Goal: Transaction & Acquisition: Purchase product/service

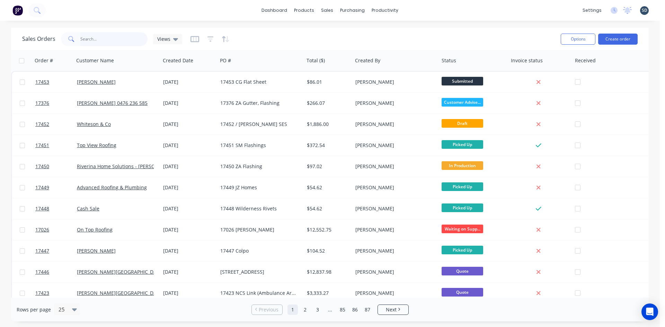
click at [111, 39] on input "text" at bounding box center [114, 39] width 68 height 14
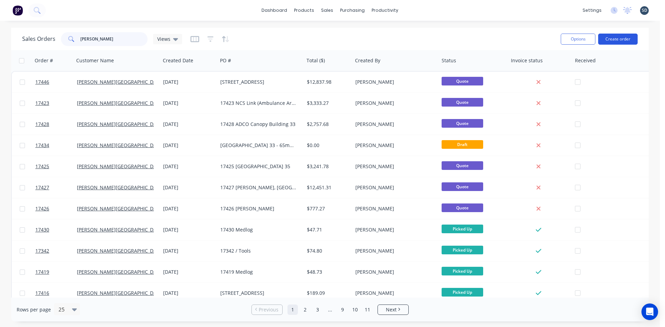
type input "GLENN WALSH"
click at [615, 40] on button "Create order" at bounding box center [617, 39] width 39 height 11
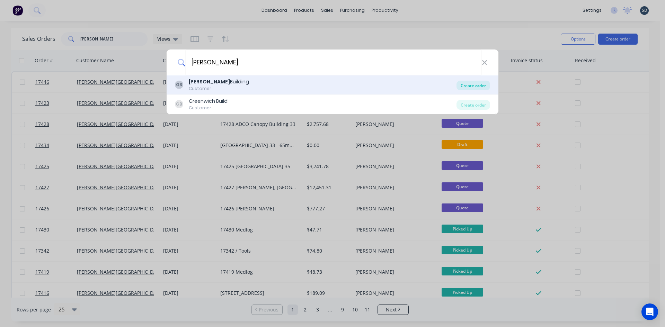
type input "GLENN WALSH"
click at [471, 86] on div "Create order" at bounding box center [473, 86] width 34 height 10
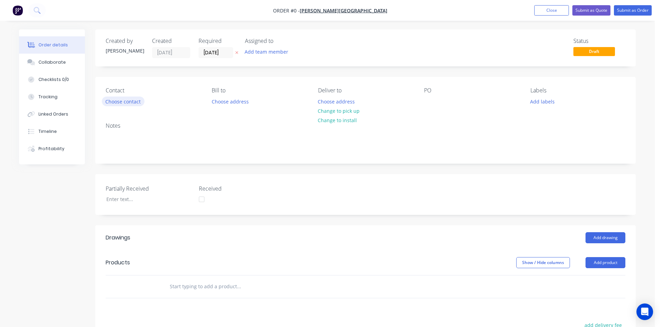
click at [119, 105] on button "Choose contact" at bounding box center [123, 101] width 43 height 9
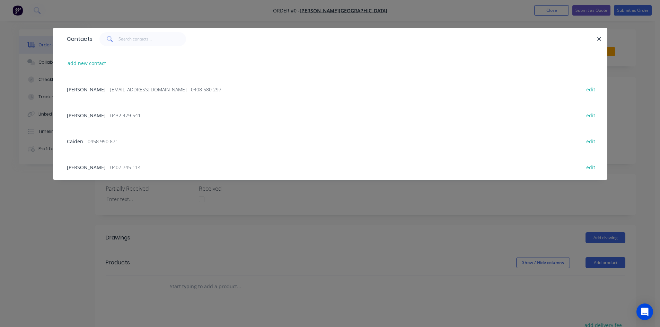
click at [128, 90] on span "- glenn67@live.com.au - 0408 580 297" at bounding box center [164, 89] width 114 height 7
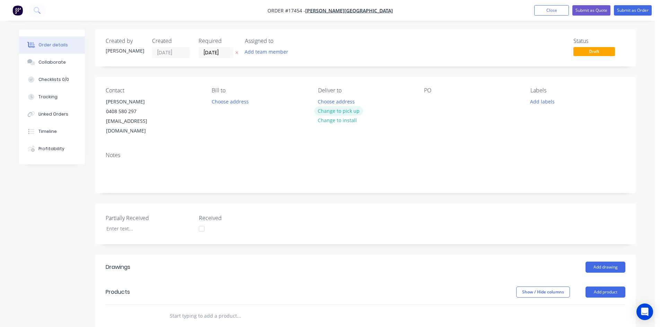
click at [347, 109] on button "Change to pick up" at bounding box center [338, 110] width 49 height 9
click at [428, 100] on div at bounding box center [429, 102] width 11 height 10
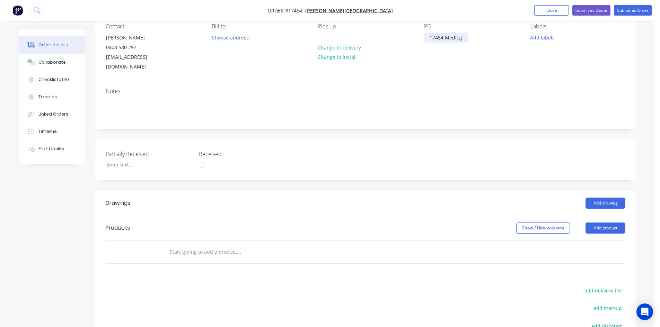
scroll to position [69, 0]
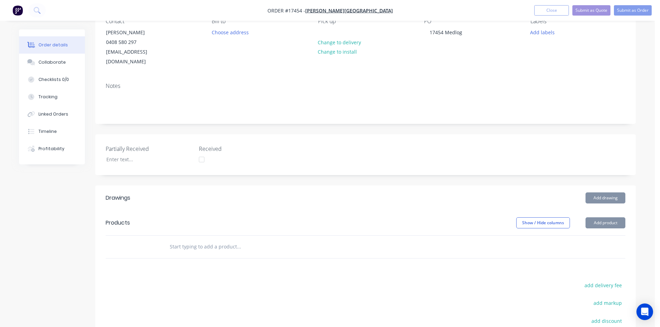
click at [181, 240] on input "text" at bounding box center [238, 247] width 138 height 14
click at [605, 217] on button "Add product" at bounding box center [605, 222] width 40 height 11
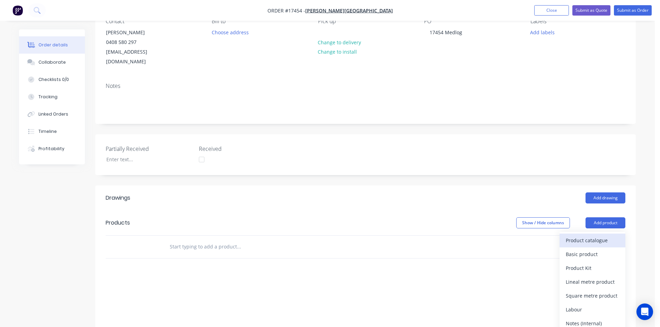
click at [600, 235] on div "Product catalogue" at bounding box center [591, 240] width 53 height 10
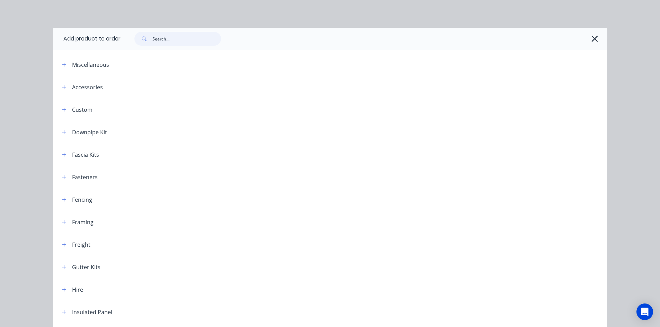
click at [184, 35] on input "text" at bounding box center [186, 39] width 69 height 14
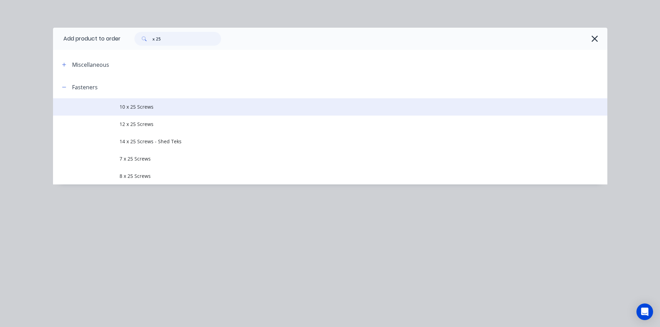
type input "x 25"
click at [132, 112] on td "10 x 25 Screws" at bounding box center [362, 106] width 487 height 17
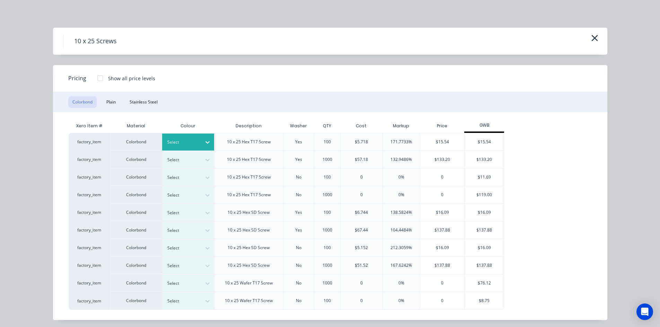
click at [204, 141] on icon at bounding box center [207, 142] width 7 height 7
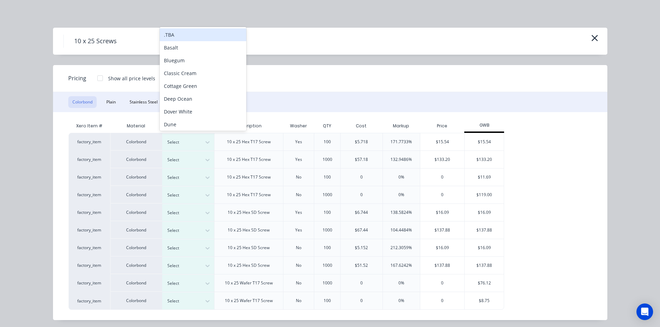
scroll to position [4, 0]
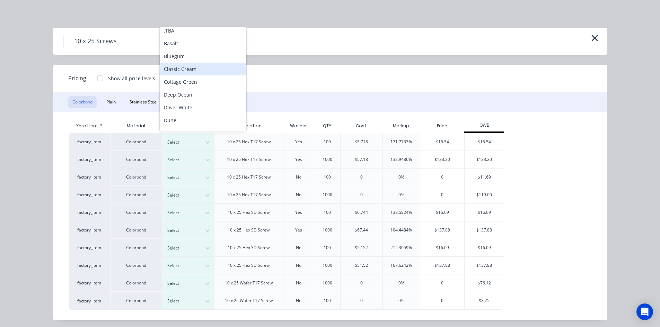
click at [189, 72] on div "Classic Cream" at bounding box center [203, 69] width 87 height 13
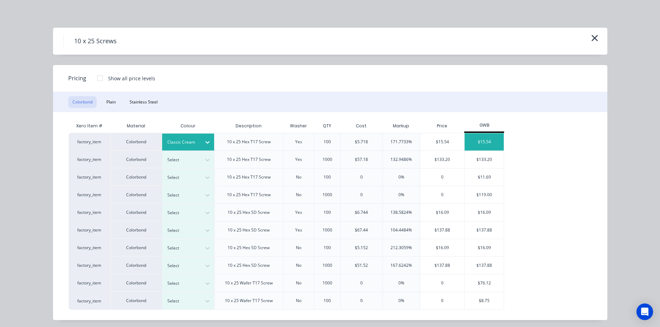
click at [485, 138] on div "$15.54" at bounding box center [483, 141] width 39 height 17
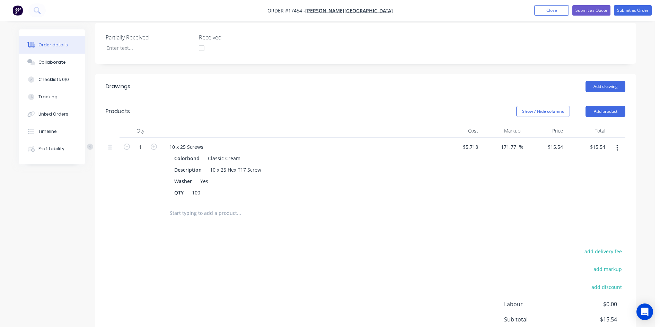
scroll to position [173, 0]
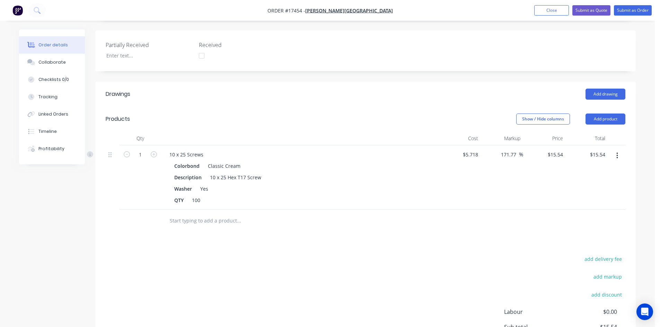
click at [198, 214] on input "text" at bounding box center [238, 221] width 138 height 14
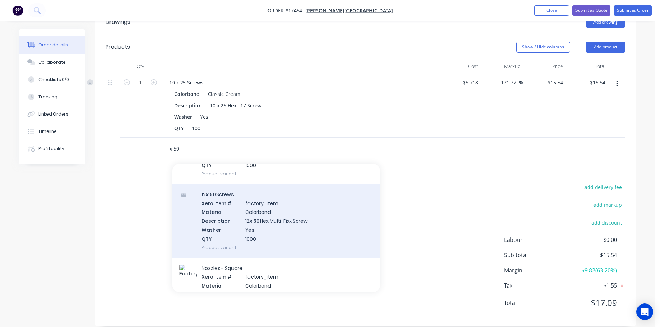
scroll to position [312, 0]
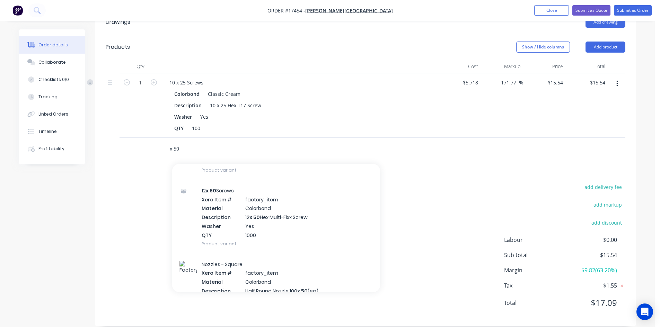
type input "x 50"
click at [540, 182] on div "add delivery fee" at bounding box center [581, 191] width 87 height 18
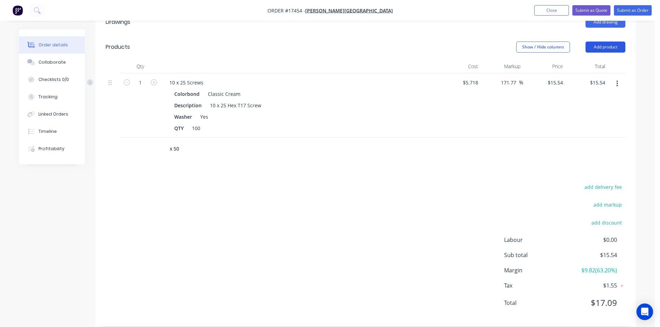
click at [598, 42] on button "Add product" at bounding box center [605, 47] width 40 height 11
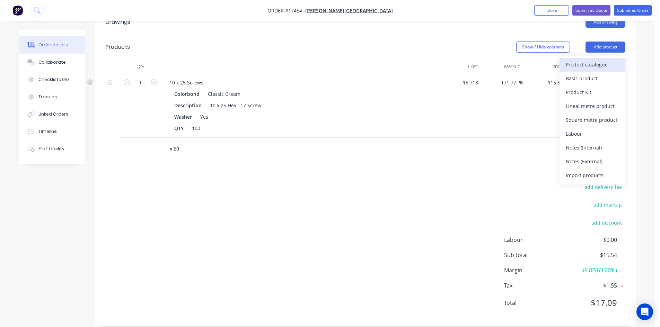
click at [590, 60] on div "Product catalogue" at bounding box center [591, 65] width 53 height 10
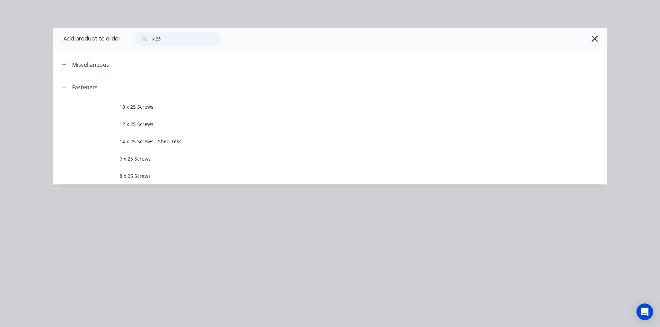
drag, startPoint x: 164, startPoint y: 39, endPoint x: 157, endPoint y: 38, distance: 7.7
click at [157, 38] on input "x 25" at bounding box center [186, 39] width 69 height 14
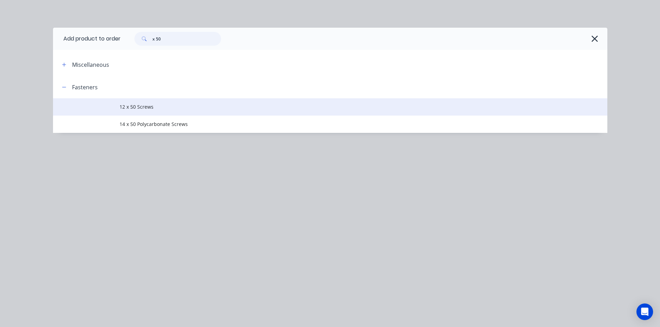
type input "x 50"
click at [162, 106] on span "12 x 50 Screws" at bounding box center [314, 106] width 390 height 7
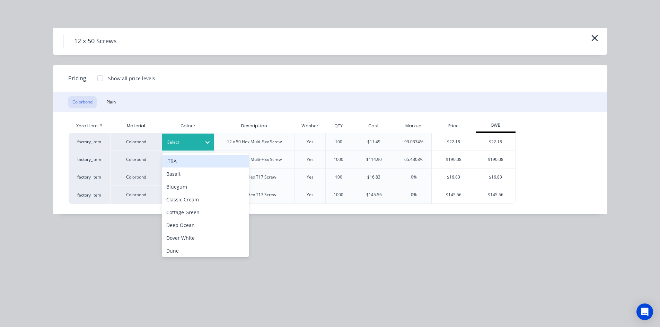
click at [203, 140] on div at bounding box center [207, 142] width 12 height 11
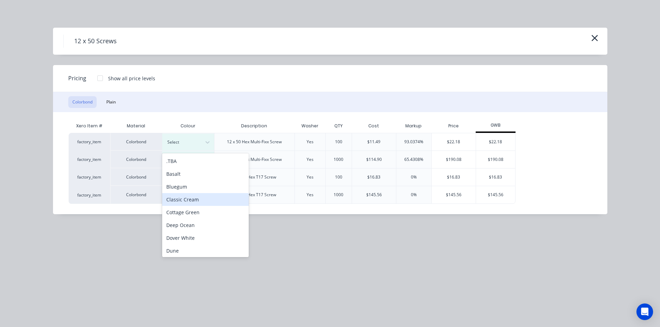
click at [190, 200] on div "Classic Cream" at bounding box center [205, 199] width 87 height 13
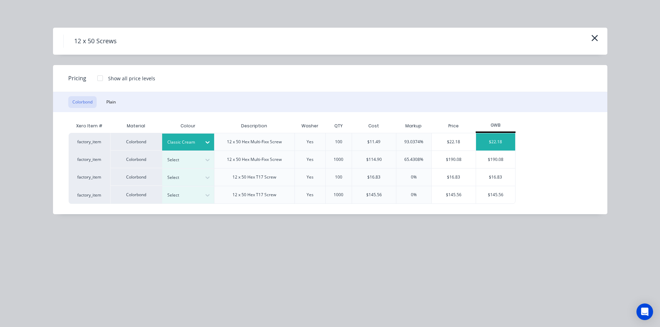
click at [500, 140] on div "$22.18" at bounding box center [495, 141] width 39 height 17
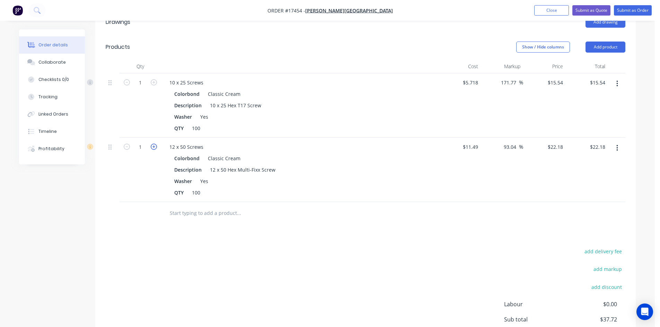
click at [152, 144] on icon "button" at bounding box center [154, 147] width 6 height 6
type input "2"
type input "$44.36"
click at [258, 206] on input "text" at bounding box center [238, 213] width 138 height 14
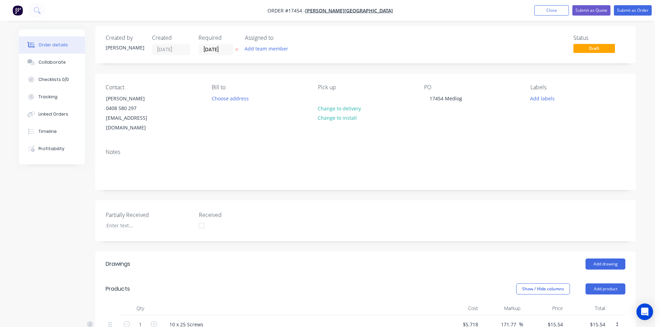
scroll to position [0, 0]
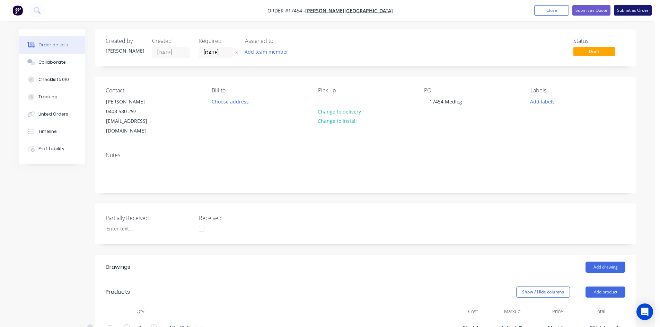
click at [635, 10] on button "Submit as Order" at bounding box center [633, 10] width 38 height 10
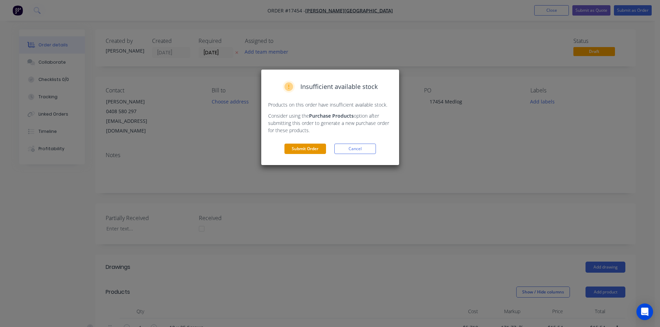
click at [314, 144] on button "Submit Order" at bounding box center [305, 149] width 42 height 10
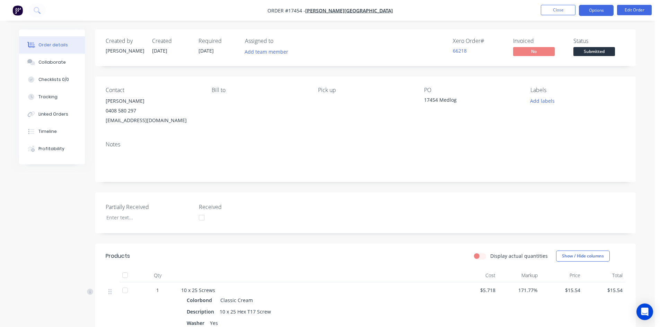
click at [594, 9] on button "Options" at bounding box center [596, 10] width 35 height 11
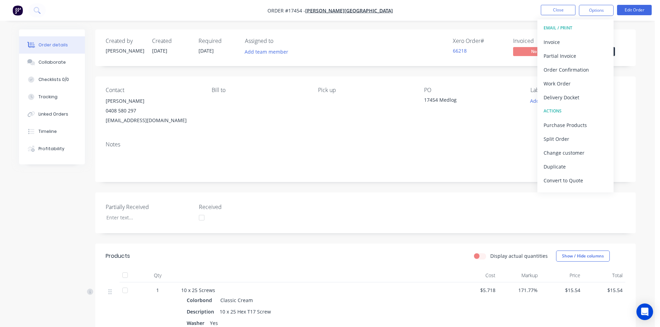
click at [505, 21] on div "Order details Collaborate Checklists 0/0 Tracking Linked Orders Timeline Profit…" at bounding box center [327, 264] width 654 height 529
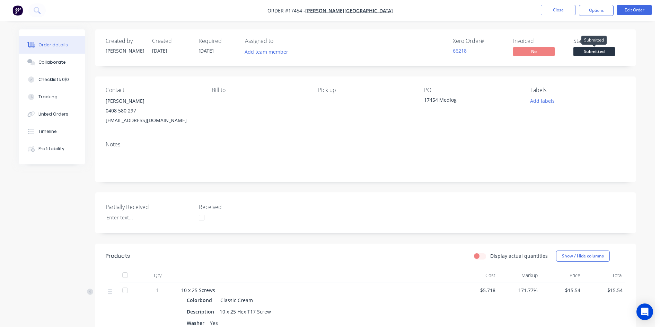
click at [585, 52] on span "Submitted" at bounding box center [594, 51] width 42 height 9
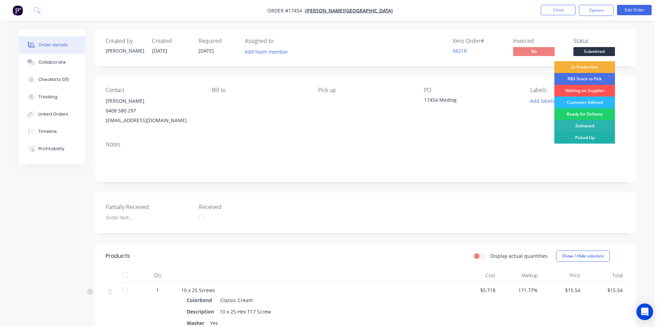
click at [589, 141] on div "Picked Up" at bounding box center [584, 138] width 61 height 12
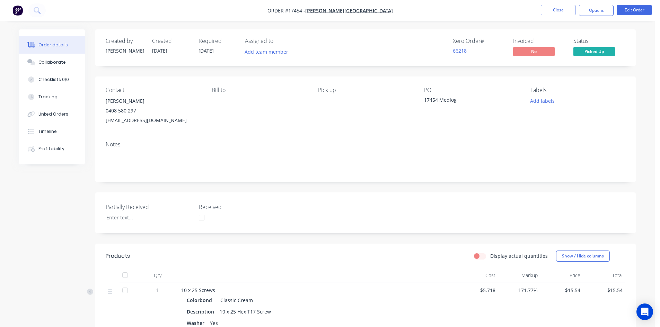
click at [560, 26] on div "Order details Collaborate Checklists 0/0 Tracking Linked Orders Timeline Profit…" at bounding box center [327, 264] width 654 height 529
click at [561, 11] on button "Close" at bounding box center [557, 10] width 35 height 10
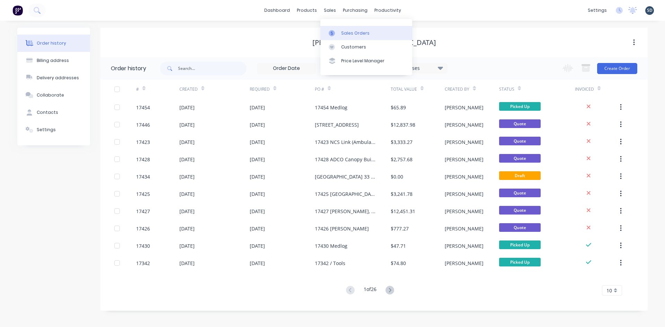
click at [346, 30] on div "Sales Orders" at bounding box center [355, 33] width 28 height 6
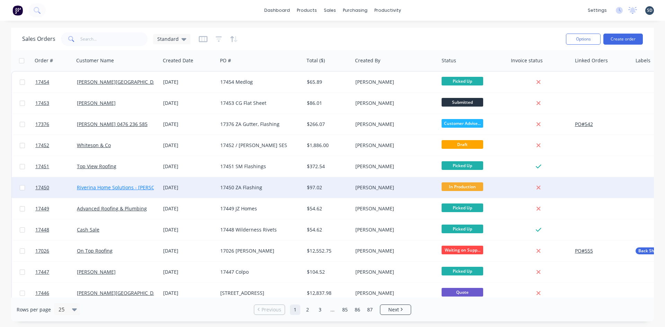
click at [133, 187] on link "Riverina Home Solutions - [PERSON_NAME]" at bounding box center [127, 187] width 100 height 7
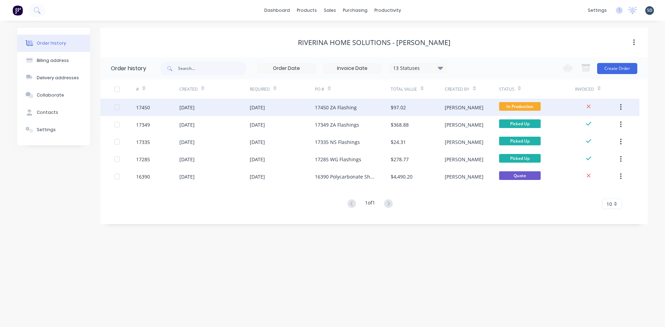
click at [232, 105] on div "[DATE]" at bounding box center [214, 107] width 70 height 17
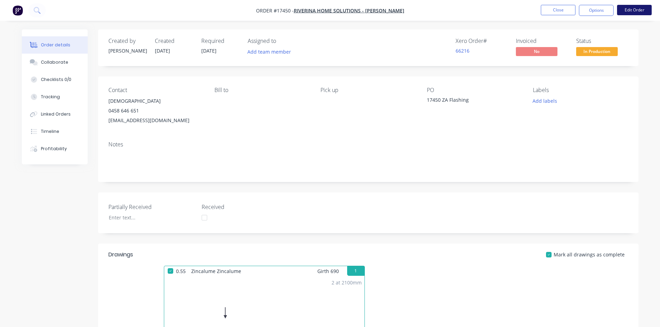
click at [636, 8] on button "Edit Order" at bounding box center [634, 10] width 35 height 10
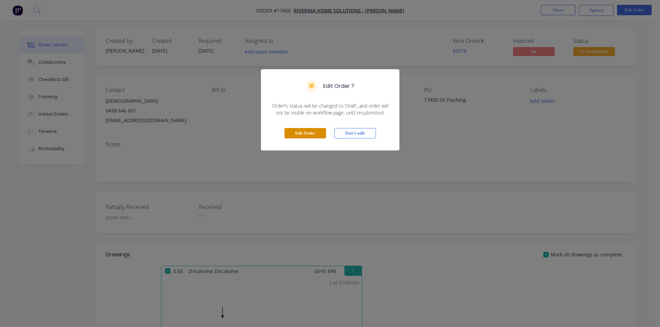
click at [298, 132] on button "Edit Order" at bounding box center [305, 133] width 42 height 10
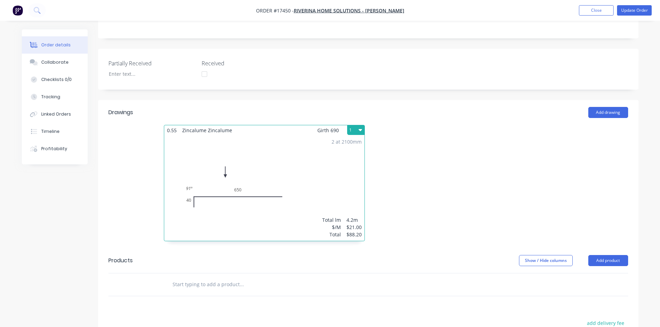
scroll to position [173, 0]
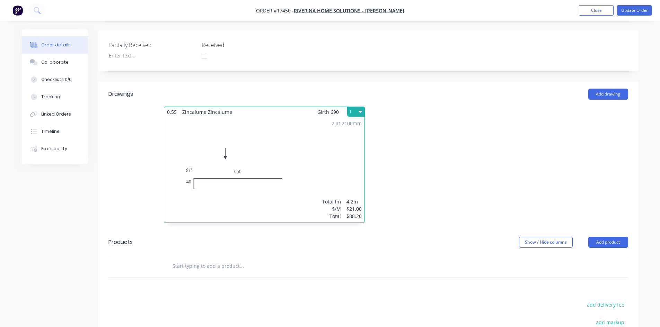
click at [305, 140] on div "2 at 2100mm Total lm $/M Total 4.2m $21.00 $88.20" at bounding box center [264, 170] width 200 height 106
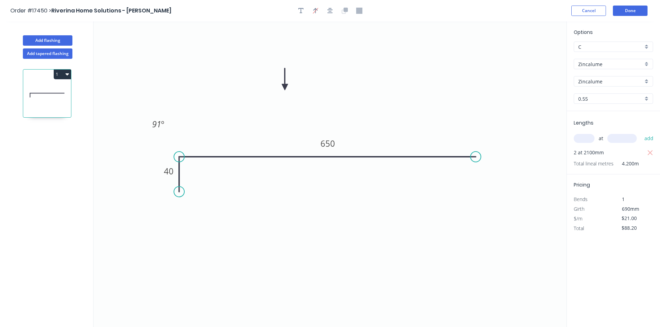
click at [582, 140] on input "text" at bounding box center [583, 138] width 21 height 9
type input "4"
click at [617, 140] on input "text" at bounding box center [621, 138] width 29 height 9
type input "2100"
click at [648, 138] on button "add" at bounding box center [649, 139] width 16 height 12
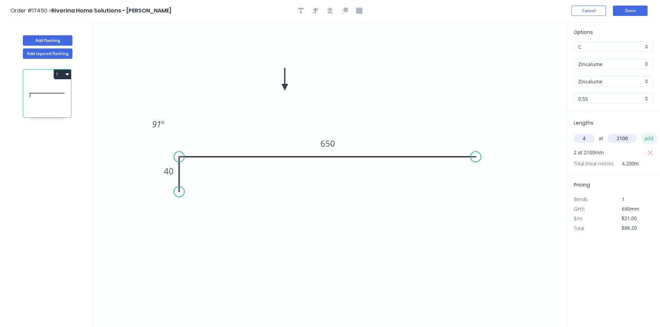
type input "$264.60"
click at [634, 11] on button "Done" at bounding box center [629, 11] width 35 height 10
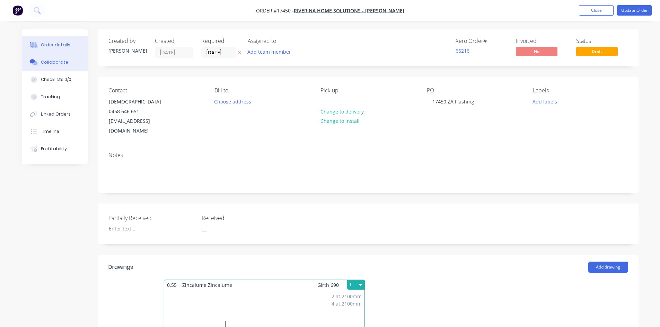
click at [55, 60] on div "Collaborate" at bounding box center [54, 62] width 27 height 6
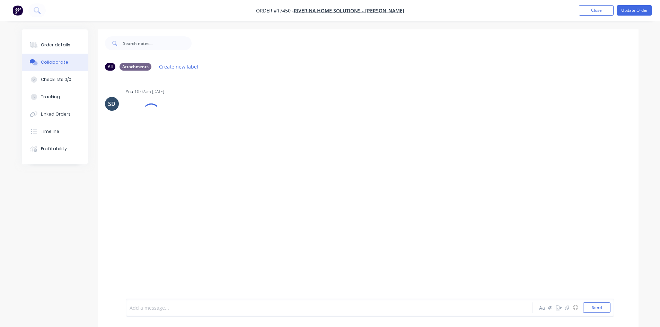
click at [175, 308] on div at bounding box center [310, 307] width 360 height 7
click at [604, 306] on button "Send" at bounding box center [596, 308] width 27 height 10
click at [51, 45] on div "Order details" at bounding box center [55, 45] width 29 height 6
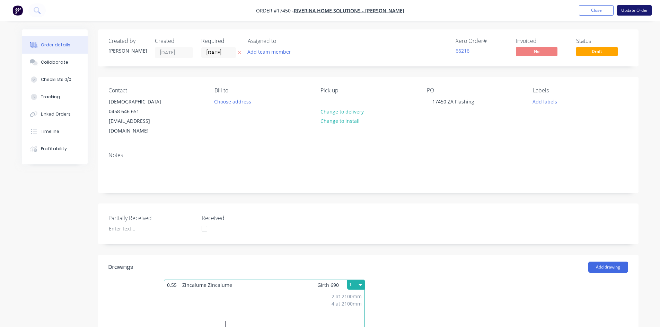
click at [630, 11] on button "Update Order" at bounding box center [634, 10] width 35 height 10
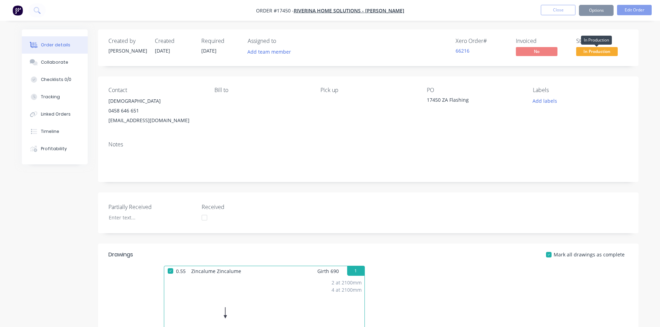
click at [597, 52] on span "In Production" at bounding box center [597, 51] width 42 height 9
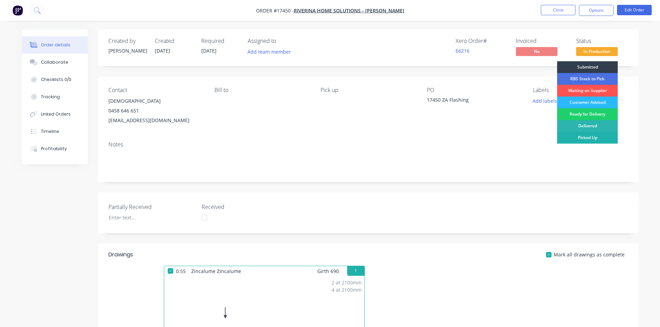
click at [597, 137] on div "Picked Up" at bounding box center [587, 138] width 61 height 12
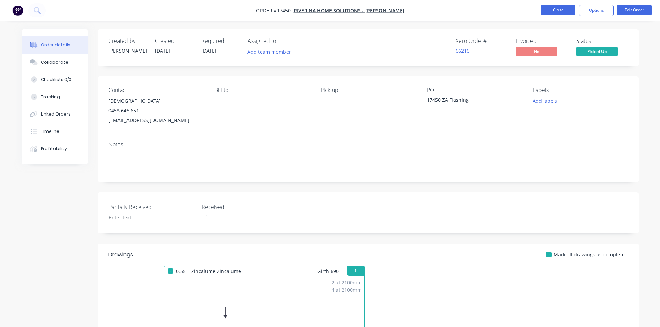
click at [558, 10] on button "Close" at bounding box center [557, 10] width 35 height 10
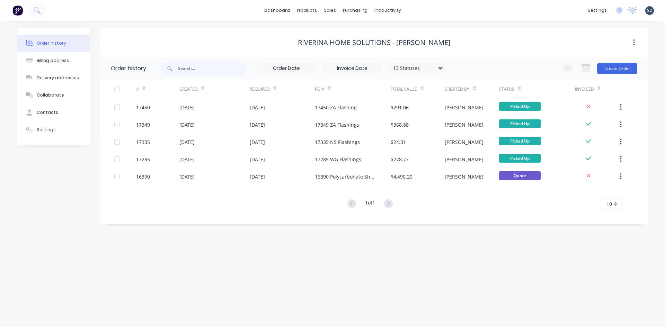
click at [427, 11] on div "dashboard products sales purchasing productivity dashboard products Product Cat…" at bounding box center [332, 10] width 665 height 21
click at [365, 33] on div "Purchase Orders" at bounding box center [377, 33] width 37 height 6
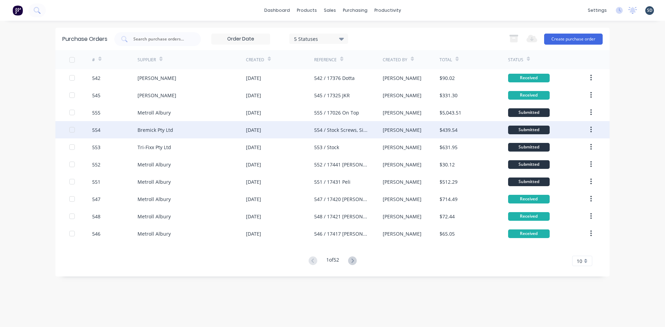
click at [180, 126] on div "Bremick Pty Ltd" at bounding box center [191, 129] width 108 height 17
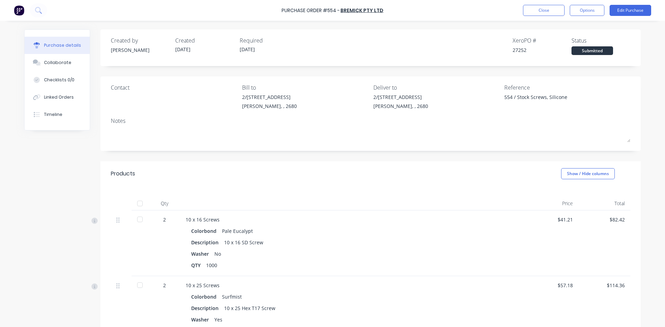
click at [141, 205] on div at bounding box center [140, 204] width 14 height 14
type textarea "x"
click at [544, 10] on button "Close" at bounding box center [544, 10] width 42 height 11
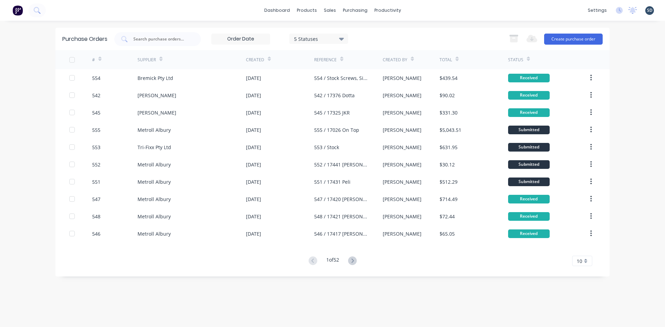
click at [423, 9] on div "dashboard products sales purchasing productivity dashboard products Product Cat…" at bounding box center [332, 10] width 665 height 21
click at [426, 10] on div "dashboard products sales purchasing productivity dashboard products Product Cat…" at bounding box center [332, 10] width 665 height 21
click at [420, 9] on div "dashboard products sales purchasing productivity dashboard products Product Cat…" at bounding box center [332, 10] width 665 height 21
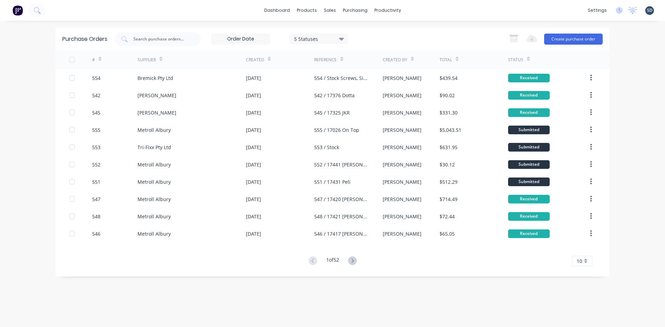
click at [424, 9] on div "dashboard products sales purchasing productivity dashboard products Product Cat…" at bounding box center [332, 10] width 665 height 21
click at [355, 35] on div "Sales Orders" at bounding box center [355, 33] width 28 height 6
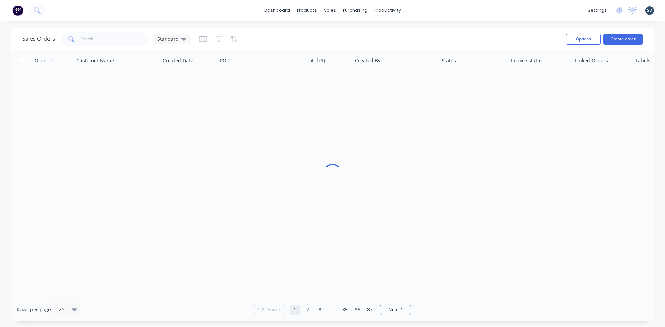
click at [425, 10] on div "dashboard products sales purchasing productivity dashboard products Product Cat…" at bounding box center [332, 10] width 665 height 21
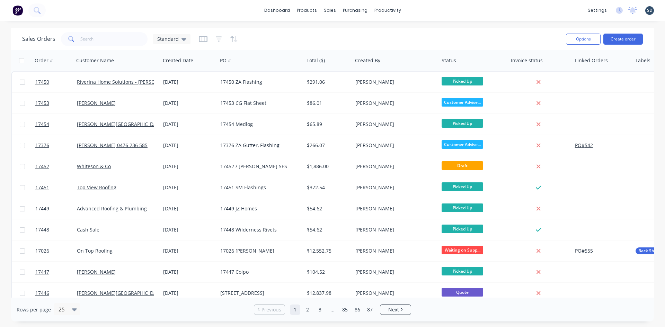
click at [427, 10] on div "dashboard products sales purchasing productivity dashboard products Product Cat…" at bounding box center [332, 10] width 665 height 21
click at [425, 10] on div "dashboard products sales purchasing productivity dashboard products Product Cat…" at bounding box center [332, 10] width 665 height 21
click at [424, 10] on div "dashboard products sales purchasing productivity dashboard products Product Cat…" at bounding box center [332, 10] width 665 height 21
click at [422, 9] on div "dashboard products sales purchasing productivity dashboard products Product Cat…" at bounding box center [332, 10] width 665 height 21
click at [419, 9] on div "dashboard products sales purchasing productivity dashboard products Product Cat…" at bounding box center [332, 10] width 665 height 21
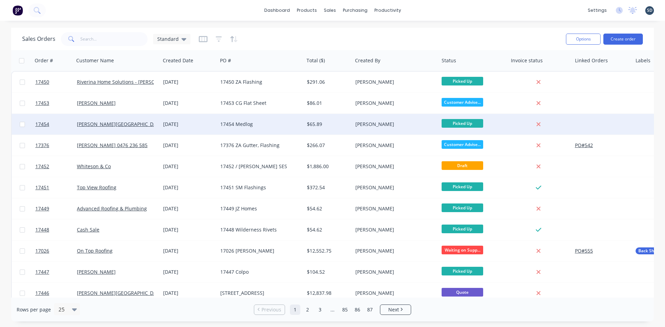
click at [275, 129] on div "17454 Medlog" at bounding box center [260, 124] width 87 height 21
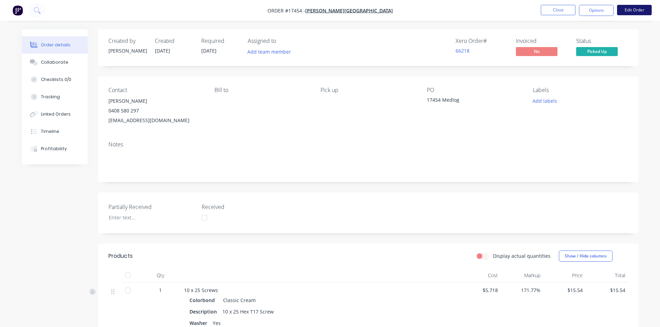
click at [629, 9] on button "Edit Order" at bounding box center [634, 10] width 35 height 10
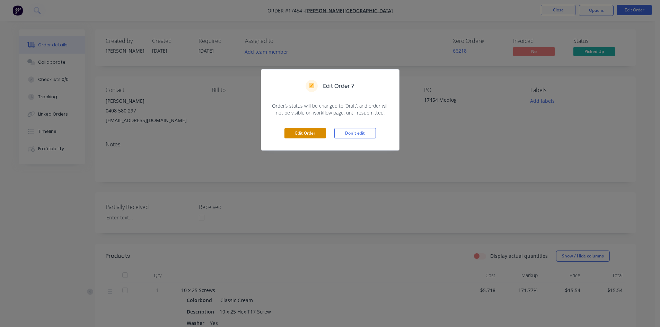
click at [316, 131] on button "Edit Order" at bounding box center [305, 133] width 42 height 10
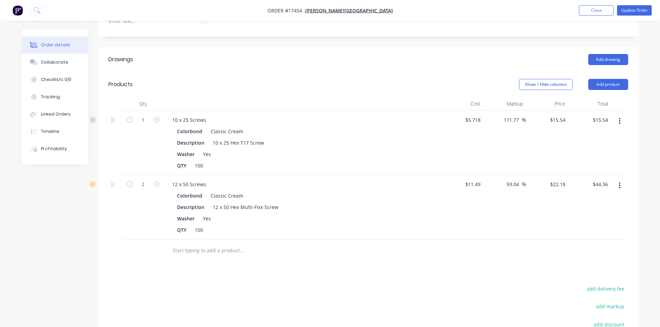
scroll to position [277, 0]
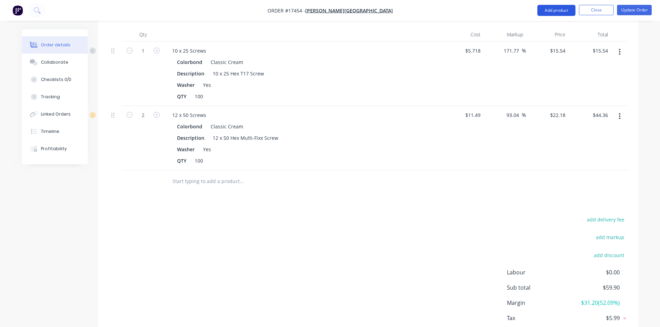
click at [555, 12] on button "Add product" at bounding box center [556, 10] width 38 height 11
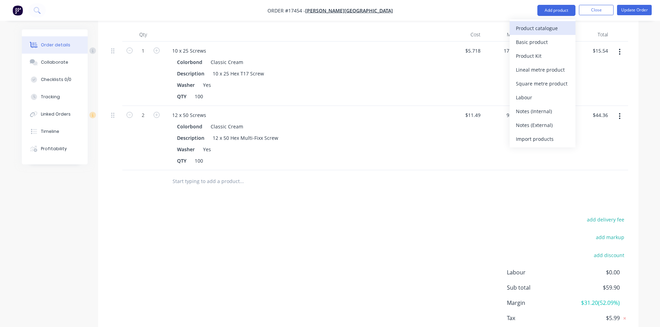
click at [543, 29] on div "Product catalogue" at bounding box center [542, 28] width 53 height 10
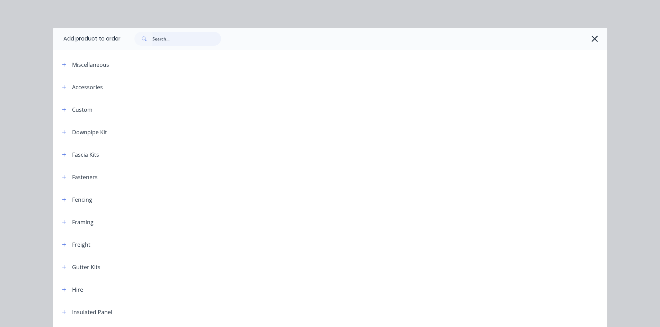
click at [175, 39] on input "text" at bounding box center [186, 39] width 69 height 14
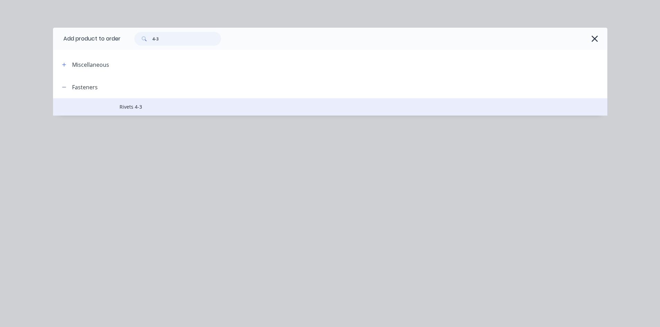
type input "4-3"
click at [178, 106] on span "Rivets 4-3" at bounding box center [314, 106] width 390 height 7
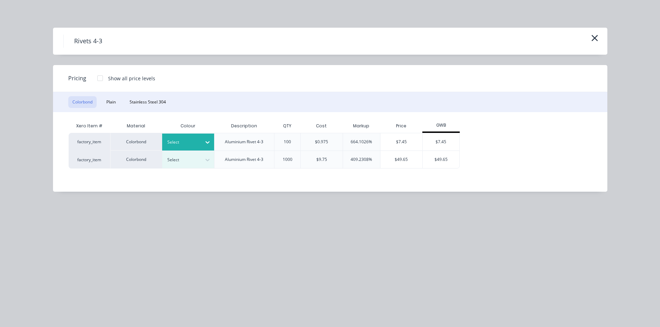
click at [203, 143] on div at bounding box center [207, 142] width 12 height 11
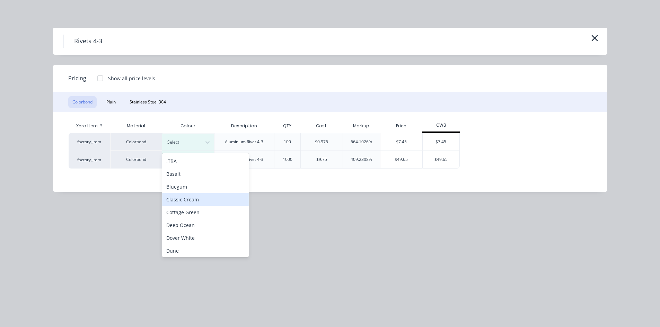
click at [195, 201] on div "Classic Cream" at bounding box center [205, 199] width 87 height 13
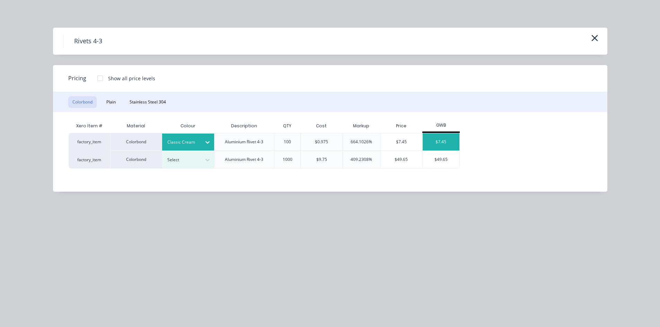
click at [449, 139] on div "$7.45" at bounding box center [440, 141] width 37 height 17
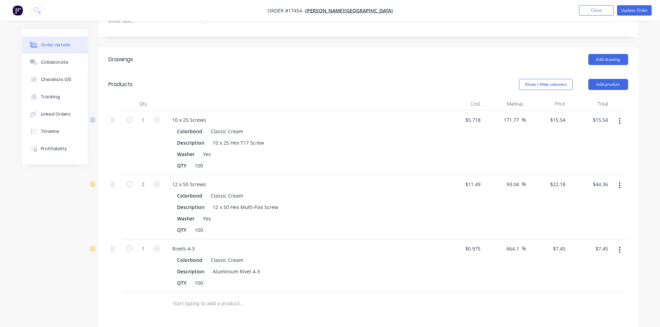
scroll to position [0, 0]
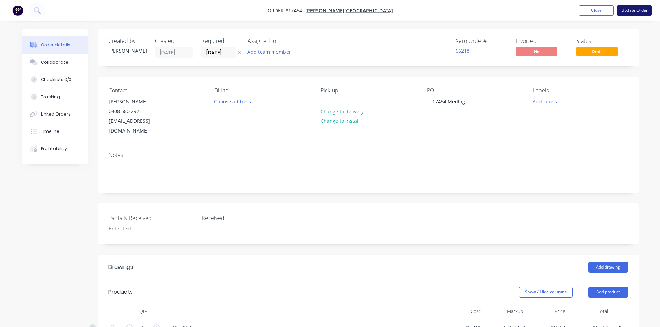
click at [637, 12] on button "Update Order" at bounding box center [634, 10] width 35 height 10
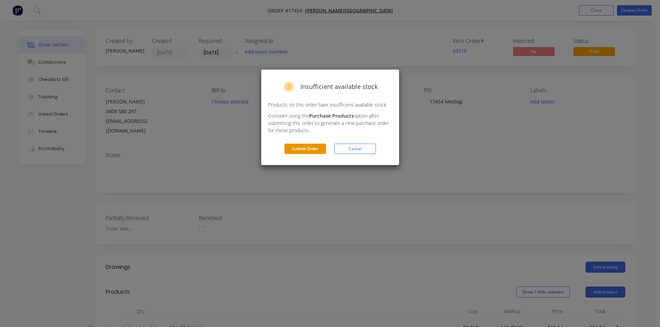
click at [314, 149] on button "Submit Order" at bounding box center [305, 149] width 42 height 10
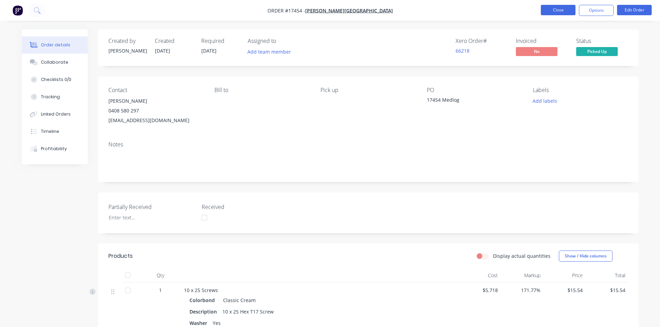
click at [563, 12] on button "Close" at bounding box center [557, 10] width 35 height 10
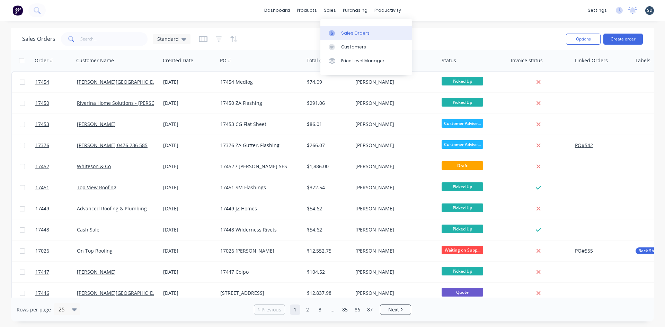
click at [347, 32] on div "Sales Orders" at bounding box center [355, 33] width 28 height 6
click at [181, 38] on icon at bounding box center [183, 39] width 5 height 3
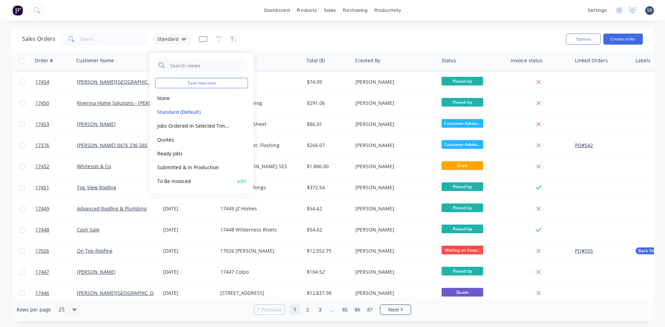
click at [197, 177] on button "To Be Invoiced" at bounding box center [194, 181] width 79 height 8
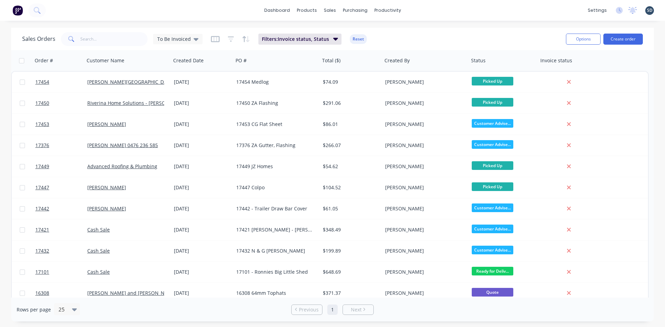
click at [438, 10] on div "dashboard products sales purchasing productivity dashboard products Product Cat…" at bounding box center [332, 10] width 665 height 21
click at [419, 9] on div "dashboard products sales purchasing productivity dashboard products Product Cat…" at bounding box center [332, 10] width 665 height 21
click at [421, 9] on div "dashboard products sales purchasing productivity dashboard products Product Cat…" at bounding box center [332, 10] width 665 height 21
click at [195, 15] on div "dashboard products sales purchasing productivity dashboard products Product Cat…" at bounding box center [332, 10] width 665 height 21
click at [262, 14] on div "dashboard products sales purchasing productivity dashboard products Product Cat…" at bounding box center [332, 10] width 665 height 21
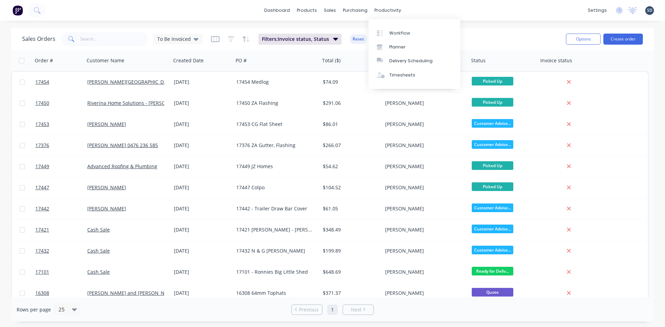
click at [423, 7] on div "dashboard products sales purchasing productivity dashboard products Product Cat…" at bounding box center [332, 10] width 665 height 21
click at [423, 9] on div "dashboard products sales purchasing productivity dashboard products Product Cat…" at bounding box center [332, 10] width 665 height 21
drag, startPoint x: 423, startPoint y: 9, endPoint x: 417, endPoint y: 8, distance: 5.7
click at [417, 8] on div "dashboard products sales purchasing productivity dashboard products Product Cat…" at bounding box center [332, 10] width 665 height 21
click at [625, 38] on button "Create order" at bounding box center [622, 39] width 39 height 11
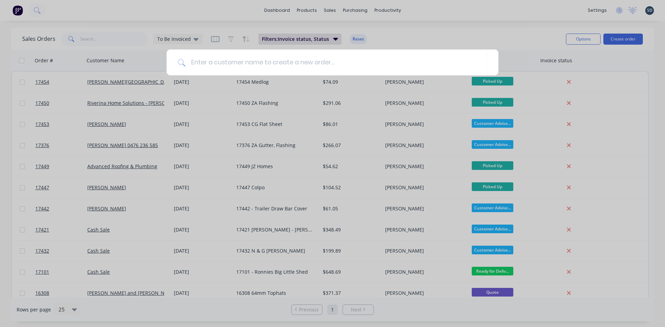
click at [367, 15] on div at bounding box center [332, 163] width 665 height 327
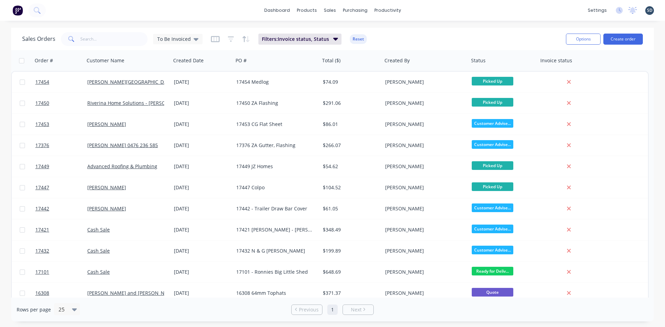
click at [235, 14] on div "dashboard products sales purchasing productivity dashboard products Product Cat…" at bounding box center [332, 10] width 665 height 21
click at [104, 39] on input "text" at bounding box center [114, 39] width 68 height 14
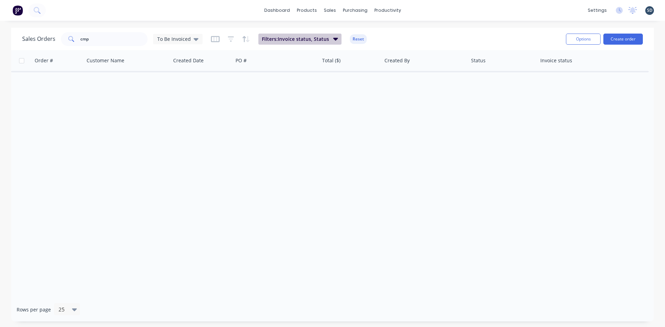
click at [297, 36] on span "Filters: Invoice status, Status" at bounding box center [295, 39] width 67 height 7
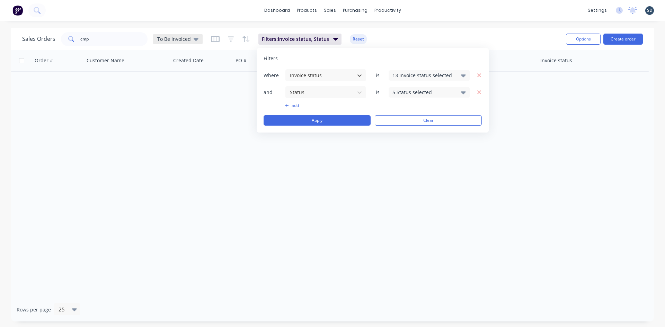
click at [174, 37] on span "To Be Invoiced" at bounding box center [174, 38] width 34 height 7
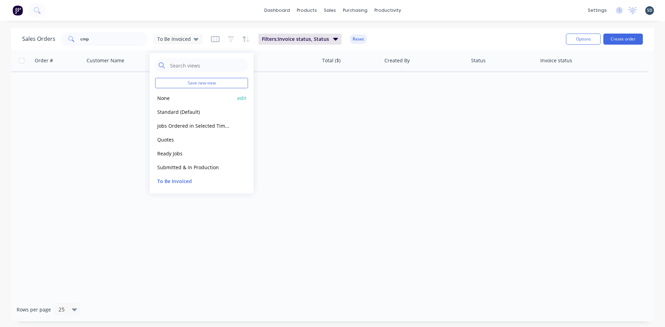
click at [173, 96] on button "None" at bounding box center [194, 98] width 79 height 8
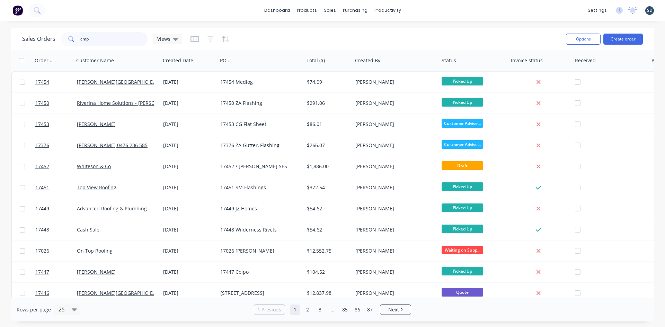
click at [116, 46] on input "cmp" at bounding box center [114, 39] width 68 height 14
type input "cmp"
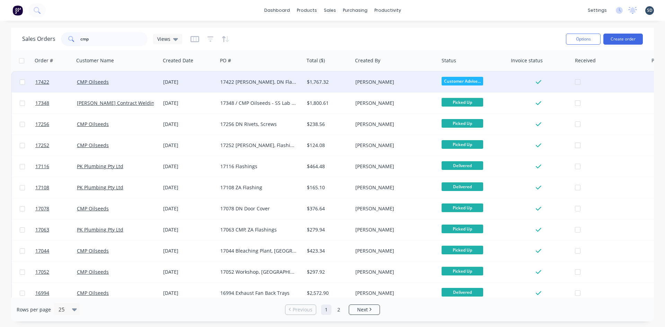
click at [277, 89] on div "17422 Jake Smith, DN Flashings, Door Covers" at bounding box center [260, 82] width 87 height 21
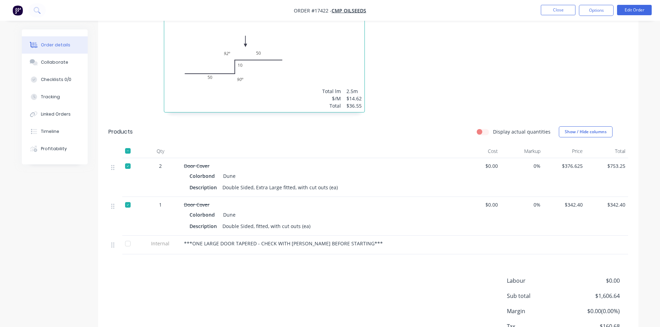
scroll to position [930, 0]
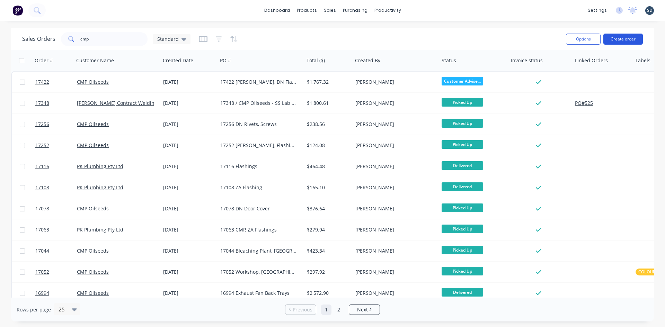
click at [618, 35] on button "Create order" at bounding box center [622, 39] width 39 height 11
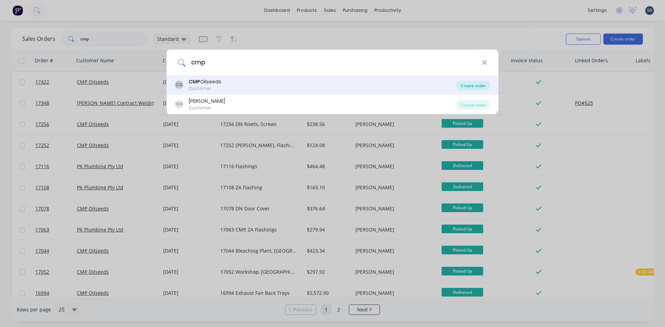
type input "cmp"
click at [472, 86] on div "Create order" at bounding box center [473, 86] width 34 height 10
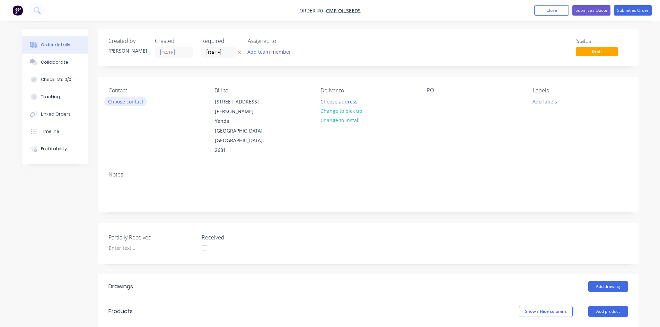
click at [130, 100] on button "Choose contact" at bounding box center [125, 101] width 43 height 9
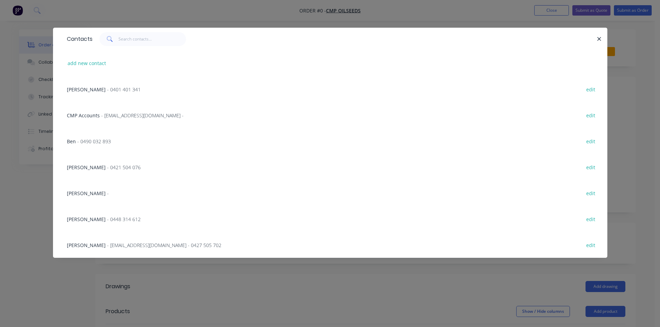
click at [114, 85] on div "Jake Smith - 0401 401 341 edit" at bounding box center [329, 89] width 533 height 26
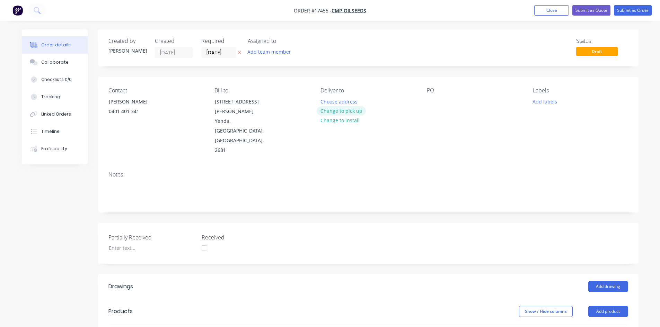
click at [334, 110] on button "Change to pick up" at bounding box center [340, 110] width 49 height 9
click at [428, 100] on div at bounding box center [432, 102] width 11 height 10
click at [448, 136] on div "PO 17455 DN PA Door Cover" at bounding box center [474, 121] width 95 height 68
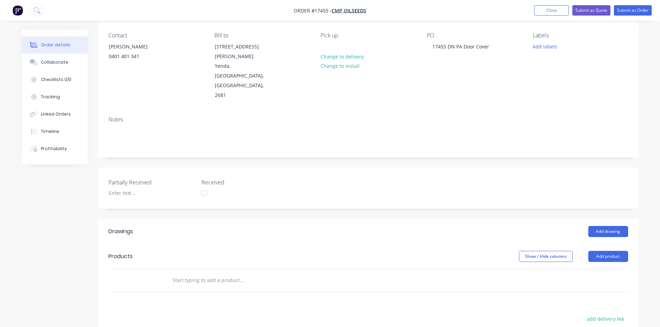
scroll to position [138, 0]
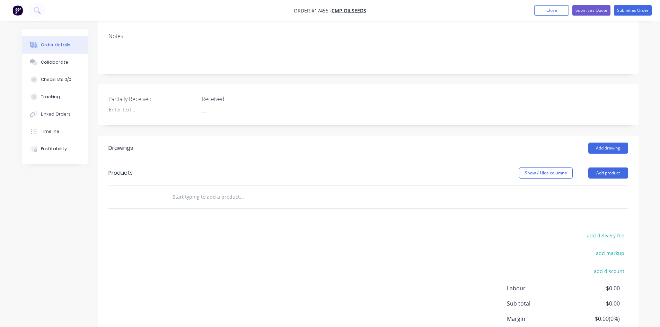
click at [218, 190] on input "text" at bounding box center [241, 197] width 138 height 14
drag, startPoint x: 214, startPoint y: 178, endPoint x: 179, endPoint y: 176, distance: 34.7
click at [179, 190] on input "pa door cov" at bounding box center [241, 197] width 138 height 14
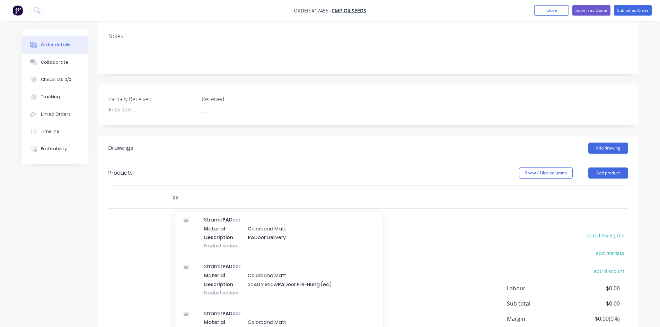
scroll to position [916, 0]
drag, startPoint x: 185, startPoint y: 177, endPoint x: 156, endPoint y: 177, distance: 28.4
click at [156, 186] on div "pa Add pa to order Packing & Delivery Xero Item # factory_item Code Description…" at bounding box center [367, 197] width 519 height 23
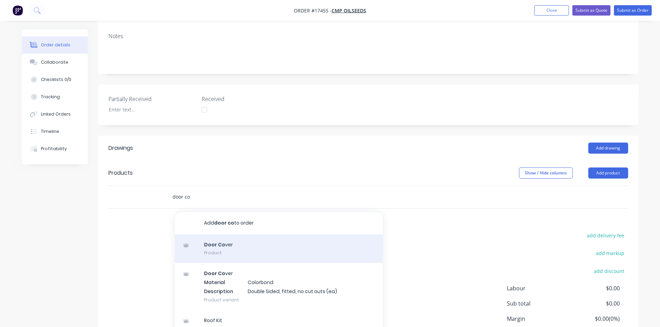
type input "door co"
click at [238, 236] on div "Door Co ver Product" at bounding box center [279, 248] width 208 height 29
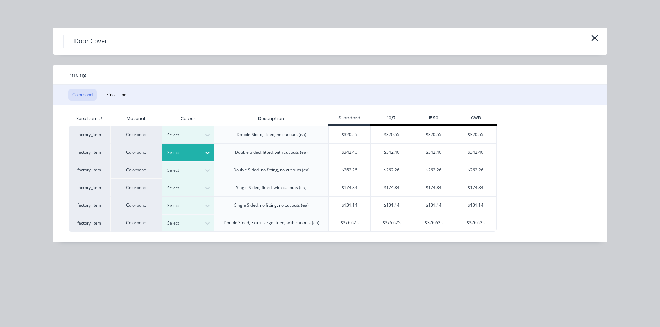
click at [205, 152] on icon at bounding box center [207, 152] width 7 height 7
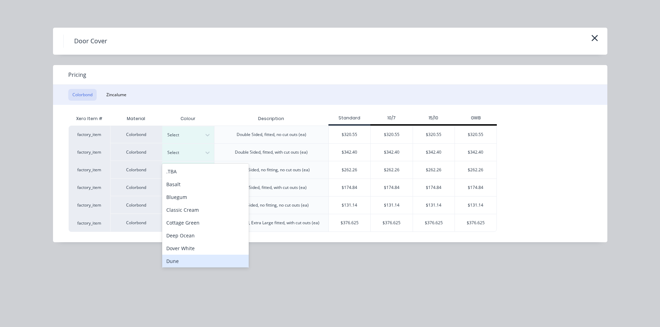
click at [195, 259] on div "Dune" at bounding box center [205, 261] width 87 height 13
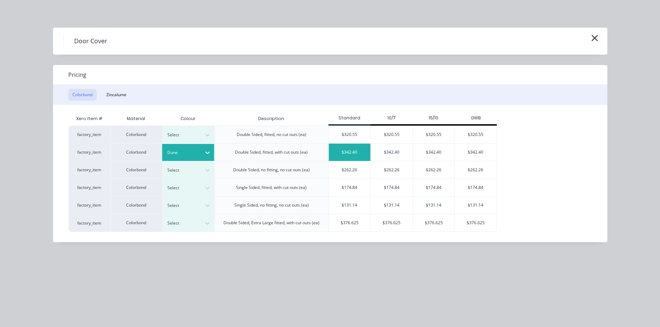
click at [345, 153] on div "$342.40" at bounding box center [350, 152] width 42 height 17
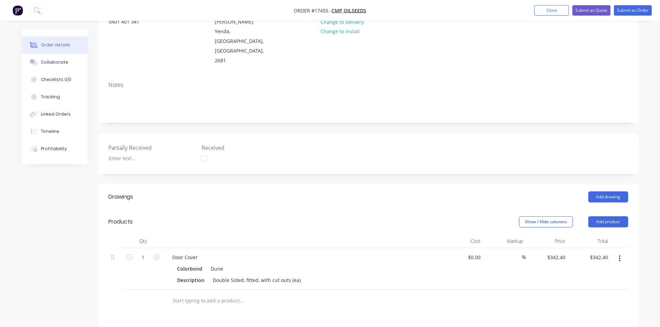
scroll to position [0, 0]
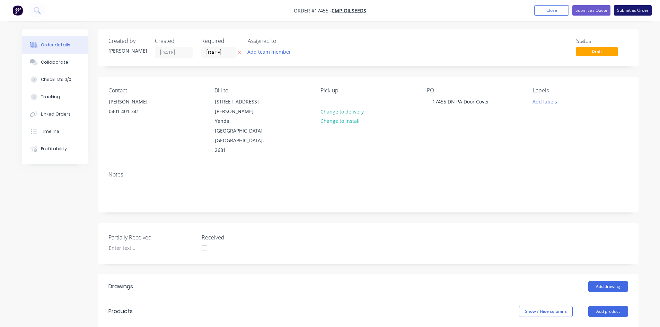
click at [628, 12] on button "Submit as Order" at bounding box center [633, 10] width 38 height 10
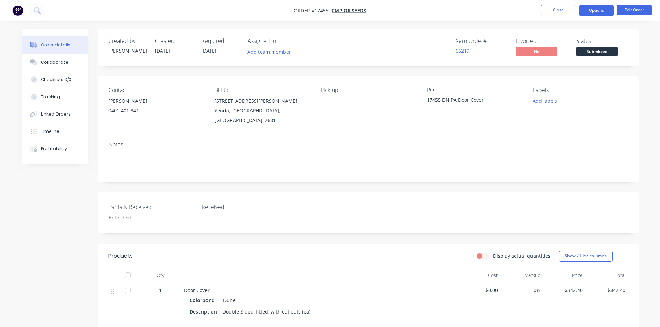
click at [592, 10] on button "Options" at bounding box center [596, 10] width 35 height 11
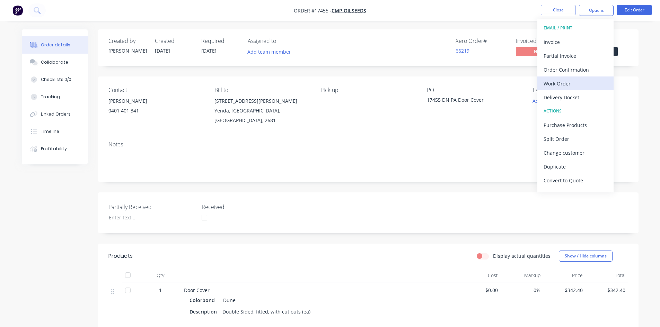
click at [572, 82] on div "Work Order" at bounding box center [575, 84] width 64 height 10
click at [571, 86] on div "Custom" at bounding box center [575, 84] width 64 height 10
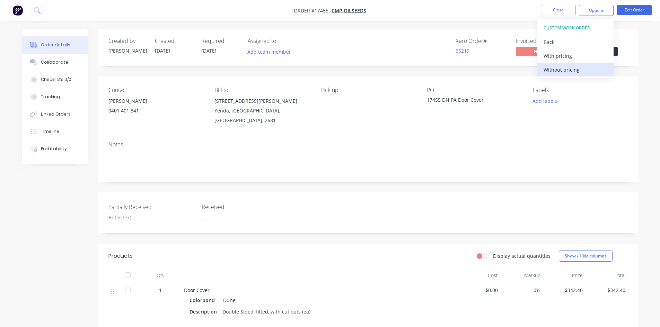
click at [575, 73] on div "Without pricing" at bounding box center [575, 70] width 64 height 10
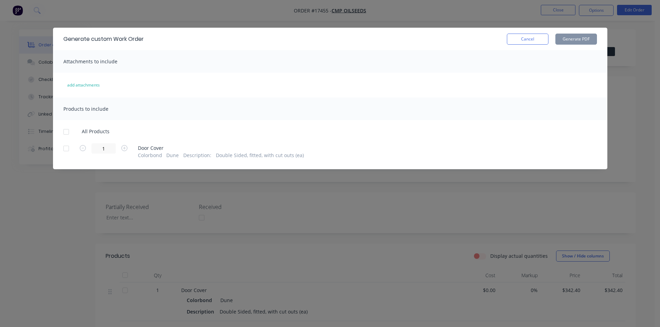
click at [65, 132] on div at bounding box center [66, 132] width 14 height 14
click at [572, 40] on button "Generate PDF" at bounding box center [576, 39] width 42 height 11
click at [530, 41] on button "Cancel" at bounding box center [528, 39] width 42 height 11
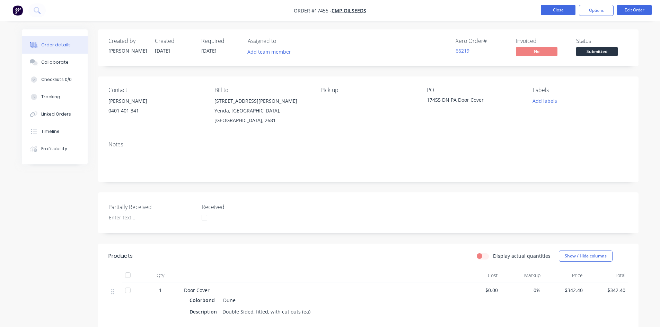
click at [562, 12] on button "Close" at bounding box center [557, 10] width 35 height 10
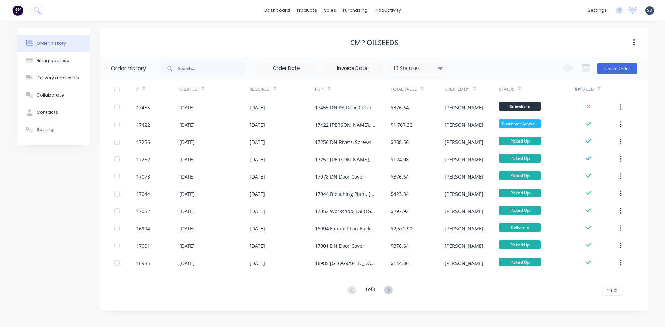
click at [445, 8] on div "dashboard products sales purchasing productivity dashboard products Product Cat…" at bounding box center [332, 10] width 665 height 21
click at [417, 9] on div "dashboard products sales purchasing productivity dashboard products Product Cat…" at bounding box center [332, 10] width 665 height 21
click at [418, 9] on div "dashboard products sales purchasing productivity dashboard products Product Cat…" at bounding box center [332, 10] width 665 height 21
click at [343, 18] on div "dashboard products sales purchasing productivity dashboard products Product Cat…" at bounding box center [332, 10] width 665 height 21
click at [419, 8] on div "dashboard products sales purchasing productivity dashboard products Product Cat…" at bounding box center [332, 10] width 665 height 21
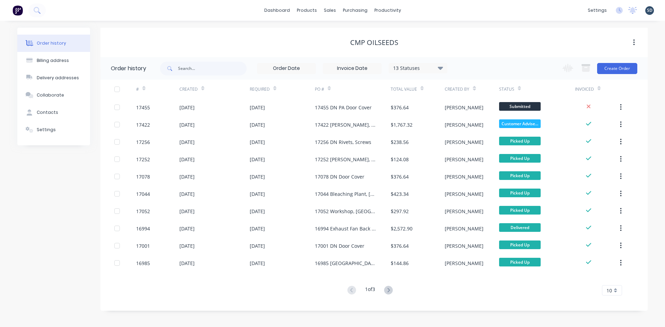
click at [444, 12] on div "dashboard products sales purchasing productivity dashboard products Product Cat…" at bounding box center [332, 10] width 665 height 21
click at [423, 9] on div "dashboard products sales purchasing productivity dashboard products Product Cat…" at bounding box center [332, 10] width 665 height 21
click at [423, 8] on div "dashboard products sales purchasing productivity dashboard products Product Cat…" at bounding box center [332, 10] width 665 height 21
click at [424, 9] on div "dashboard products sales purchasing productivity dashboard products Product Cat…" at bounding box center [332, 10] width 665 height 21
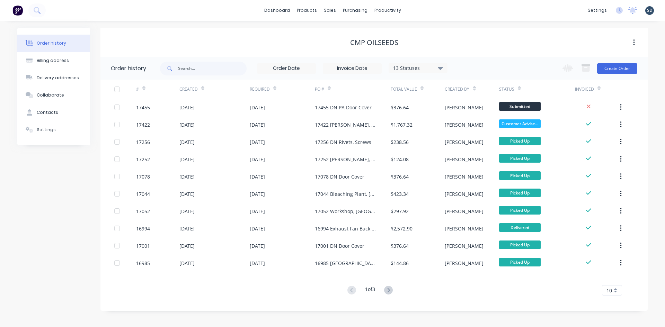
click at [424, 9] on div "dashboard products sales purchasing productivity dashboard products Product Cat…" at bounding box center [332, 10] width 665 height 21
click at [424, 10] on div "dashboard products sales purchasing productivity dashboard products Product Cat…" at bounding box center [332, 10] width 665 height 21
click at [422, 9] on div "dashboard products sales purchasing productivity dashboard products Product Cat…" at bounding box center [332, 10] width 665 height 21
click at [425, 9] on div "dashboard products sales purchasing productivity dashboard products Product Cat…" at bounding box center [332, 10] width 665 height 21
click at [438, 8] on div "dashboard products sales purchasing productivity dashboard products Product Cat…" at bounding box center [332, 10] width 665 height 21
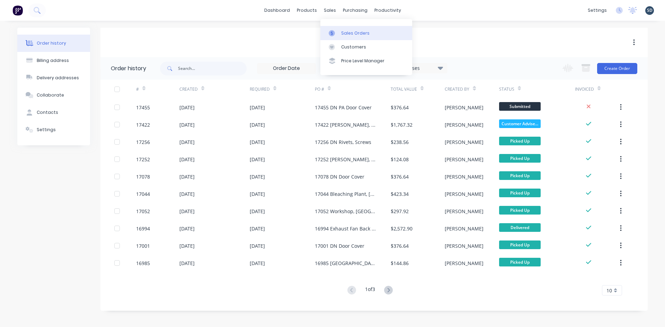
click at [353, 35] on div "Sales Orders" at bounding box center [355, 33] width 28 height 6
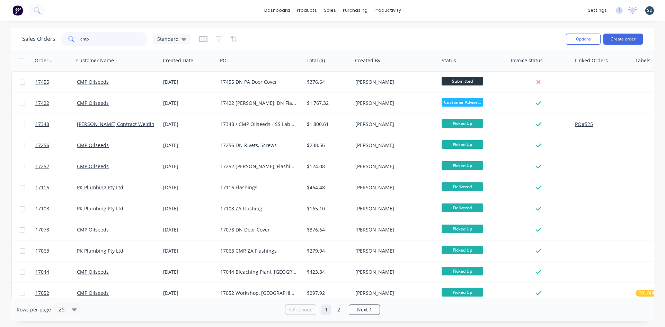
click at [125, 42] on input "cmp" at bounding box center [114, 39] width 68 height 14
click at [349, 28] on div "Sales Orders Standard Options Create order" at bounding box center [332, 39] width 643 height 23
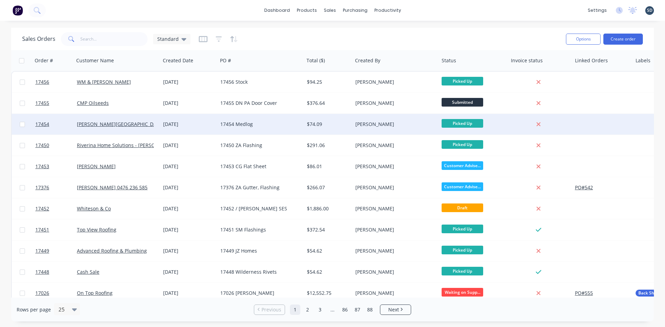
click at [285, 125] on div "17454 Medlog" at bounding box center [258, 124] width 77 height 7
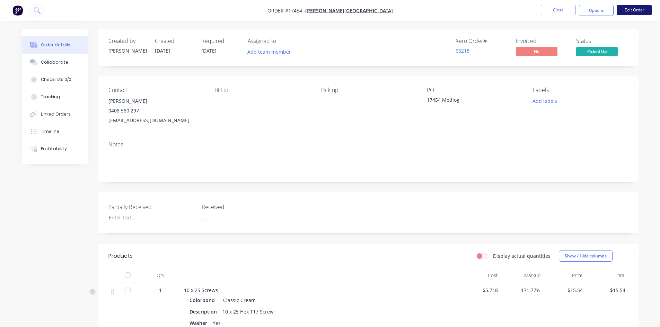
click at [629, 9] on button "Edit Order" at bounding box center [634, 10] width 35 height 10
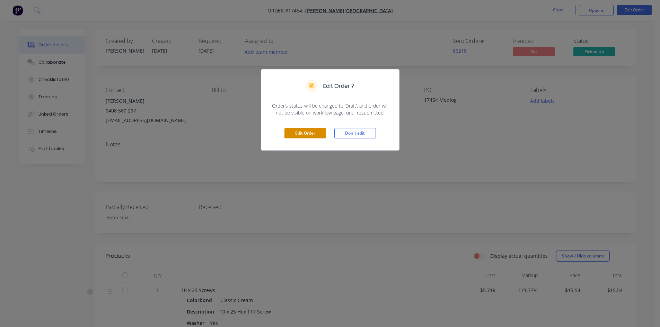
click at [298, 133] on button "Edit Order" at bounding box center [305, 133] width 42 height 10
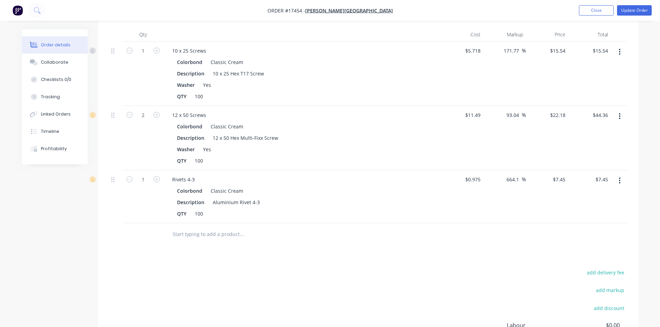
scroll to position [104, 0]
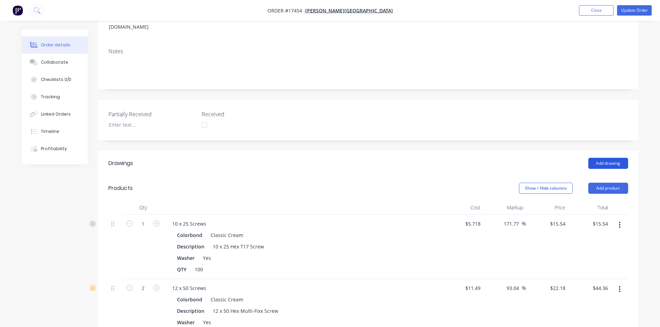
click at [607, 158] on button "Add drawing" at bounding box center [608, 163] width 40 height 11
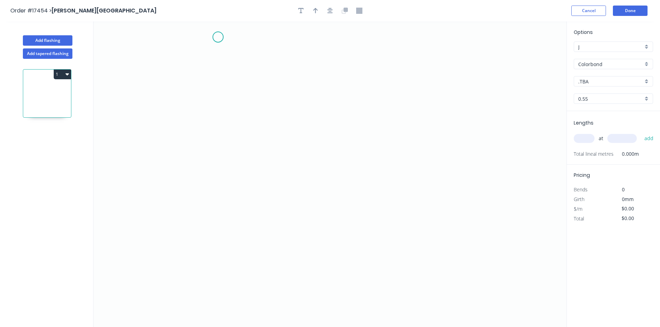
click at [218, 37] on icon "0" at bounding box center [329, 174] width 473 height 306
click at [221, 246] on icon "0" at bounding box center [329, 174] width 473 height 306
click at [350, 259] on icon "0 ?" at bounding box center [329, 174] width 473 height 306
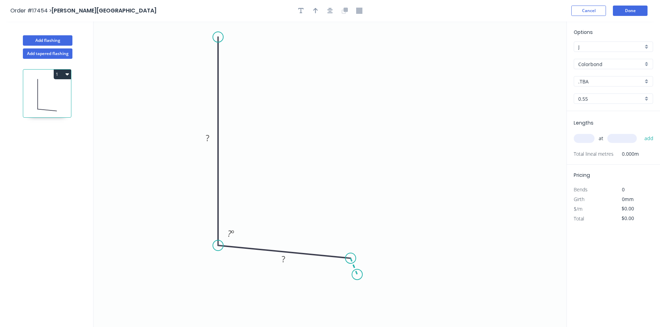
click at [357, 275] on icon "0 ? ? ? º" at bounding box center [329, 174] width 473 height 306
click at [366, 259] on rect at bounding box center [363, 260] width 14 height 10
click at [341, 275] on tspan "º" at bounding box center [341, 271] width 3 height 11
click at [429, 268] on icon "0 ? ? 30 ? º 60 º" at bounding box center [329, 174] width 473 height 306
drag, startPoint x: 330, startPoint y: 268, endPoint x: 354, endPoint y: 221, distance: 52.3
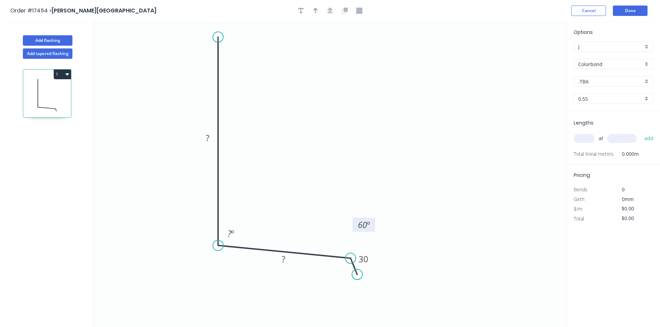
click at [354, 221] on rect at bounding box center [363, 225] width 23 height 14
click at [282, 258] on tspan "?" at bounding box center [282, 258] width 3 height 11
click at [205, 134] on rect at bounding box center [207, 138] width 23 height 14
click at [209, 138] on tspan "?" at bounding box center [207, 137] width 3 height 11
click at [266, 102] on icon "0 320 150 30 ? º 60 º" at bounding box center [329, 174] width 473 height 306
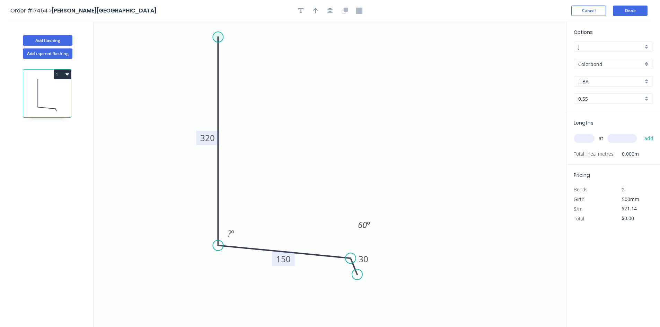
click at [218, 38] on circle at bounding box center [218, 37] width 10 height 10
click at [203, 38] on icon "0 320 150 30 ? º 60 º" at bounding box center [329, 174] width 473 height 306
click at [214, 26] on rect at bounding box center [210, 24] width 14 height 10
click at [370, 71] on icon "0 10 320 150 30 ? º 60 º" at bounding box center [329, 174] width 473 height 306
type input "$25.48"
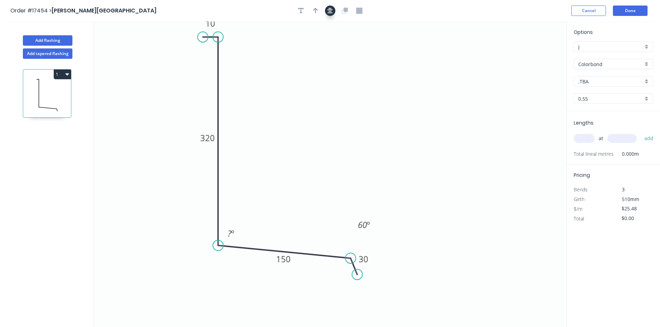
click at [328, 6] on button "button" at bounding box center [330, 11] width 10 height 10
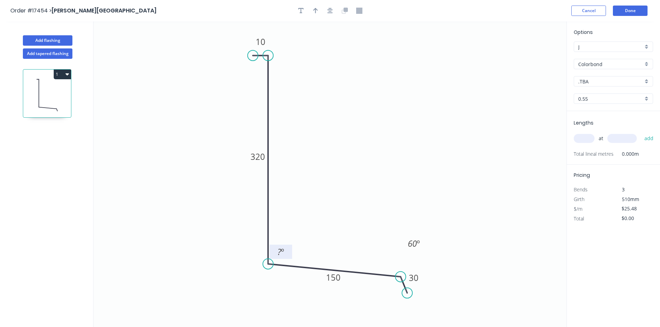
click at [284, 250] on tspan "º" at bounding box center [282, 251] width 3 height 11
click at [311, 191] on icon "0 10 320 150 30 84 º 60 º" at bounding box center [329, 174] width 473 height 306
drag, startPoint x: 288, startPoint y: 247, endPoint x: 237, endPoint y: 277, distance: 58.8
click at [237, 277] on rect at bounding box center [233, 280] width 23 height 14
click at [288, 77] on div "Show angle" at bounding box center [304, 78] width 70 height 14
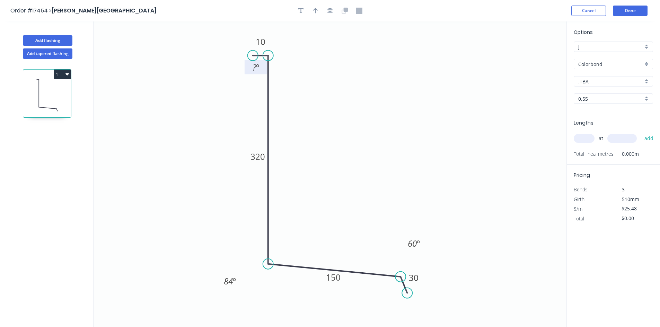
click at [257, 70] on tspan "º" at bounding box center [257, 67] width 3 height 11
click at [213, 106] on icon "0 10 320 150 30 91 º 84 º 60 º" at bounding box center [329, 174] width 473 height 306
drag, startPoint x: 245, startPoint y: 68, endPoint x: 300, endPoint y: 48, distance: 57.8
click at [300, 48] on rect at bounding box center [310, 48] width 23 height 14
click at [408, 88] on icon "0 10 320 150 30 91 º 84 º 60 º" at bounding box center [329, 174] width 473 height 306
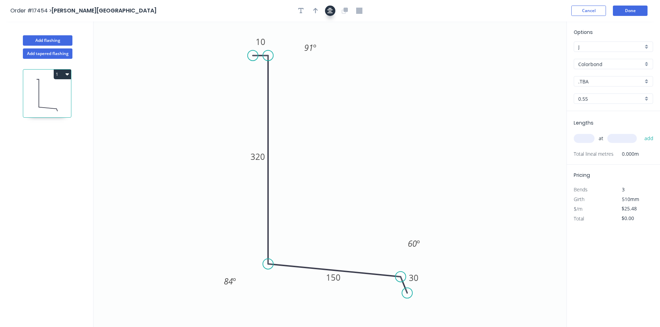
click at [328, 9] on icon "button" at bounding box center [330, 11] width 6 height 6
click at [313, 11] on icon "button" at bounding box center [315, 11] width 5 height 6
click at [533, 53] on icon at bounding box center [531, 48] width 6 height 22
drag, startPoint x: 533, startPoint y: 55, endPoint x: 362, endPoint y: 152, distance: 196.6
click at [362, 152] on icon at bounding box center [372, 144] width 20 height 20
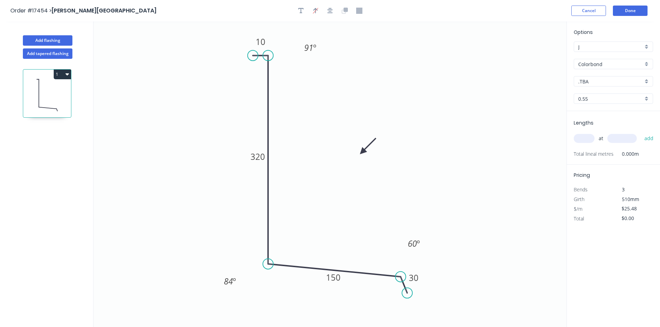
click at [604, 64] on input "Colorbond" at bounding box center [610, 64] width 65 height 7
click at [607, 114] on div "Zincalume" at bounding box center [613, 114] width 79 height 12
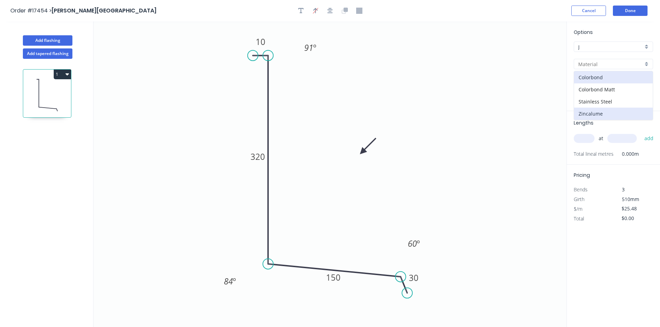
type input "Zincalume"
type input "$18.79"
click at [583, 138] on input "text" at bounding box center [583, 138] width 21 height 9
type input "1"
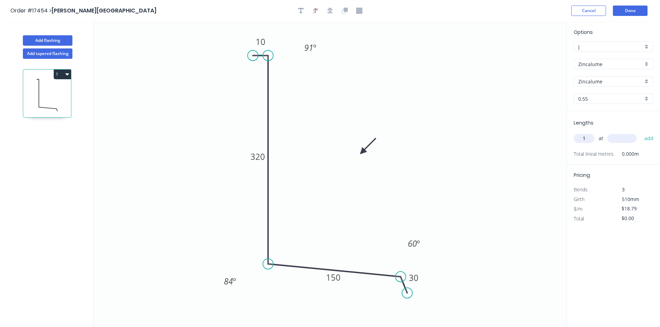
click at [621, 139] on input "text" at bounding box center [621, 138] width 29 height 9
type input "1600"
click at [647, 140] on button "add" at bounding box center [649, 139] width 16 height 12
type input "$30.06"
click at [60, 40] on button "Add flashing" at bounding box center [48, 40] width 50 height 10
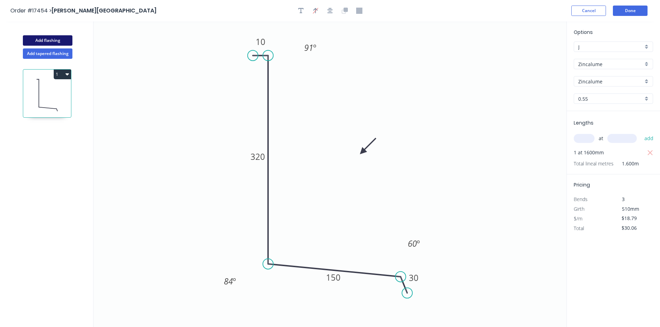
type input "$0.00"
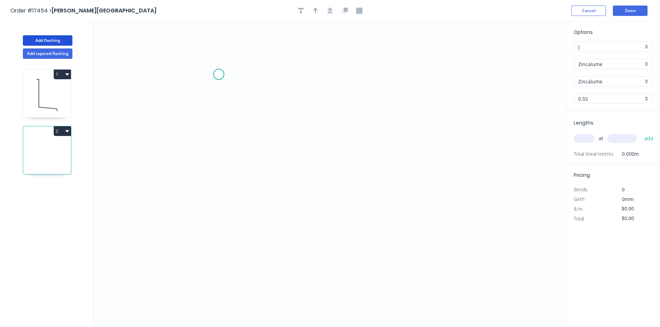
click at [225, 73] on icon "0" at bounding box center [329, 174] width 473 height 306
click at [232, 262] on icon "0" at bounding box center [329, 174] width 473 height 306
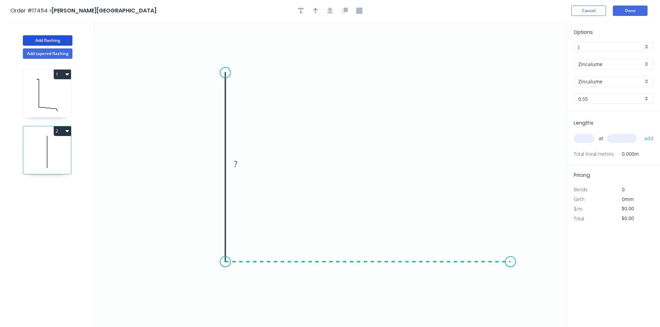
click at [510, 263] on icon "0 ?" at bounding box center [329, 174] width 473 height 306
click at [528, 292] on icon "0 ? ?" at bounding box center [329, 174] width 473 height 306
click at [224, 70] on circle at bounding box center [225, 73] width 10 height 10
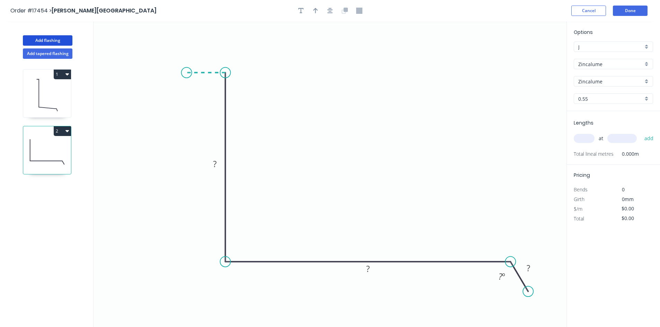
click at [186, 72] on icon "0 ? ? ? ? º" at bounding box center [329, 174] width 473 height 306
click at [187, 109] on icon "0 ? ? ? ? ? º" at bounding box center [329, 174] width 473 height 306
click at [178, 89] on rect at bounding box center [176, 88] width 14 height 10
click at [209, 60] on rect at bounding box center [206, 60] width 14 height 10
click at [239, 161] on rect at bounding box center [236, 165] width 14 height 10
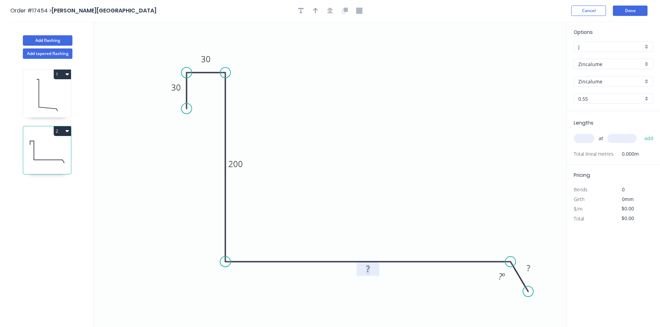
click at [373, 271] on rect at bounding box center [368, 270] width 14 height 10
click at [529, 269] on tspan "?" at bounding box center [527, 267] width 3 height 11
type input "$19.72"
click at [502, 277] on tspan "º" at bounding box center [503, 276] width 3 height 11
click at [473, 220] on icon "0 30 30 200 300 30 60 º" at bounding box center [329, 174] width 473 height 306
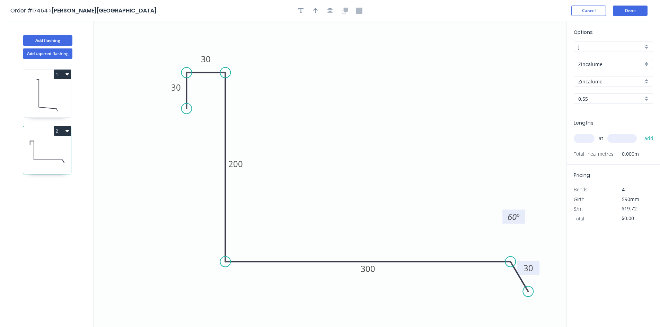
drag, startPoint x: 493, startPoint y: 270, endPoint x: 506, endPoint y: 209, distance: 62.1
click at [506, 210] on rect at bounding box center [513, 217] width 23 height 14
click at [260, 291] on div "Show angle" at bounding box center [257, 285] width 70 height 14
click at [238, 248] on tspan "º" at bounding box center [239, 248] width 3 height 11
click at [256, 234] on icon "0 30 30 200 300 30 89 º 60 º" at bounding box center [329, 174] width 473 height 306
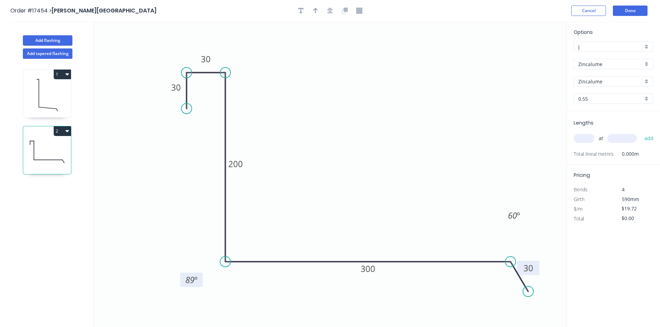
drag, startPoint x: 246, startPoint y: 245, endPoint x: 200, endPoint y: 276, distance: 55.4
click at [200, 276] on rect at bounding box center [191, 280] width 23 height 14
click at [250, 103] on div "Show angle" at bounding box center [262, 97] width 70 height 14
click at [213, 86] on tspan "?" at bounding box center [212, 84] width 4 height 11
click at [204, 119] on icon "0 30 30 200 300 30 90 º 89 º 60 º" at bounding box center [329, 174] width 473 height 306
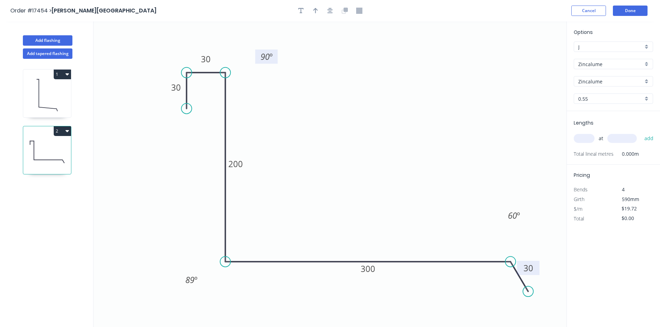
drag, startPoint x: 203, startPoint y: 89, endPoint x: 256, endPoint y: 61, distance: 60.1
click at [256, 61] on rect at bounding box center [266, 57] width 23 height 14
click at [204, 97] on div "Show angle" at bounding box center [219, 95] width 70 height 14
click at [198, 86] on tspan "?" at bounding box center [197, 84] width 4 height 11
click at [206, 106] on icon "0 30 30 200 300 30 90 º 89 º 60 º 90 º" at bounding box center [329, 174] width 473 height 306
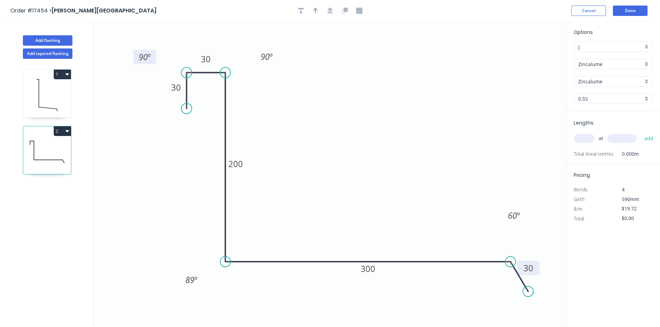
drag, startPoint x: 208, startPoint y: 88, endPoint x: 154, endPoint y: 60, distance: 60.5
click at [154, 60] on rect at bounding box center [144, 57] width 23 height 14
click at [582, 140] on input "text" at bounding box center [583, 138] width 21 height 9
type input "1"
click at [620, 140] on input "text" at bounding box center [621, 138] width 29 height 9
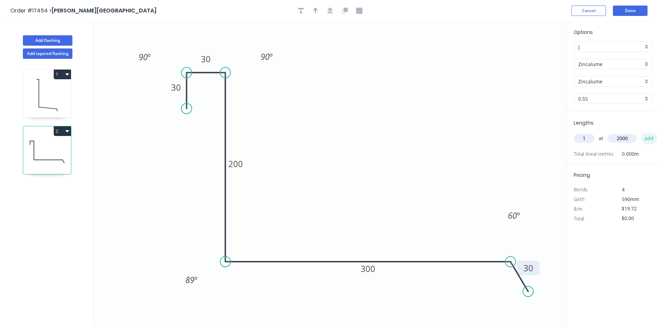
type input "2000"
click at [652, 137] on button "add" at bounding box center [649, 139] width 16 height 12
click at [68, 132] on icon "button" at bounding box center [66, 131] width 3 height 6
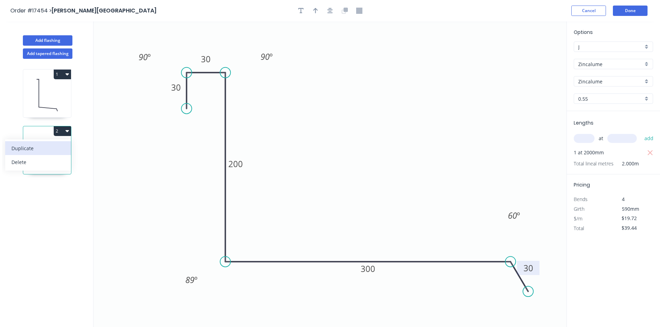
click at [64, 147] on div "Duplicate" at bounding box center [37, 148] width 53 height 10
type input "$0.00"
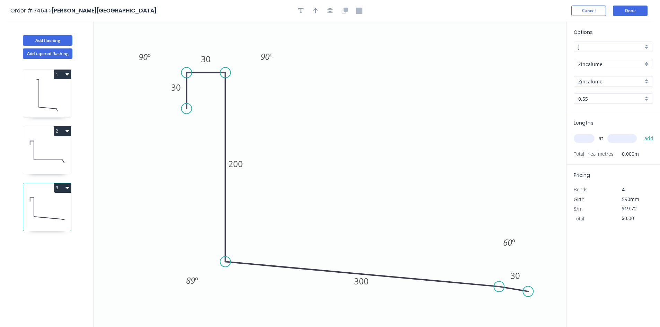
drag, startPoint x: 509, startPoint y: 262, endPoint x: 499, endPoint y: 287, distance: 26.9
click at [499, 287] on circle at bounding box center [498, 286] width 10 height 10
drag, startPoint x: 528, startPoint y: 293, endPoint x: 510, endPoint y: 314, distance: 27.7
click at [510, 314] on circle at bounding box center [509, 313] width 10 height 10
click at [360, 283] on tspan "300" at bounding box center [361, 281] width 15 height 11
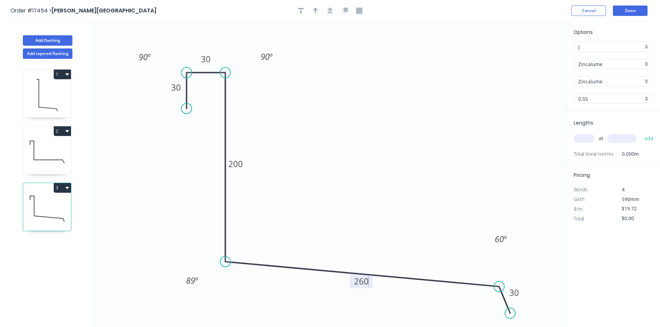
click at [363, 210] on icon "0 30 30 200 260 30 90 º 89 º 60 º 90 º" at bounding box center [329, 174] width 473 height 306
click at [193, 280] on tspan "89" at bounding box center [190, 280] width 9 height 11
click at [297, 212] on icon "0 30 30 200 260 30 90 º 84 º 60 º 90 º" at bounding box center [329, 174] width 473 height 306
click at [582, 142] on input "text" at bounding box center [583, 138] width 21 height 9
type input "1"
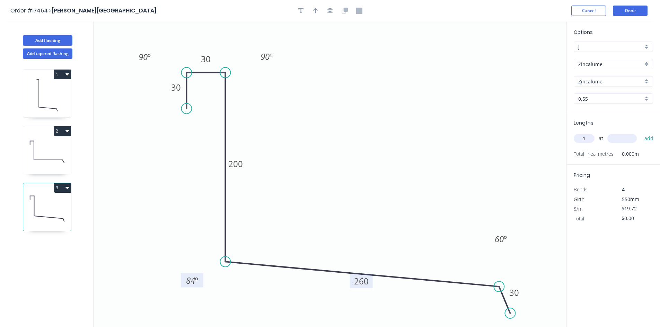
click at [618, 141] on input "text" at bounding box center [621, 138] width 29 height 9
type input "500"
click at [650, 138] on button "add" at bounding box center [649, 139] width 16 height 12
click at [329, 11] on icon "button" at bounding box center [330, 11] width 6 height 6
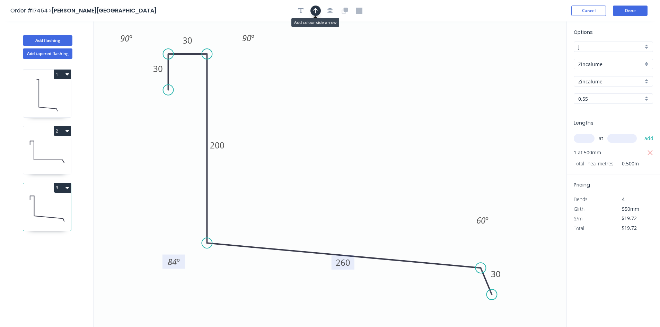
click at [311, 8] on button "button" at bounding box center [315, 11] width 10 height 10
click at [532, 55] on icon at bounding box center [531, 48] width 6 height 22
click at [532, 55] on icon at bounding box center [532, 47] width 6 height 22
drag, startPoint x: 532, startPoint y: 55, endPoint x: 357, endPoint y: 108, distance: 183.2
click at [357, 108] on icon at bounding box center [365, 100] width 20 height 20
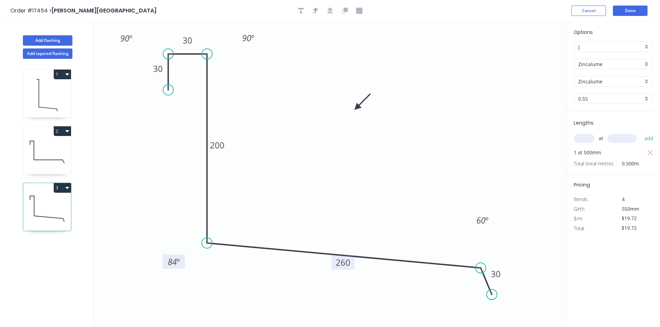
click at [49, 162] on icon at bounding box center [47, 152] width 48 height 44
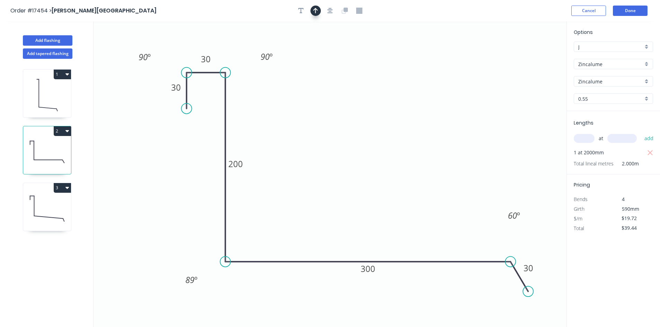
click at [316, 11] on icon "button" at bounding box center [315, 11] width 5 height 6
click at [531, 55] on icon at bounding box center [531, 48] width 6 height 22
drag, startPoint x: 531, startPoint y: 55, endPoint x: 366, endPoint y: 139, distance: 185.0
click at [366, 139] on icon at bounding box center [371, 133] width 20 height 20
click at [328, 7] on button "button" at bounding box center [330, 11] width 10 height 10
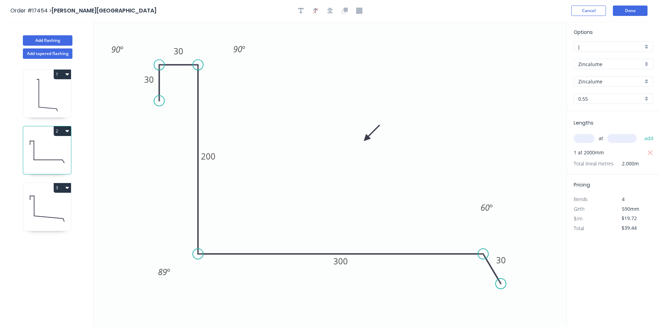
click at [456, 70] on icon "0 30 30 200 300 30 90 º 89 º 60 º 90 º" at bounding box center [329, 174] width 473 height 306
click at [53, 212] on icon at bounding box center [47, 209] width 48 height 44
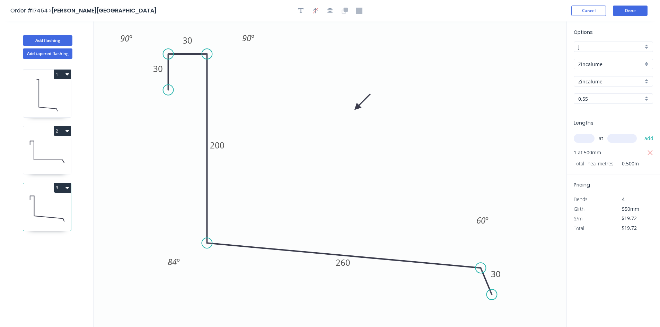
click at [51, 153] on icon at bounding box center [47, 152] width 48 height 44
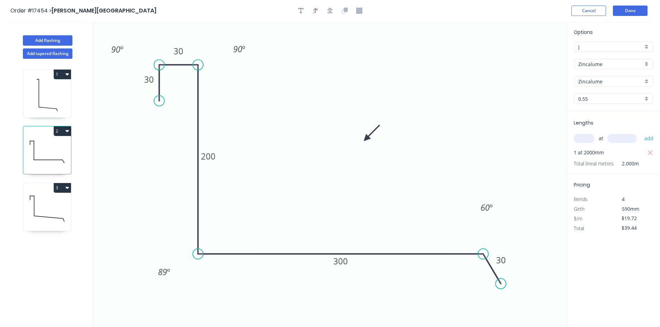
click at [57, 213] on icon at bounding box center [47, 209] width 48 height 44
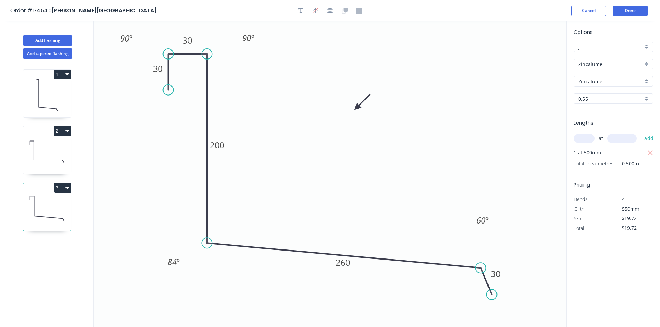
click at [69, 132] on icon "button" at bounding box center [66, 131] width 3 height 6
click at [59, 149] on div "Duplicate" at bounding box center [37, 148] width 53 height 10
type input "$0.00"
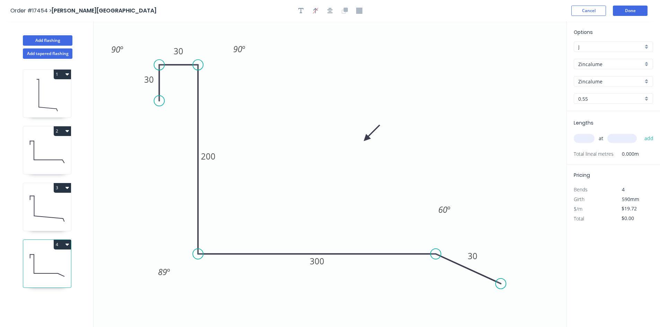
drag, startPoint x: 483, startPoint y: 253, endPoint x: 436, endPoint y: 254, distance: 47.1
click at [436, 254] on circle at bounding box center [435, 254] width 10 height 10
drag, startPoint x: 501, startPoint y: 284, endPoint x: 450, endPoint y: 282, distance: 51.3
click at [450, 282] on circle at bounding box center [450, 282] width 10 height 10
click at [328, 7] on button "button" at bounding box center [330, 11] width 10 height 10
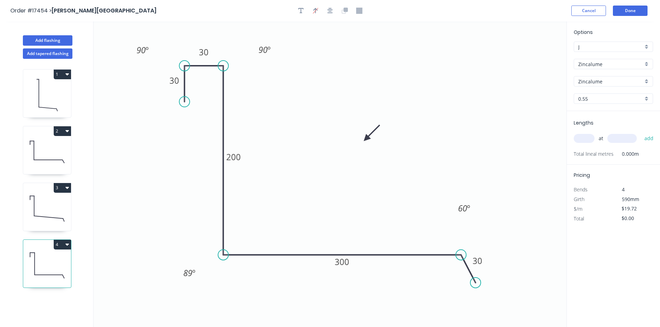
click at [584, 136] on input "text" at bounding box center [583, 138] width 21 height 9
type input "1"
click at [625, 138] on input "text" at bounding box center [621, 138] width 29 height 9
type input "300"
click at [647, 136] on button "add" at bounding box center [649, 139] width 16 height 12
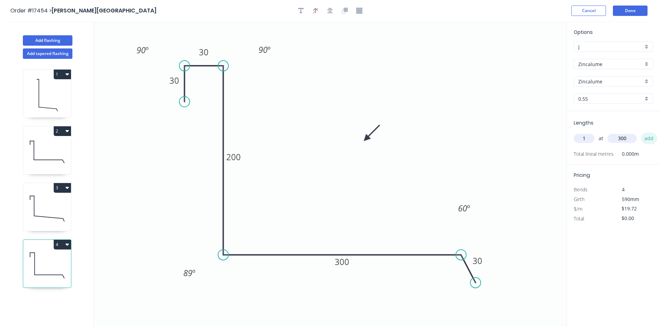
type input "$19.72"
click at [347, 263] on tspan "300" at bounding box center [341, 261] width 15 height 11
click at [306, 162] on icon "0 30 30 200 200 30 90 º 89 º 60 º 90 º" at bounding box center [329, 174] width 473 height 306
type input "$17.43"
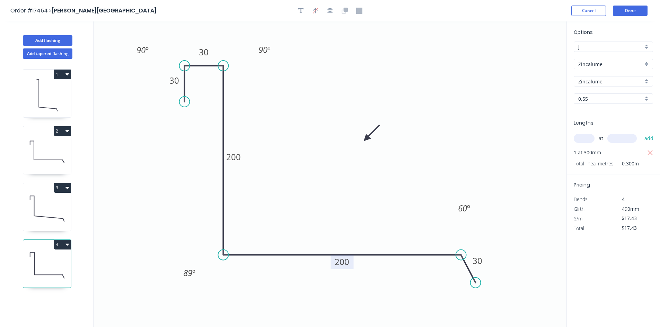
click at [48, 203] on icon at bounding box center [47, 209] width 48 height 44
type input "$19.72"
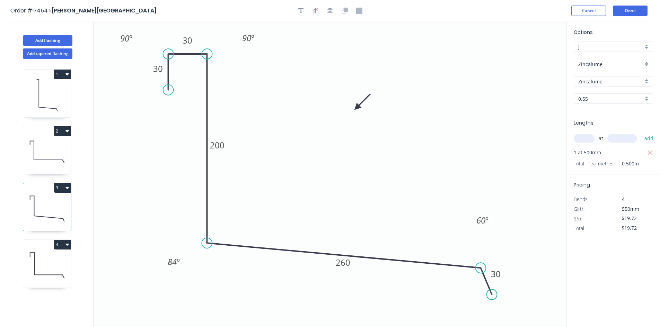
click at [46, 160] on icon at bounding box center [47, 152] width 48 height 44
type input "$39.44"
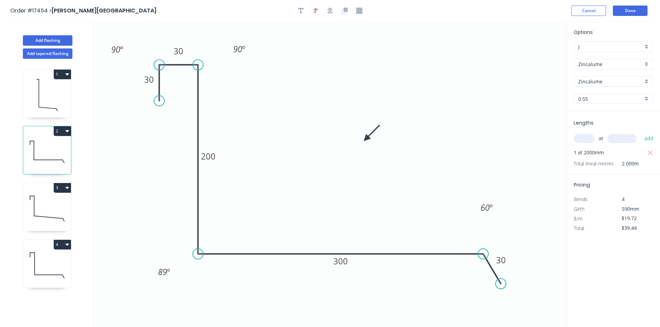
click at [50, 272] on icon at bounding box center [47, 265] width 48 height 44
type input "$17.43"
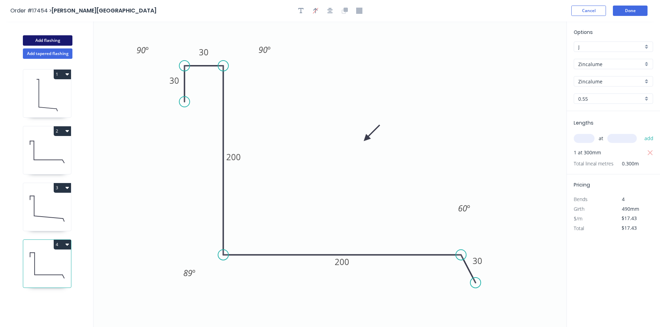
click at [50, 39] on button "Add flashing" at bounding box center [48, 40] width 50 height 10
type input "$0.00"
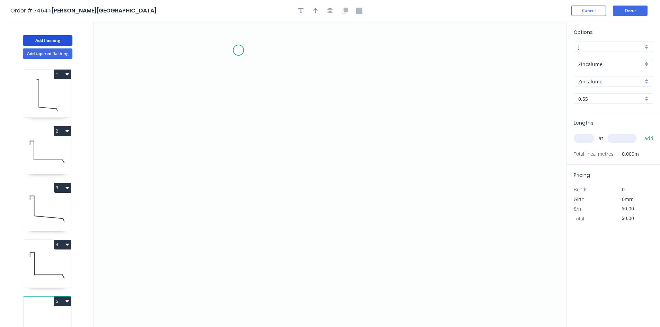
click at [238, 50] on icon "0" at bounding box center [329, 174] width 473 height 306
click at [506, 48] on icon "0" at bounding box center [329, 174] width 473 height 306
click at [521, 77] on icon "0 ?" at bounding box center [329, 174] width 473 height 306
click at [239, 51] on circle at bounding box center [238, 50] width 10 height 10
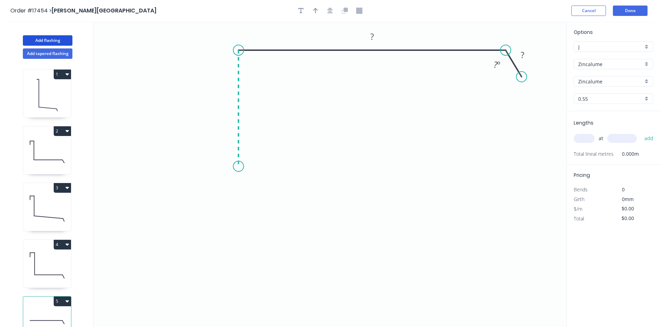
click at [243, 167] on icon "0 ? ? ? º" at bounding box center [329, 174] width 473 height 306
click at [249, 178] on icon "0 ? ? ? ? º" at bounding box center [329, 174] width 473 height 306
click at [246, 283] on icon "0 ? ? ? ? ? º" at bounding box center [329, 174] width 473 height 306
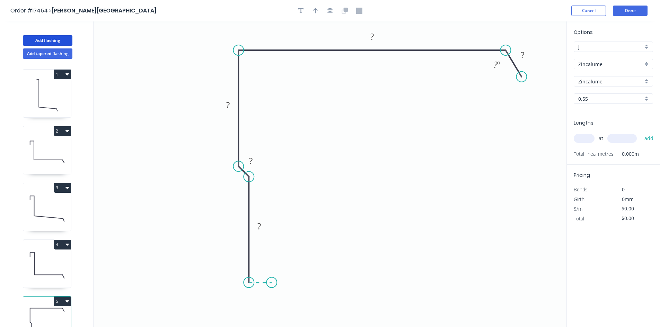
click at [271, 283] on icon at bounding box center [260, 283] width 23 height 0
click at [272, 296] on icon "0 ? ? ? ? ? ? ? º" at bounding box center [329, 174] width 473 height 306
click at [283, 284] on tspan "?" at bounding box center [281, 285] width 3 height 11
click at [261, 268] on tspan "?" at bounding box center [259, 268] width 3 height 11
click at [240, 226] on tspan "?" at bounding box center [237, 226] width 3 height 11
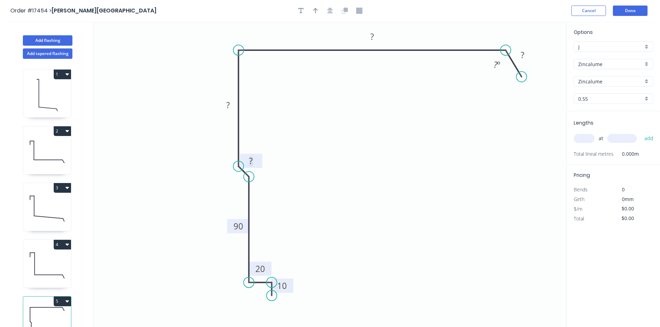
click at [251, 156] on tspan "?" at bounding box center [250, 160] width 3 height 11
click at [229, 104] on tspan "?" at bounding box center [227, 104] width 3 height 11
click at [374, 38] on rect at bounding box center [372, 37] width 14 height 10
click at [517, 56] on rect at bounding box center [522, 56] width 14 height 10
type input "$21.57"
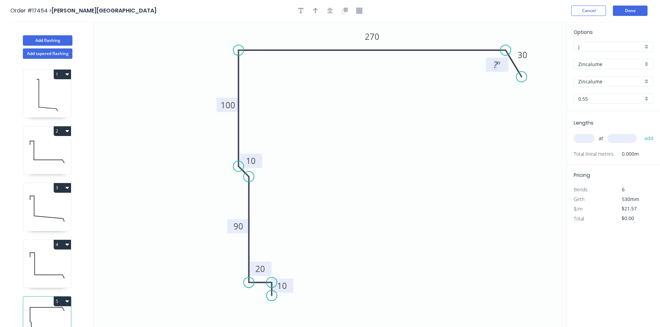
click at [498, 66] on tspan "º" at bounding box center [498, 64] width 3 height 11
click at [480, 119] on icon "0 10 20 90 10 100 270 30 60 º" at bounding box center [329, 174] width 473 height 306
click at [330, 10] on icon "button" at bounding box center [330, 11] width 6 height 6
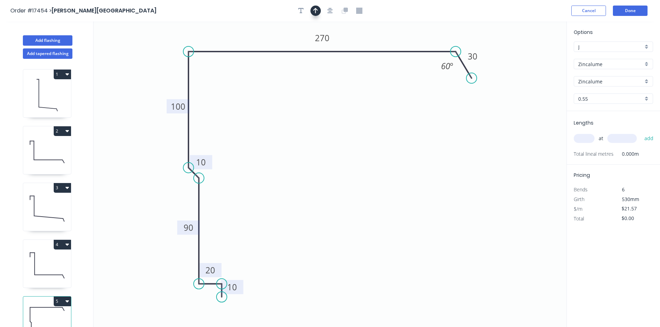
click at [314, 10] on icon "button" at bounding box center [315, 11] width 5 height 6
drag, startPoint x: 531, startPoint y: 56, endPoint x: 140, endPoint y: 80, distance: 392.3
click at [140, 80] on icon at bounding box center [129, 81] width 22 height 6
click at [208, 72] on div "Show angle" at bounding box center [225, 73] width 70 height 14
click at [203, 64] on tspan "º" at bounding box center [202, 62] width 3 height 11
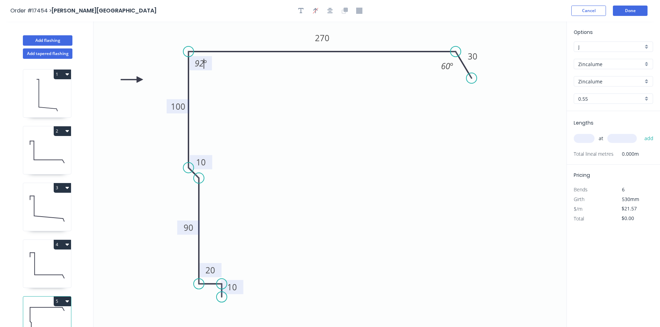
click at [242, 83] on icon "0 10 20 90 10 100 270 30 92 º 60 º" at bounding box center [329, 174] width 473 height 306
drag, startPoint x: 209, startPoint y: 66, endPoint x: 156, endPoint y: 42, distance: 58.3
click at [156, 42] on rect at bounding box center [148, 40] width 23 height 14
click at [218, 186] on div "Show angle" at bounding box center [222, 191] width 70 height 14
drag, startPoint x: 215, startPoint y: 155, endPoint x: 155, endPoint y: 165, distance: 60.1
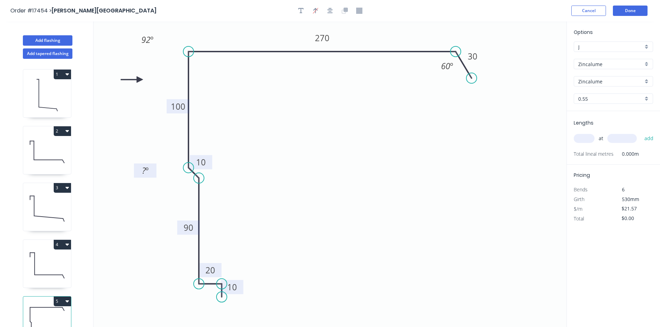
click at [155, 165] on rect at bounding box center [145, 170] width 23 height 14
click at [148, 169] on tspan "º" at bounding box center [146, 170] width 3 height 11
click at [162, 193] on icon "0 10 20 90 10 100 270 30 92 º 60 º 45 º" at bounding box center [329, 174] width 473 height 306
drag, startPoint x: 236, startPoint y: 207, endPoint x: 222, endPoint y: 200, distance: 15.2
click at [236, 207] on div "Show angle" at bounding box center [237, 203] width 70 height 14
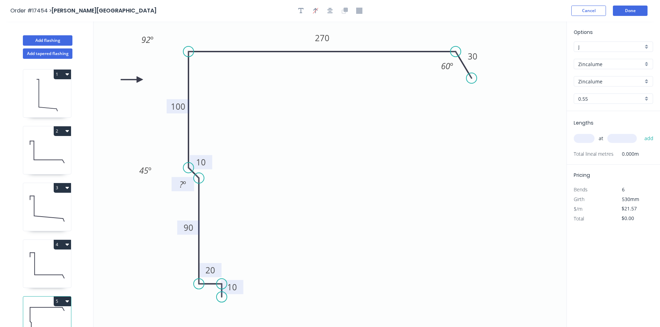
click at [178, 182] on rect at bounding box center [183, 185] width 14 height 10
click at [169, 194] on icon "0 10 20 90 10 100 270 30 92 º 60 º 45 º 45 º" at bounding box center [329, 174] width 473 height 306
drag, startPoint x: 173, startPoint y: 187, endPoint x: 235, endPoint y: 179, distance: 62.9
click at [235, 179] on rect at bounding box center [245, 176] width 23 height 14
click at [209, 304] on div "Show angle" at bounding box center [233, 308] width 70 height 14
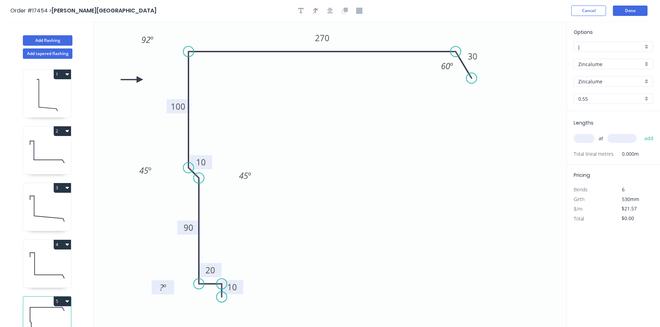
drag, startPoint x: 219, startPoint y: 267, endPoint x: 171, endPoint y: 283, distance: 50.8
click at [171, 283] on rect at bounding box center [163, 287] width 23 height 14
click at [167, 288] on g "? º" at bounding box center [163, 287] width 14 height 11
drag, startPoint x: 161, startPoint y: 289, endPoint x: 164, endPoint y: 289, distance: 3.5
click at [164, 289] on text "? º" at bounding box center [163, 287] width 7 height 11
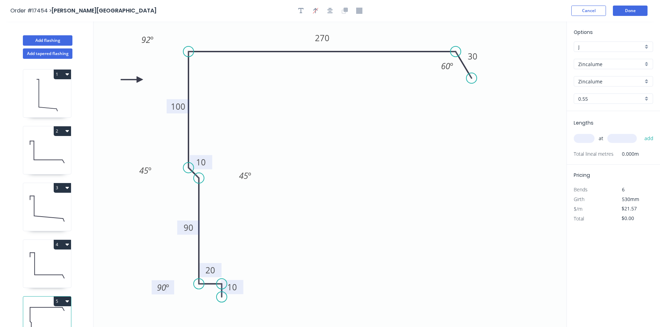
click at [182, 305] on icon "0 10 20 90 10 100 270 30 92 º 60 º 45 º 45 º 90 º" at bounding box center [329, 174] width 473 height 306
drag, startPoint x: 245, startPoint y: 306, endPoint x: 225, endPoint y: 303, distance: 20.4
click at [245, 307] on div "Show angle" at bounding box center [260, 308] width 70 height 14
click at [210, 297] on tspan "º" at bounding box center [210, 295] width 3 height 11
click at [182, 311] on icon "0 10 20 90 10 100 270 30 92 º 60 º 45 º 45 º 90 º 90 º" at bounding box center [329, 174] width 473 height 306
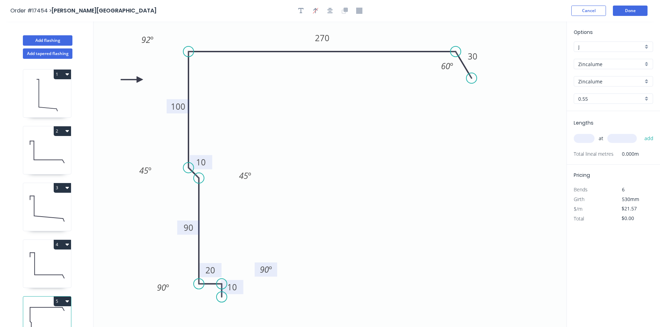
drag, startPoint x: 201, startPoint y: 297, endPoint x: 257, endPoint y: 271, distance: 62.1
click at [257, 271] on rect at bounding box center [265, 269] width 23 height 14
click at [381, 204] on icon "0 10 20 90 10 100 270 30 92 º 60 º 45 º 45 º 90 º 90 º" at bounding box center [329, 174] width 473 height 306
click at [580, 140] on input "text" at bounding box center [583, 138] width 21 height 9
type input "1"
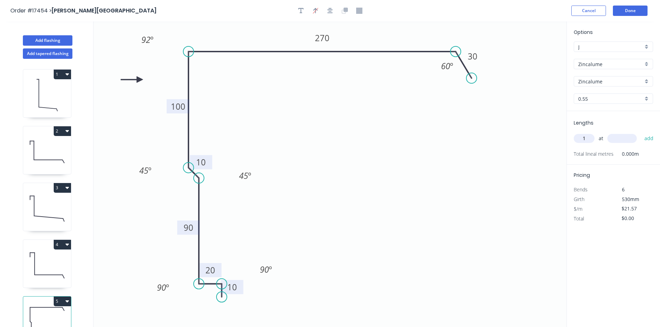
click at [612, 136] on input "text" at bounding box center [621, 138] width 29 height 9
type input "1500"
click at [645, 138] on button "add" at bounding box center [649, 139] width 16 height 12
type input "$32.36"
click at [332, 15] on button "button" at bounding box center [330, 11] width 10 height 10
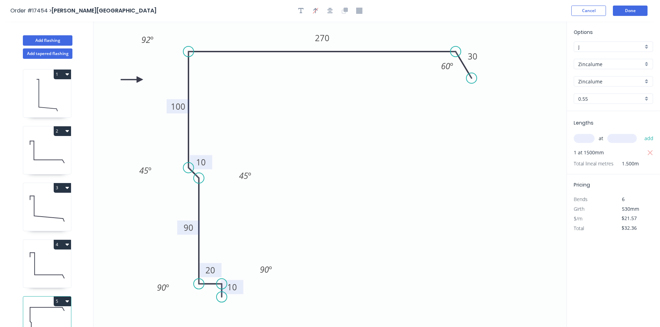
click at [616, 61] on input "Zincalume" at bounding box center [610, 64] width 65 height 7
click at [609, 81] on div "Colorbond" at bounding box center [613, 77] width 79 height 12
type input "Colorbond"
type input ".TBA"
type input "$28.53"
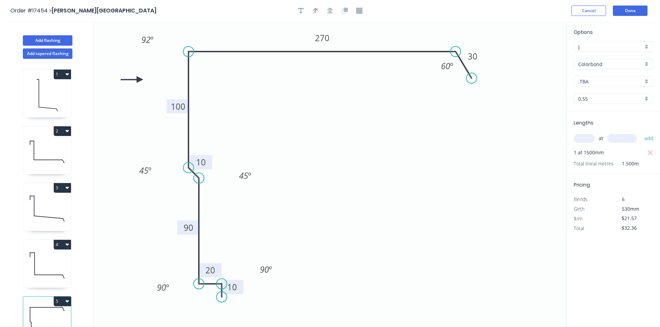
type input "$42.80"
click at [611, 86] on div ".TBA" at bounding box center [612, 81] width 79 height 10
click at [611, 126] on div "Classic Cream" at bounding box center [613, 131] width 79 height 12
type input "Classic Cream"
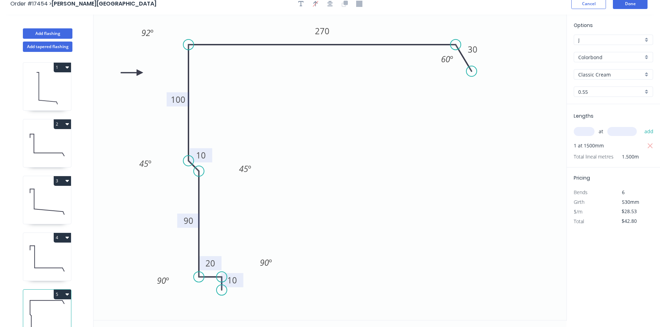
scroll to position [13, 0]
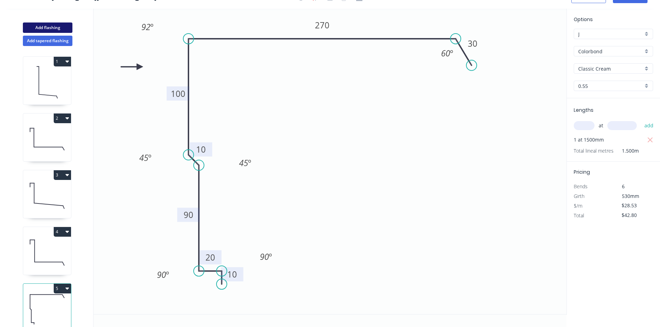
click at [47, 25] on button "Add flashing" at bounding box center [48, 28] width 50 height 10
type input "$0.00"
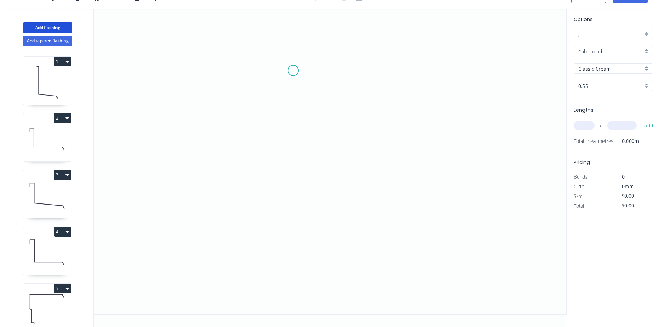
click at [292, 64] on icon "0" at bounding box center [329, 162] width 473 height 306
click at [295, 221] on icon "0" at bounding box center [329, 162] width 473 height 306
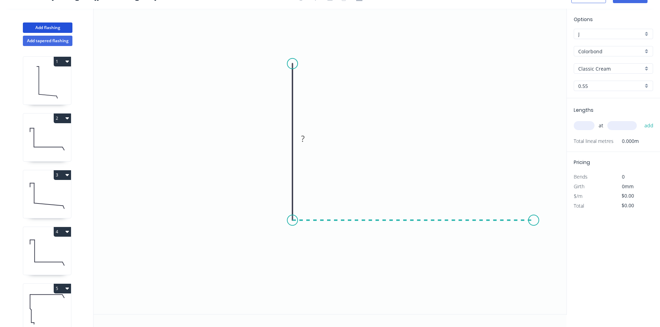
click at [534, 215] on icon "0 ?" at bounding box center [329, 162] width 473 height 306
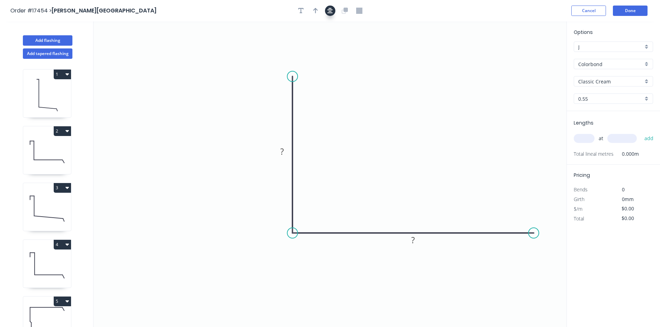
click at [330, 10] on icon "button" at bounding box center [330, 11] width 6 height 6
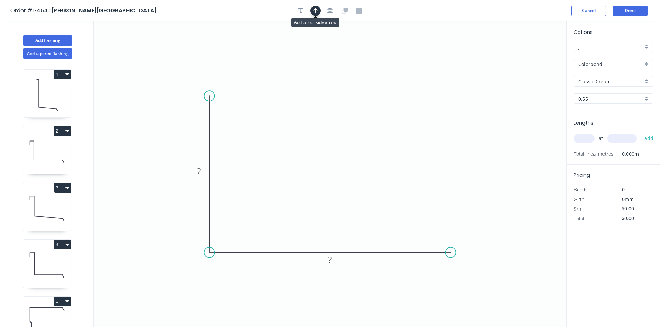
click at [314, 11] on icon "button" at bounding box center [315, 11] width 5 height 6
click at [534, 54] on icon at bounding box center [531, 48] width 6 height 22
drag, startPoint x: 503, startPoint y: 68, endPoint x: 297, endPoint y: 171, distance: 230.2
click at [297, 171] on icon at bounding box center [302, 165] width 20 height 20
click at [230, 115] on div "Crush & Fold" at bounding box center [244, 119] width 70 height 14
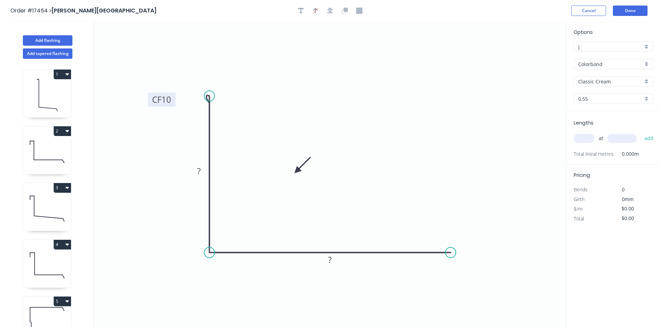
drag, startPoint x: 235, startPoint y: 101, endPoint x: 172, endPoint y: 99, distance: 63.7
click at [172, 99] on rect at bounding box center [162, 99] width 28 height 14
click at [471, 271] on div "Crush & Fold" at bounding box center [485, 276] width 70 height 14
click at [474, 272] on div "Flip bend" at bounding box center [486, 276] width 70 height 14
drag, startPoint x: 454, startPoint y: 235, endPoint x: 471, endPoint y: 285, distance: 53.1
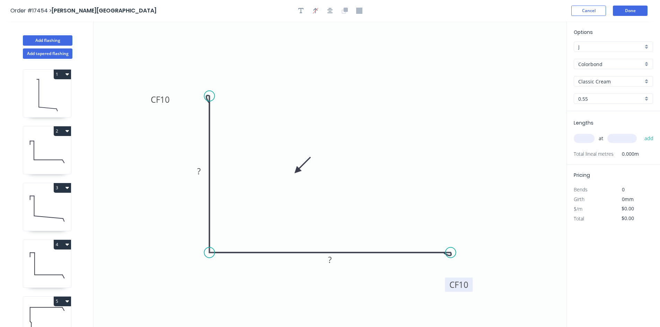
click at [471, 285] on rect at bounding box center [459, 285] width 28 height 14
click at [197, 172] on tspan "?" at bounding box center [198, 170] width 3 height 11
click at [332, 261] on rect at bounding box center [330, 261] width 14 height 10
click at [367, 218] on icon "0 CF 10 50 CF 10 80" at bounding box center [329, 174] width 473 height 306
type input "$12.60"
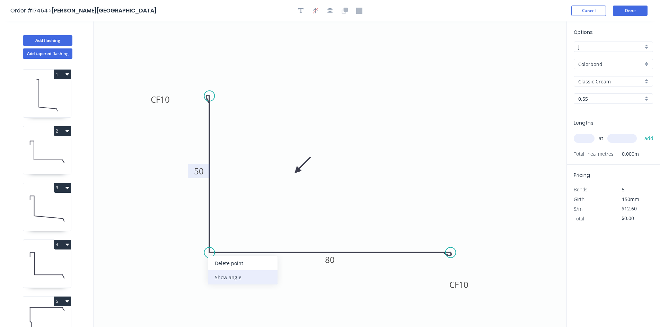
click at [230, 276] on div "Show angle" at bounding box center [243, 277] width 70 height 14
click at [224, 237] on tspan "º" at bounding box center [223, 239] width 3 height 11
click at [256, 224] on icon "0 CF 10 50 CF 10 80 89 º" at bounding box center [329, 174] width 473 height 306
drag, startPoint x: 228, startPoint y: 234, endPoint x: 179, endPoint y: 274, distance: 62.8
click at [179, 274] on rect at bounding box center [172, 278] width 23 height 14
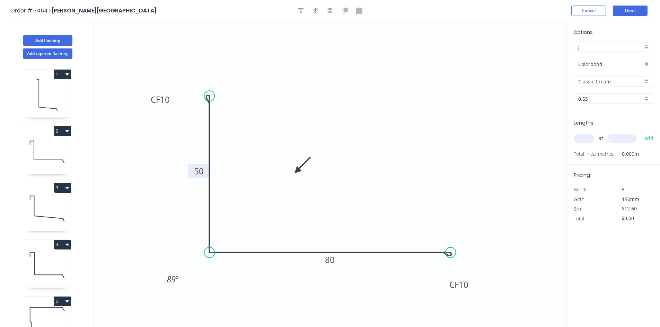
click at [586, 139] on input "text" at bounding box center [583, 138] width 21 height 9
type input "2"
click at [619, 141] on input "text" at bounding box center [621, 138] width 29 height 9
type input "2400"
click at [646, 138] on button "add" at bounding box center [649, 139] width 16 height 12
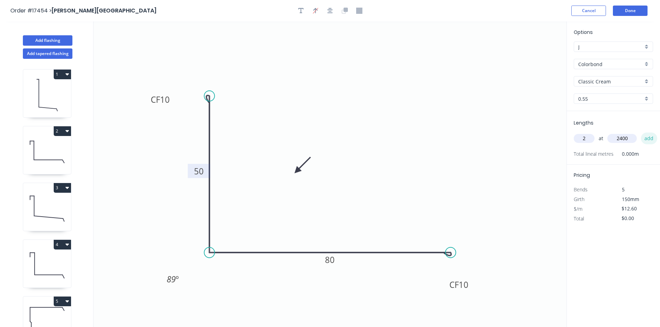
type input "$60.48"
click at [617, 85] on input "Classic Cream" at bounding box center [610, 81] width 65 height 7
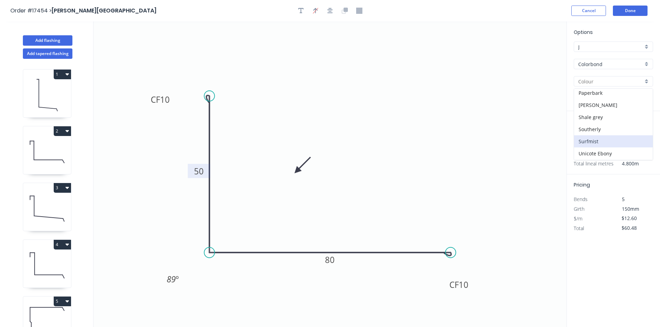
scroll to position [208, 0]
click at [610, 130] on div "Surfmist" at bounding box center [613, 129] width 79 height 12
type input "Surfmist"
click at [636, 15] on button "Done" at bounding box center [629, 11] width 35 height 10
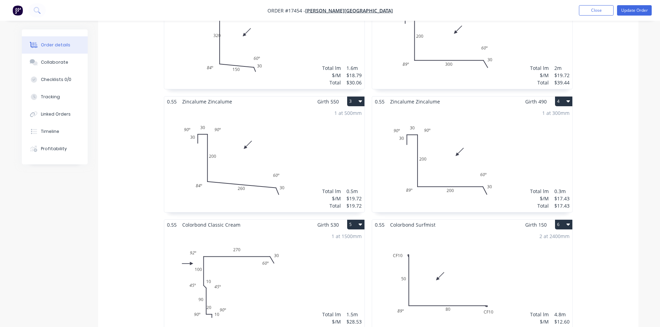
scroll to position [248, 0]
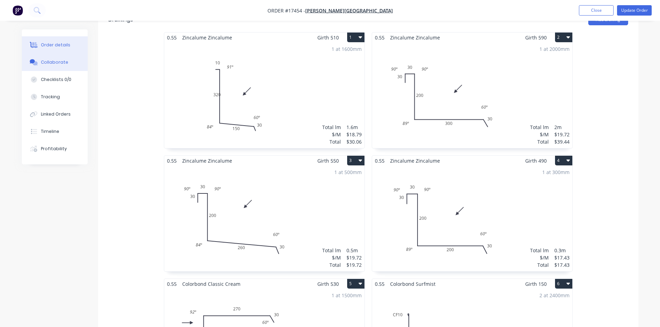
click at [61, 60] on div "Collaborate" at bounding box center [54, 62] width 27 height 6
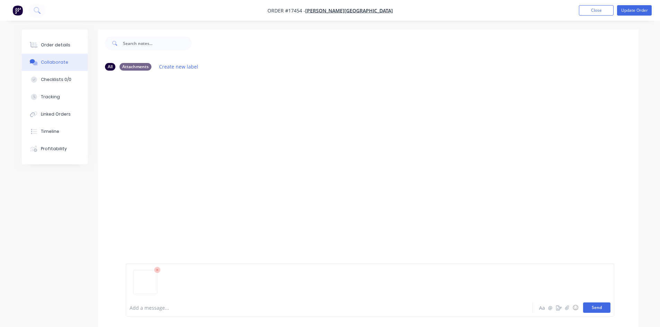
click at [597, 308] on button "Send" at bounding box center [596, 308] width 27 height 10
click at [42, 45] on div "Order details" at bounding box center [55, 45] width 29 height 6
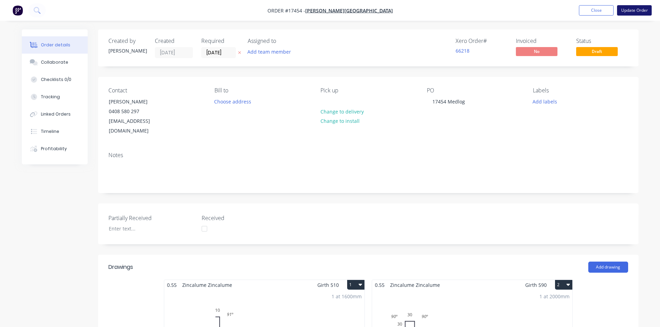
click at [633, 11] on button "Update Order" at bounding box center [634, 10] width 35 height 10
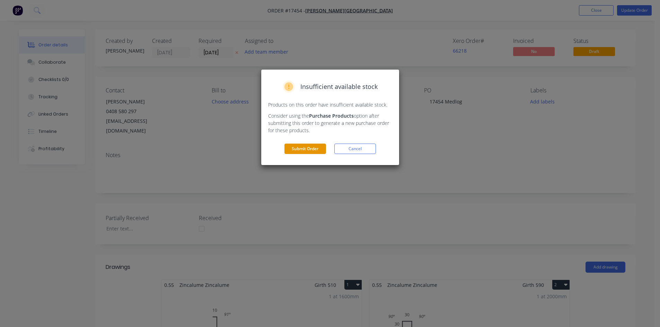
click at [299, 151] on button "Submit Order" at bounding box center [305, 149] width 42 height 10
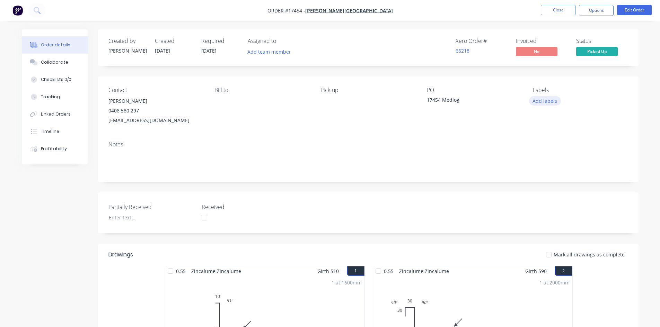
click at [551, 96] on button "Add labels" at bounding box center [545, 100] width 32 height 9
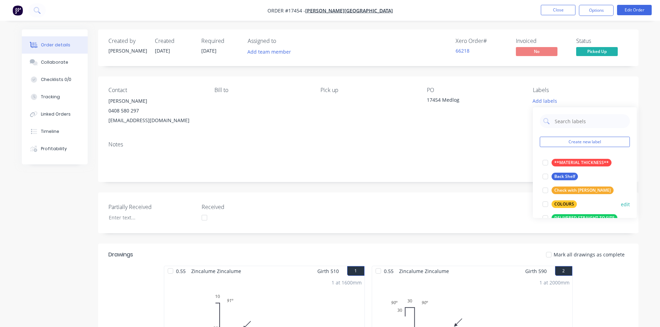
click at [546, 204] on div at bounding box center [545, 204] width 14 height 14
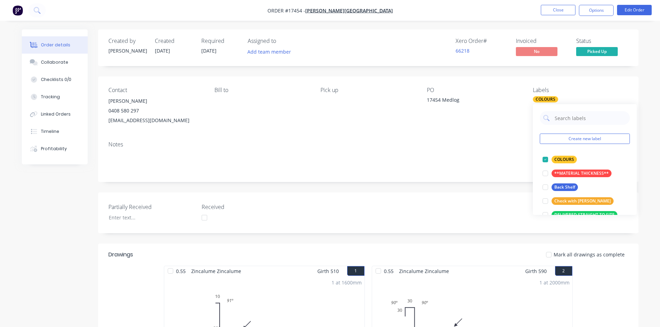
click at [499, 89] on div "PO" at bounding box center [474, 90] width 95 height 7
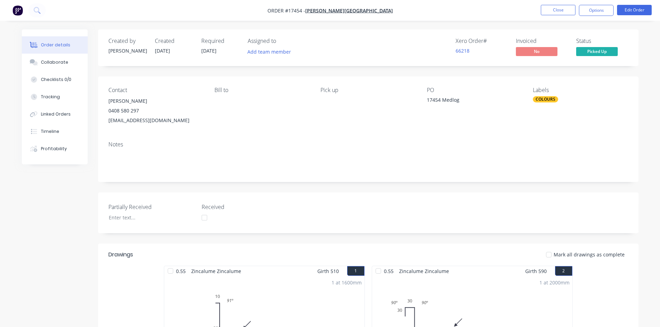
click at [600, 51] on span "Picked Up" at bounding box center [597, 51] width 42 height 9
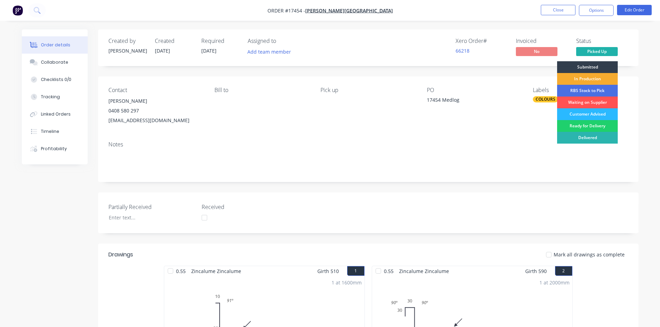
click at [595, 77] on div "In Production" at bounding box center [587, 79] width 61 height 12
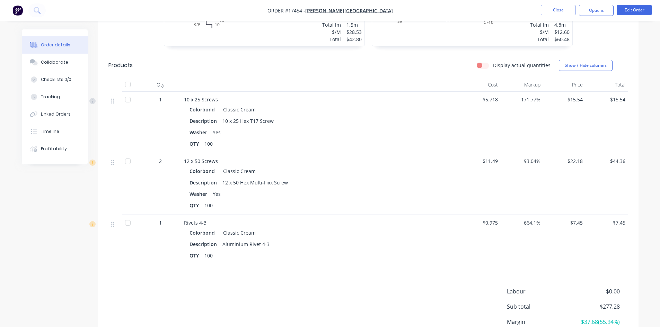
scroll to position [506, 0]
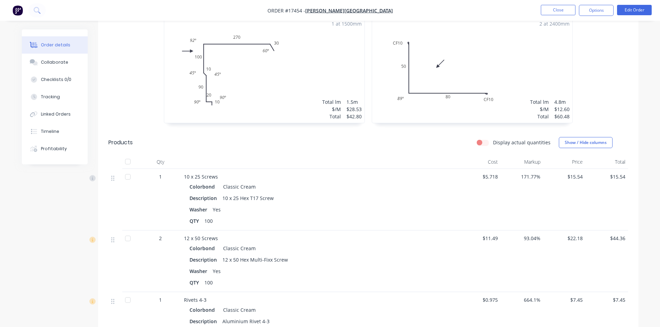
click at [127, 162] on div at bounding box center [128, 162] width 14 height 14
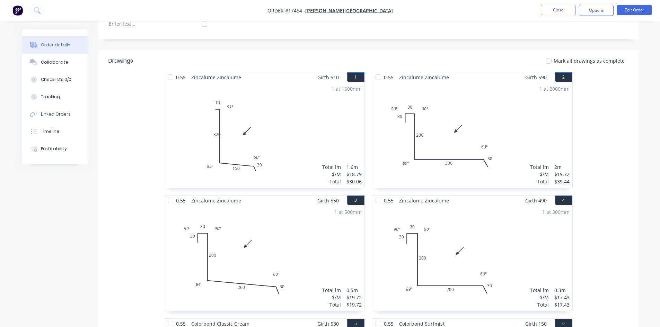
scroll to position [0, 0]
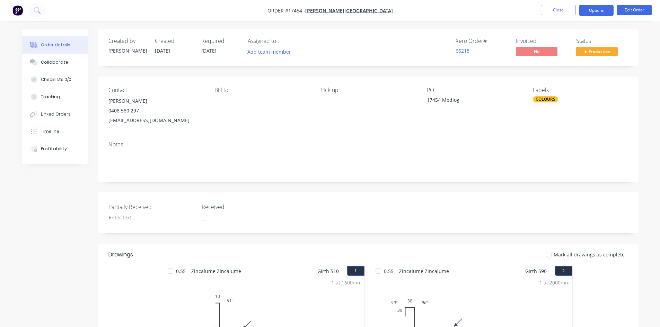
click at [608, 8] on button "Options" at bounding box center [596, 10] width 35 height 11
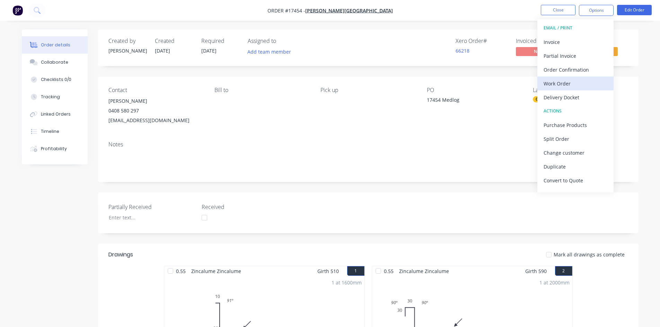
click at [578, 83] on div "Work Order" at bounding box center [575, 84] width 64 height 10
click at [578, 83] on div "Custom" at bounding box center [575, 84] width 64 height 10
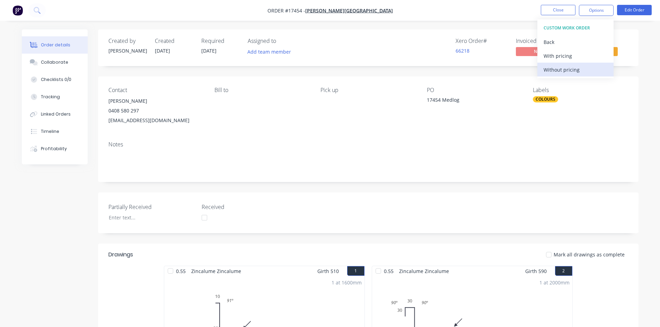
click at [582, 69] on div "Without pricing" at bounding box center [575, 70] width 64 height 10
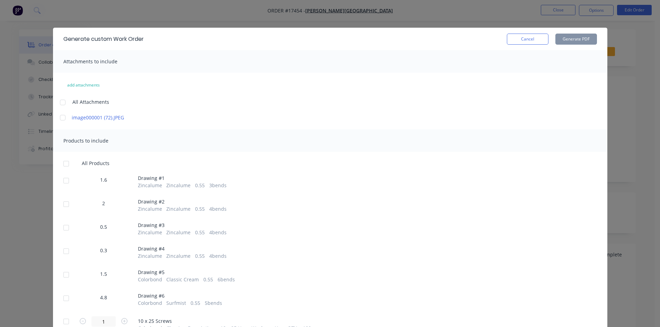
click at [60, 102] on div at bounding box center [63, 103] width 14 height 14
click at [65, 165] on div at bounding box center [66, 164] width 14 height 14
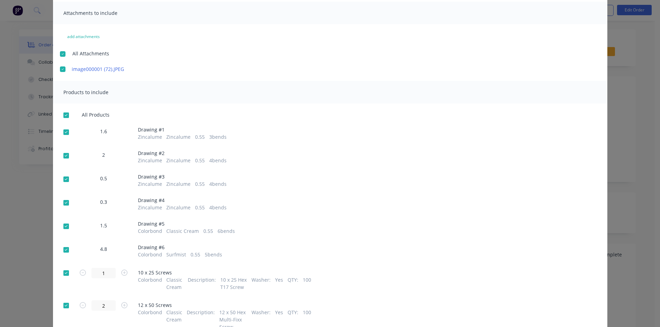
scroll to position [108, 0]
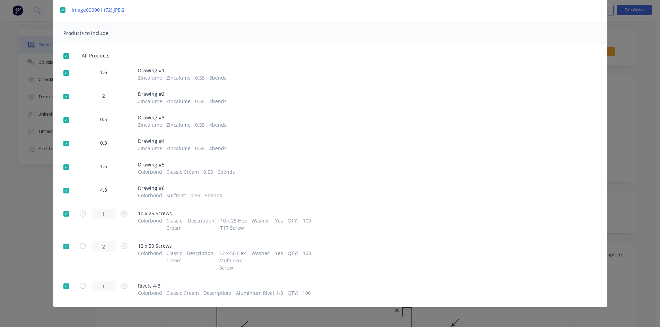
drag, startPoint x: 63, startPoint y: 285, endPoint x: 65, endPoint y: 271, distance: 14.0
click at [64, 285] on div at bounding box center [66, 286] width 14 height 14
click at [62, 245] on div at bounding box center [66, 247] width 14 height 14
click at [65, 211] on div at bounding box center [66, 214] width 14 height 14
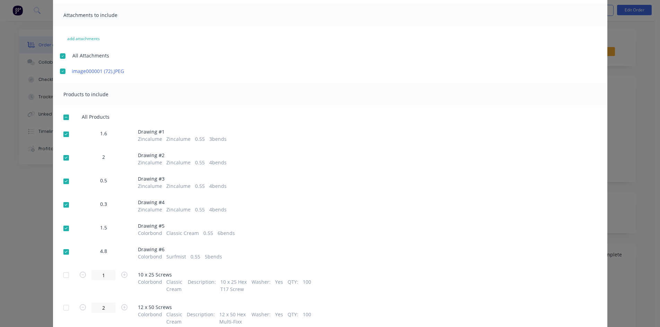
scroll to position [0, 0]
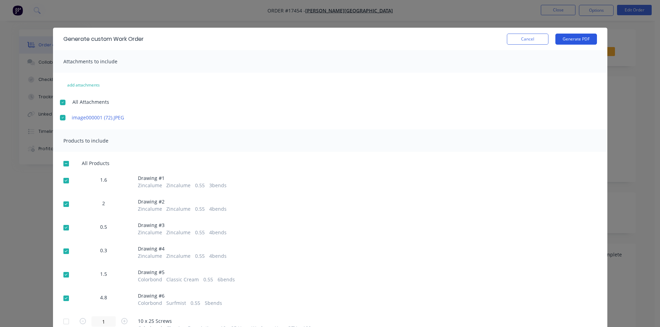
click at [576, 41] on button "Generate PDF" at bounding box center [576, 39] width 42 height 11
click at [522, 41] on button "Cancel" at bounding box center [528, 39] width 42 height 11
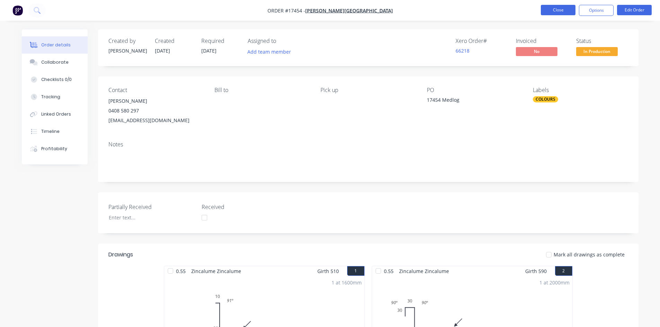
click at [557, 12] on button "Close" at bounding box center [557, 10] width 35 height 10
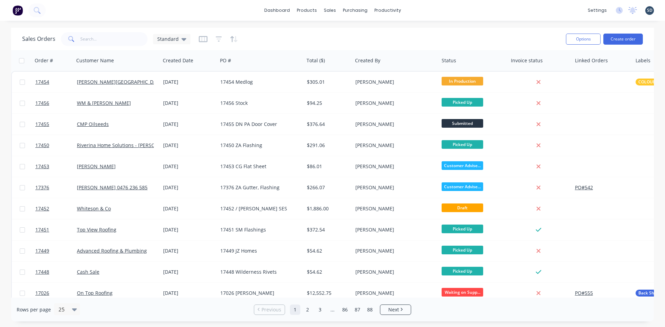
click at [428, 11] on div "dashboard products sales purchasing productivity dashboard products Product Cat…" at bounding box center [332, 10] width 665 height 21
click at [113, 37] on input "text" at bounding box center [114, 39] width 68 height 14
type input "17433"
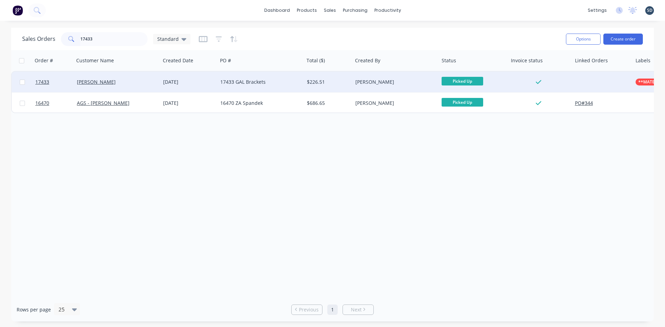
click at [285, 78] on div "17433 GAL Brackets" at bounding box center [260, 82] width 87 height 21
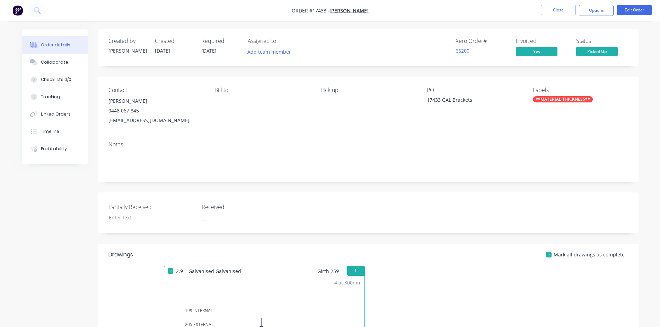
click at [290, 72] on div "Created by Sam Created 26/08/25 Required 26/08/25 Assigned to Add team member X…" at bounding box center [368, 265] width 540 height 473
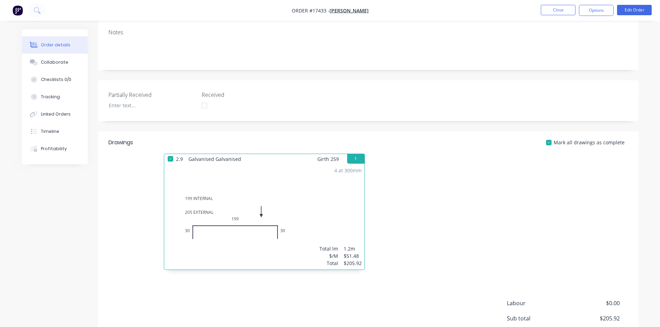
scroll to position [185, 0]
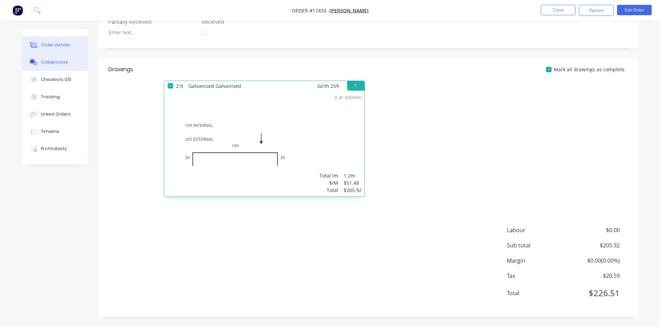
click at [65, 62] on div "Collaborate" at bounding box center [54, 62] width 27 height 6
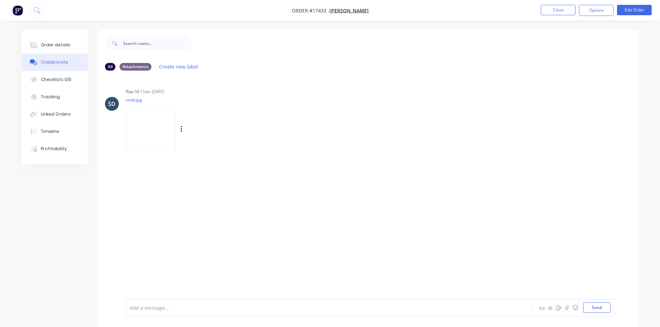
click at [153, 134] on img at bounding box center [151, 128] width 50 height 45
click at [46, 41] on button "Order details" at bounding box center [55, 44] width 66 height 17
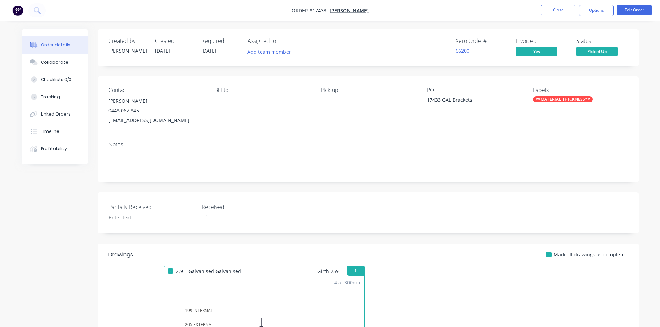
click at [392, 27] on div "Order details Collaborate Checklists 0/0 Tracking Linked Orders Timeline Profit…" at bounding box center [330, 256] width 660 height 512
click at [390, 26] on div "Order details Collaborate Checklists 0/0 Tracking Linked Orders Timeline Profit…" at bounding box center [330, 256] width 660 height 512
click at [556, 13] on button "Close" at bounding box center [557, 10] width 35 height 10
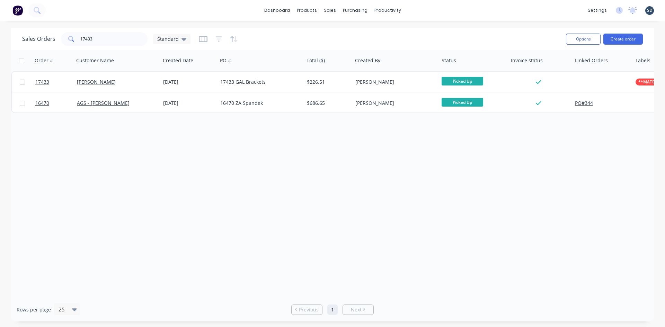
click at [428, 8] on div "dashboard products sales purchasing productivity dashboard products Product Cat…" at bounding box center [332, 10] width 665 height 21
click at [109, 41] on input "17433" at bounding box center [114, 39] width 68 height 14
click at [442, 26] on div "dashboard products sales purchasing productivity dashboard products Product Cat…" at bounding box center [332, 163] width 665 height 327
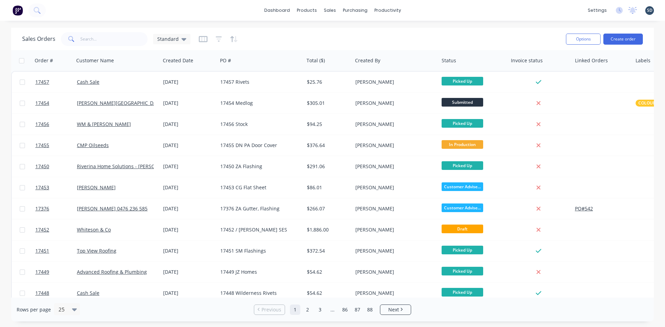
click at [421, 11] on div "dashboard products sales purchasing productivity dashboard products Product Cat…" at bounding box center [332, 10] width 665 height 21
click at [100, 39] on input "text" at bounding box center [114, 39] width 68 height 14
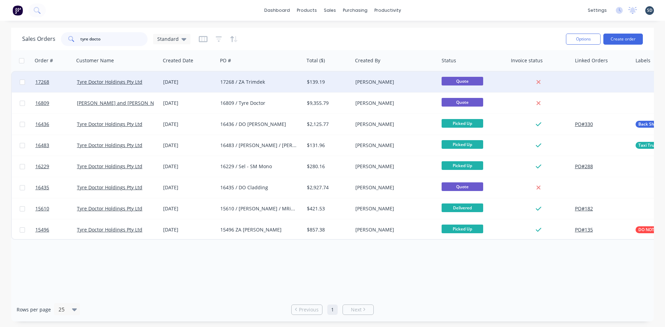
type input "tyre docto"
click at [288, 81] on div "17268 / ZA Trimdek" at bounding box center [258, 82] width 77 height 7
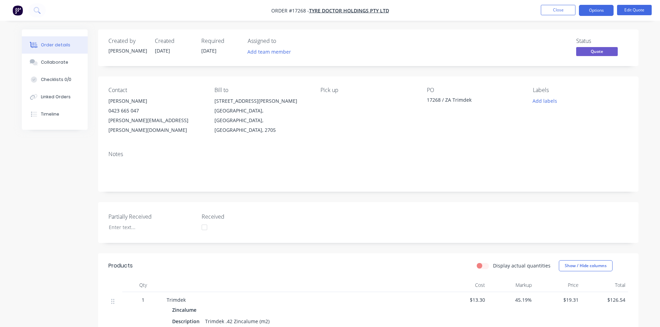
click at [387, 72] on div "Created by Geoff Created 31/07/25 Required 31/07/25 Assigned to Add team member…" at bounding box center [368, 265] width 540 height 472
click at [442, 3] on nav "Order #17268 - Tyre Doctor Holdings Pty Ltd Close Options Edit Quote" at bounding box center [330, 10] width 660 height 21
click at [596, 11] on button "Options" at bounding box center [596, 10] width 35 height 11
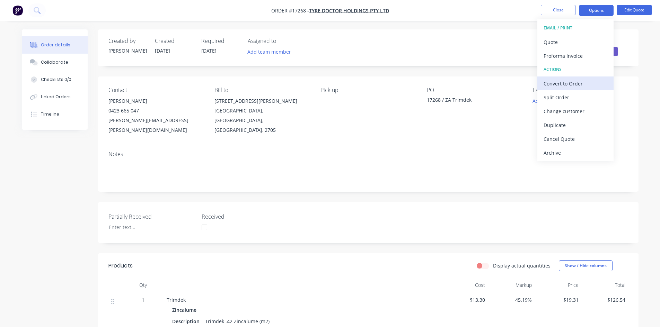
click at [590, 81] on div "Convert to Order" at bounding box center [575, 84] width 64 height 10
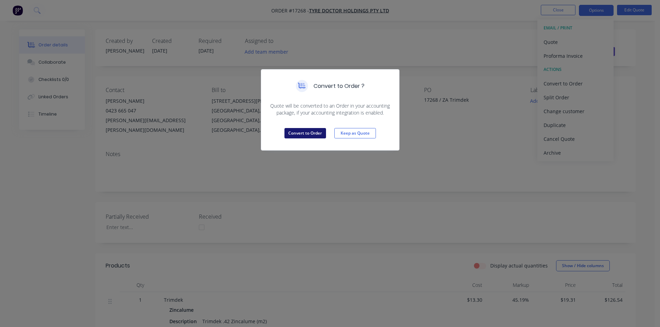
click at [308, 134] on button "Convert to Order" at bounding box center [305, 133] width 42 height 10
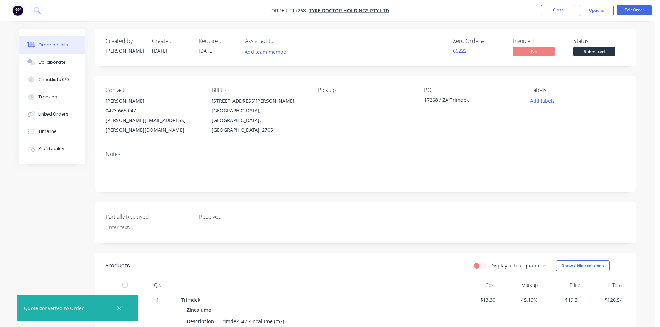
click at [466, 99] on div "17268 / ZA Trimdek" at bounding box center [467, 101] width 87 height 10
click at [635, 11] on button "Edit Order" at bounding box center [634, 10] width 35 height 10
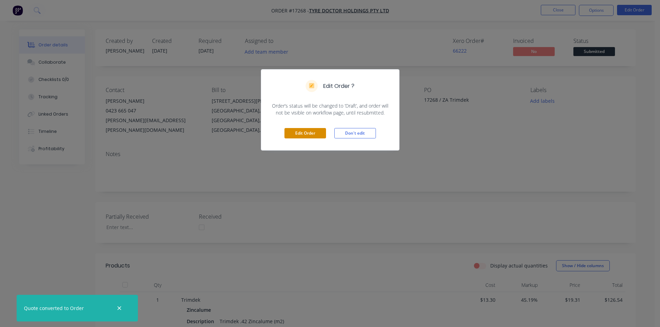
click at [322, 134] on button "Edit Order" at bounding box center [305, 133] width 42 height 10
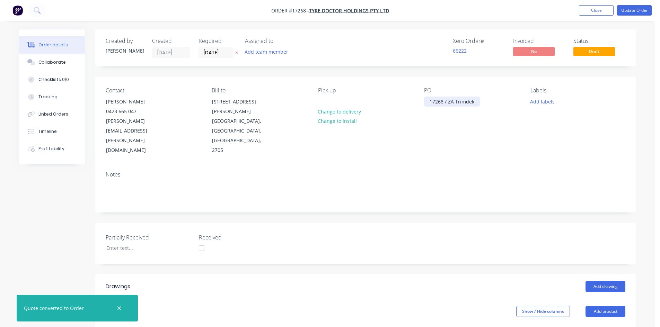
click at [472, 104] on div "17268 / ZA Trimdek" at bounding box center [452, 102] width 56 height 10
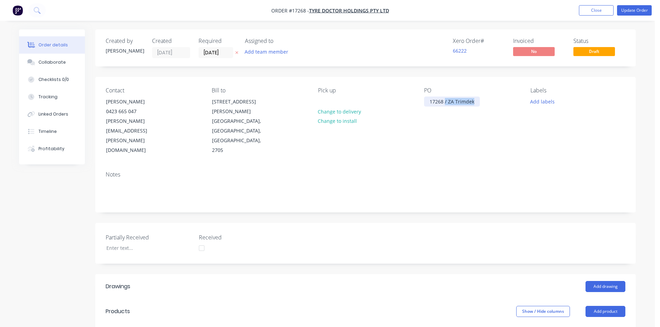
drag, startPoint x: 474, startPoint y: 104, endPoint x: 445, endPoint y: 100, distance: 29.6
click at [445, 100] on div "17268 / ZA Trimdek" at bounding box center [452, 102] width 56 height 10
click at [474, 126] on div "PO 17268 PO#20990" at bounding box center [471, 121] width 95 height 68
click at [48, 65] on div "Collaborate" at bounding box center [51, 62] width 27 height 6
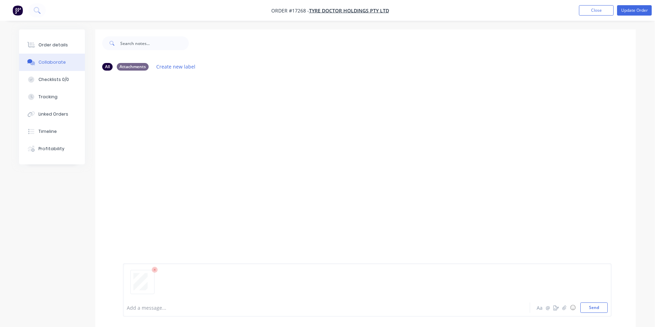
click at [590, 302] on div at bounding box center [367, 284] width 481 height 35
click at [594, 305] on button "Send" at bounding box center [593, 308] width 27 height 10
click at [63, 46] on div "Order details" at bounding box center [52, 45] width 29 height 6
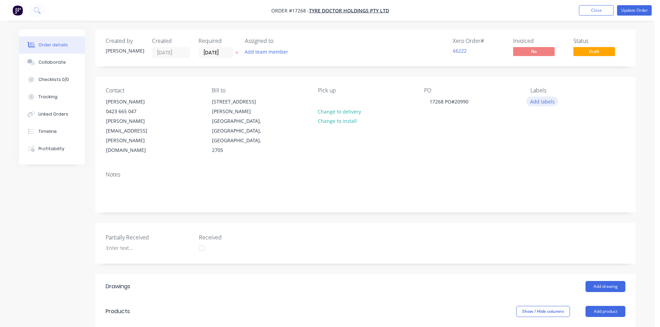
click at [544, 100] on button "Add labels" at bounding box center [542, 101] width 32 height 9
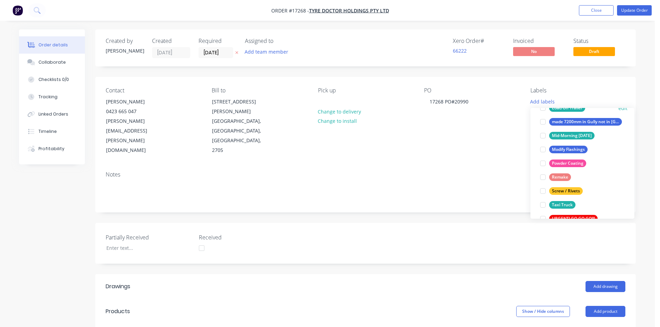
scroll to position [222, 0]
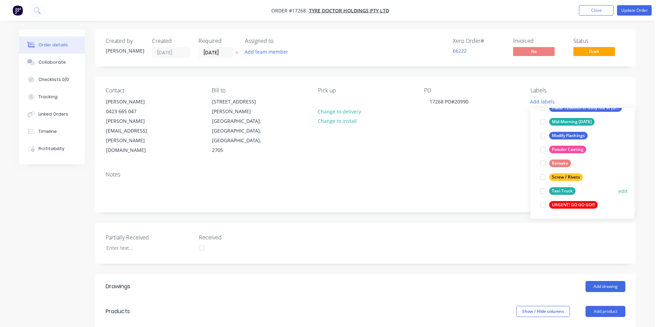
click at [543, 190] on div at bounding box center [543, 191] width 14 height 14
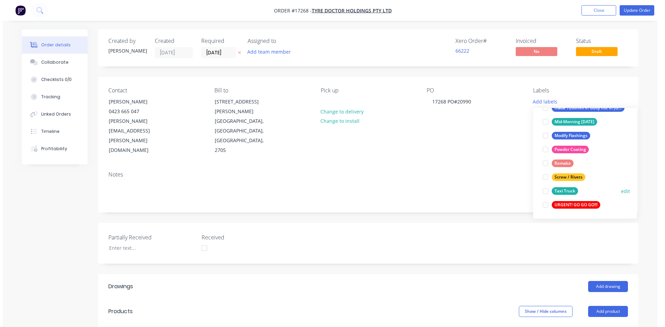
scroll to position [0, 0]
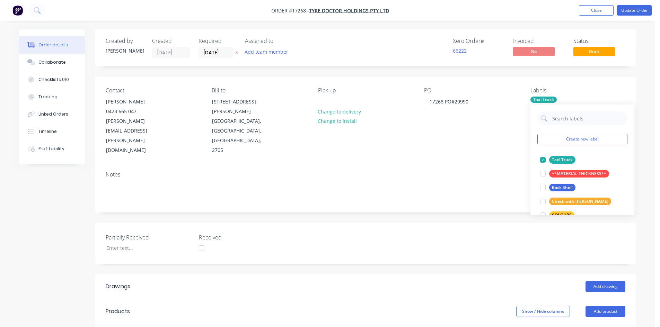
click at [506, 75] on div "Created by Geoff Created 28/08/25 Required 31/07/25 Assigned to Add team member…" at bounding box center [365, 328] width 540 height 599
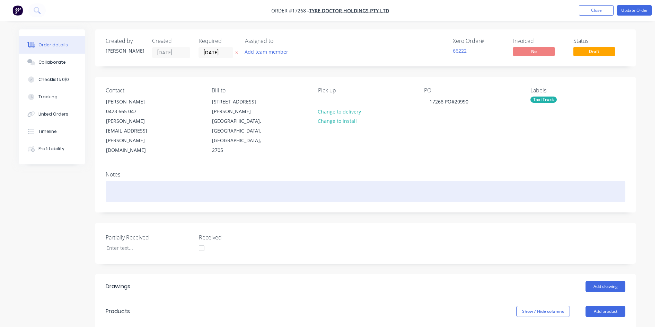
click at [112, 181] on div at bounding box center [365, 191] width 519 height 21
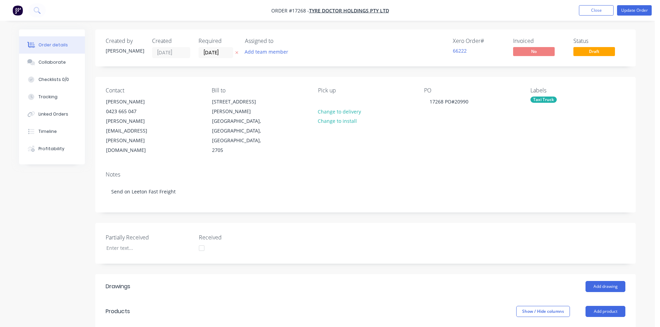
click at [197, 171] on div "Notes" at bounding box center [365, 174] width 519 height 7
click at [630, 7] on button "Update Order" at bounding box center [634, 10] width 35 height 10
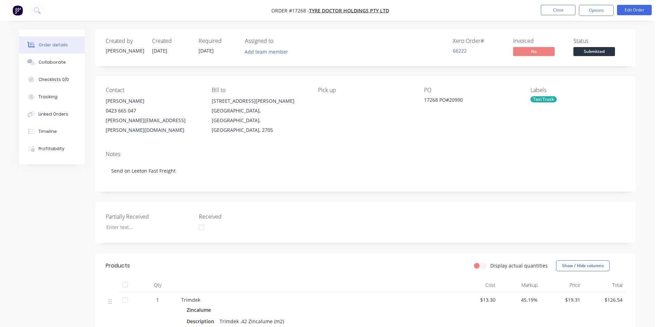
click at [341, 73] on div "Created by Geoff Created 28/08/25 Required 31/07/25 Assigned to Add team member…" at bounding box center [365, 265] width 540 height 472
click at [417, 72] on div "Created by Geoff Created 28/08/25 Required 31/07/25 Assigned to Add team member…" at bounding box center [365, 265] width 540 height 472
click at [398, 26] on div "Order details Collaborate Checklists 0/0 Tracking Linked Orders Timeline Profit…" at bounding box center [327, 255] width 654 height 511
click at [407, 26] on div "Order details Collaborate Checklists 0/0 Tracking Linked Orders Timeline Profit…" at bounding box center [327, 255] width 654 height 511
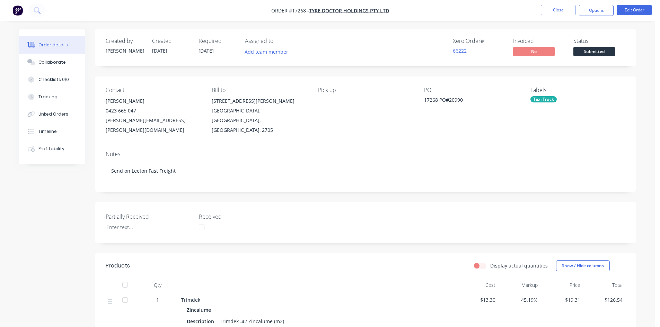
click at [407, 26] on div "Order details Collaborate Checklists 0/0 Tracking Linked Orders Timeline Profit…" at bounding box center [327, 255] width 654 height 511
click at [404, 9] on nav "Order #17268 - Tyre Doctor Holdings Pty Ltd Close Options Edit Order" at bounding box center [330, 10] width 660 height 21
click at [405, 10] on nav "Order #17268 - Tyre Doctor Holdings Pty Ltd Close Options Edit Order" at bounding box center [330, 10] width 660 height 21
click at [404, 10] on nav "Order #17268 - Tyre Doctor Holdings Pty Ltd Close Options Edit Order" at bounding box center [330, 10] width 660 height 21
click at [402, 8] on nav "Order #17268 - Tyre Doctor Holdings Pty Ltd Close Options Edit Order" at bounding box center [330, 10] width 660 height 21
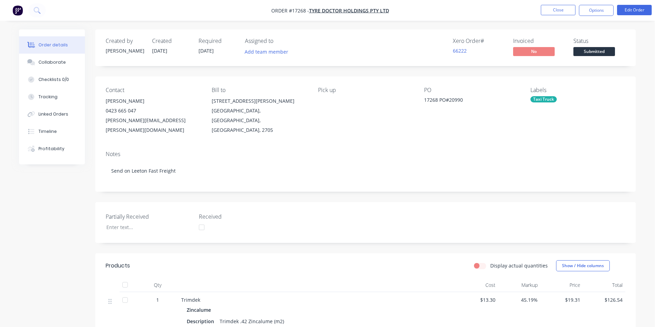
click at [421, 5] on nav "Order #17268 - Tyre Doctor Holdings Pty Ltd Close Options Edit Order" at bounding box center [330, 10] width 660 height 21
click at [556, 10] on button "Close" at bounding box center [557, 10] width 35 height 10
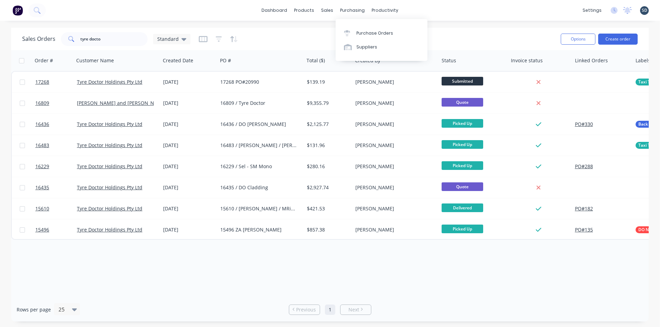
click at [430, 8] on div "dashboard products sales purchasing productivity dashboard products Product Cat…" at bounding box center [330, 10] width 660 height 21
click at [430, 9] on div "dashboard products sales purchasing productivity dashboard products Product Cat…" at bounding box center [330, 10] width 660 height 21
click at [348, 37] on link "Sales Orders" at bounding box center [364, 33] width 92 height 14
click at [132, 38] on input "tyre docto" at bounding box center [114, 39] width 68 height 14
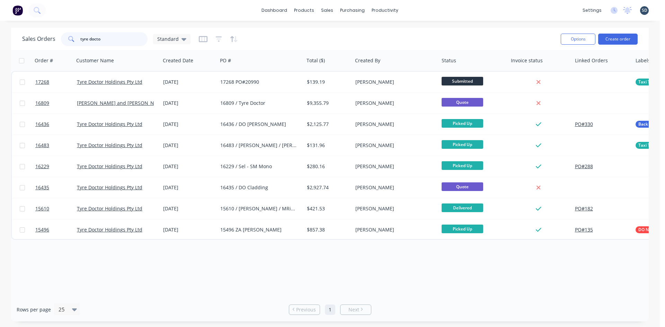
click at [132, 38] on input "tyre docto" at bounding box center [114, 39] width 68 height 14
click at [345, 29] on div "Sales Orders Standard Options Create order" at bounding box center [329, 39] width 637 height 23
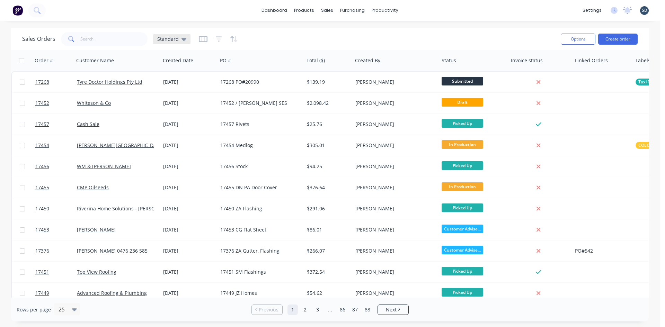
click at [179, 41] on div "Standard" at bounding box center [171, 39] width 29 height 6
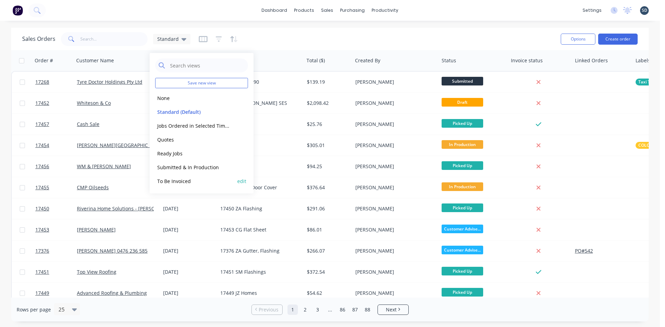
click at [202, 180] on button "To Be Invoiced" at bounding box center [194, 181] width 79 height 8
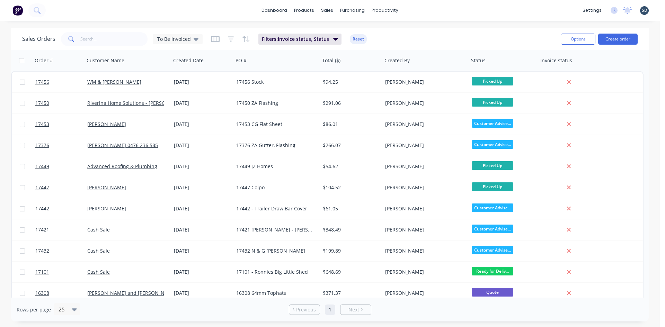
click at [435, 34] on div "Sales Orders To Be Invoiced Filters: Invoice status, Status Reset" at bounding box center [288, 38] width 533 height 17
click at [412, 14] on div "dashboard products sales purchasing productivity dashboard products Product Cat…" at bounding box center [330, 10] width 660 height 21
click at [418, 10] on div "dashboard products sales purchasing productivity dashboard products Product Cat…" at bounding box center [330, 10] width 660 height 21
click at [118, 39] on input "text" at bounding box center [114, 39] width 68 height 14
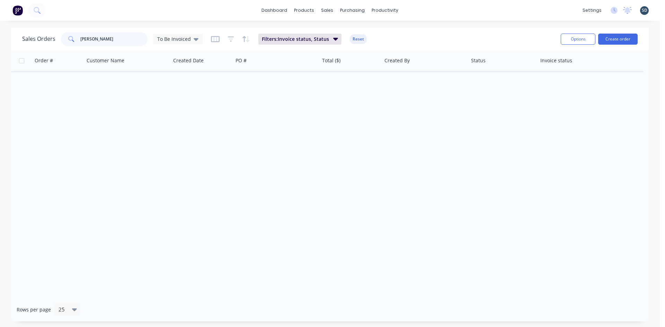
type input "glenn wals"
click at [188, 31] on div "Sales Orders glenn wals To Be Invoiced Filters: Invoice status, Status Reset" at bounding box center [288, 38] width 533 height 17
click at [189, 39] on span "To Be Invoiced" at bounding box center [174, 38] width 34 height 7
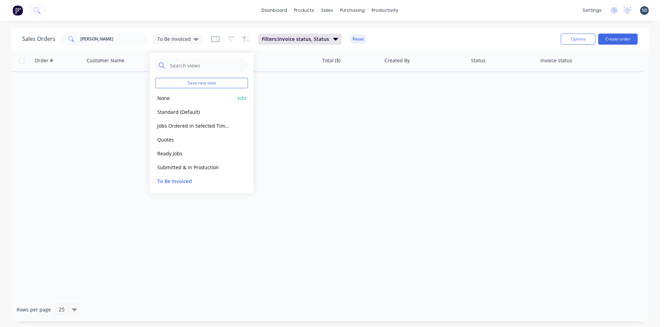
click at [175, 98] on button "None" at bounding box center [194, 98] width 79 height 8
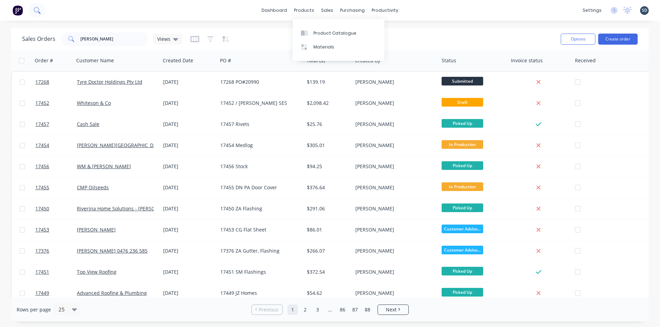
click at [37, 7] on icon at bounding box center [37, 10] width 6 height 6
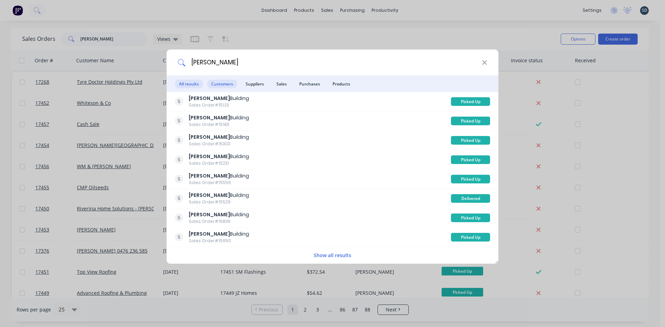
type input "glenn walsh"
click at [215, 84] on span "Customers" at bounding box center [222, 84] width 30 height 9
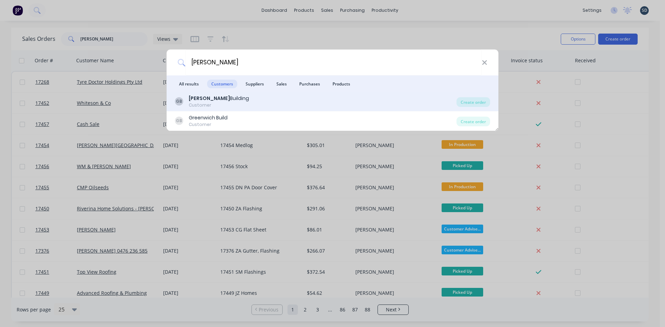
click at [253, 100] on div "GB Glenn Walsh Building Customer" at bounding box center [315, 102] width 281 height 14
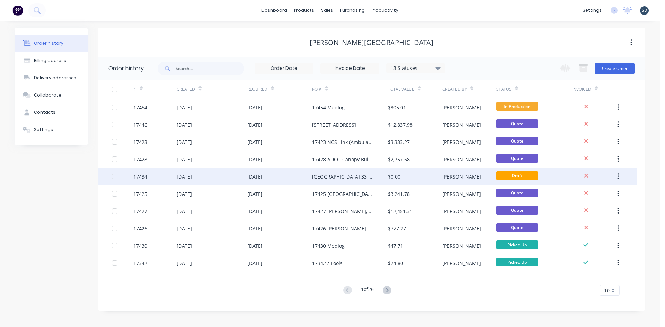
click at [224, 180] on div "[DATE]" at bounding box center [212, 176] width 70 height 17
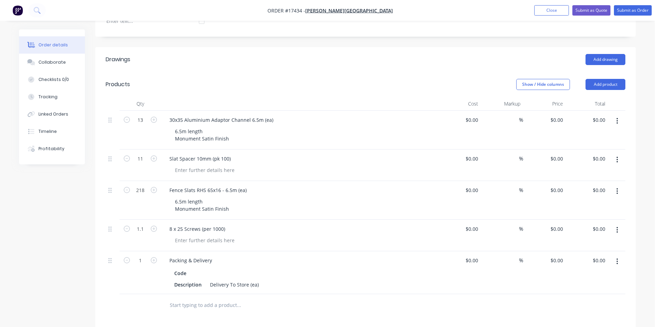
scroll to position [312, 0]
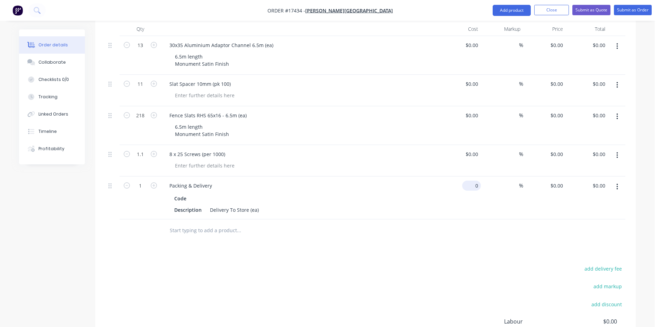
click at [474, 181] on input "0" at bounding box center [473, 186] width 16 height 10
click at [422, 239] on div "Drawings Add drawing Products Show / Hide columns Add product Qty Cost Markup P…" at bounding box center [365, 190] width 540 height 436
type input "$90.00"
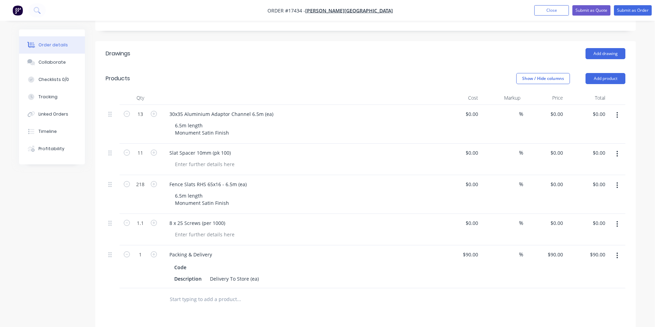
scroll to position [242, 0]
click at [475, 148] on input "0" at bounding box center [477, 153] width 8 height 10
type input "$56.08"
type input "$616.88"
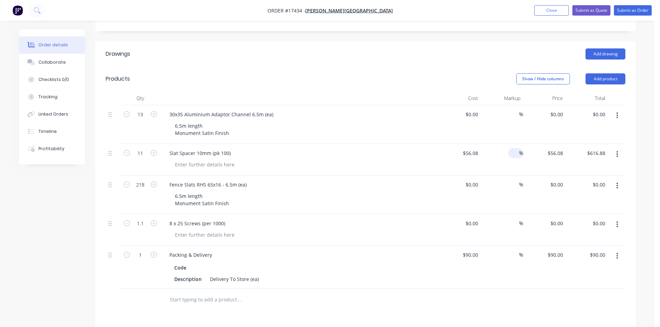
click at [516, 148] on input at bounding box center [515, 153] width 8 height 10
type input "20"
type input "$67.296"
type input "$740.26"
click at [375, 66] on header "Products Show / Hide columns Add product" at bounding box center [365, 78] width 540 height 25
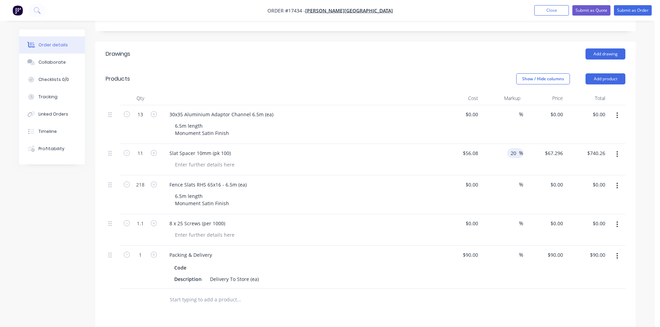
click at [517, 148] on input "20" at bounding box center [514, 153] width 9 height 10
type input "30"
type input "$72.904"
type input "$801.94"
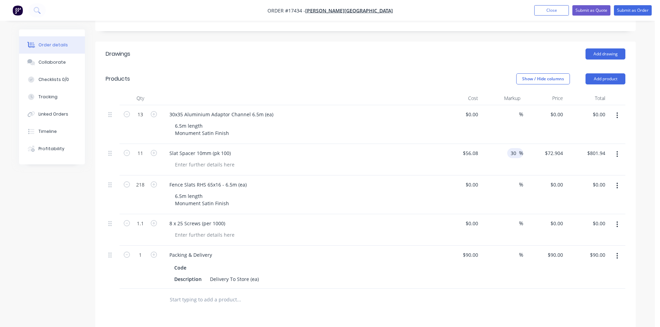
click at [402, 66] on header "Products Show / Hide columns Add product" at bounding box center [365, 78] width 540 height 25
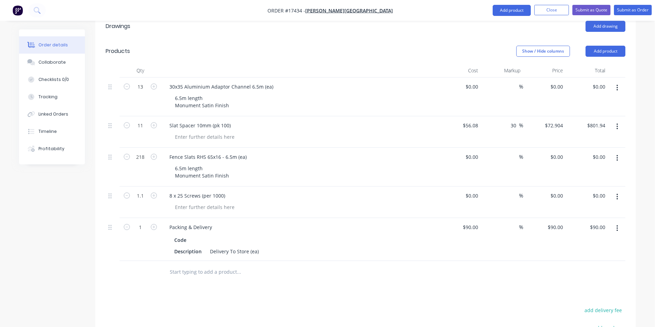
scroll to position [255, 0]
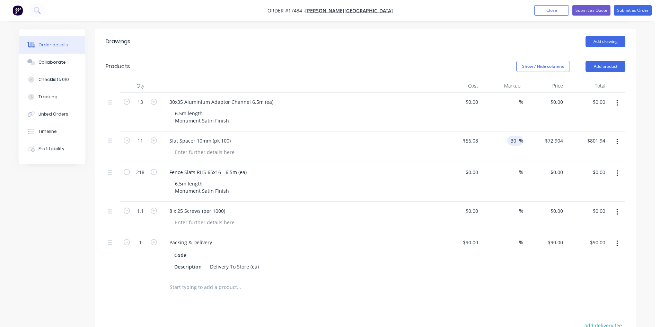
click at [514, 136] on input "30" at bounding box center [514, 141] width 9 height 10
click at [444, 54] on header "Products Show / Hide columns Add product" at bounding box center [365, 66] width 540 height 25
click at [472, 97] on div "0 $0.00" at bounding box center [471, 102] width 19 height 10
type input "$43.03"
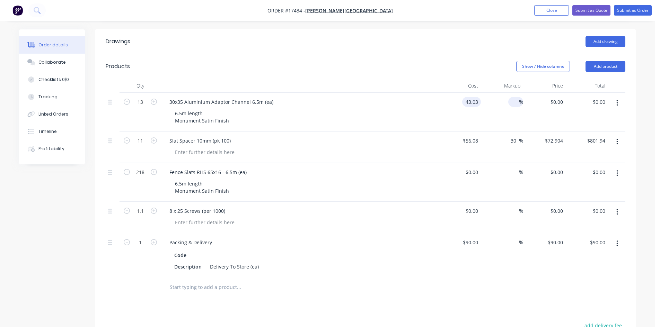
type input "$43.03"
type input "$559.39"
click at [517, 97] on input at bounding box center [515, 102] width 8 height 10
type input "20"
type input "$51.636"
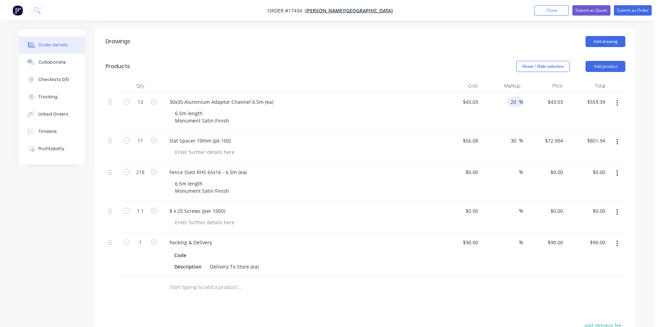
type input "$671.27"
click at [419, 61] on div "Show / Hide columns Add product" at bounding box center [420, 66] width 409 height 11
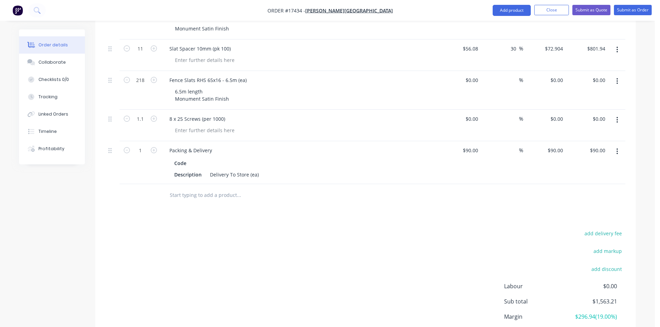
scroll to position [220, 0]
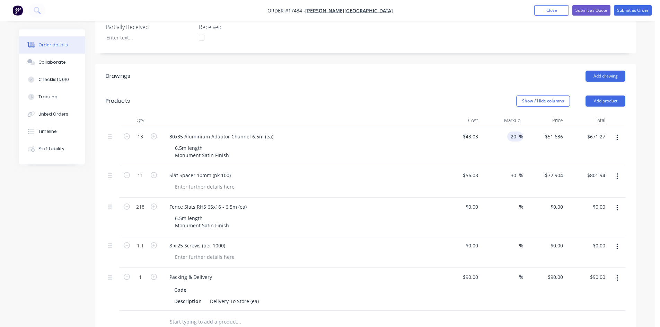
click at [509, 132] on div "20 20 %" at bounding box center [515, 137] width 16 height 10
click at [513, 132] on input "20" at bounding box center [514, 137] width 9 height 10
type input "30"
type input "$55.939"
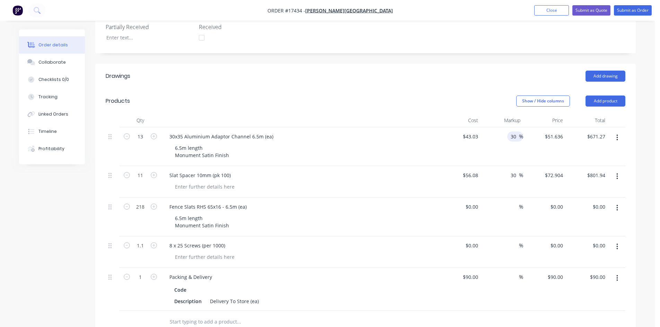
type input "$727.21"
click at [425, 89] on header "Products Show / Hide columns Add product" at bounding box center [365, 101] width 540 height 25
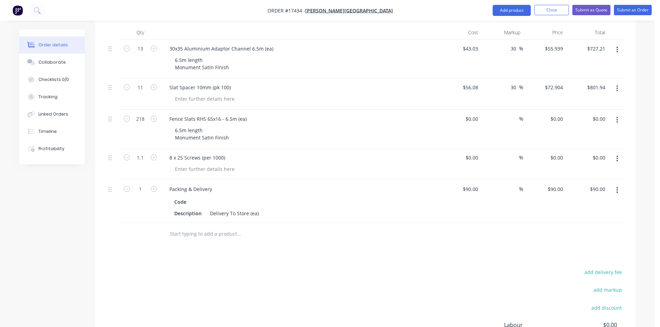
scroll to position [324, 0]
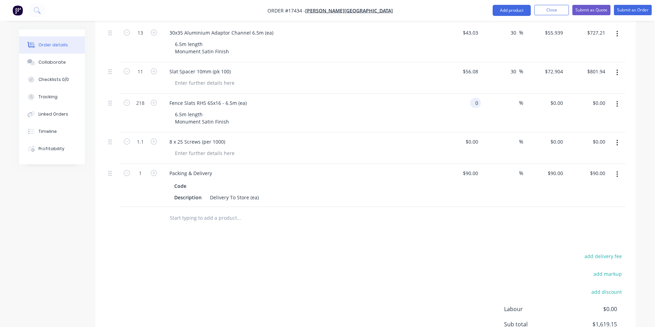
click at [474, 98] on input "0" at bounding box center [477, 103] width 8 height 10
type input "$33.84"
type input "$7,377.12"
click at [440, 252] on div "add delivery fee add markup add discount Labour $0.00 Sub total $8,996.27 Margi…" at bounding box center [365, 319] width 519 height 134
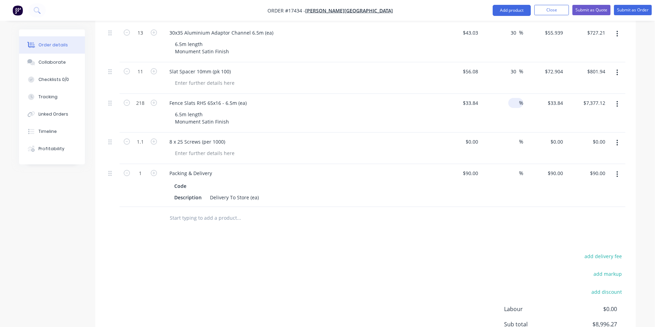
click at [511, 98] on input at bounding box center [515, 103] width 8 height 10
type input "30"
type input "$43.992"
type input "$9,590.26"
click at [423, 252] on div "add delivery fee add markup add discount Labour $0.00 Sub total $8,996.27 Margi…" at bounding box center [365, 319] width 519 height 134
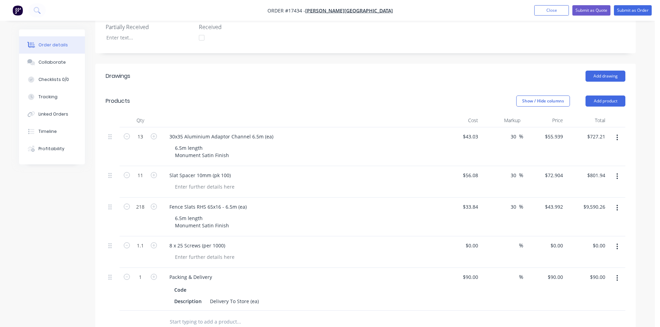
scroll to position [289, 0]
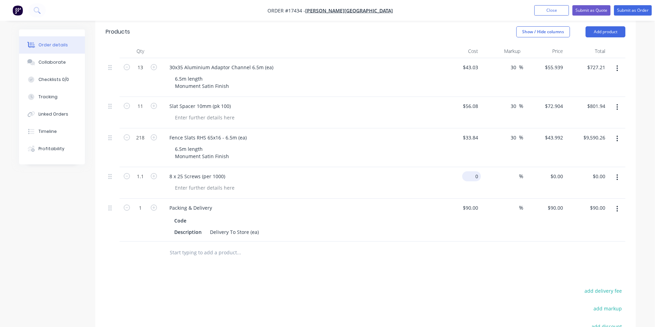
click at [473, 171] on input "0" at bounding box center [473, 176] width 16 height 10
type input "$76.02"
type input "$83.62"
click at [516, 171] on input at bounding box center [515, 176] width 8 height 10
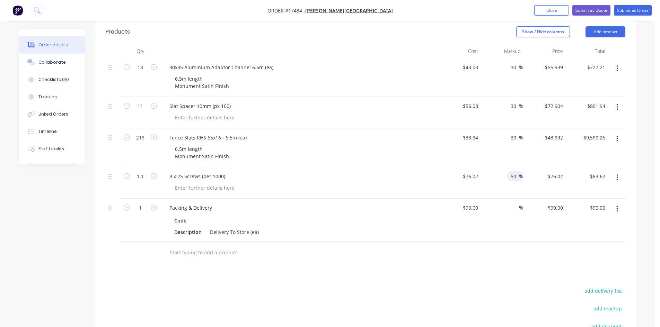
type input "50"
type input "$114.03"
type input "$125.43"
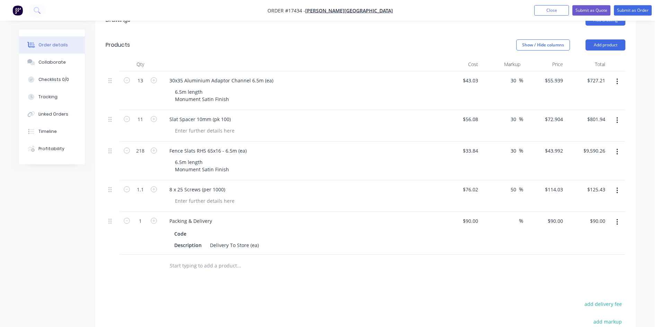
scroll to position [277, 0]
click at [512, 114] on input "30" at bounding box center [514, 119] width 9 height 10
type input "40"
type input "$78.512"
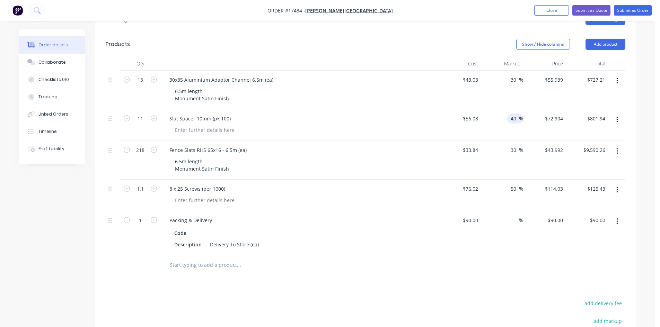
type input "$863.63"
click at [441, 267] on div "Drawings Add drawing Products Show / Hide columns Add product Qty Cost Markup P…" at bounding box center [365, 225] width 540 height 436
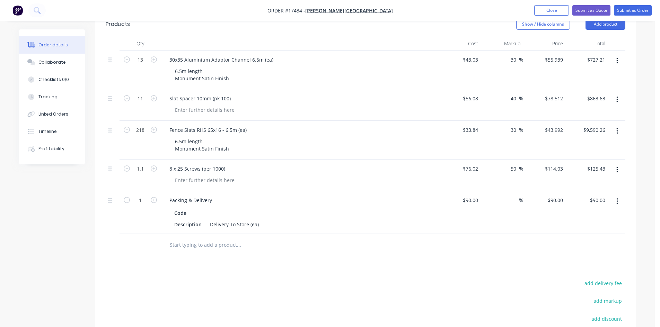
scroll to position [289, 0]
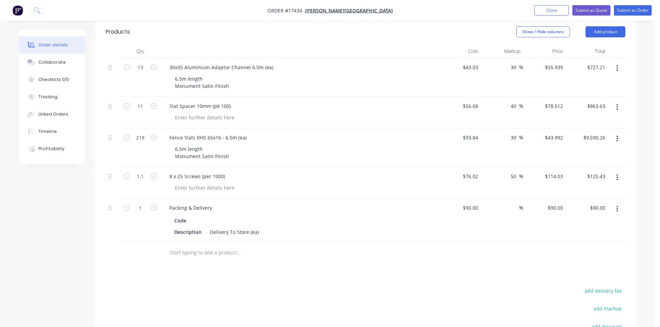
click at [408, 243] on div at bounding box center [285, 253] width 249 height 23
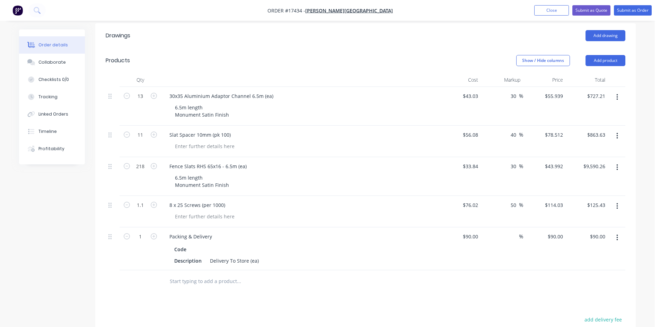
scroll to position [277, 0]
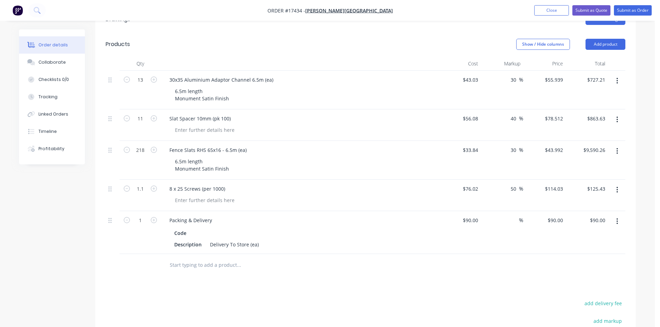
click at [341, 272] on div "Drawings Add drawing Products Show / Hide columns Add product Qty Cost Markup P…" at bounding box center [365, 225] width 540 height 436
click at [586, 11] on button "Submit as Quote" at bounding box center [591, 10] width 38 height 10
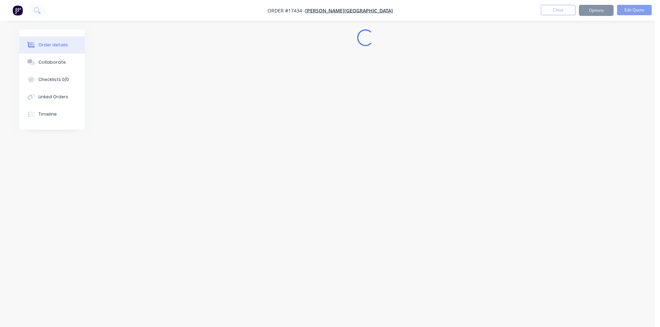
scroll to position [0, 0]
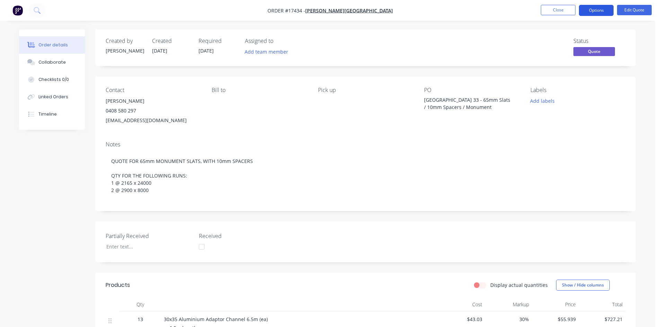
click at [595, 10] on button "Options" at bounding box center [596, 10] width 35 height 11
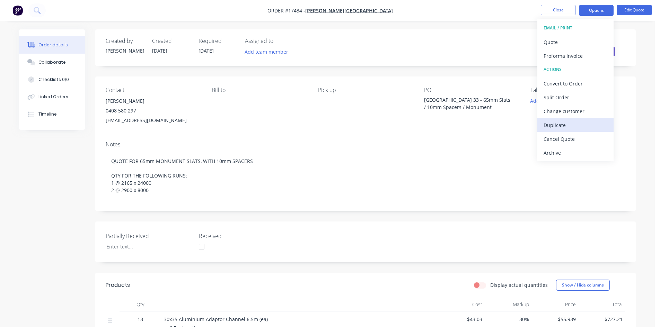
click at [574, 126] on div "Duplicate" at bounding box center [575, 125] width 64 height 10
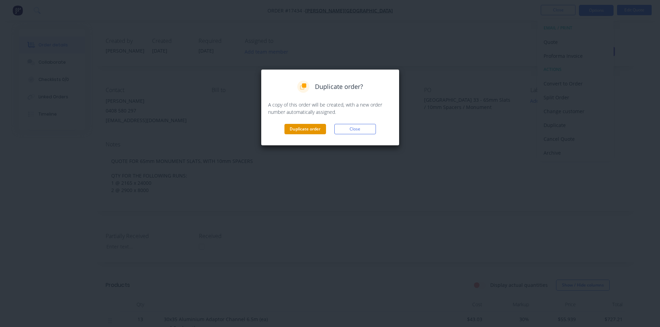
click at [316, 130] on button "Duplicate order" at bounding box center [305, 129] width 42 height 10
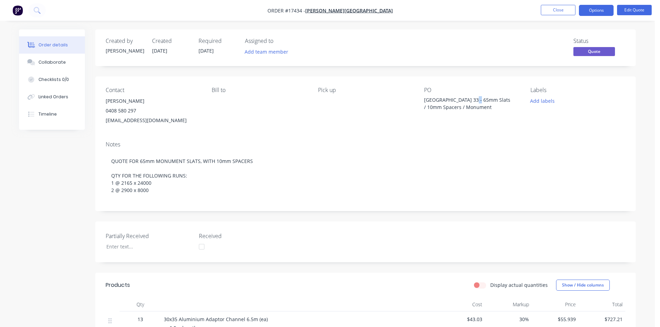
drag, startPoint x: 473, startPoint y: 100, endPoint x: 468, endPoint y: 99, distance: 5.0
click at [468, 99] on div "[GEOGRAPHIC_DATA] 33 - 65mm Slats / 10mm Spacers / Monument" at bounding box center [467, 103] width 87 height 15
click at [426, 106] on div "[GEOGRAPHIC_DATA] 33 - 65mm Slats / 10mm Spacers / Monument" at bounding box center [467, 103] width 87 height 15
click at [625, 10] on button "Edit Quote" at bounding box center [634, 10] width 35 height 10
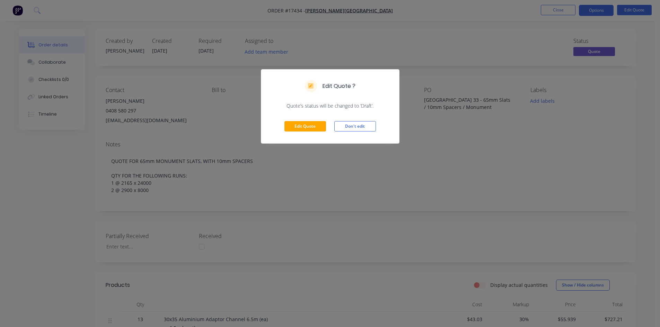
click at [440, 65] on div "Edit Quote ? Quote’s status will be changed to ‘Draft’. Edit Quote Don't edit" at bounding box center [330, 163] width 660 height 327
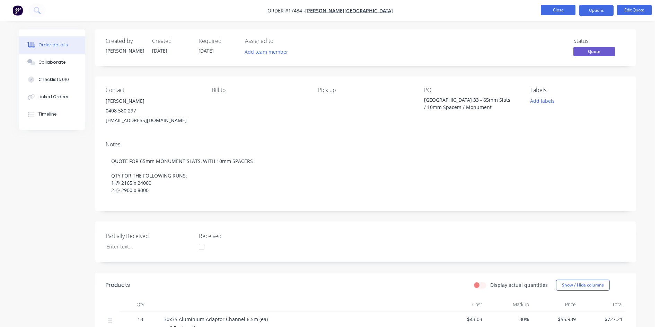
click at [558, 10] on button "Close" at bounding box center [557, 10] width 35 height 10
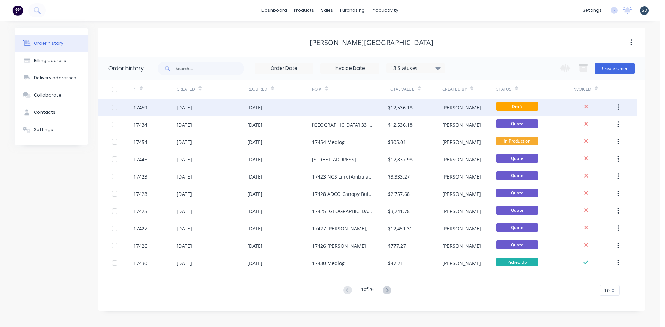
click at [328, 110] on div at bounding box center [350, 107] width 76 height 17
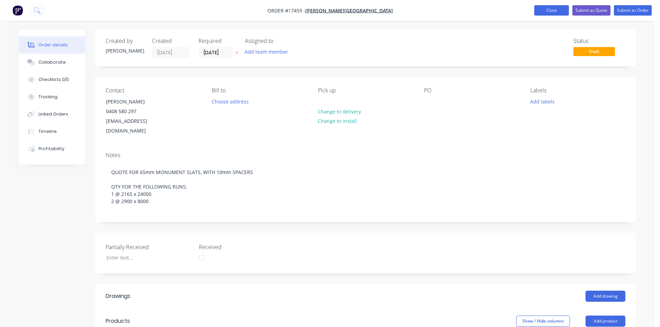
click at [553, 9] on button "Close" at bounding box center [551, 10] width 35 height 10
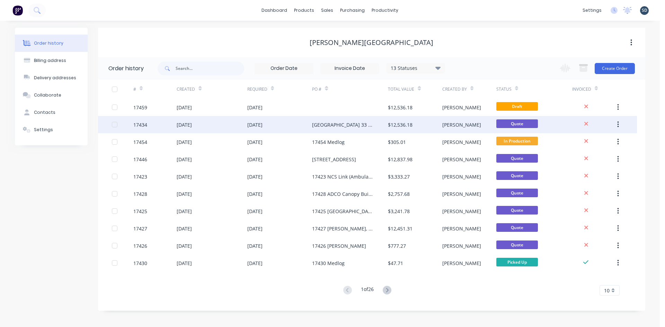
click at [365, 125] on div "[GEOGRAPHIC_DATA] 33 - 65mm Slats / 10mm Spacers / Monument" at bounding box center [343, 124] width 62 height 7
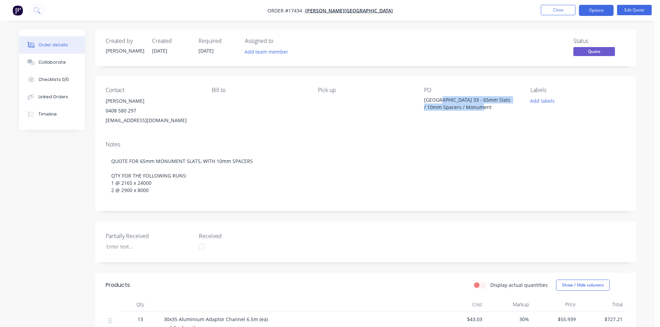
drag, startPoint x: 440, startPoint y: 98, endPoint x: 508, endPoint y: 109, distance: 68.4
click at [508, 109] on div "[GEOGRAPHIC_DATA] 33 - 65mm Slats / 10mm Spacers / Monument" at bounding box center [467, 103] width 87 height 15
copy div "Building 33 - 65mm Slats / 10mm Spacers / Monument"
click at [552, 11] on button "Close" at bounding box center [557, 10] width 35 height 10
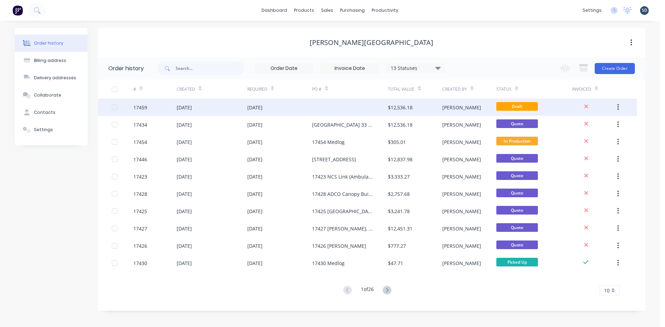
click at [365, 109] on div at bounding box center [350, 107] width 76 height 17
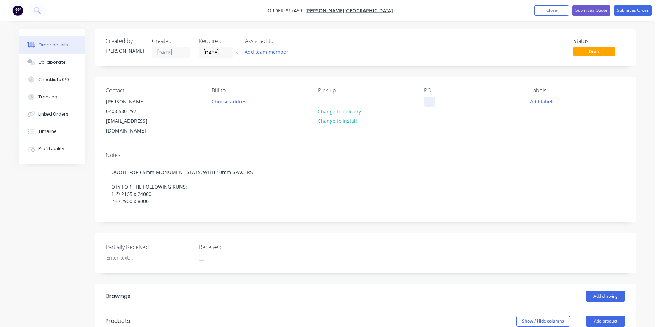
click at [430, 100] on div at bounding box center [429, 102] width 11 height 10
click at [430, 106] on div "17459 Building 33 - 65mm Slats / 10mm Spacers / Monument" at bounding box center [467, 105] width 87 height 17
click at [465, 146] on div "Notes QUOTE FOR 65mm MONUMENT SLATS, WITH 10mm SPACERS QTY FOR THE FOLLOWING RU…" at bounding box center [365, 183] width 540 height 75
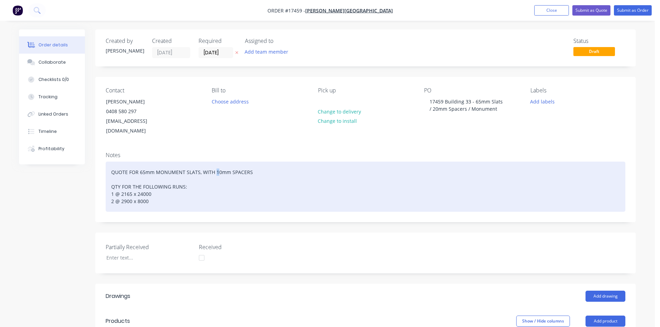
click at [215, 162] on div "QUOTE FOR 65mm MONUMENT SLATS, WITH 10mm SPACERS QTY FOR THE FOLLOWING RUNS: 1 …" at bounding box center [365, 187] width 519 height 50
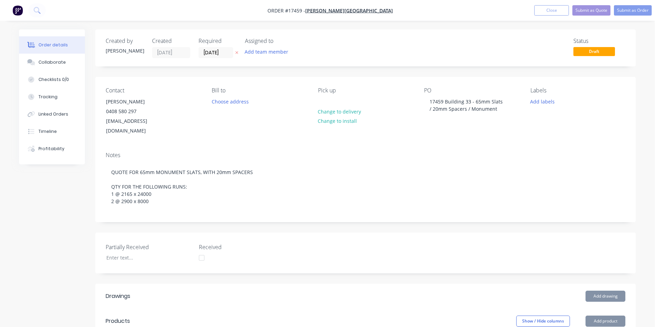
click at [268, 146] on div "Notes QUOTE FOR 65mm MONUMENT SLATS, WITH 20mm SPACERS QTY FOR THE FOLLOWING RU…" at bounding box center [365, 183] width 540 height 75
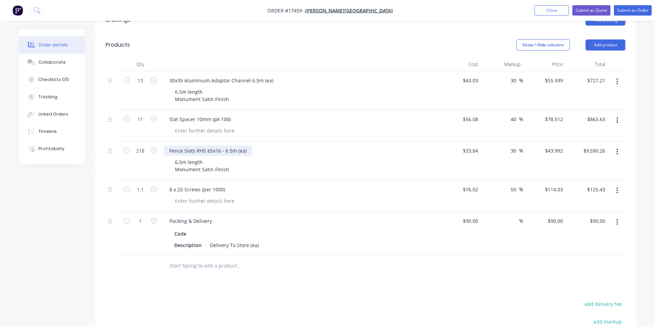
scroll to position [277, 0]
click at [197, 114] on div "Slat Spacer 10mm (pk 100)" at bounding box center [200, 119] width 72 height 10
click at [86, 207] on div "Created by Sam Created 28/08/25 Required 28/08/25 Assigned to Add team member S…" at bounding box center [327, 102] width 616 height 701
click at [127, 115] on icon "button" at bounding box center [127, 118] width 6 height 6
type input "10"
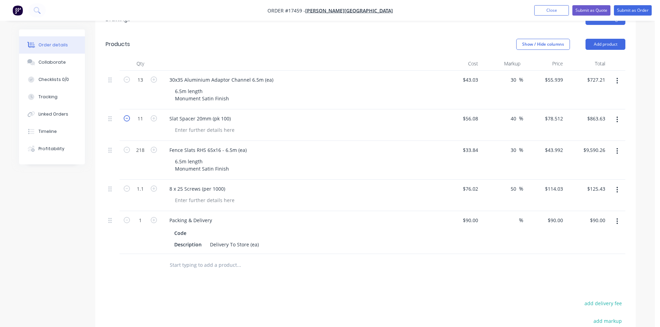
type input "$785.12"
click at [138, 85] on input "218" at bounding box center [140, 80] width 18 height 10
type input "194"
type input "$8,534.45"
click at [88, 191] on div "Created by Sam Created 28/08/25 Required 28/08/25 Assigned to Add team member S…" at bounding box center [327, 102] width 616 height 701
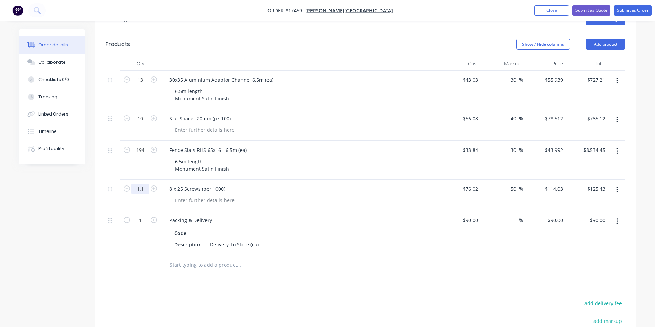
click at [140, 85] on input "1.1" at bounding box center [140, 80] width 18 height 10
type input "1"
type input "$114.03"
click at [76, 194] on div "Created by Sam Created 28/08/25 Required 28/08/25 Assigned to Add team member S…" at bounding box center [327, 102] width 616 height 701
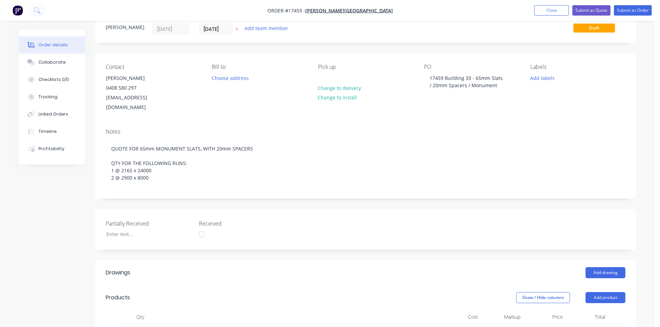
scroll to position [0, 0]
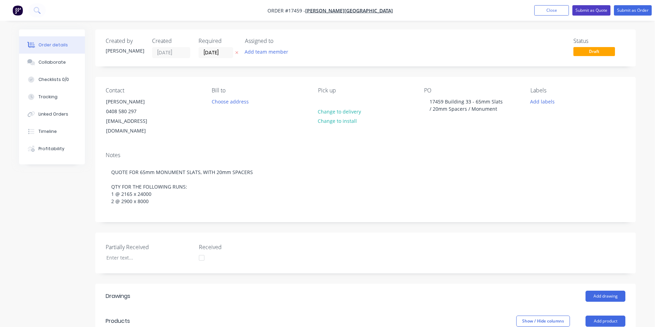
click at [593, 11] on button "Submit as Quote" at bounding box center [591, 10] width 38 height 10
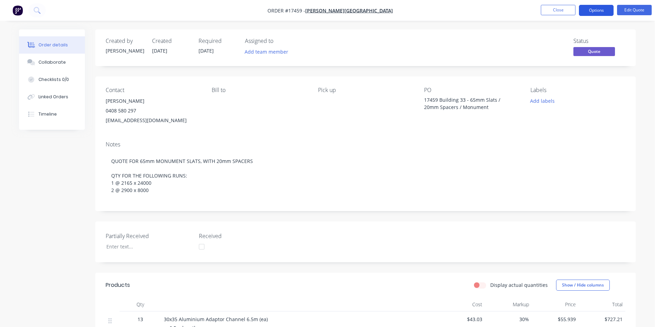
click at [591, 10] on button "Options" at bounding box center [596, 10] width 35 height 11
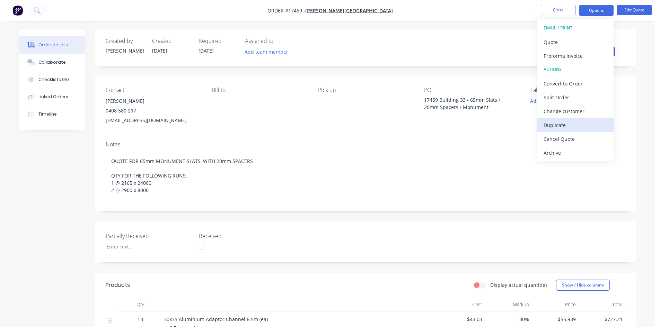
click at [570, 128] on div "Duplicate" at bounding box center [575, 125] width 64 height 10
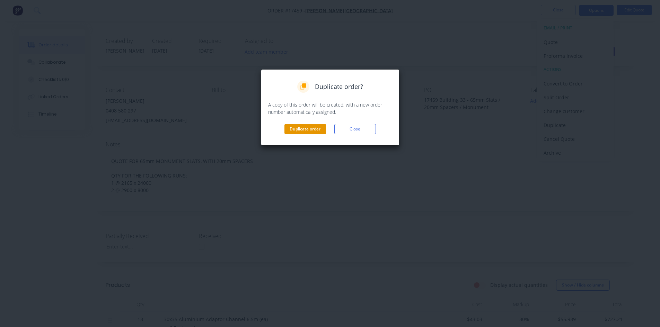
click at [306, 131] on button "Duplicate order" at bounding box center [305, 129] width 42 height 10
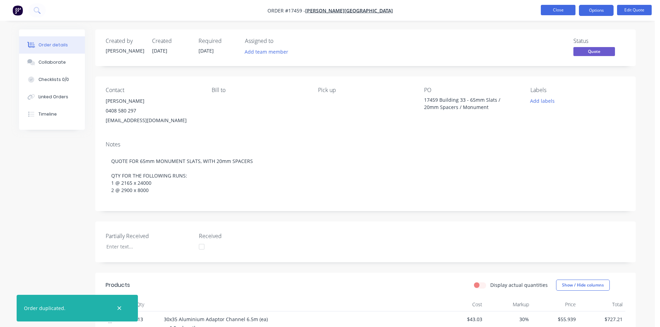
click at [561, 12] on button "Close" at bounding box center [557, 10] width 35 height 10
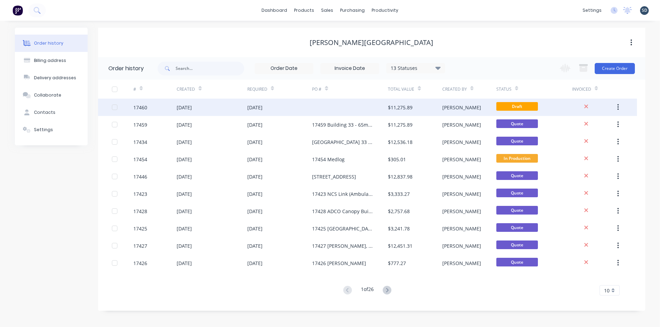
click at [331, 109] on div at bounding box center [350, 107] width 76 height 17
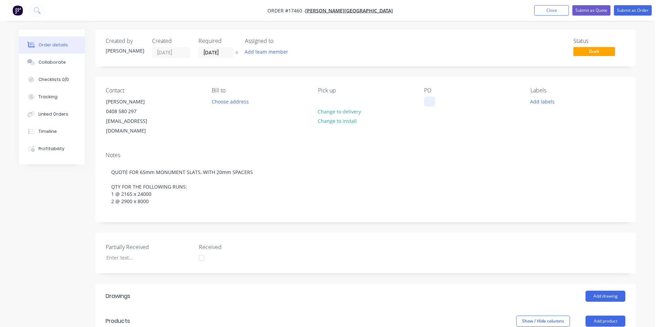
click at [428, 101] on div at bounding box center [429, 102] width 11 height 10
drag, startPoint x: 479, startPoint y: 101, endPoint x: 475, endPoint y: 101, distance: 4.2
click at [475, 101] on div "17460 Building 33 - 65mm Slats / 10mm Spacers / Monument" at bounding box center [467, 109] width 87 height 25
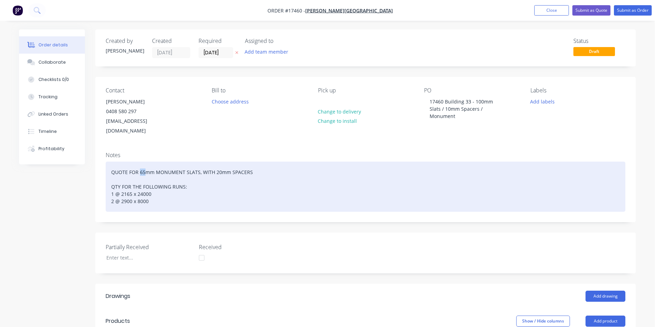
drag, startPoint x: 144, startPoint y: 162, endPoint x: 141, endPoint y: 161, distance: 3.6
click at [141, 162] on div "QUOTE FOR 65mm MONUMENT SLATS, WITH 20mm SPACERS QTY FOR THE FOLLOWING RUNS: 1 …" at bounding box center [365, 187] width 519 height 50
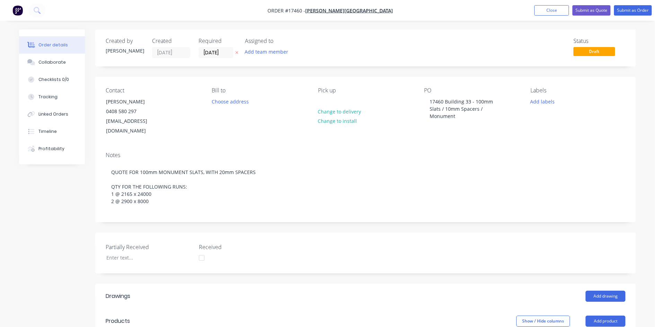
click at [202, 146] on div "Notes QUOTE FOR 100mm MONUMENT SLATS, WITH 20mm SPACERS QTY FOR THE FOLLOWING R…" at bounding box center [365, 183] width 540 height 75
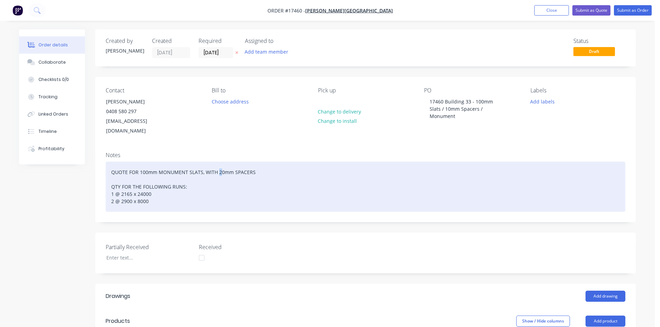
click at [217, 162] on div "QUOTE FOR 100mm MONUMENT SLATS, WITH 20mm SPACERS QTY FOR THE FOLLOWING RUNS: 1…" at bounding box center [365, 187] width 519 height 50
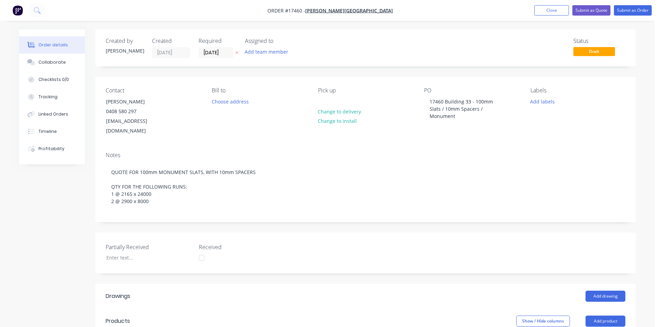
click at [248, 146] on div "Notes QUOTE FOR 100mm MONUMENT SLATS, WITH 10mm SPACERS QTY FOR THE FOLLOWING R…" at bounding box center [365, 183] width 540 height 75
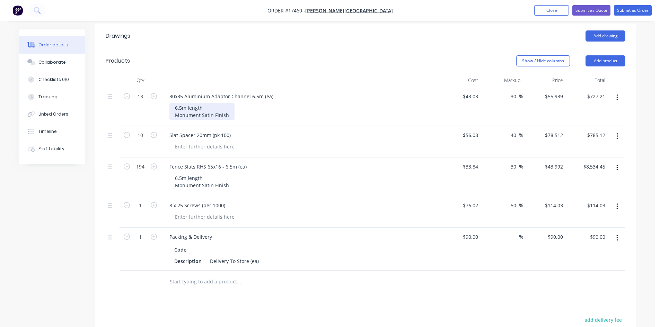
scroll to position [277, 0]
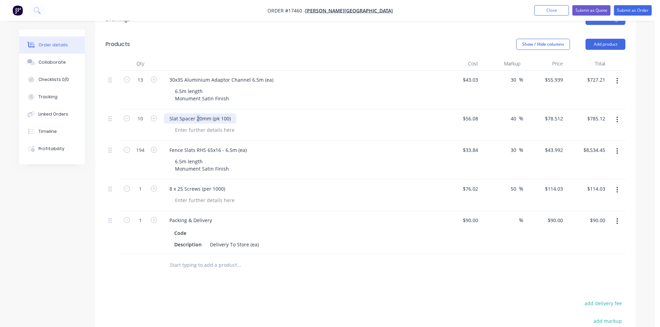
click at [196, 114] on div "Slat Spacer 20mm (pk 100)" at bounding box center [200, 119] width 72 height 10
click at [81, 201] on div "Created by Sam Created 28/08/25 Required 28/08/25 Assigned to Add team member S…" at bounding box center [327, 102] width 616 height 701
click at [549, 11] on button "Close" at bounding box center [551, 10] width 35 height 10
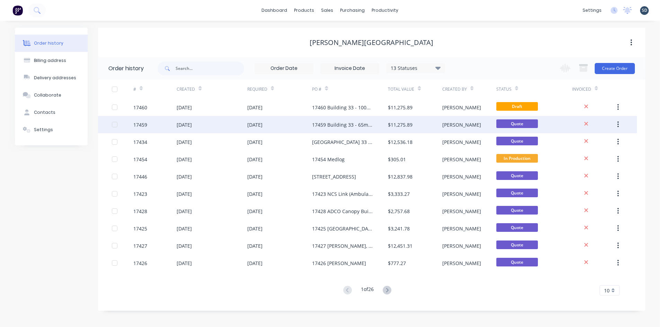
click at [294, 128] on div "[DATE]" at bounding box center [279, 124] width 65 height 17
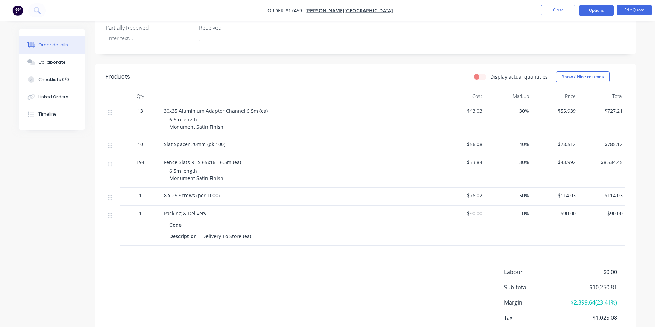
scroll to position [242, 0]
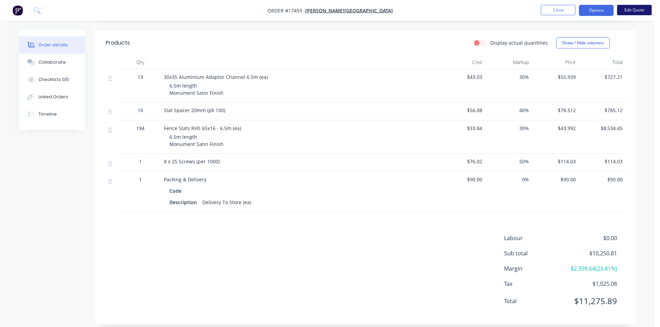
click at [637, 7] on button "Edit Quote" at bounding box center [634, 10] width 35 height 10
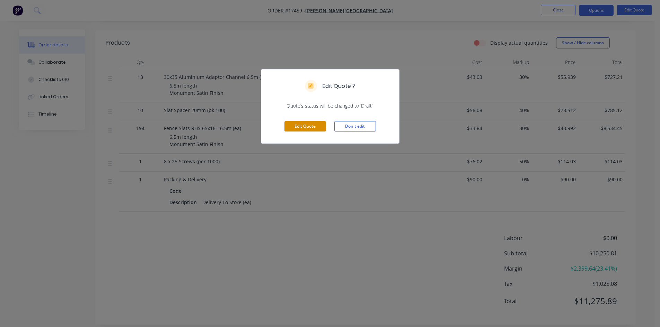
click at [295, 126] on button "Edit Quote" at bounding box center [305, 126] width 42 height 10
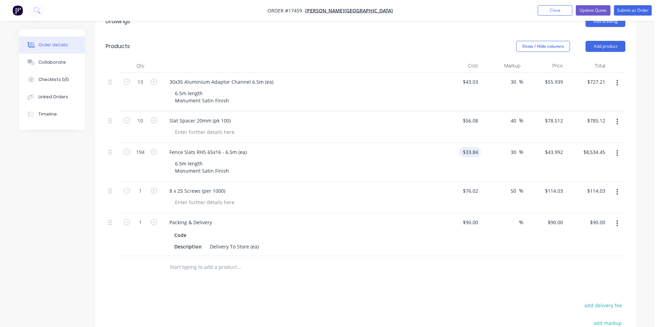
scroll to position [277, 0]
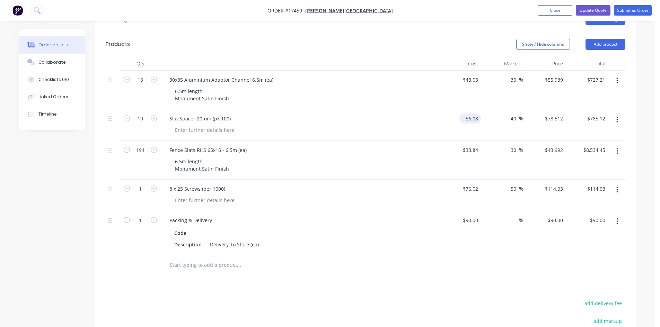
click at [476, 114] on input "56.08" at bounding box center [471, 119] width 19 height 10
type input "$64.43"
type input "$90.202"
type input "$902.02"
click at [391, 265] on div at bounding box center [285, 265] width 249 height 23
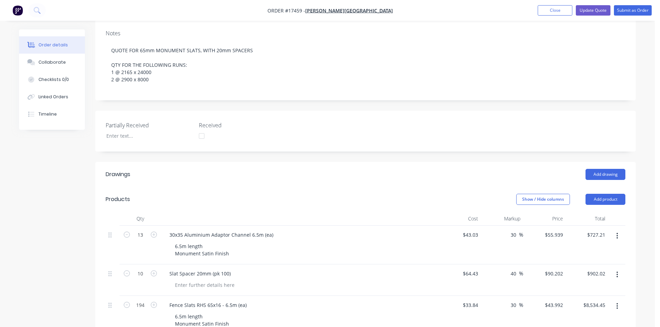
scroll to position [47, 0]
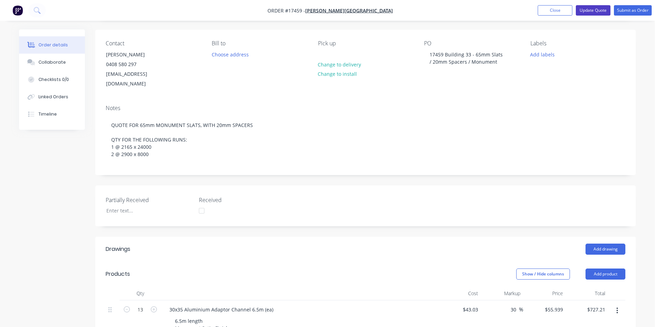
click at [596, 10] on button "Update Quote" at bounding box center [592, 10] width 35 height 10
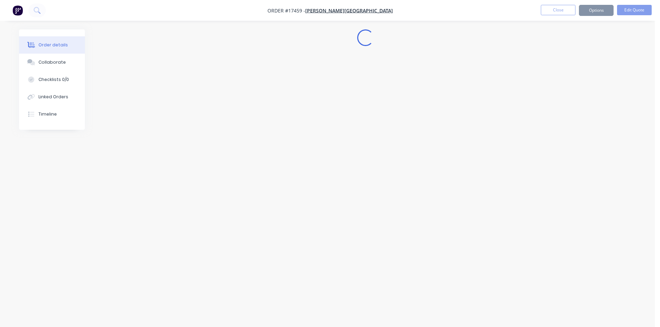
scroll to position [0, 0]
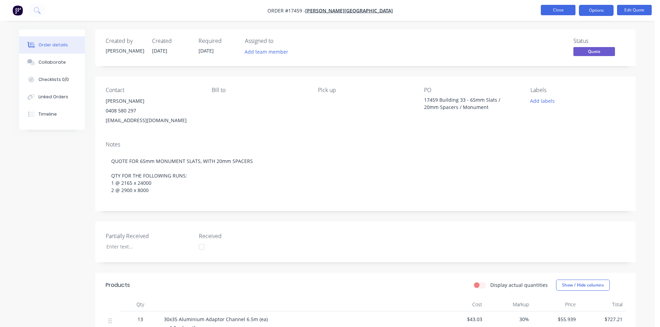
click at [559, 10] on button "Close" at bounding box center [557, 10] width 35 height 10
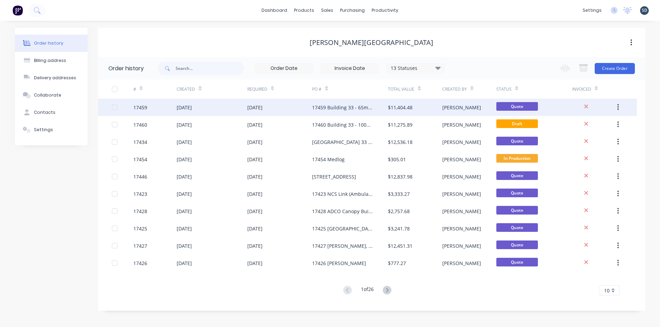
click at [294, 109] on div "[DATE]" at bounding box center [279, 107] width 65 height 17
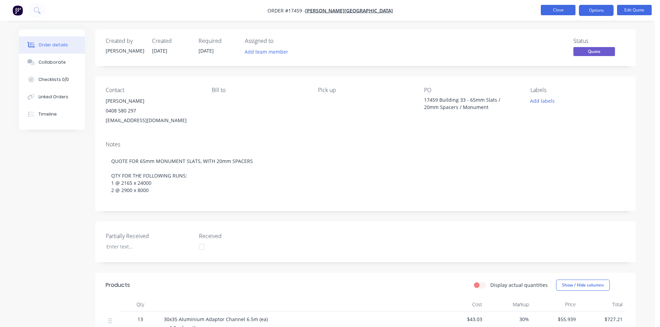
click at [554, 12] on button "Close" at bounding box center [557, 10] width 35 height 10
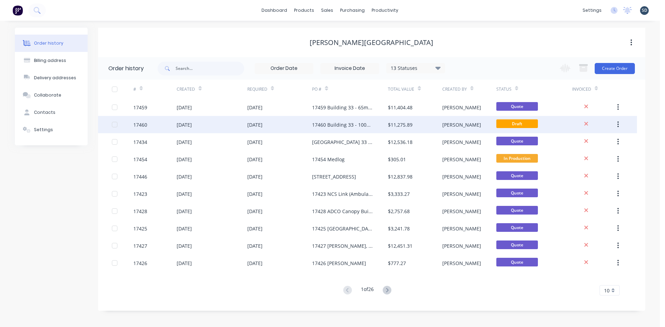
click at [363, 127] on div "17460 Building 33 - 100mm Slats / 10mm Spacers / Monument" at bounding box center [343, 124] width 62 height 7
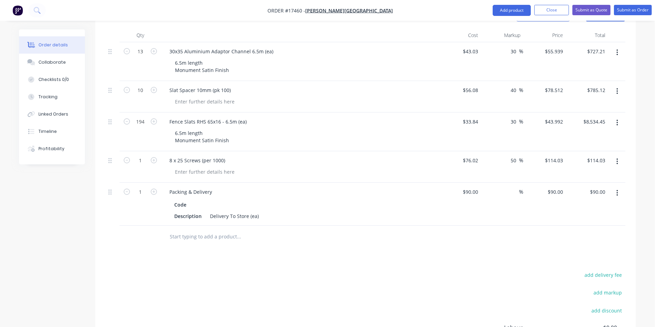
scroll to position [312, 0]
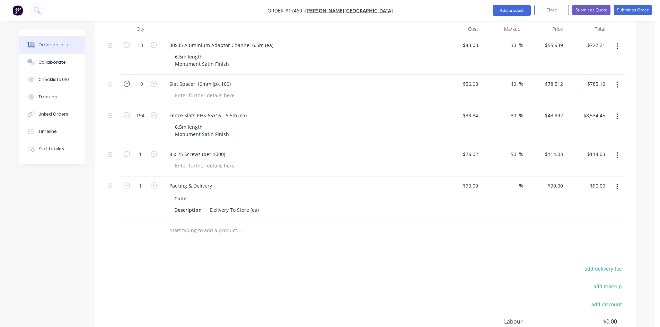
click at [128, 81] on icon "button" at bounding box center [127, 84] width 6 height 6
type input "9"
type input "$706.61"
click at [128, 81] on icon "button" at bounding box center [127, 84] width 6 height 6
type input "8"
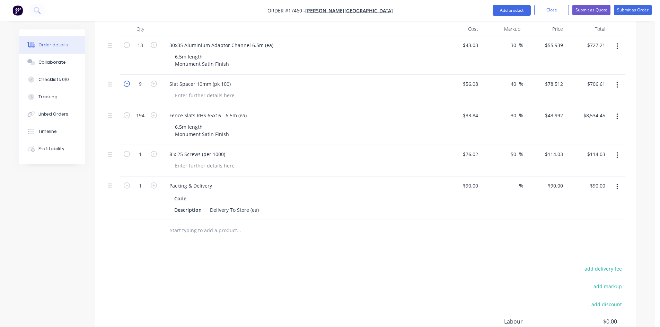
type input "$628.10"
drag, startPoint x: 211, startPoint y: 105, endPoint x: 207, endPoint y: 104, distance: 3.6
click at [207, 110] on div "Fence Slats RHS 65x16 - 6.5m (ea)" at bounding box center [208, 115] width 88 height 10
click at [292, 122] on div "6.5m length Monument Satin Finish" at bounding box center [302, 130] width 266 height 17
click at [145, 51] on input "194" at bounding box center [140, 45] width 18 height 10
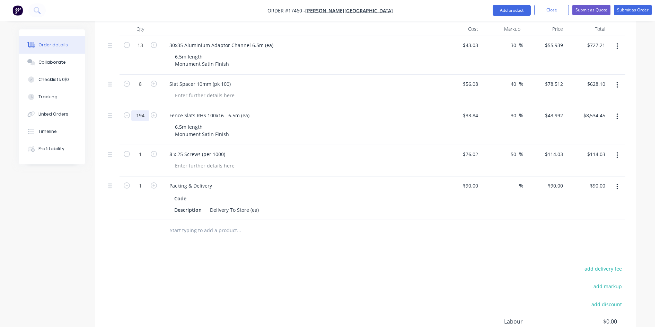
drag, startPoint x: 144, startPoint y: 105, endPoint x: 140, endPoint y: 105, distance: 4.8
click at [140, 51] on input "194" at bounding box center [140, 45] width 18 height 10
type input "150"
type input "$6,598.80"
click at [166, 232] on div at bounding box center [285, 231] width 249 height 23
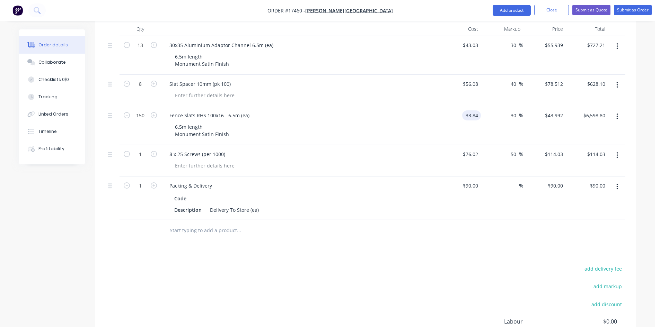
click at [468, 110] on input "33.84" at bounding box center [473, 115] width 16 height 10
type input "$58.72"
type input "$76.336"
type input "$11,450.40"
click at [433, 246] on div "Drawings Add drawing Products Show / Hide columns Add product Qty Cost Markup P…" at bounding box center [365, 190] width 540 height 436
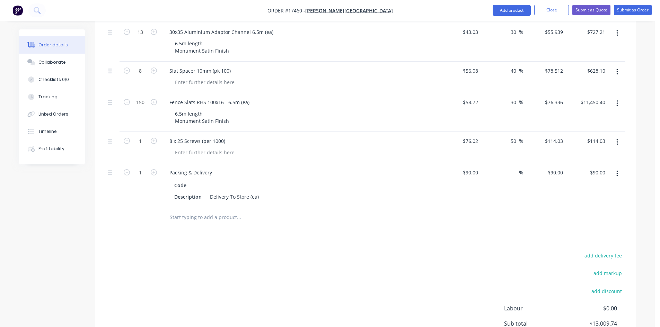
scroll to position [324, 0]
click at [142, 38] on input "1" at bounding box center [140, 33] width 18 height 10
click at [109, 235] on div "Drawings Add drawing Products Show / Hide columns Add product Qty Cost Markup P…" at bounding box center [365, 178] width 540 height 436
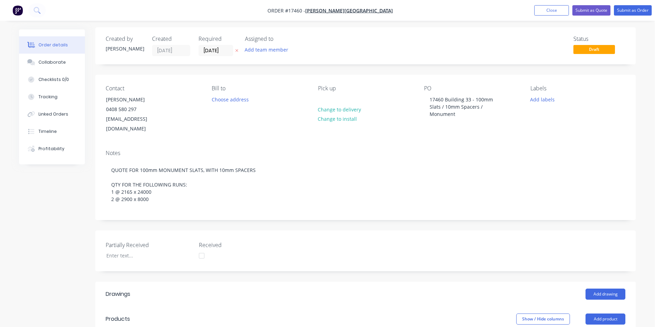
scroll to position [0, 0]
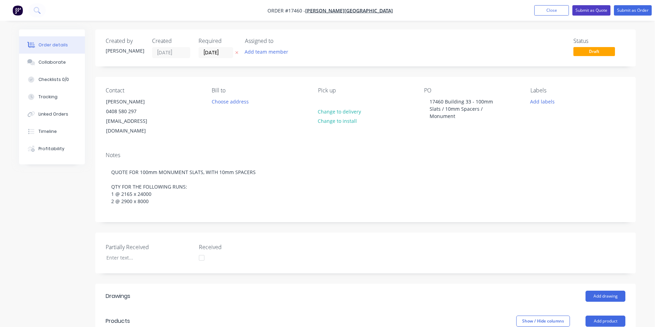
click at [597, 10] on button "Submit as Quote" at bounding box center [591, 10] width 38 height 10
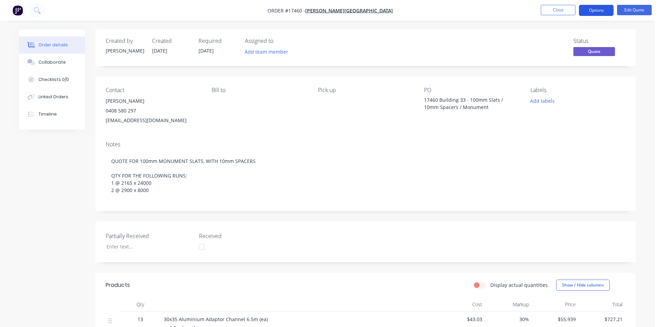
click at [601, 11] on button "Options" at bounding box center [596, 10] width 35 height 11
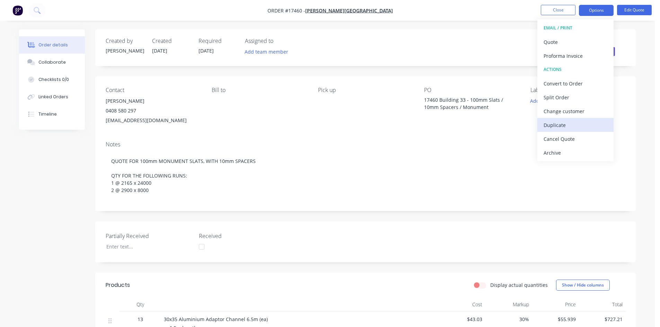
click at [572, 123] on div "Duplicate" at bounding box center [575, 125] width 64 height 10
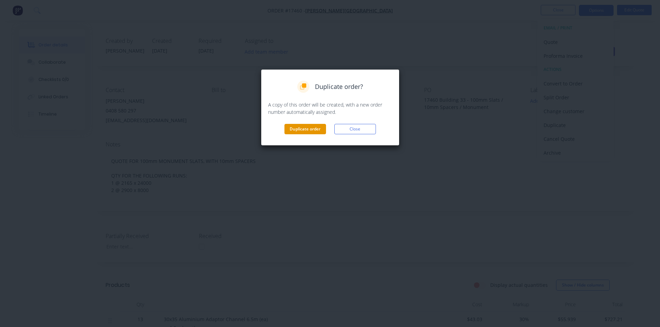
click at [311, 130] on button "Duplicate order" at bounding box center [305, 129] width 42 height 10
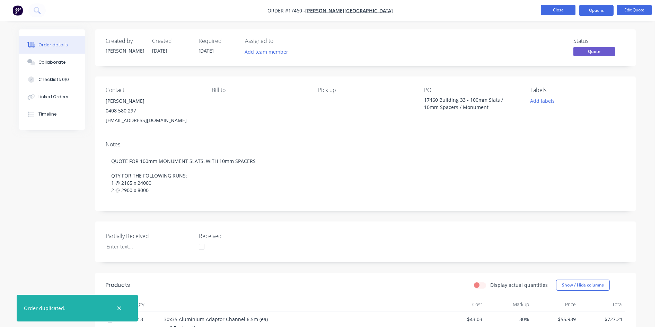
click at [564, 8] on button "Close" at bounding box center [557, 10] width 35 height 10
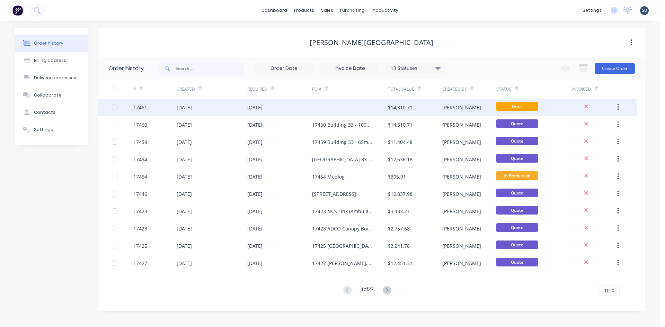
click at [350, 113] on div at bounding box center [350, 107] width 76 height 17
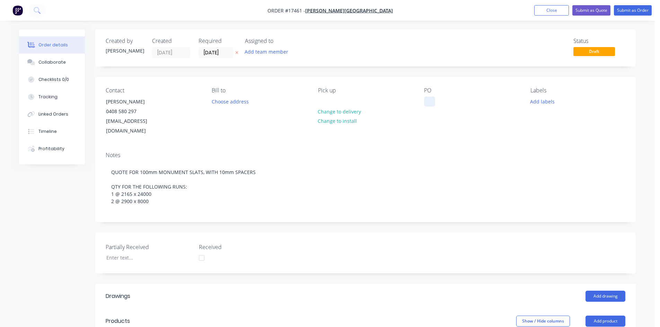
click at [430, 100] on div at bounding box center [429, 102] width 11 height 10
drag, startPoint x: 479, startPoint y: 101, endPoint x: 475, endPoint y: 100, distance: 4.6
click at [475, 100] on div "17461 Building 33 - 65mm Slats / 10mm Spacers / Monument" at bounding box center [467, 109] width 87 height 25
click at [433, 107] on div "17461 Building 33 - 100mm Slats / 10mm Spacers / Monument" at bounding box center [467, 109] width 87 height 25
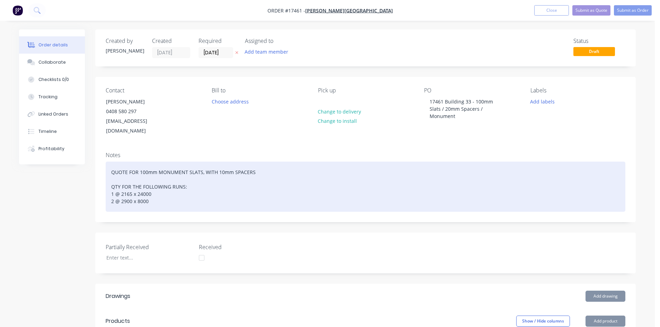
click at [455, 162] on div "QUOTE FOR 100mm MONUMENT SLATS, WITH 10mm SPACERS QTY FOR THE FOLLOWING RUNS: 1…" at bounding box center [365, 187] width 519 height 50
click at [218, 162] on div "QUOTE FOR 100mm MONUMENT SLATS, WITH 10mm SPACERS QTY FOR THE FOLLOWING RUNS: 1…" at bounding box center [365, 187] width 519 height 50
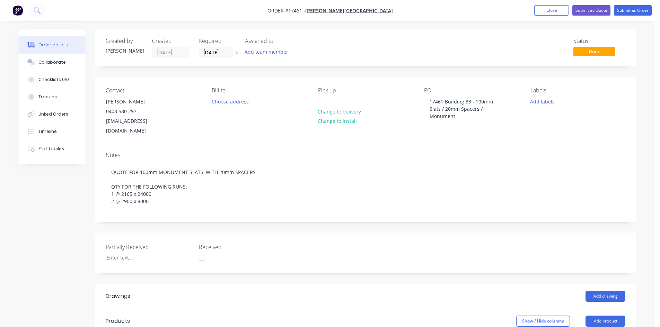
click at [294, 136] on div "Contact Glenn Walsh 0408 580 297 glenn67@live.com.au Bill to Choose address Pic…" at bounding box center [365, 112] width 540 height 70
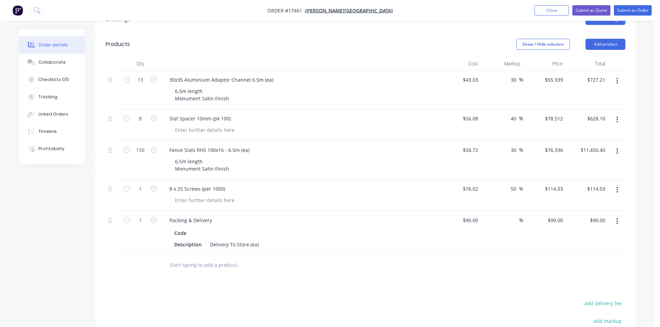
scroll to position [312, 0]
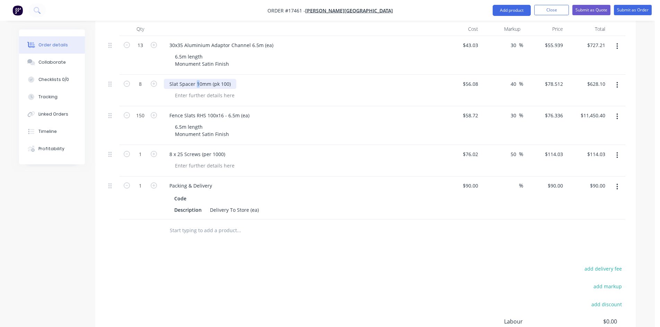
click at [196, 79] on div "Slat Spacer 10mm (pk 100)" at bounding box center [200, 84] width 72 height 10
click at [283, 80] on div "Slat Spacer 20mm (pk 100)" at bounding box center [299, 91] width 277 height 32
click at [128, 81] on icon "button" at bounding box center [127, 84] width 6 height 6
type input "7"
type input "$549.58"
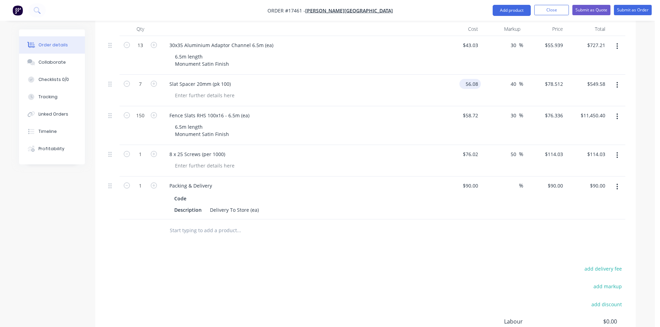
click at [472, 79] on input "56.08" at bounding box center [471, 84] width 19 height 10
type input "$64.43"
type input "$90.202"
type input "$631.41"
click at [429, 229] on div at bounding box center [365, 231] width 519 height 23
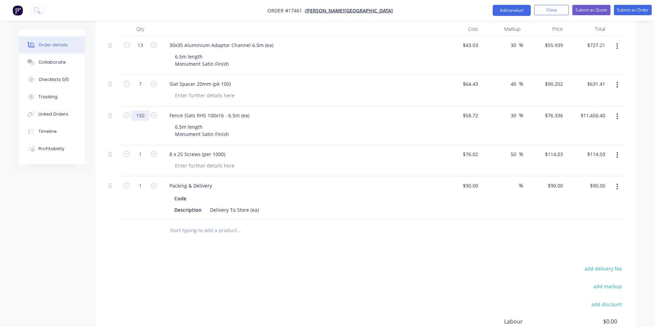
click at [144, 51] on input "150" at bounding box center [140, 45] width 18 height 10
type input "138"
type input "$10,534.37"
click at [345, 264] on div "add delivery fee add markup add discount Labour $0.00 Sub total $13,013.05 Marg…" at bounding box center [365, 331] width 519 height 134
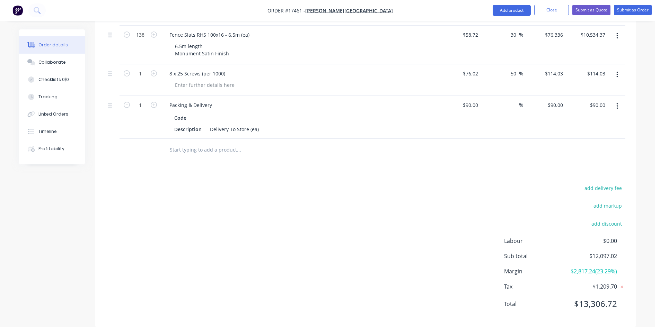
scroll to position [393, 0]
click at [264, 197] on div "add delivery fee add markup add discount Labour $0.00 Sub total $12,097.02 Marg…" at bounding box center [365, 249] width 519 height 134
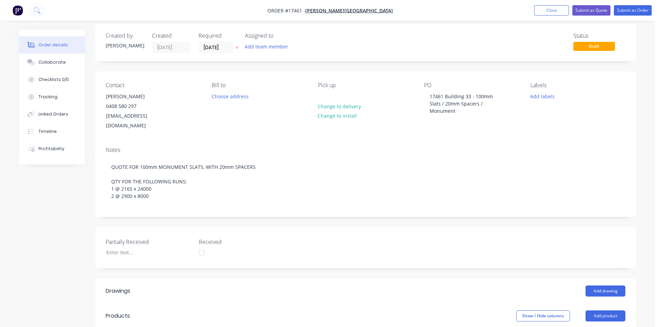
scroll to position [0, 0]
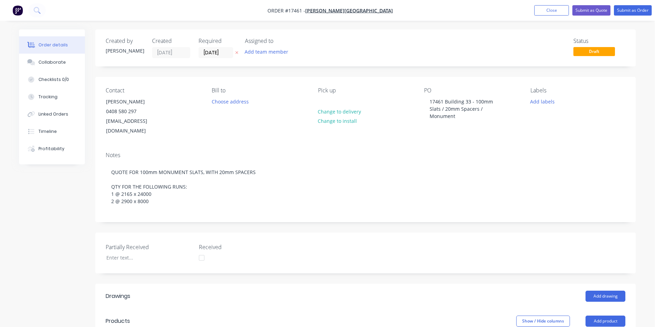
click at [597, 11] on button "Submit as Quote" at bounding box center [591, 10] width 38 height 10
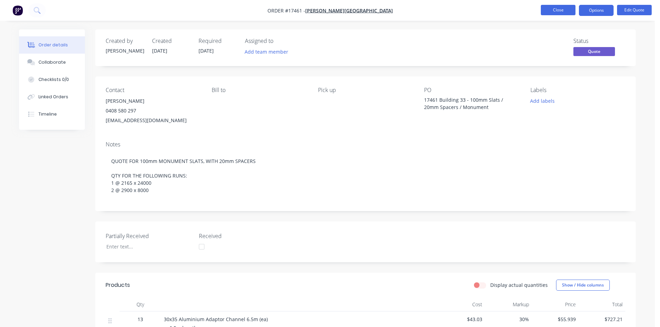
click at [556, 11] on button "Close" at bounding box center [557, 10] width 35 height 10
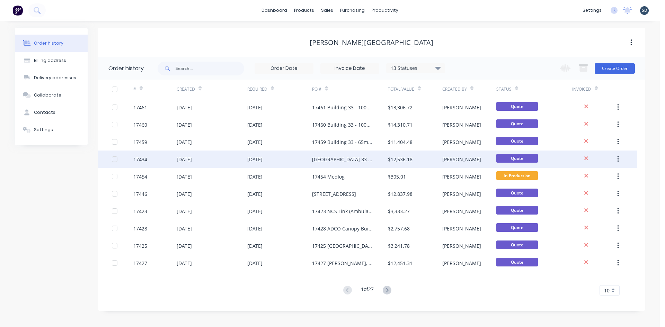
click at [283, 162] on div "[DATE]" at bounding box center [279, 159] width 65 height 17
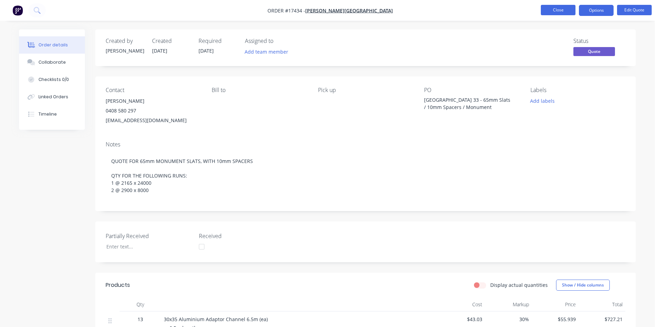
click at [560, 8] on button "Close" at bounding box center [557, 10] width 35 height 10
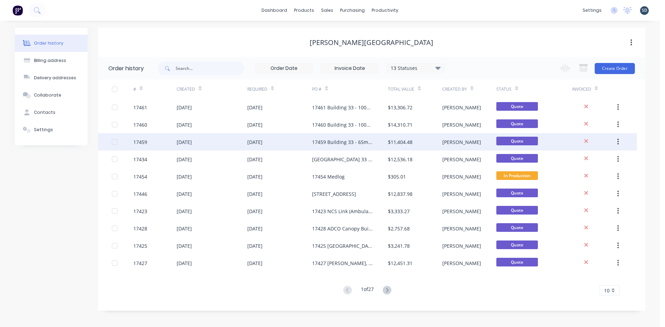
click at [295, 144] on div "[DATE]" at bounding box center [279, 141] width 65 height 17
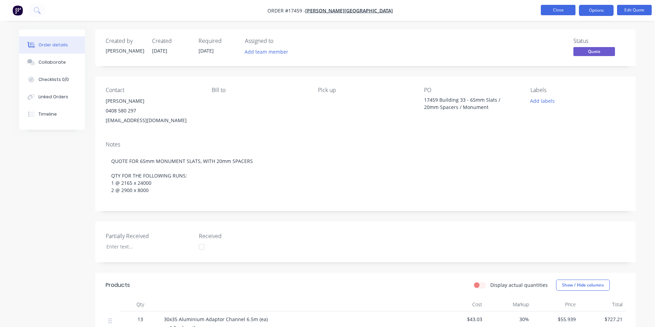
click at [555, 11] on button "Close" at bounding box center [557, 10] width 35 height 10
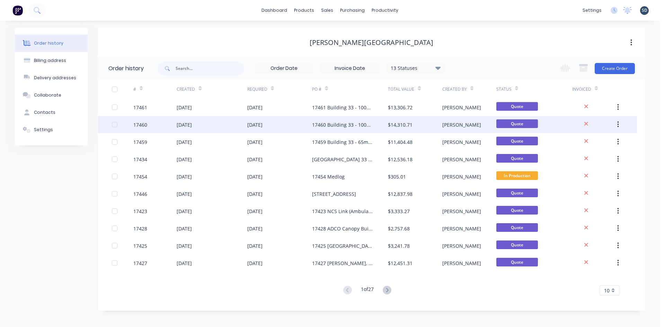
click at [282, 127] on div "[DATE]" at bounding box center [279, 124] width 65 height 17
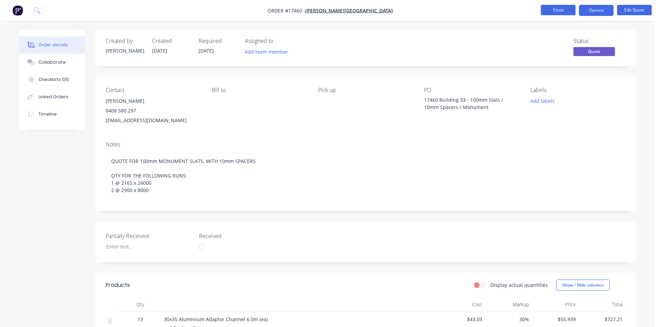
click at [553, 6] on button "Close" at bounding box center [557, 10] width 35 height 10
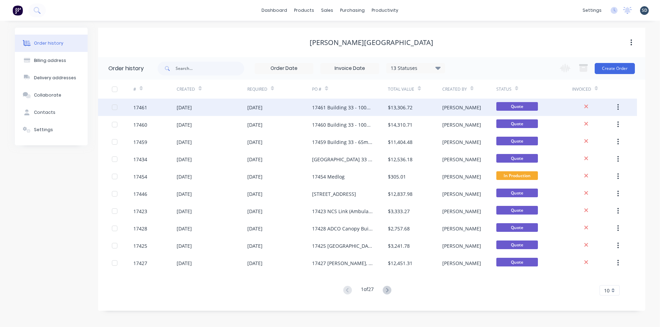
click at [294, 107] on div "[DATE]" at bounding box center [279, 107] width 65 height 17
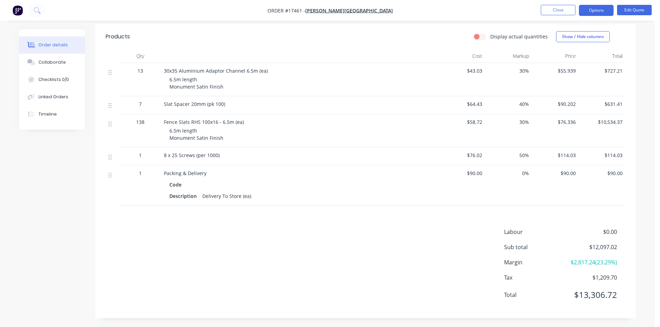
scroll to position [250, 0]
click at [554, 10] on button "Close" at bounding box center [557, 10] width 35 height 10
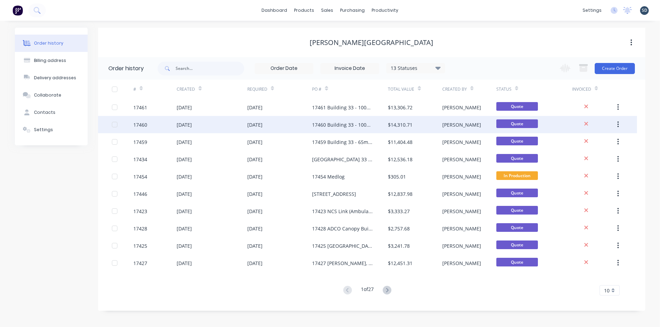
click at [287, 125] on div "[DATE]" at bounding box center [279, 124] width 65 height 17
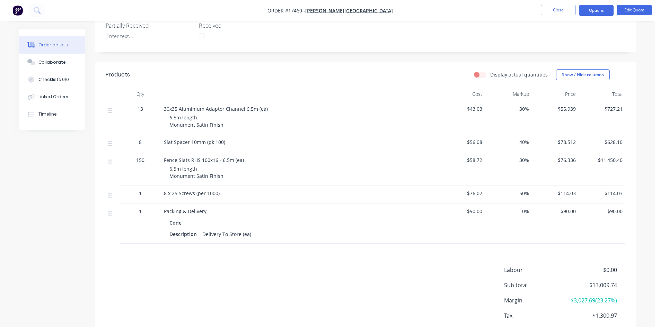
scroll to position [250, 0]
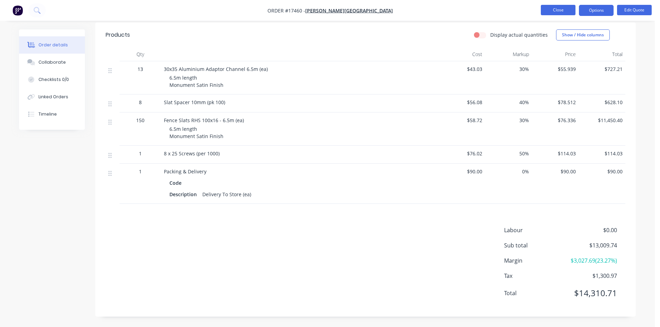
click at [555, 13] on button "Close" at bounding box center [557, 10] width 35 height 10
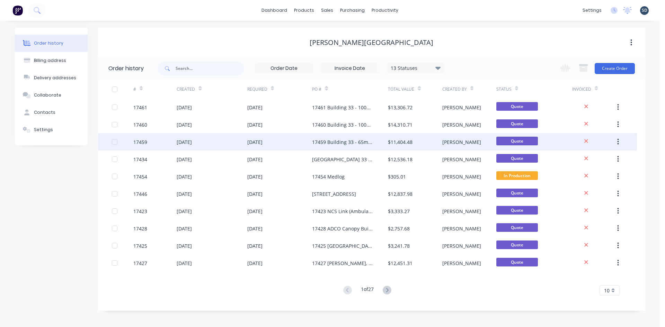
click at [301, 140] on div "[DATE]" at bounding box center [279, 141] width 65 height 17
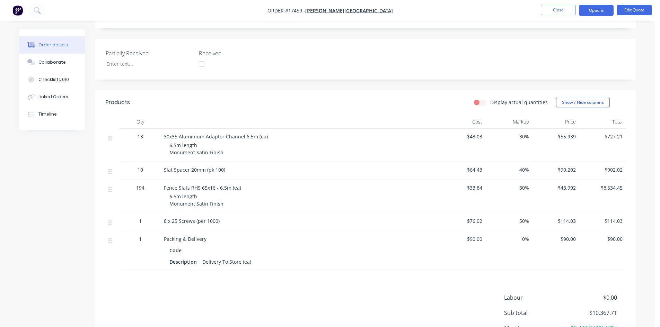
scroll to position [250, 0]
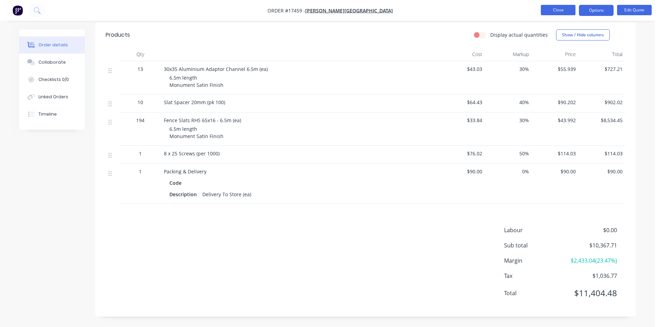
click at [552, 10] on button "Close" at bounding box center [557, 10] width 35 height 10
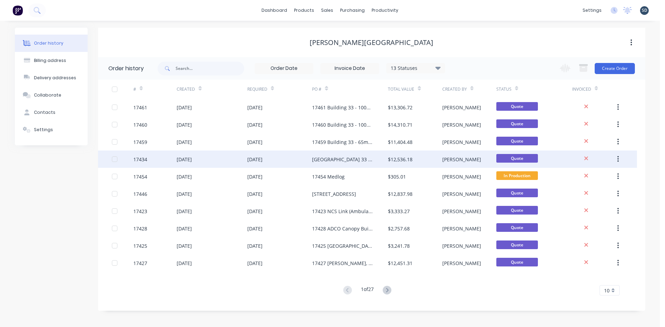
click at [298, 159] on div "[DATE]" at bounding box center [279, 159] width 65 height 17
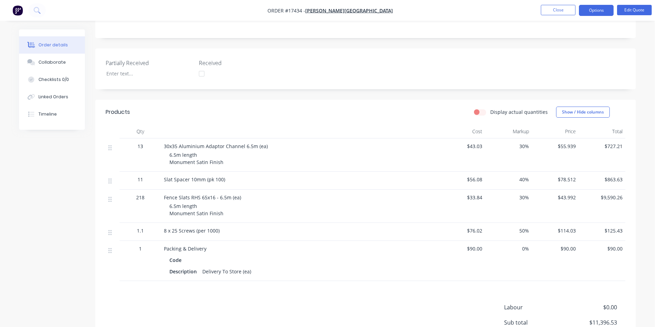
scroll to position [250, 0]
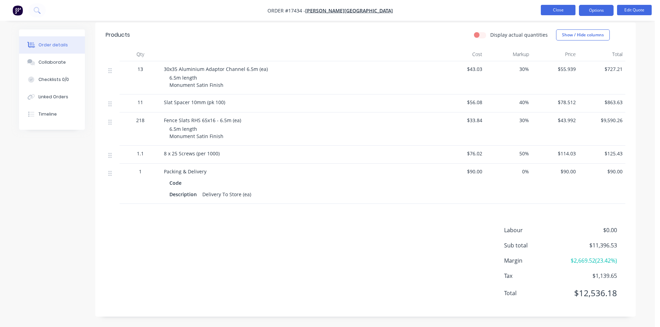
click at [560, 10] on button "Close" at bounding box center [557, 10] width 35 height 10
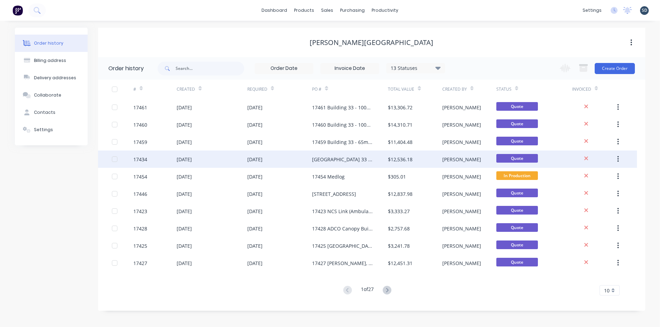
click at [287, 158] on div "[DATE]" at bounding box center [279, 159] width 65 height 17
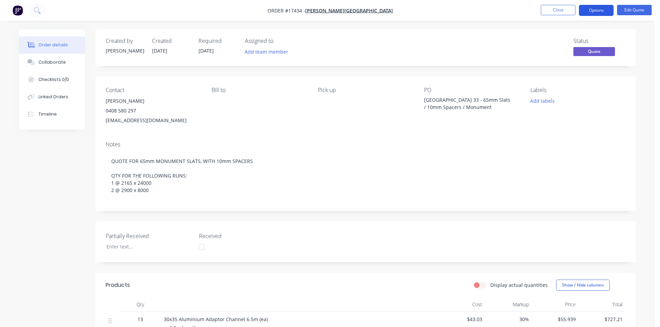
click at [587, 11] on button "Options" at bounding box center [596, 10] width 35 height 11
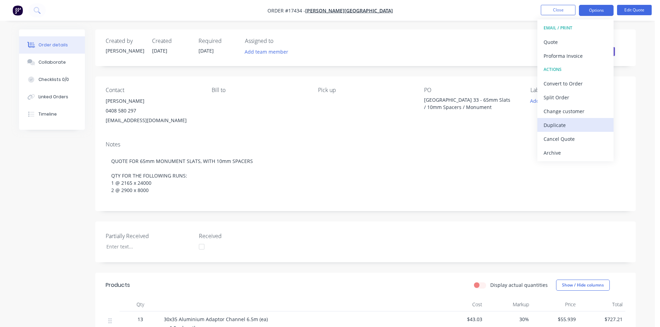
click at [565, 126] on div "Duplicate" at bounding box center [575, 125] width 64 height 10
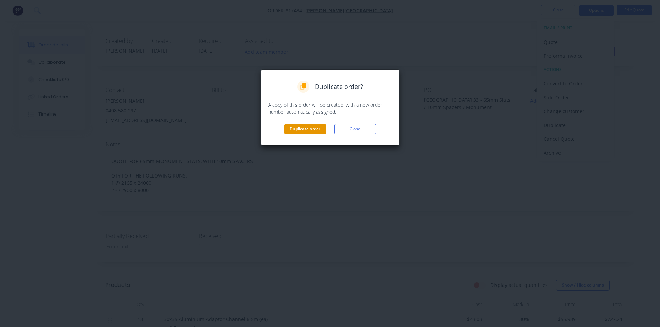
click at [312, 132] on button "Duplicate order" at bounding box center [305, 129] width 42 height 10
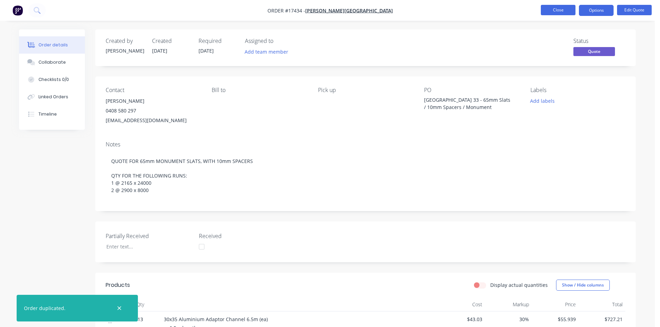
click at [562, 10] on button "Close" at bounding box center [557, 10] width 35 height 10
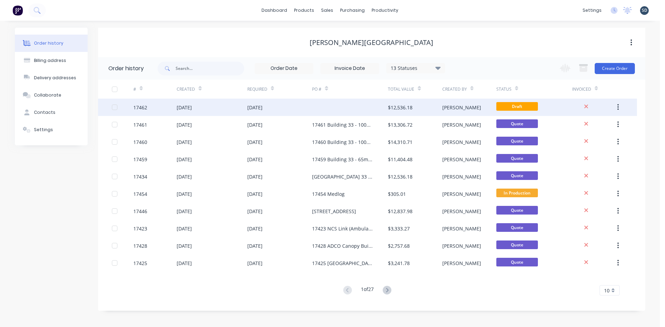
click at [337, 105] on div at bounding box center [350, 107] width 76 height 17
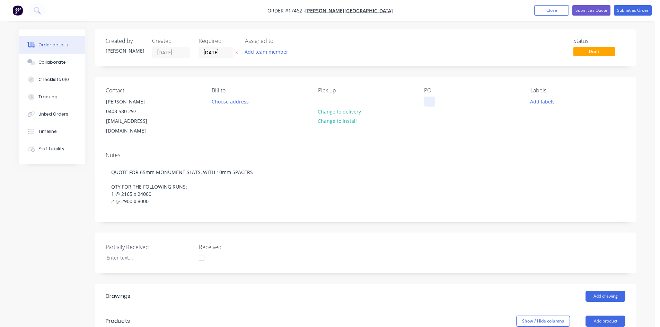
click at [430, 102] on div at bounding box center [429, 102] width 11 height 10
drag, startPoint x: 494, startPoint y: 109, endPoint x: 468, endPoint y: 107, distance: 25.3
click at [468, 107] on div "17462 Building 33 - 65mm Slats / 10mm Spacers / Monument" at bounding box center [467, 105] width 87 height 17
click at [483, 152] on div "Notes" at bounding box center [365, 155] width 519 height 7
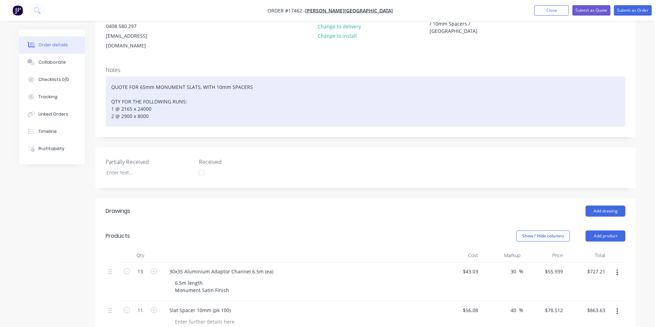
scroll to position [69, 0]
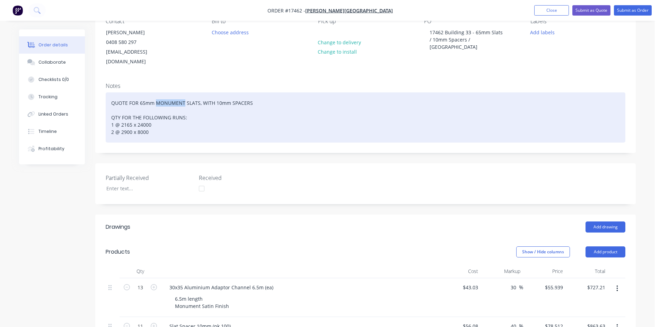
drag, startPoint x: 184, startPoint y: 93, endPoint x: 157, endPoint y: 93, distance: 27.0
click at [157, 93] on div "QUOTE FOR 65mm MONUMENT SLATS, WITH 10mm SPACERS QTY FOR THE FOLLOWING RUNS: 1 …" at bounding box center [365, 117] width 519 height 50
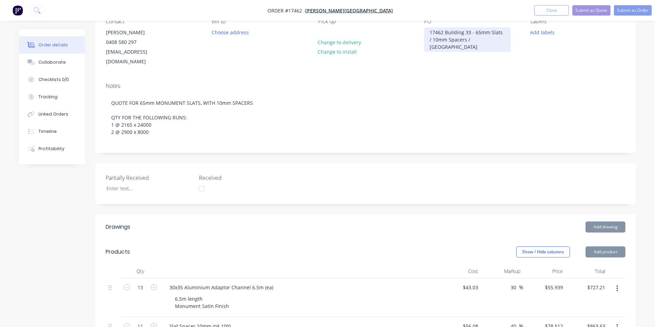
click at [456, 49] on div "17462 Building 33 - 65mm Slats / 10mm Spacers / Western Red Cedar" at bounding box center [467, 39] width 87 height 25
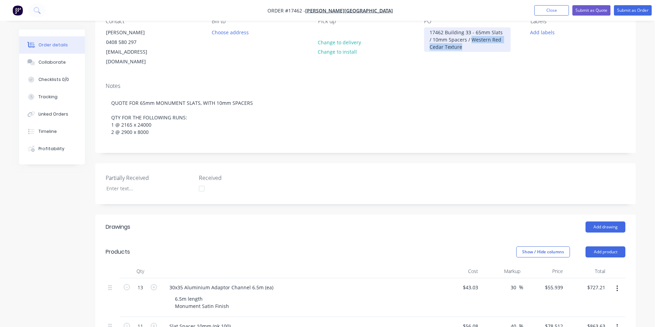
drag, startPoint x: 467, startPoint y: 47, endPoint x: 468, endPoint y: 42, distance: 5.2
click at [468, 42] on div "17462 Building 33 - 65mm Slats / 10mm Spacers / Western Red Cedar Texture" at bounding box center [467, 39] width 87 height 25
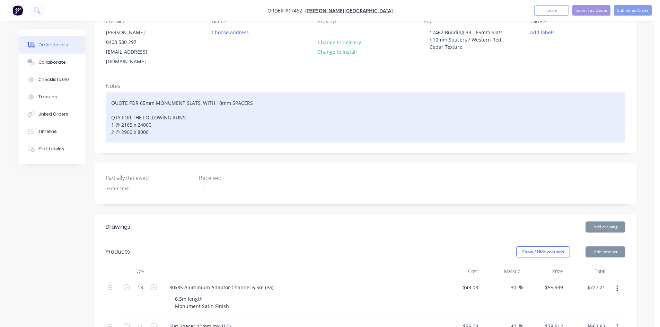
click at [155, 93] on div "QUOTE FOR 65mm MONUMENT SLATS, WITH 10mm SPACERS QTY FOR THE FOLLOWING RUNS: 1 …" at bounding box center [365, 117] width 519 height 50
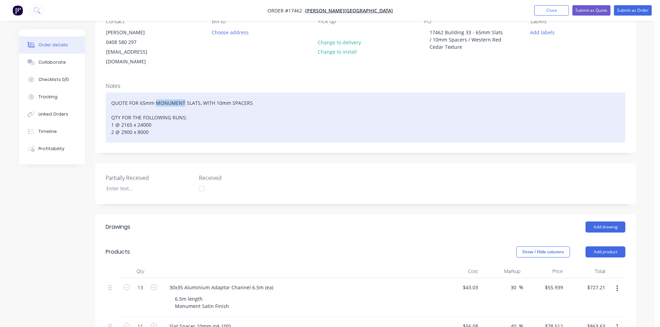
drag, startPoint x: 155, startPoint y: 93, endPoint x: 180, endPoint y: 93, distance: 25.3
click at [180, 93] on div "QUOTE FOR 65mm MONUMENT SLATS, WITH 10mm SPACERS QTY FOR THE FOLLOWING RUNS: 1 …" at bounding box center [365, 117] width 519 height 50
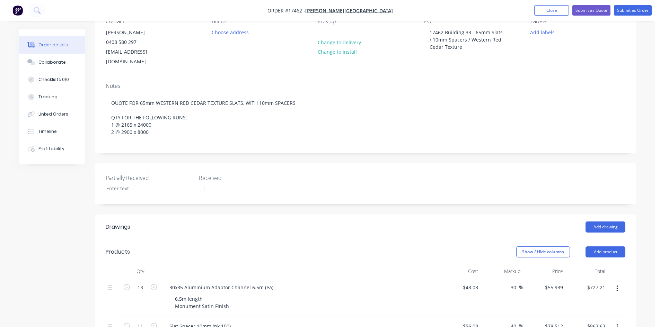
click at [204, 83] on div "Notes" at bounding box center [365, 86] width 519 height 7
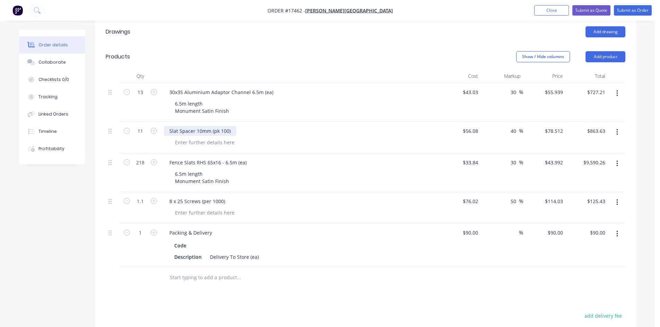
scroll to position [277, 0]
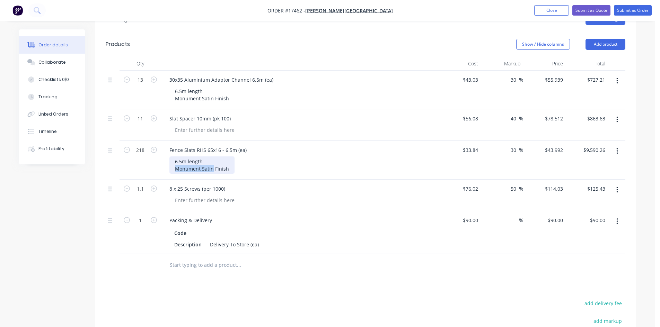
drag, startPoint x: 212, startPoint y: 159, endPoint x: 172, endPoint y: 158, distance: 39.1
click at [172, 158] on div "6.5m length Monument Satin Finish" at bounding box center [201, 164] width 65 height 17
drag, startPoint x: 212, startPoint y: 89, endPoint x: 175, endPoint y: 89, distance: 37.4
click at [175, 89] on div "6.5m length Monument Satin Finish" at bounding box center [201, 94] width 65 height 17
click at [328, 88] on div "6.5m length Western Red Cedar Texture Finish" at bounding box center [302, 94] width 266 height 17
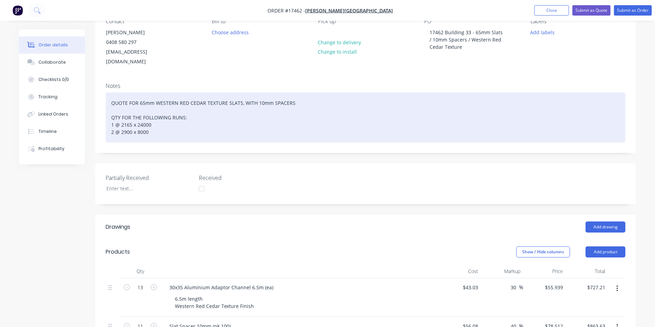
scroll to position [0, 0]
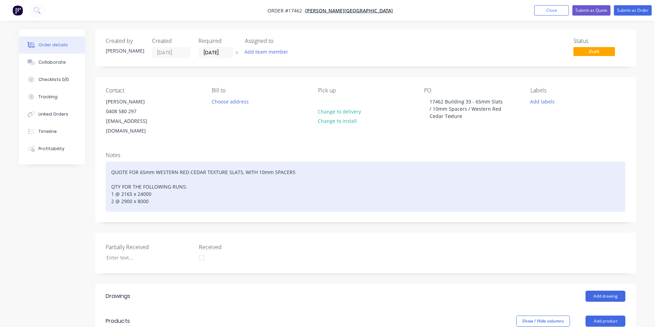
click at [181, 193] on div "QUOTE FOR 65mm WESTERN RED CEDAR TEXTURE SLATS, WITH 10mm SPACERS QTY FOR THE F…" at bounding box center [365, 187] width 519 height 50
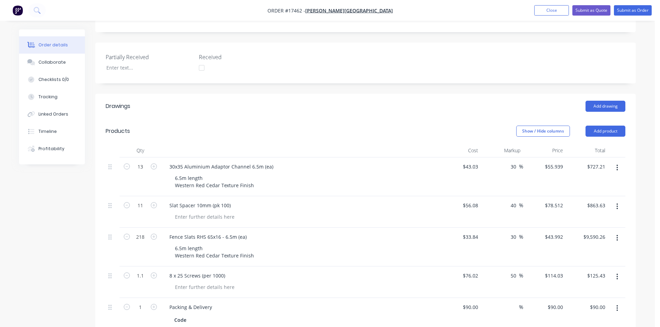
scroll to position [208, 0]
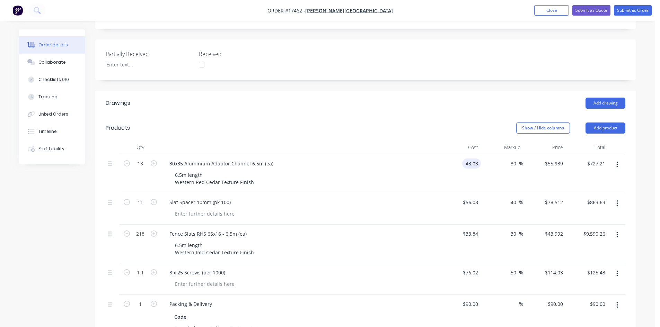
click at [472, 159] on input "43.03" at bounding box center [473, 164] width 16 height 10
type input "$107.77"
type input "$140.101"
type input "$1,821.31"
click at [424, 123] on div "Show / Hide columns Add product" at bounding box center [420, 128] width 409 height 11
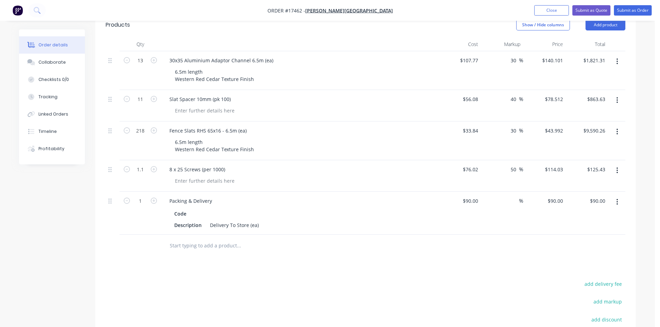
scroll to position [312, 0]
click at [470, 125] on input "33.84" at bounding box center [473, 130] width 16 height 10
type input "$86.25"
type input "$112.125"
type input "$24,443.25"
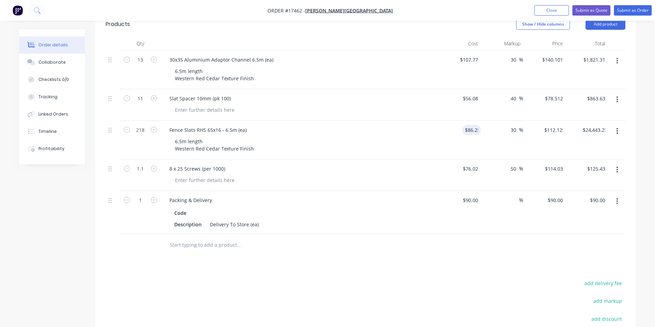
click at [419, 125] on div "Fence Slats RHS 65x16 - 6.5m (ea)" at bounding box center [299, 130] width 271 height 10
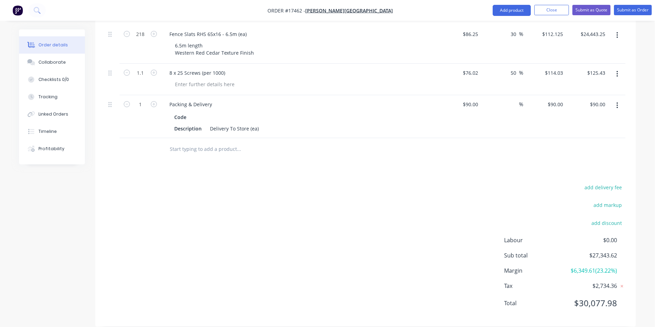
scroll to position [408, 0]
click at [586, 11] on button "Submit as Quote" at bounding box center [591, 10] width 38 height 10
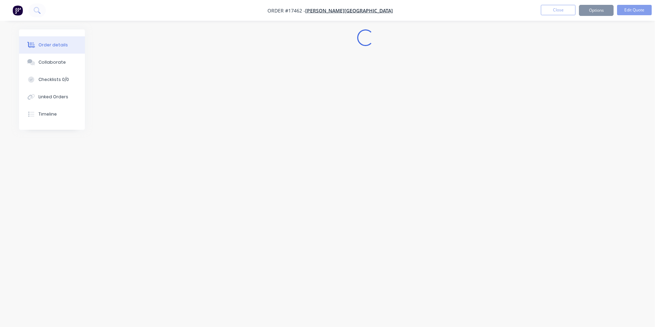
scroll to position [0, 0]
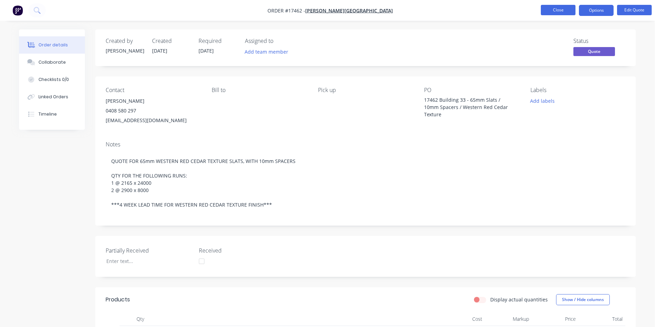
click at [566, 11] on button "Close" at bounding box center [557, 10] width 35 height 10
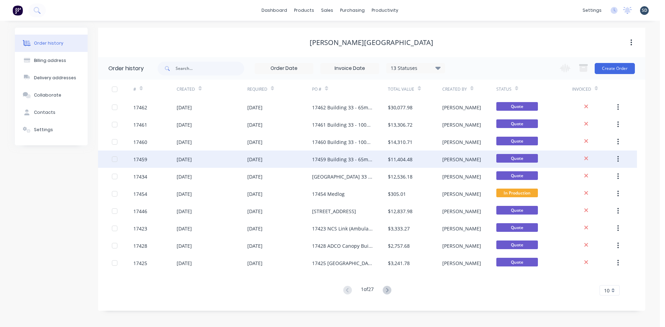
click at [291, 160] on div "[DATE]" at bounding box center [279, 159] width 65 height 17
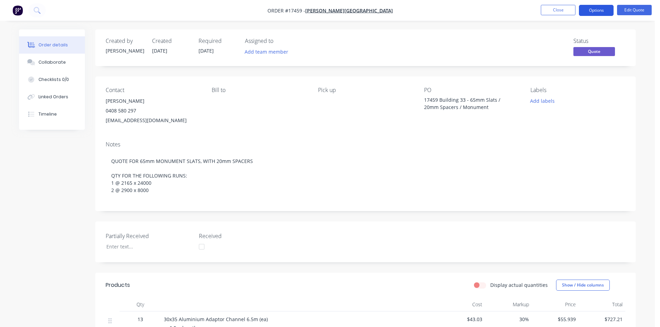
click at [587, 10] on button "Options" at bounding box center [596, 10] width 35 height 11
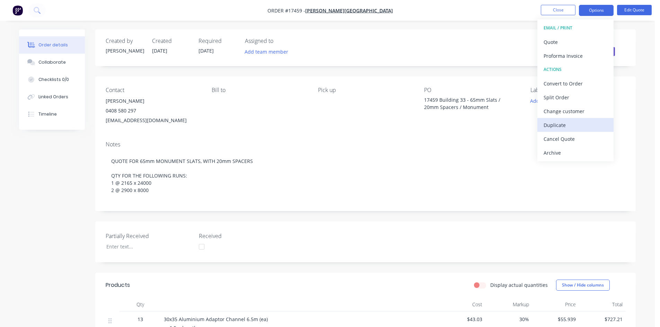
click at [568, 122] on div "Duplicate" at bounding box center [575, 125] width 64 height 10
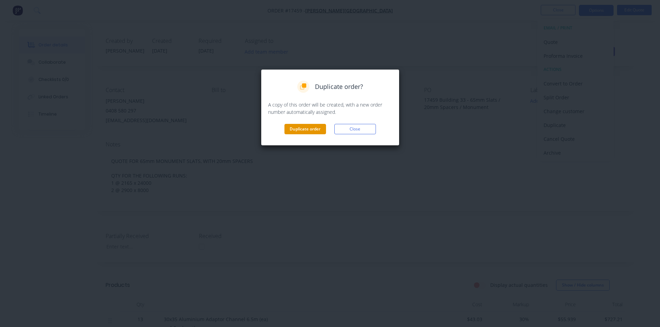
click at [302, 130] on button "Duplicate order" at bounding box center [305, 129] width 42 height 10
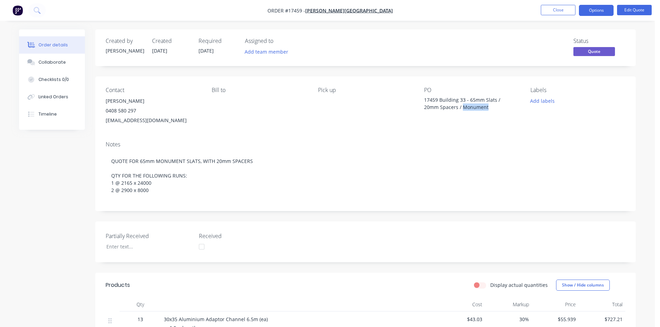
drag, startPoint x: 489, startPoint y: 106, endPoint x: 463, endPoint y: 106, distance: 26.0
click at [463, 106] on div "17459 Building 33 - 65mm Slats / 20mm Spacers / Monument" at bounding box center [467, 103] width 87 height 15
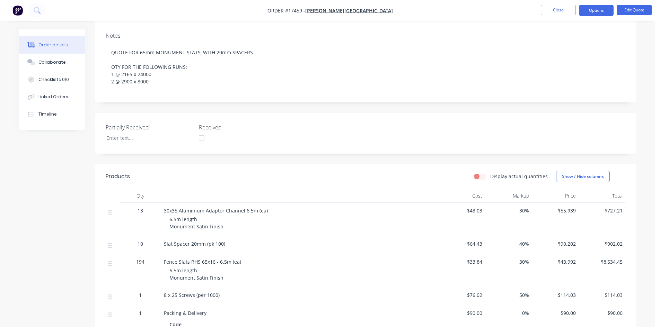
scroll to position [43, 0]
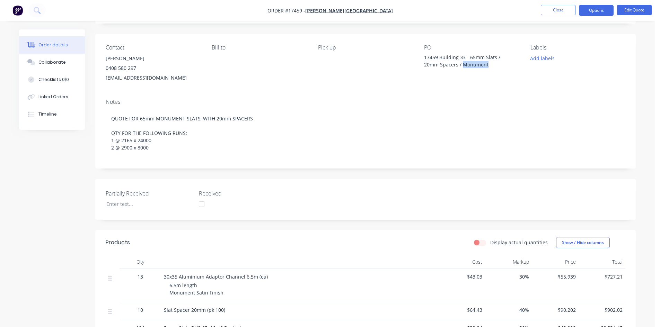
click at [489, 64] on div "17459 Building 33 - 65mm Slats / 20mm Spacers / Monument" at bounding box center [467, 61] width 87 height 15
click at [634, 9] on button "Edit Quote" at bounding box center [634, 10] width 35 height 10
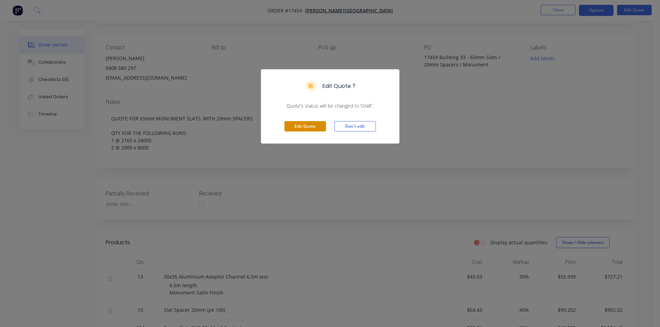
click at [297, 128] on button "Edit Quote" at bounding box center [305, 126] width 42 height 10
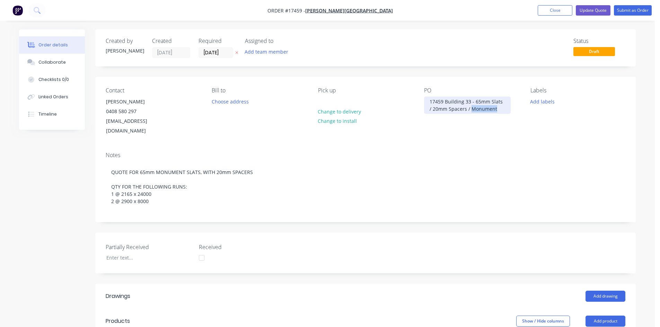
drag, startPoint x: 494, startPoint y: 110, endPoint x: 467, endPoint y: 109, distance: 26.7
click at [467, 109] on div "17459 Building 33 - 65mm Slats / 20mm Spacers / Monument" at bounding box center [467, 105] width 87 height 17
paste div
click at [471, 82] on div "Contact Glenn Walsh 0408 580 297 glenn67@live.com.au Bill to Choose address Pic…" at bounding box center [365, 112] width 540 height 70
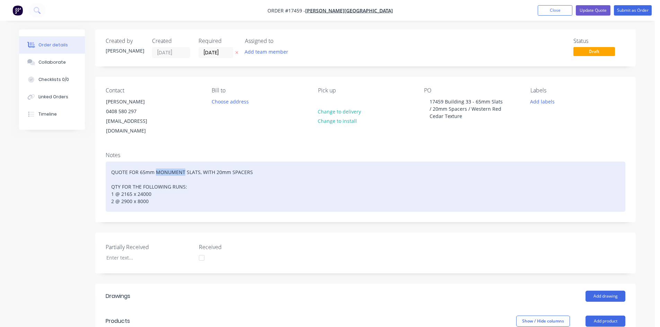
drag, startPoint x: 184, startPoint y: 161, endPoint x: 157, endPoint y: 162, distance: 27.4
click at [157, 162] on div "QUOTE FOR 65mm MONUMENT SLATS, WITH 20mm SPACERS QTY FOR THE FOLLOWING RUNS: 1 …" at bounding box center [365, 187] width 519 height 50
paste div
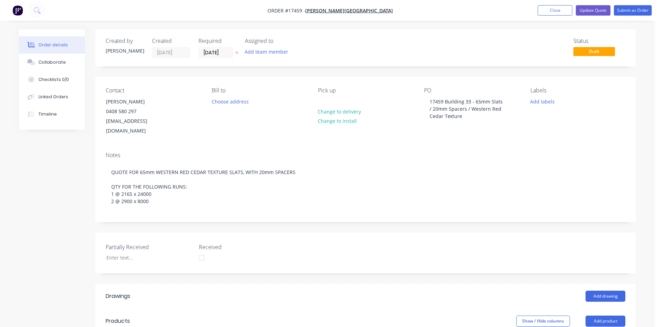
click at [165, 205] on div "Notes QUOTE FOR 65mm WESTERN RED CEDAR TEXTURE SLATS, WITH 20mm SPACERS QTY FOR…" at bounding box center [365, 183] width 540 height 75
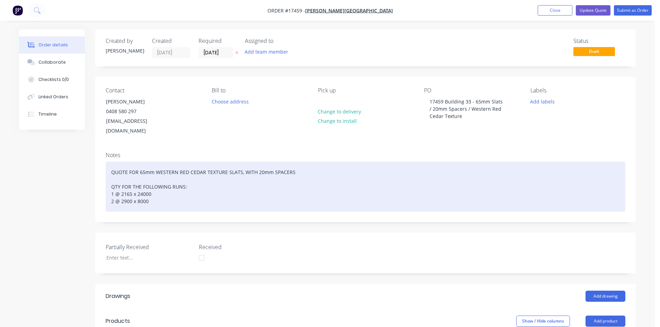
click at [137, 199] on div "QUOTE FOR 65mm WESTERN RED CEDAR TEXTURE SLATS, WITH 20mm SPACERS QTY FOR THE F…" at bounding box center [365, 187] width 519 height 50
click at [164, 193] on div "QUOTE FOR 65mm WESTERN RED CEDAR TEXTURE SLATS, WITH 20mm SPACERS QTY FOR THE F…" at bounding box center [365, 187] width 519 height 50
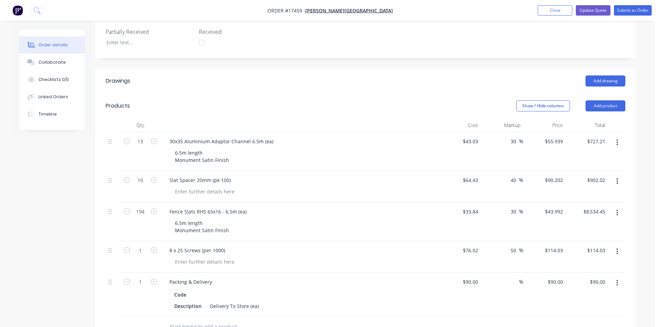
scroll to position [242, 0]
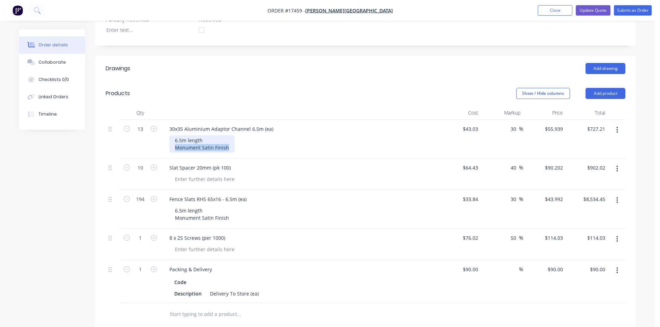
drag, startPoint x: 229, startPoint y: 140, endPoint x: 174, endPoint y: 138, distance: 55.1
click at [174, 138] on div "6.5m length Monument Satin Finish" at bounding box center [201, 143] width 65 height 17
paste div
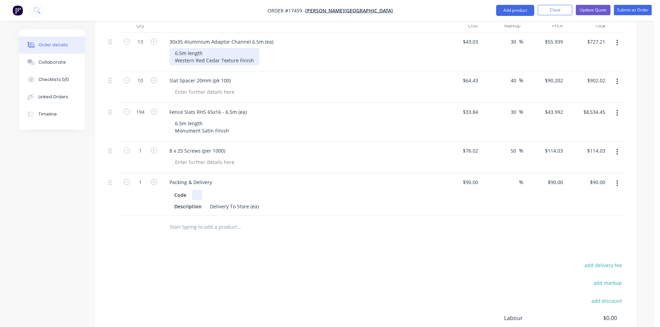
scroll to position [346, 0]
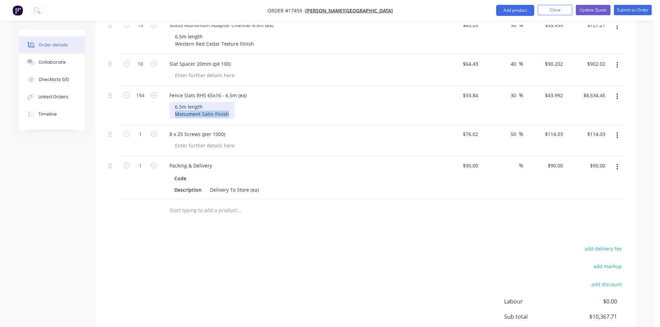
drag, startPoint x: 226, startPoint y: 104, endPoint x: 173, endPoint y: 106, distance: 53.0
click at [173, 106] on div "6.5m length Monument Satin Finish" at bounding box center [201, 110] width 65 height 17
paste div
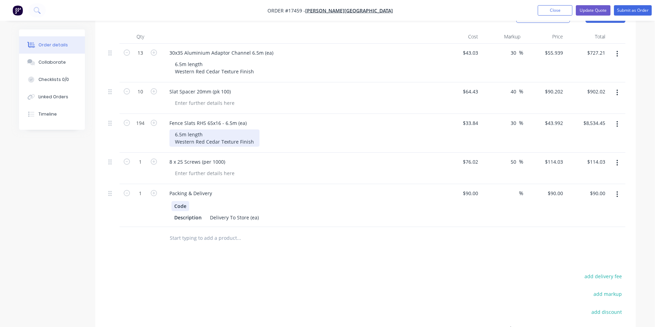
scroll to position [277, 0]
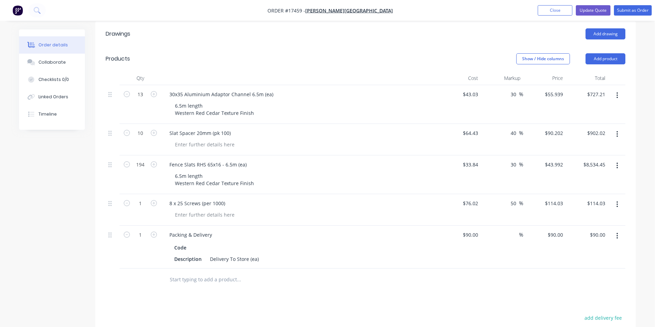
click at [132, 276] on div at bounding box center [140, 280] width 42 height 23
click at [475, 89] on input "43.03" at bounding box center [471, 94] width 19 height 10
type input "$107.77"
type input "$140.101"
type input "$1,821.31"
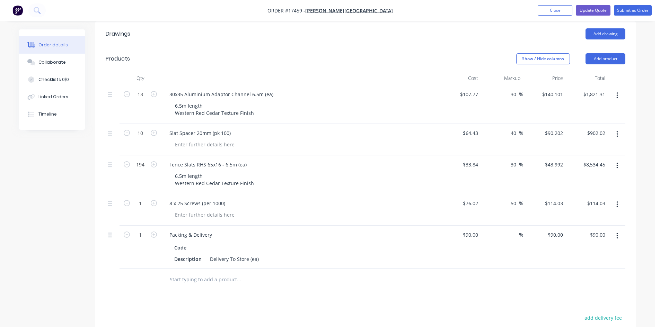
click at [411, 58] on header "Products Show / Hide columns Add product" at bounding box center [365, 58] width 540 height 25
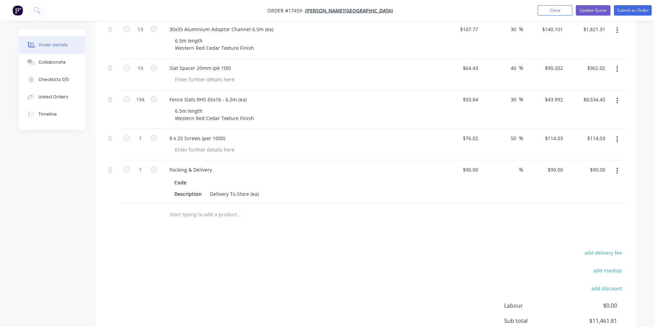
scroll to position [346, 0]
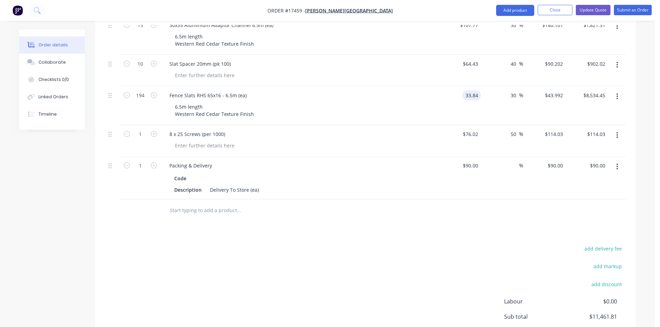
click at [473, 90] on input "33.84" at bounding box center [473, 95] width 16 height 10
type input "$86.25"
type input "$112.125"
type input "$21,752.25"
click at [380, 227] on div "Drawings Add drawing Products Show / Hide columns Add product Qty Cost Markup P…" at bounding box center [365, 170] width 540 height 436
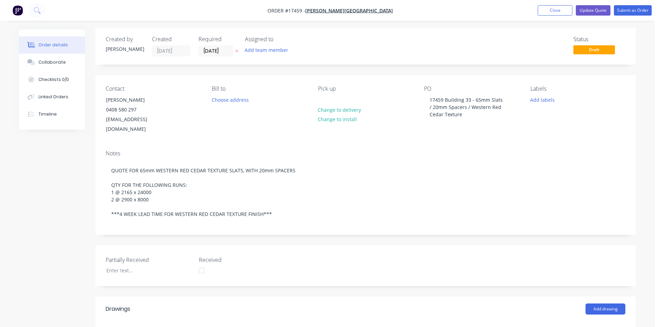
scroll to position [0, 0]
click at [593, 13] on button "Update Quote" at bounding box center [592, 10] width 35 height 10
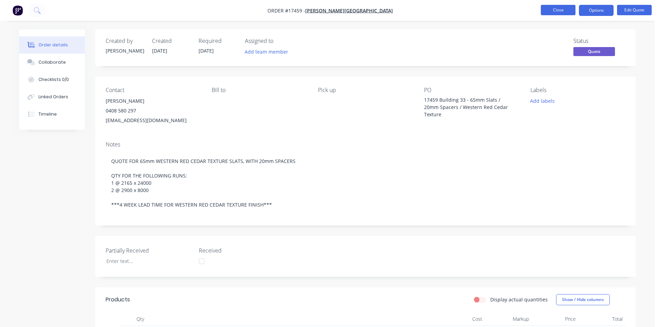
click at [558, 11] on button "Close" at bounding box center [557, 10] width 35 height 10
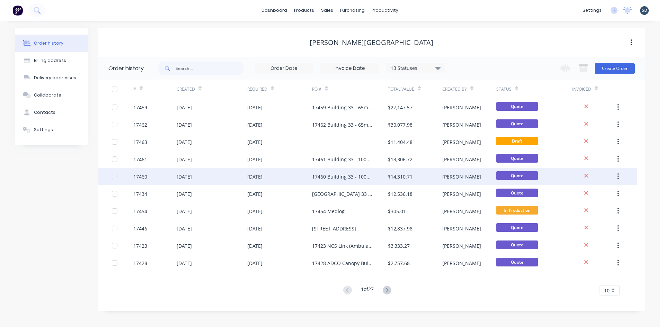
click at [235, 177] on div "[DATE]" at bounding box center [212, 176] width 70 height 17
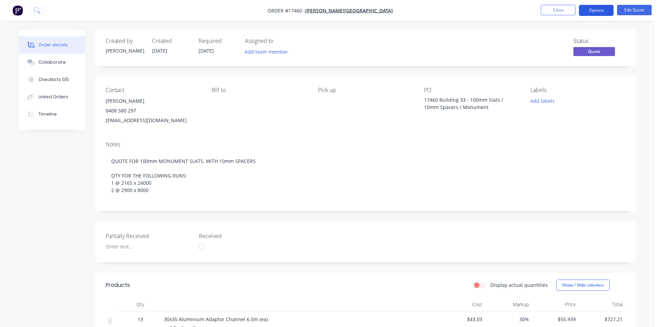
click at [596, 10] on button "Options" at bounding box center [596, 10] width 35 height 11
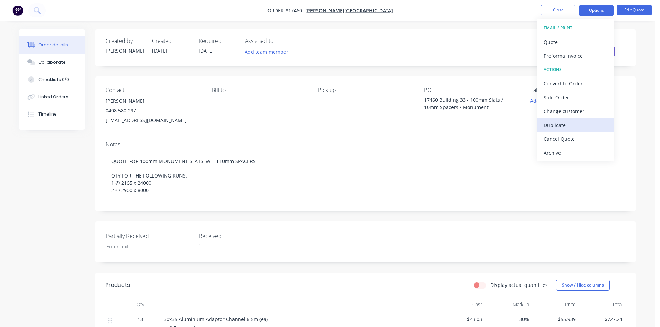
click at [571, 125] on div "Duplicate" at bounding box center [575, 125] width 64 height 10
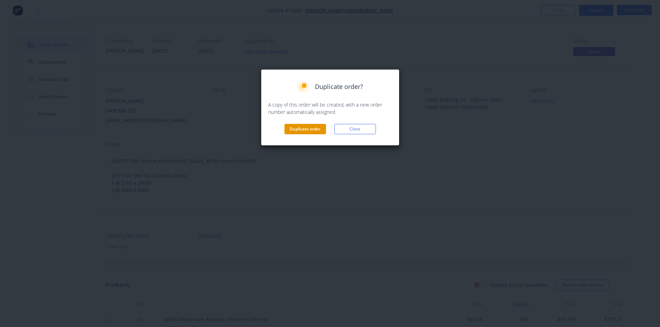
click at [314, 132] on button "Duplicate order" at bounding box center [305, 129] width 42 height 10
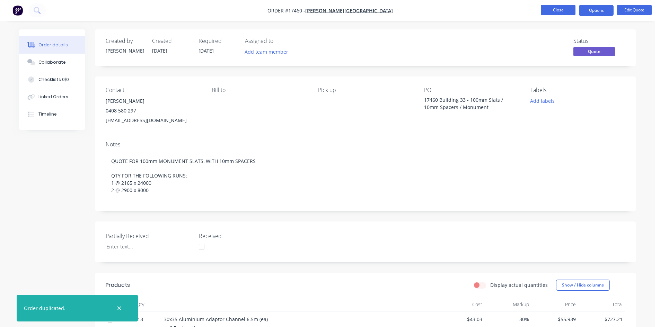
click at [560, 7] on button "Close" at bounding box center [557, 10] width 35 height 10
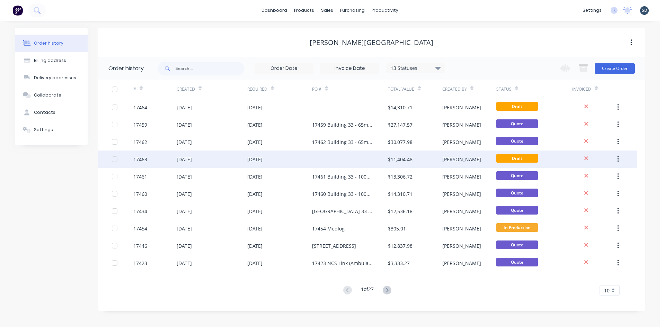
click at [306, 160] on div "[DATE]" at bounding box center [279, 159] width 65 height 17
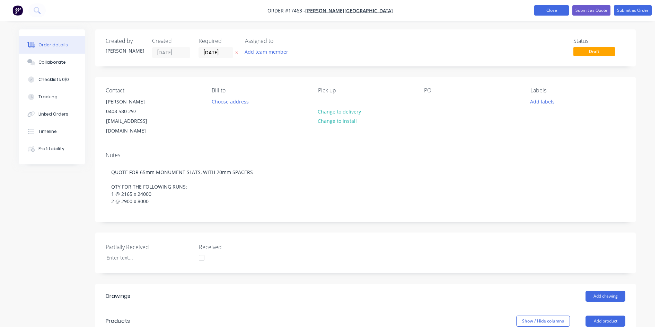
click at [554, 11] on button "Close" at bounding box center [551, 10] width 35 height 10
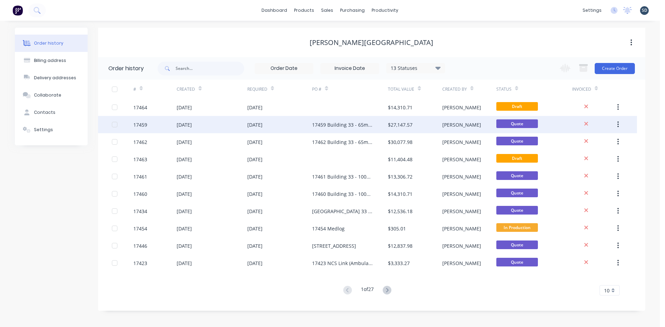
click at [294, 124] on div "[DATE]" at bounding box center [279, 124] width 65 height 17
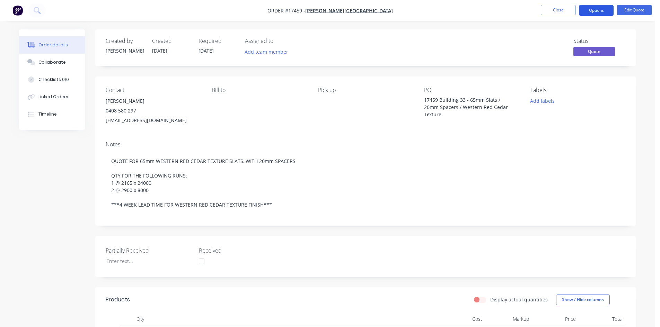
click at [592, 11] on button "Options" at bounding box center [596, 10] width 35 height 11
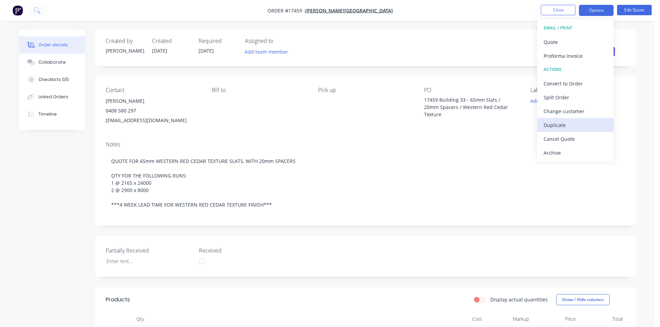
click at [573, 126] on div "Duplicate" at bounding box center [575, 125] width 64 height 10
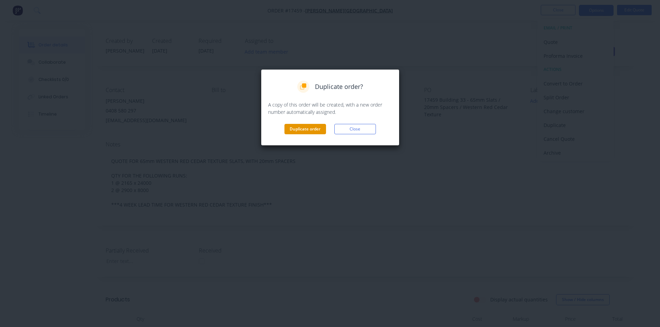
click at [312, 131] on button "Duplicate order" at bounding box center [305, 129] width 42 height 10
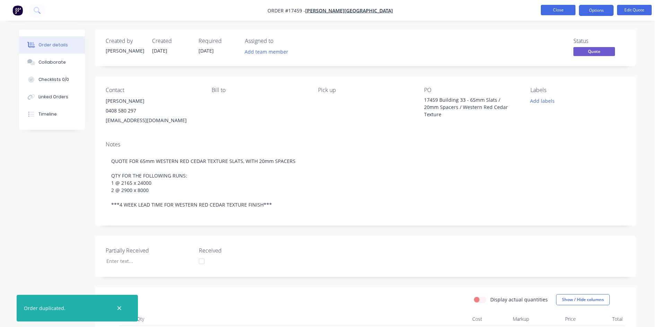
click at [565, 12] on button "Close" at bounding box center [557, 10] width 35 height 10
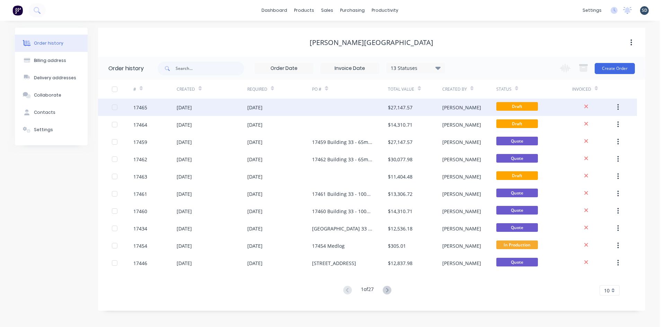
click at [308, 108] on div "[DATE]" at bounding box center [279, 107] width 65 height 17
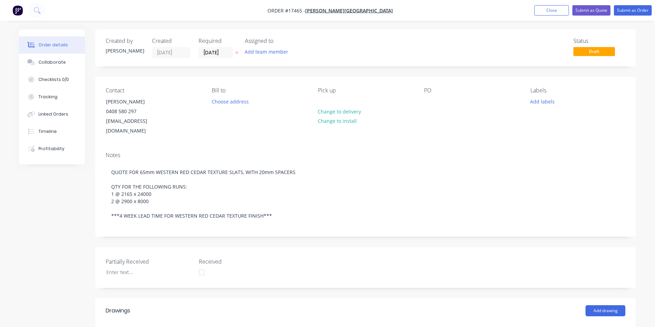
click at [437, 101] on div "PO" at bounding box center [471, 111] width 95 height 49
click at [429, 100] on div at bounding box center [429, 102] width 11 height 10
paste div
click at [441, 101] on div "17462 Building 33 - 65mm Slats / 10mm Spacers / Western Red Cedar Texture" at bounding box center [467, 109] width 87 height 25
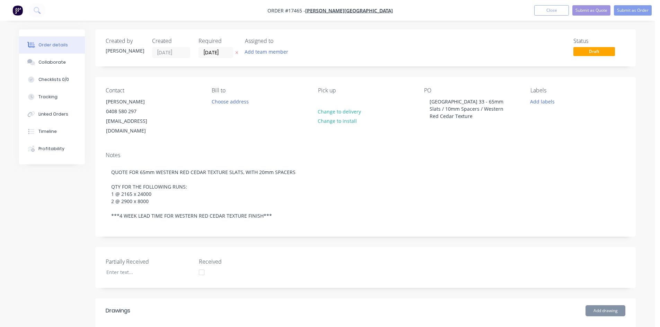
click at [448, 146] on div "Notes QUOTE FOR 65mm WESTERN RED CEDAR TEXTURE SLATS, WITH 20mm SPACERS QTY FOR…" at bounding box center [365, 191] width 540 height 90
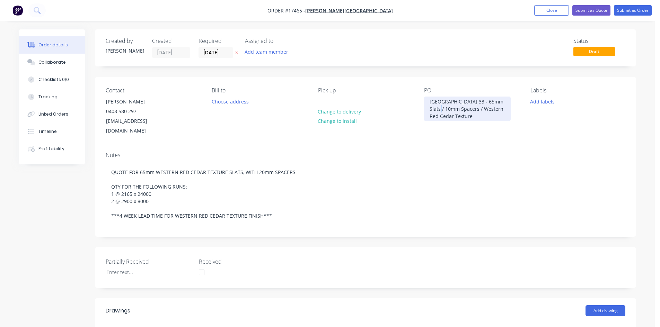
click at [430, 108] on div "17465 Building 33 - 65mm Slats / 10mm Spacers / Western Red Cedar Texture" at bounding box center [467, 109] width 87 height 25
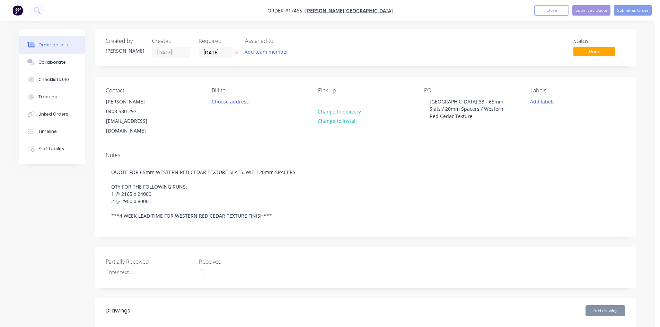
click at [426, 152] on div "Notes" at bounding box center [365, 155] width 519 height 7
click at [592, 10] on button "Submit as Quote" at bounding box center [591, 10] width 38 height 10
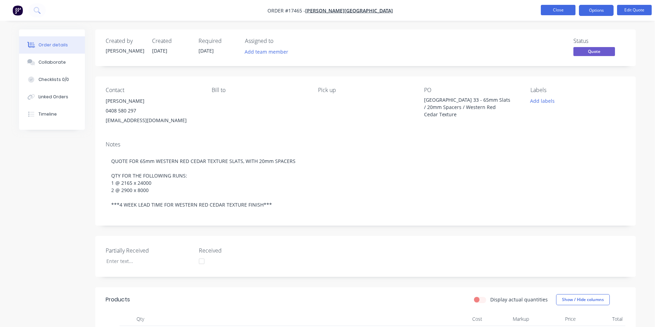
click at [556, 11] on button "Close" at bounding box center [557, 10] width 35 height 10
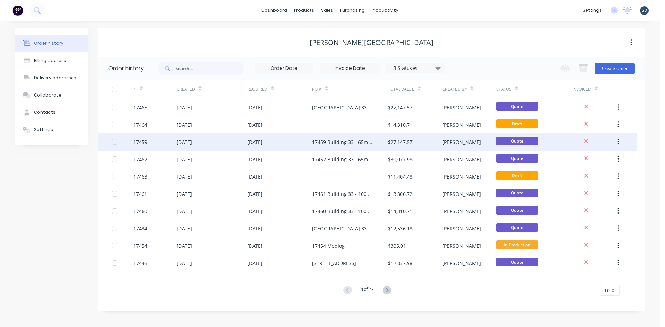
click at [295, 143] on div "[DATE]" at bounding box center [279, 141] width 65 height 17
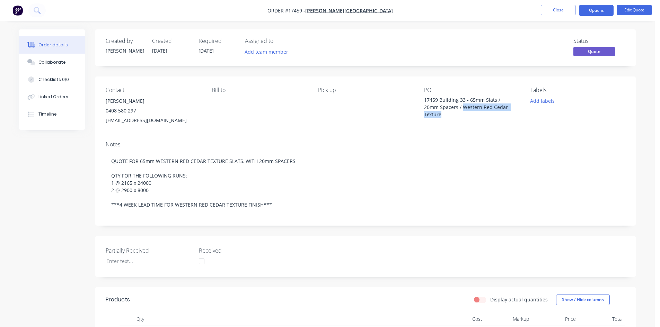
drag, startPoint x: 461, startPoint y: 107, endPoint x: 456, endPoint y: 115, distance: 10.1
click at [456, 115] on div "17459 Building 33 - 65mm Slats / 20mm Spacers / Western Red Cedar Texture" at bounding box center [467, 107] width 87 height 22
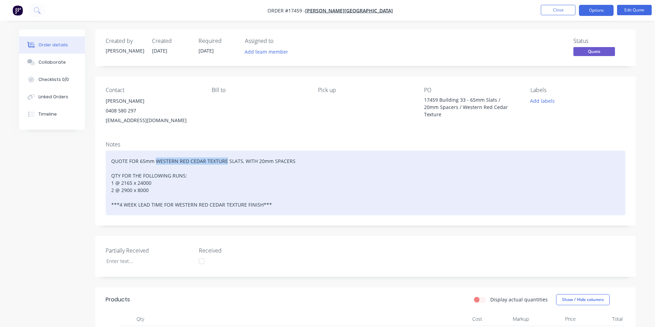
drag, startPoint x: 225, startPoint y: 160, endPoint x: 155, endPoint y: 159, distance: 69.2
click at [155, 159] on div "QUOTE FOR 65mm WESTERN RED CEDAR TEXTURE SLATS, WITH 20mm SPACERS QTY FOR THE F…" at bounding box center [365, 183] width 519 height 65
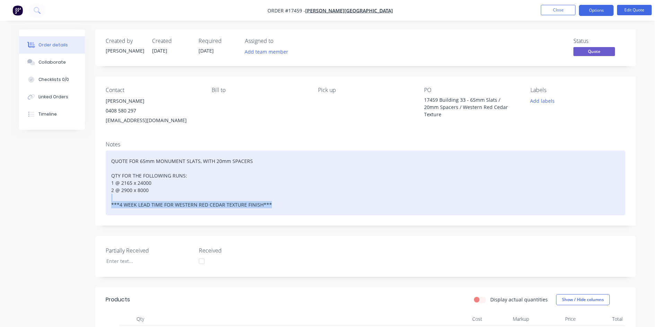
drag, startPoint x: 279, startPoint y: 205, endPoint x: 104, endPoint y: 200, distance: 174.9
click at [104, 200] on div "Notes QUOTE FOR 65mm MONUMENT SLATS, WITH 20mm SPACERS QTY FOR THE FOLLOWING RU…" at bounding box center [365, 181] width 540 height 90
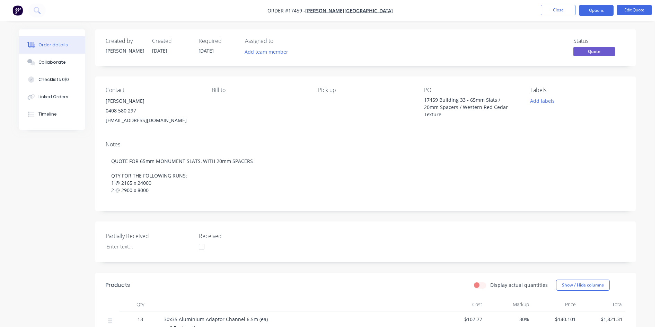
click at [81, 191] on div "Created by Sam Created 28/08/25 Required 28/08/25 Assigned to Add team member S…" at bounding box center [327, 303] width 616 height 548
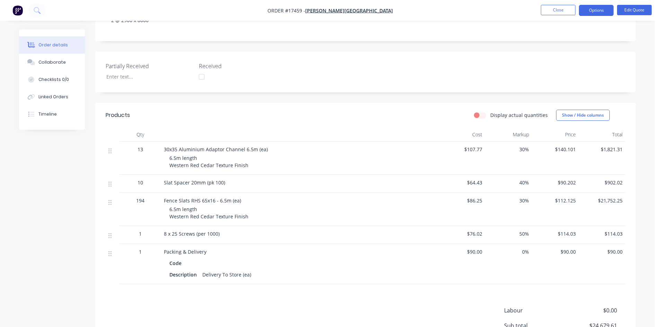
scroll to position [208, 0]
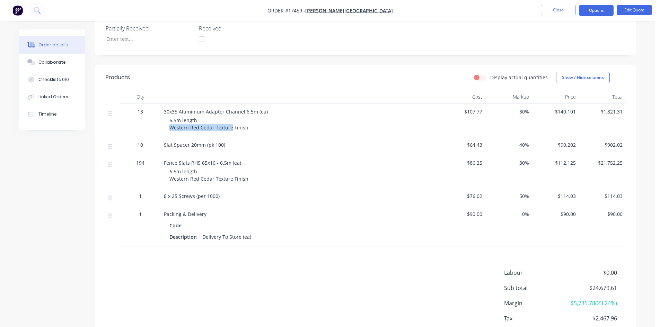
drag, startPoint x: 231, startPoint y: 127, endPoint x: 167, endPoint y: 127, distance: 63.4
click at [167, 127] on div "30x35 Aluminium Adaptor Channel 6.5m (ea) 6.5m length Western Red Cedar Texture…" at bounding box center [299, 120] width 277 height 33
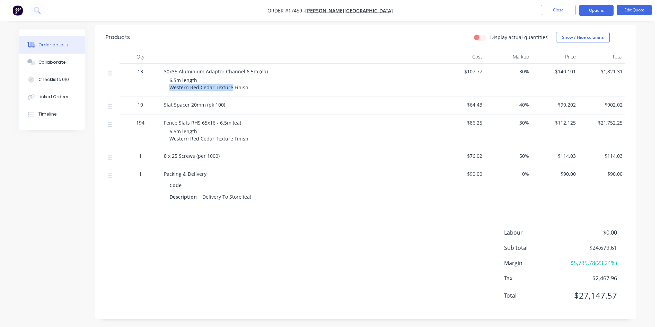
scroll to position [250, 0]
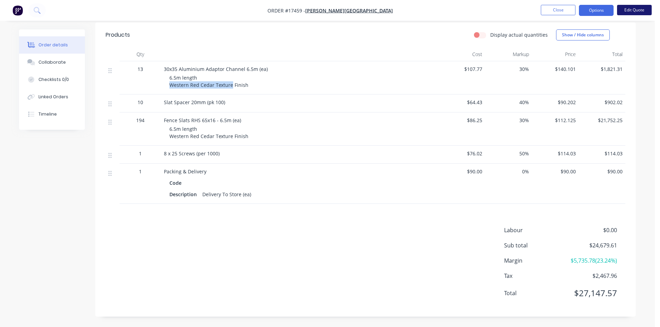
click at [641, 8] on button "Edit Quote" at bounding box center [634, 10] width 35 height 10
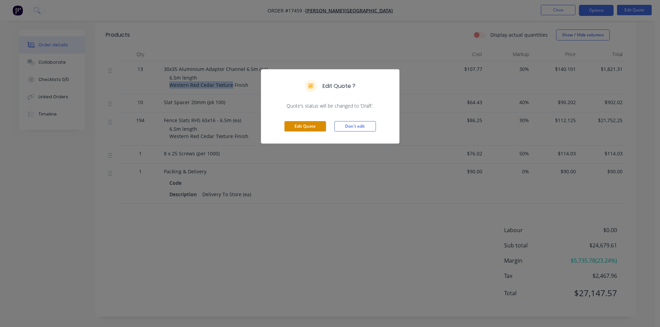
click at [309, 125] on button "Edit Quote" at bounding box center [305, 126] width 42 height 10
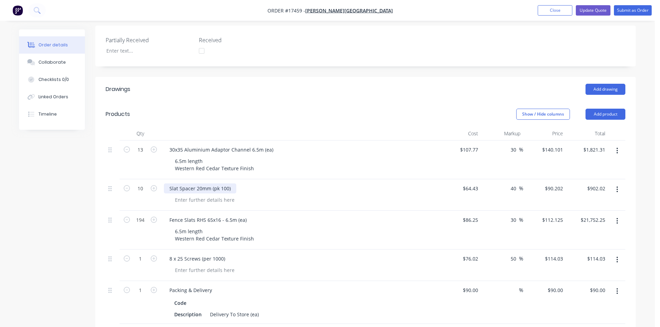
scroll to position [208, 0]
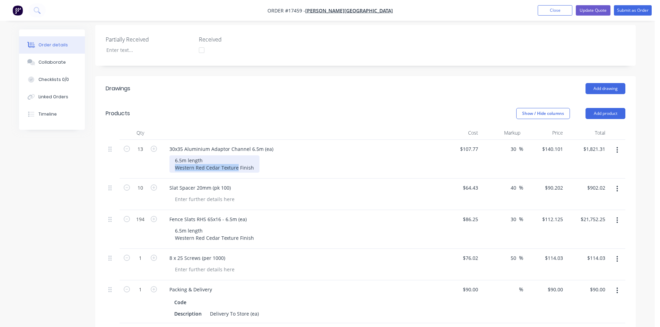
drag, startPoint x: 236, startPoint y: 157, endPoint x: 173, endPoint y: 156, distance: 62.3
click at [173, 156] on div "6.5m length Western Red Cedar Texture Finish" at bounding box center [214, 163] width 90 height 17
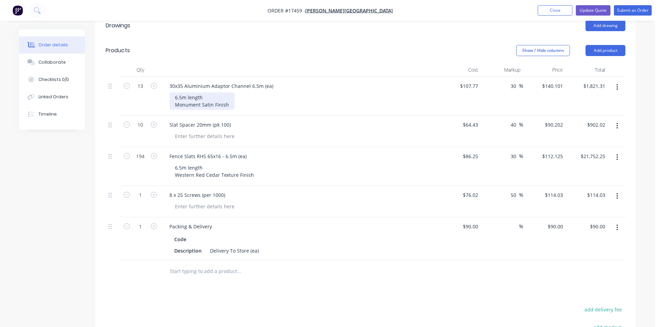
scroll to position [277, 0]
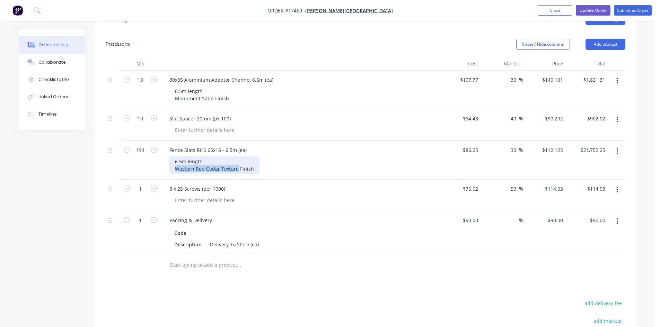
drag, startPoint x: 235, startPoint y: 159, endPoint x: 176, endPoint y: 158, distance: 59.9
click at [176, 158] on div "6.5m length Western Red Cedar Texture Finish" at bounding box center [214, 164] width 90 height 17
click at [232, 286] on div "Drawings Add drawing Products Show / Hide columns Add product Qty Cost Markup P…" at bounding box center [365, 225] width 540 height 436
click at [471, 75] on input "107.77" at bounding box center [469, 80] width 21 height 10
type input "$43.03"
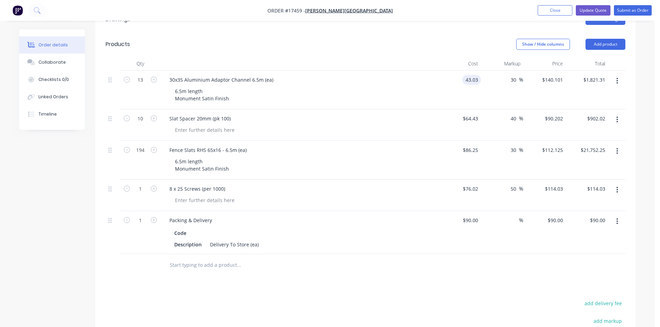
type input "$55.939"
type input "$727.21"
click at [408, 42] on header "Products Show / Hide columns Add product" at bounding box center [365, 44] width 540 height 25
click at [474, 145] on input "86.25" at bounding box center [473, 150] width 16 height 10
type input "$33.84"
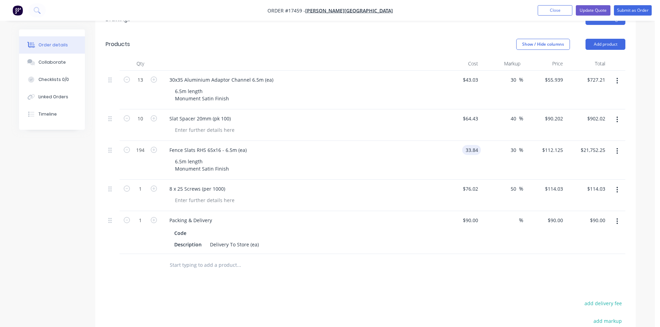
type input "$43.992"
type input "$8,534.45"
click at [417, 277] on div "Drawings Add drawing Products Show / Hide columns Add product Qty Cost Markup P…" at bounding box center [365, 225] width 540 height 436
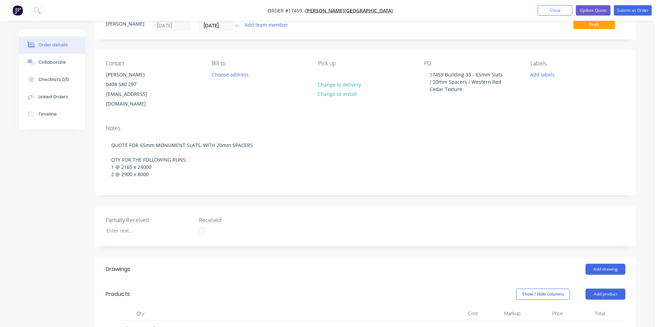
scroll to position [0, 0]
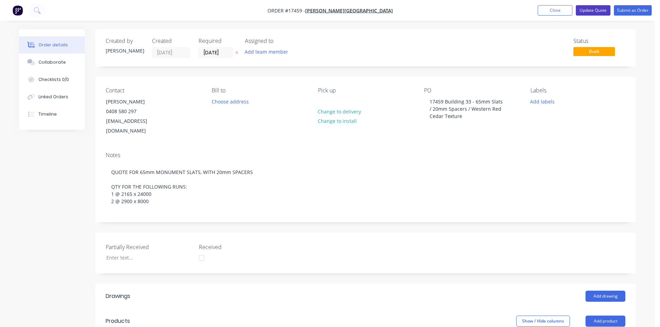
click at [602, 12] on button "Update Quote" at bounding box center [592, 10] width 35 height 10
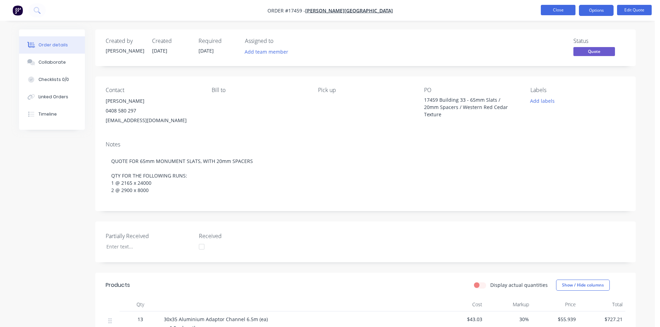
click at [557, 10] on button "Close" at bounding box center [557, 10] width 35 height 10
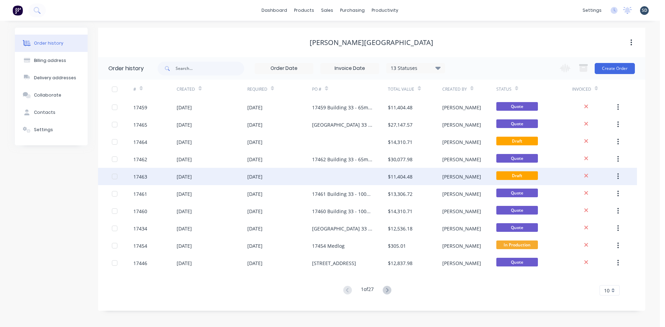
click at [330, 179] on div at bounding box center [350, 176] width 76 height 17
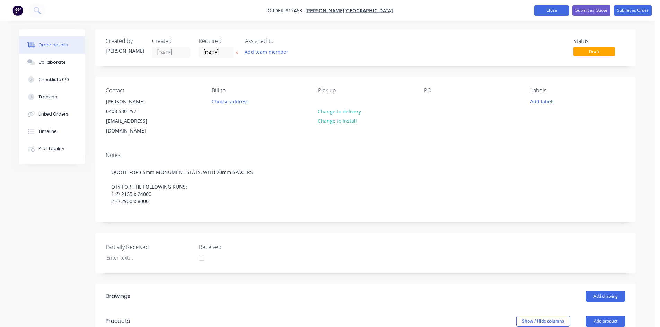
click at [557, 10] on button "Close" at bounding box center [551, 10] width 35 height 10
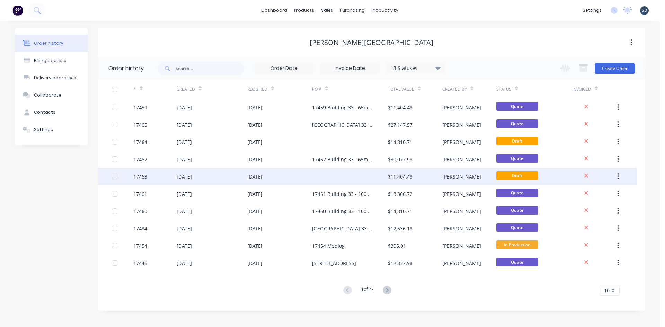
click at [617, 177] on icon "button" at bounding box center [618, 177] width 2 height 8
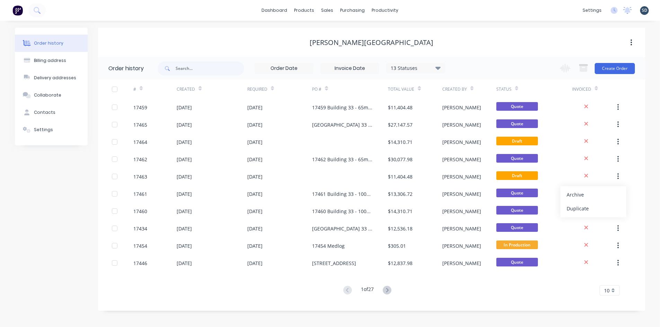
click at [596, 195] on div "Archive" at bounding box center [592, 195] width 53 height 10
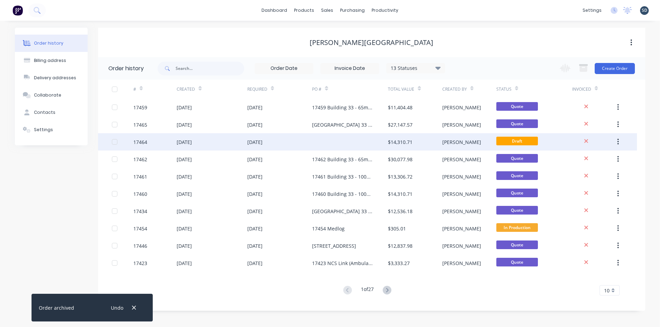
click at [328, 139] on div at bounding box center [350, 141] width 76 height 17
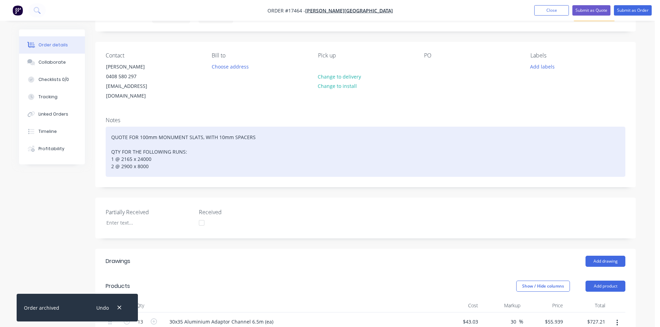
scroll to position [35, 0]
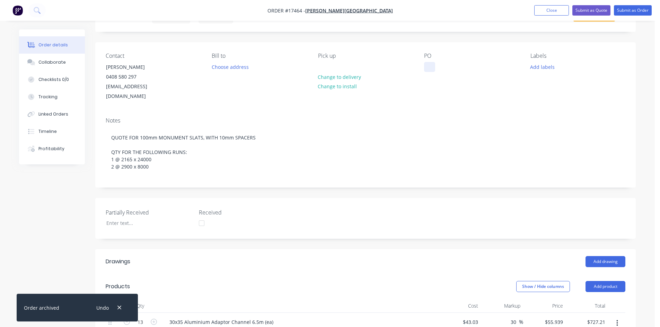
click at [429, 66] on div at bounding box center [429, 67] width 11 height 10
click at [421, 70] on div "Contact Glenn Walsh 0408 580 297 glenn67@live.com.au Bill to Choose address Pic…" at bounding box center [365, 77] width 540 height 70
click at [428, 65] on div at bounding box center [429, 67] width 11 height 10
paste div
click at [441, 66] on div "17462 Building 33 - 65mm Slats / 10mm Spacers / Western Red Cedar Texture" at bounding box center [467, 74] width 87 height 25
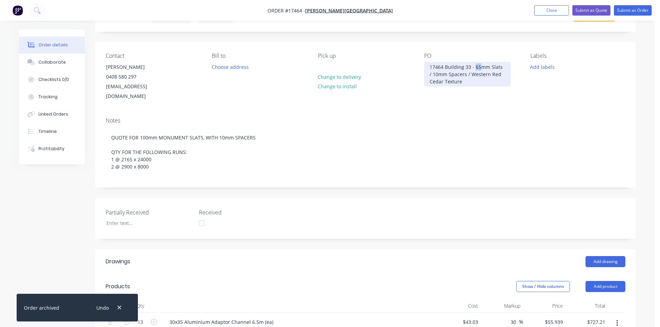
click at [475, 66] on div "17464 Building 33 - 65mm Slats / 10mm Spacers / Western Red Cedar Texture" at bounding box center [467, 74] width 87 height 25
click at [458, 112] on div "Notes QUOTE FOR 100mm MONUMENT SLATS, WITH 10mm SPACERS QTY FOR THE FOLLOWING R…" at bounding box center [365, 149] width 540 height 75
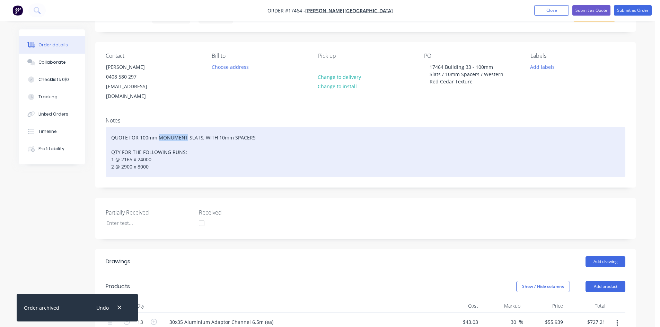
drag, startPoint x: 187, startPoint y: 126, endPoint x: 160, endPoint y: 127, distance: 26.7
click at [160, 127] on div "QUOTE FOR 100mm MONUMENT SLATS, WITH 10mm SPACERS QTY FOR THE FOLLOWING RUNS: 1…" at bounding box center [365, 152] width 519 height 50
paste div
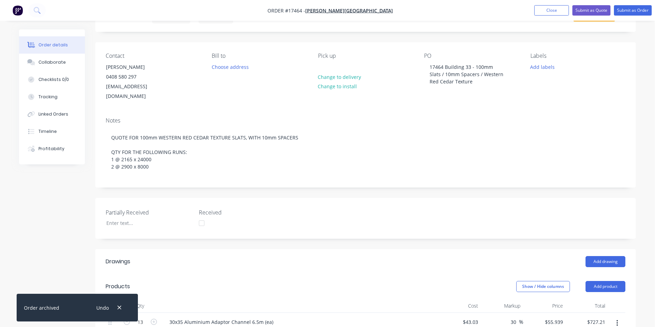
click at [213, 175] on div "Notes QUOTE FOR 100mm WESTERN RED CEDAR TEXTURE SLATS, WITH 10mm SPACERS QTY FO…" at bounding box center [365, 149] width 540 height 75
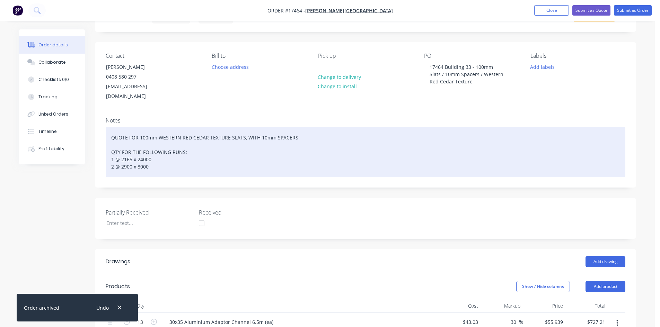
click at [157, 161] on div "QUOTE FOR 100mm WESTERN RED CEDAR TEXTURE SLATS, WITH 10mm SPACERS QTY FOR THE …" at bounding box center [365, 152] width 519 height 50
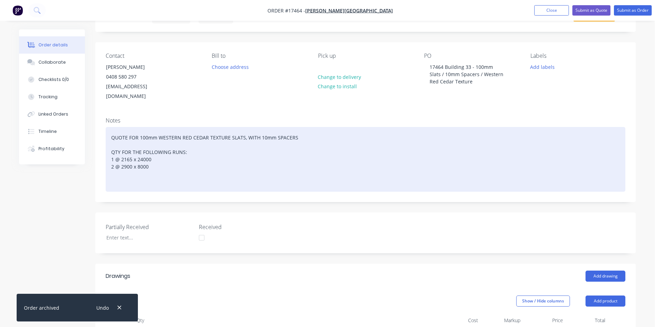
click at [116, 171] on div "QUOTE FOR 100mm WESTERN RED CEDAR TEXTURE SLATS, WITH 10mm SPACERS QTY FOR THE …" at bounding box center [365, 159] width 519 height 65
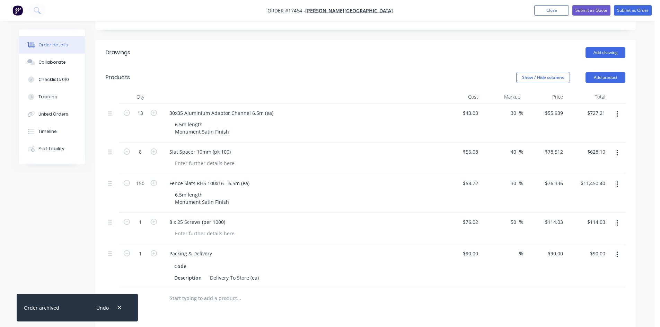
scroll to position [277, 0]
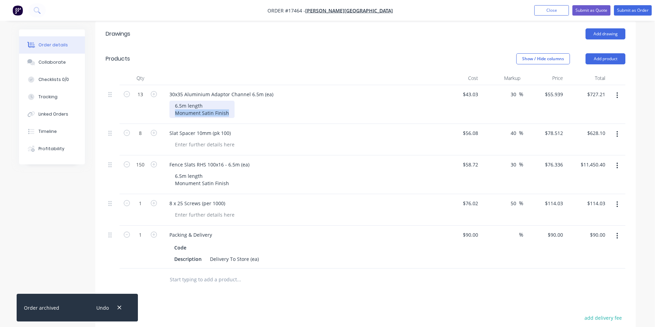
drag, startPoint x: 228, startPoint y: 105, endPoint x: 173, endPoint y: 103, distance: 55.1
click at [173, 103] on div "6.5m length Monument Satin Finish" at bounding box center [201, 109] width 65 height 17
paste div
click at [306, 60] on header "Products Show / Hide columns Add product" at bounding box center [365, 58] width 540 height 25
click at [472, 89] on input "43.03" at bounding box center [471, 94] width 19 height 10
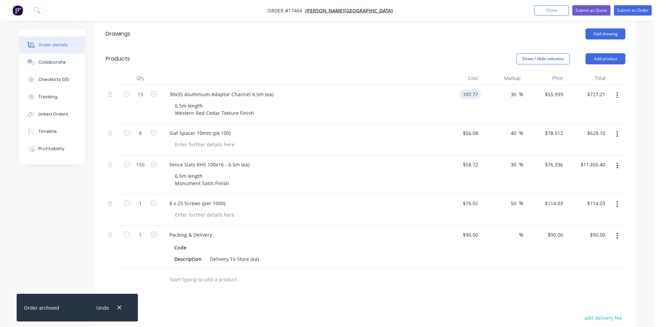
type input "$107.77"
type input "$140.101"
type input "$1,821.31"
click at [396, 53] on div "Show / Hide columns Add product" at bounding box center [420, 58] width 409 height 11
drag, startPoint x: 228, startPoint y: 175, endPoint x: 174, endPoint y: 173, distance: 54.4
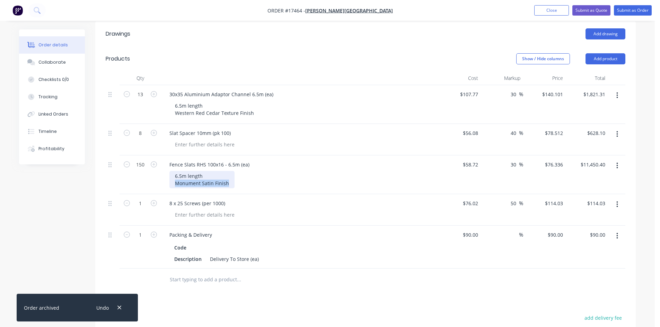
click at [174, 173] on div "6.5m length Monument Satin Finish" at bounding box center [201, 179] width 65 height 17
paste div
click at [473, 160] on input "58.72" at bounding box center [471, 165] width 19 height 10
type input "$102.51"
type input "$133.263"
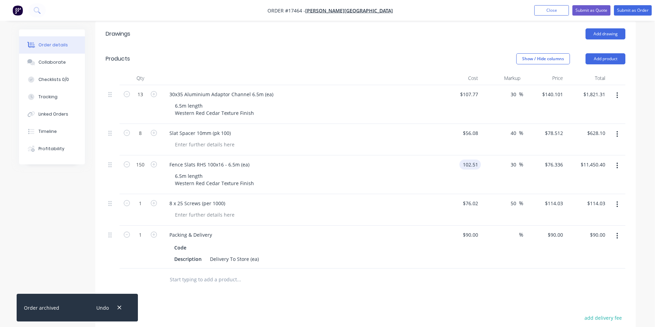
type input "$19,989.45"
click at [390, 286] on div "Drawings Add drawing Products Show / Hide columns Add product Qty Cost Markup P…" at bounding box center [365, 239] width 540 height 436
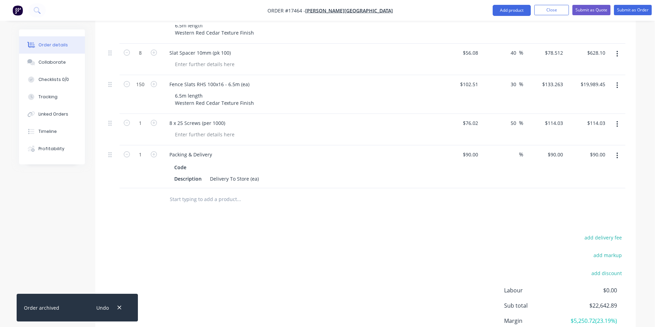
scroll to position [304, 0]
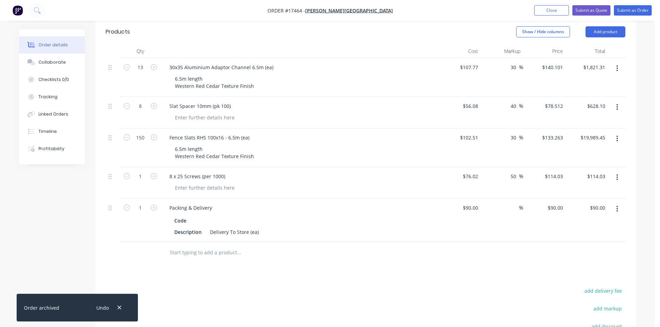
click at [351, 271] on div "Drawings Add drawing Products Show / Hide columns Add product Qty Cost Markup P…" at bounding box center [365, 212] width 540 height 436
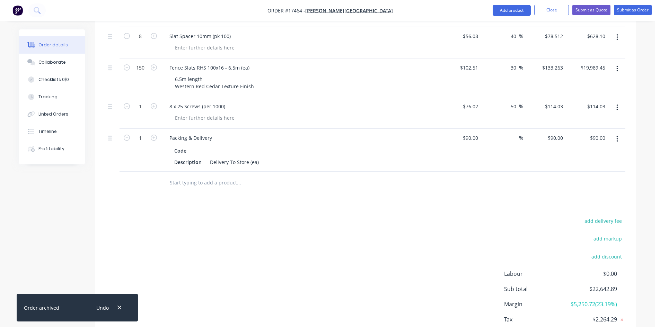
scroll to position [408, 0]
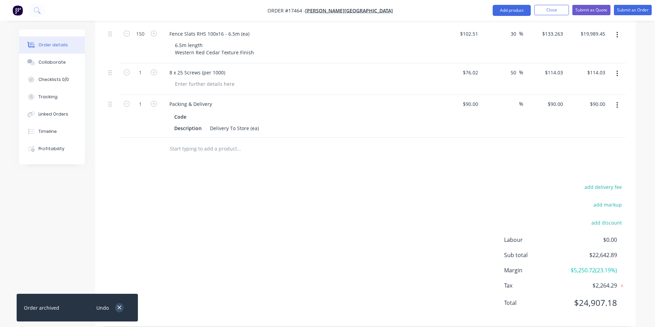
click at [120, 308] on icon "button" at bounding box center [119, 308] width 5 height 6
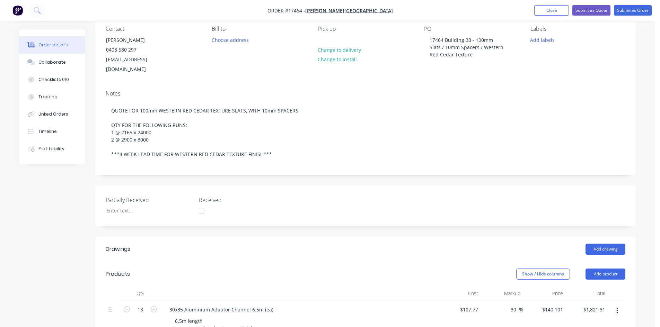
scroll to position [0, 0]
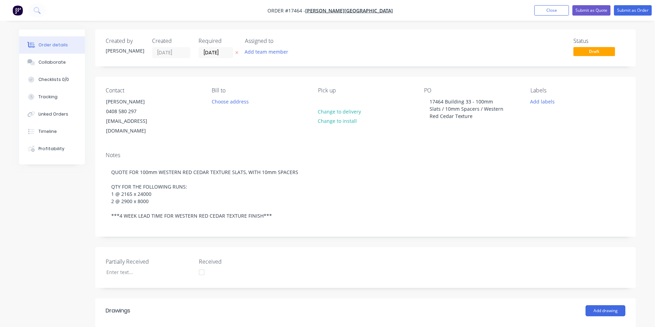
click at [596, 11] on button "Submit as Quote" at bounding box center [591, 10] width 38 height 10
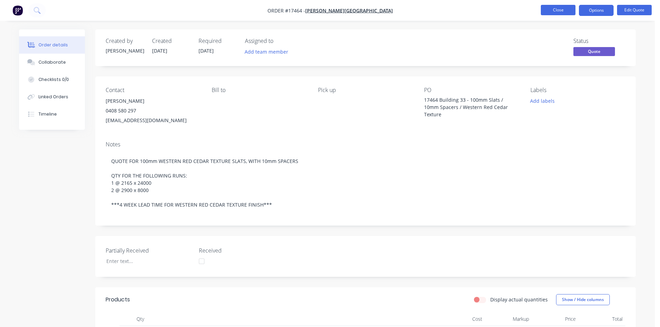
click at [556, 11] on button "Close" at bounding box center [557, 10] width 35 height 10
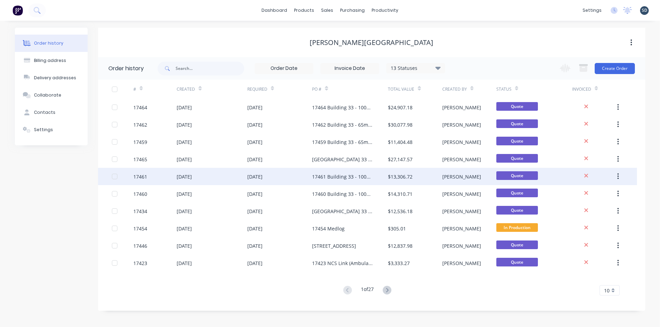
click at [289, 177] on div "[DATE]" at bounding box center [279, 176] width 65 height 17
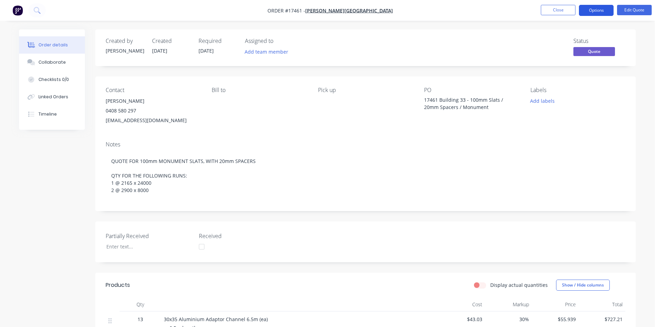
click at [599, 7] on button "Options" at bounding box center [596, 10] width 35 height 11
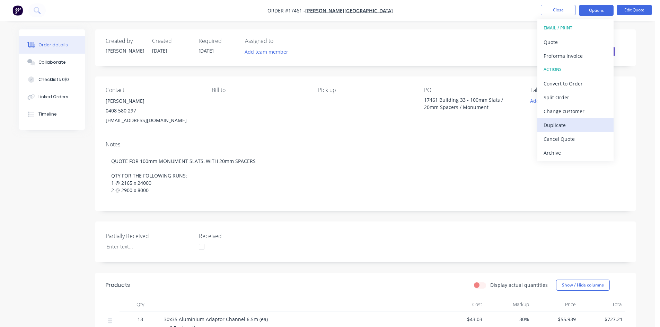
click at [566, 125] on div "Duplicate" at bounding box center [575, 125] width 64 height 10
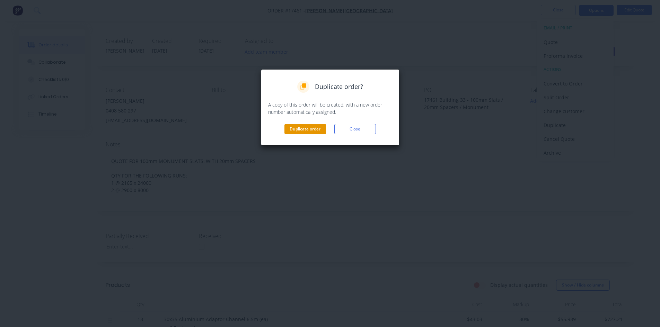
click at [313, 126] on button "Duplicate order" at bounding box center [305, 129] width 42 height 10
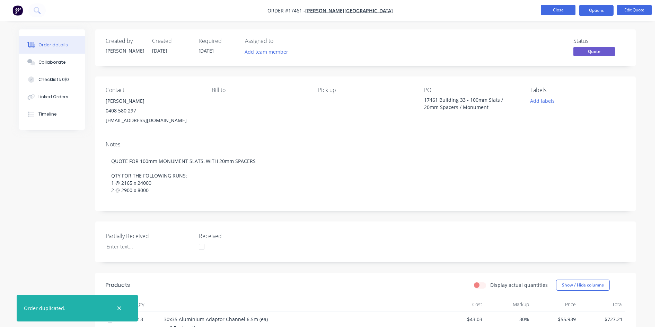
click at [560, 12] on button "Close" at bounding box center [557, 10] width 35 height 10
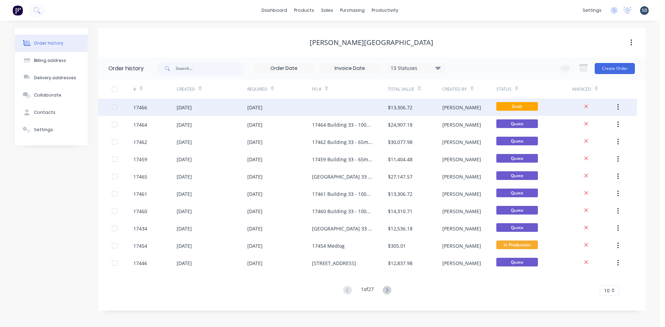
click at [332, 109] on div at bounding box center [350, 107] width 76 height 17
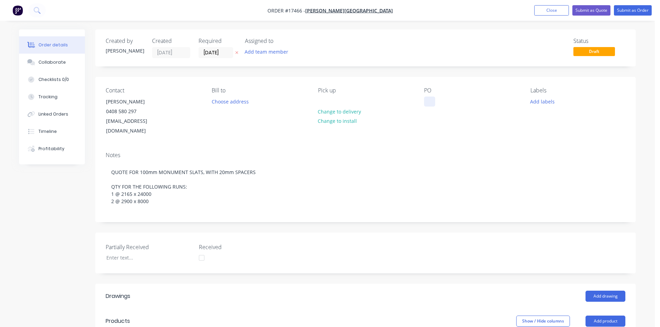
click at [430, 104] on div at bounding box center [429, 102] width 11 height 10
click at [447, 102] on div "17466" at bounding box center [436, 102] width 25 height 10
drag, startPoint x: 474, startPoint y: 100, endPoint x: 479, endPoint y: 100, distance: 4.8
click at [479, 100] on div "17466 Building 33 - 65mm Slats / 10mm Spacers / Western Red Cedar Texture" at bounding box center [467, 109] width 87 height 25
click at [432, 108] on div "17466 Building 33 - 100mm Slats / 10mm Spacers / Western Red Cedar Texture" at bounding box center [467, 109] width 87 height 25
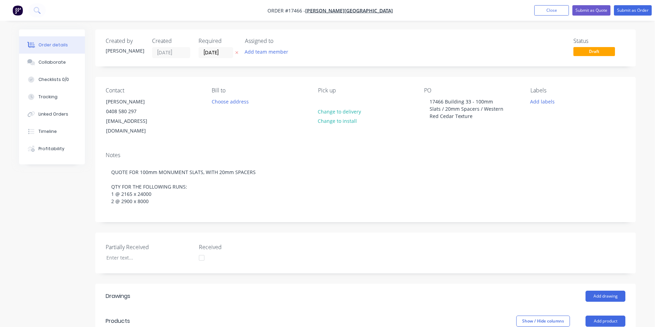
click at [436, 146] on div "Notes QUOTE FOR 100mm MONUMENT SLATS, WITH 20mm SPACERS QTY FOR THE FOLLOWING R…" at bounding box center [365, 183] width 540 height 75
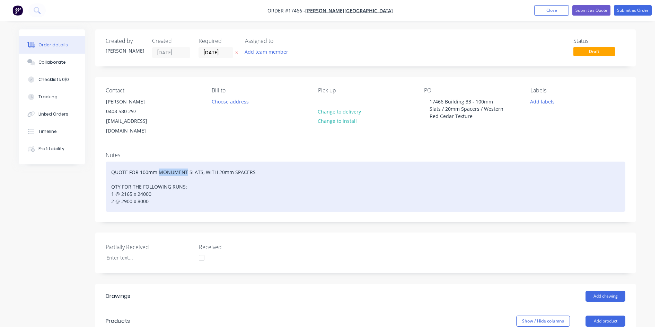
drag, startPoint x: 186, startPoint y: 160, endPoint x: 159, endPoint y: 161, distance: 27.4
click at [159, 162] on div "QUOTE FOR 100mm MONUMENT SLATS, WITH 20mm SPACERS QTY FOR THE FOLLOWING RUNS: 1…" at bounding box center [365, 187] width 519 height 50
paste div
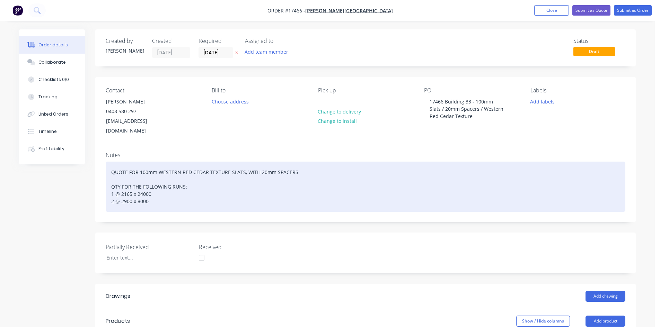
click at [171, 190] on div "QUOTE FOR 100mm WESTERN RED CEDAR TEXTURE SLATS, WITH 20mm SPACERS QTY FOR THE …" at bounding box center [365, 187] width 519 height 50
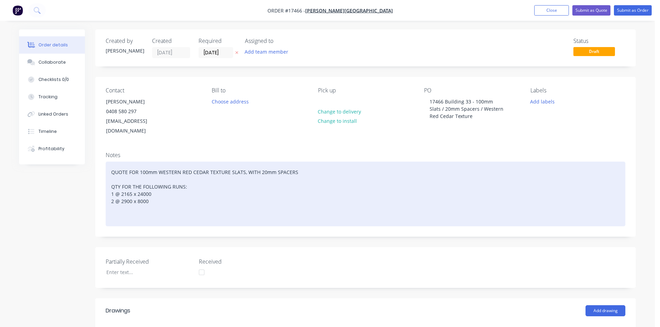
click at [116, 205] on div "QUOTE FOR 100mm WESTERN RED CEDAR TEXTURE SLATS, WITH 20mm SPACERS QTY FOR THE …" at bounding box center [365, 194] width 519 height 65
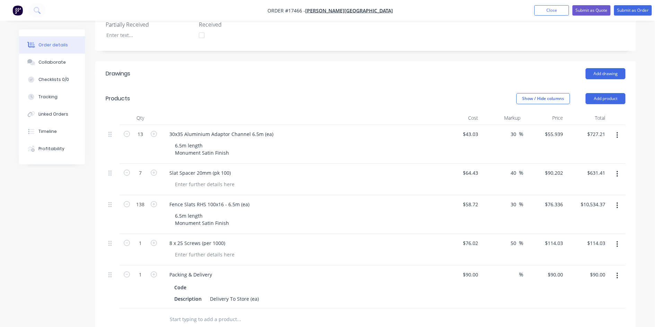
scroll to position [242, 0]
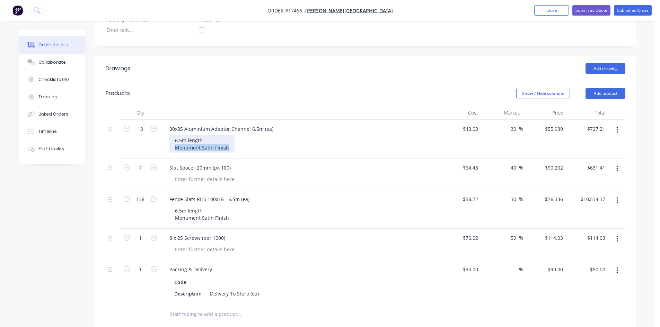
drag, startPoint x: 229, startPoint y: 138, endPoint x: 174, endPoint y: 137, distance: 54.7
click at [174, 137] on div "6.5m length Monument Satin Finish" at bounding box center [201, 143] width 65 height 17
paste div
drag, startPoint x: 227, startPoint y: 208, endPoint x: 175, endPoint y: 209, distance: 52.3
click at [175, 209] on div "6.5m length Monument Satin Finish" at bounding box center [201, 214] width 65 height 17
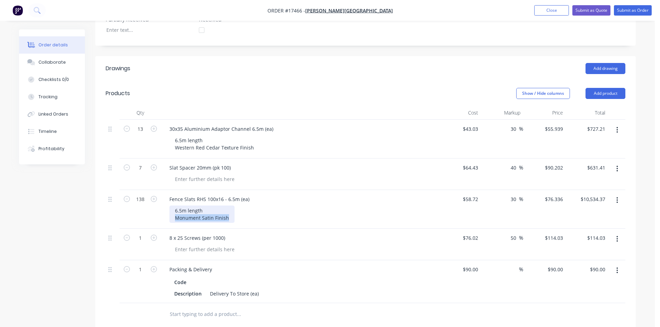
paste div
click at [255, 106] on div at bounding box center [299, 113] width 277 height 14
click at [472, 124] on input "43.03" at bounding box center [471, 129] width 19 height 10
type input "$107.77"
type input "$140.101"
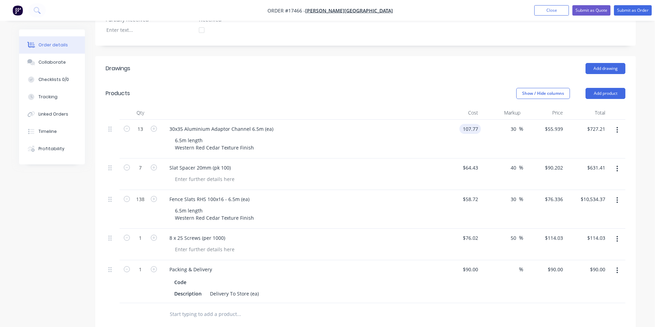
type input "$1,821.31"
click at [413, 91] on header "Products Show / Hide columns Add product" at bounding box center [365, 93] width 540 height 25
click at [473, 194] on input "58.72" at bounding box center [473, 199] width 16 height 10
type input "$102.51"
type input "$133.263"
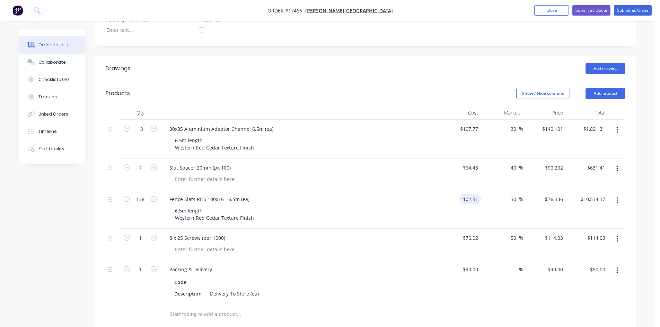
type input "$18,390.29"
click at [406, 81] on header "Products Show / Hide columns Add product" at bounding box center [365, 93] width 540 height 25
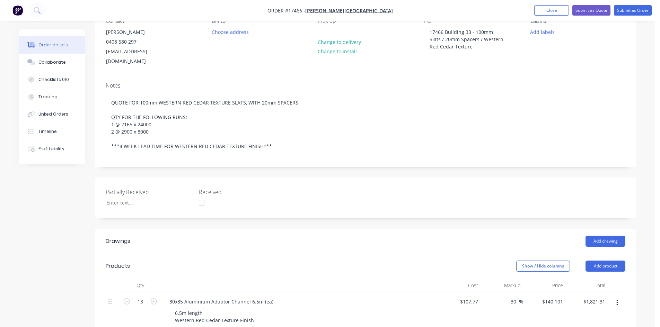
scroll to position [62, 0]
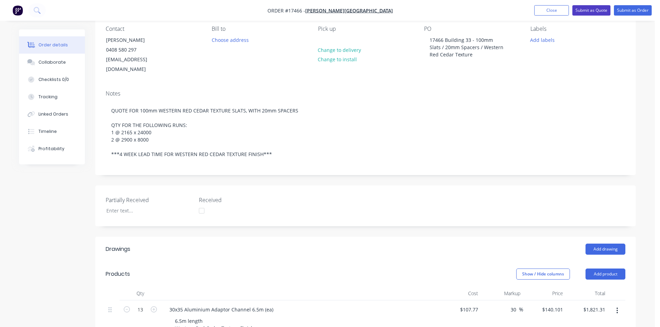
click at [600, 12] on button "Submit as Quote" at bounding box center [591, 10] width 38 height 10
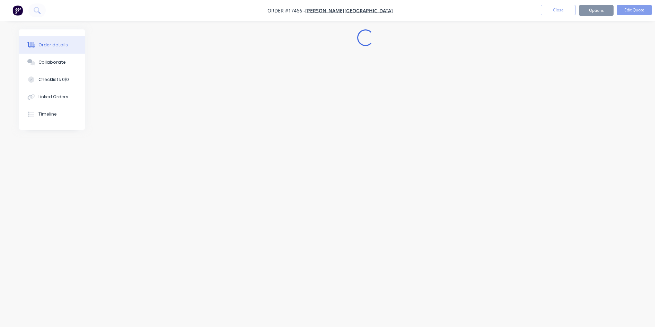
scroll to position [0, 0]
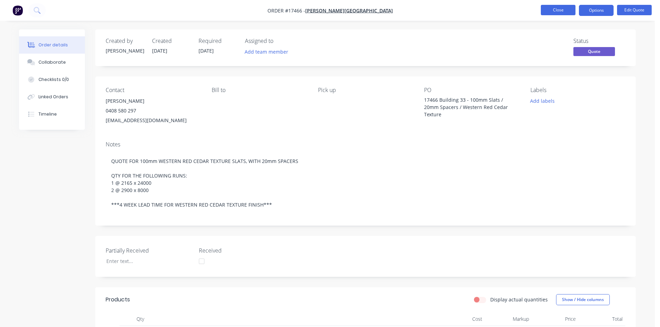
click at [552, 9] on button "Close" at bounding box center [557, 10] width 35 height 10
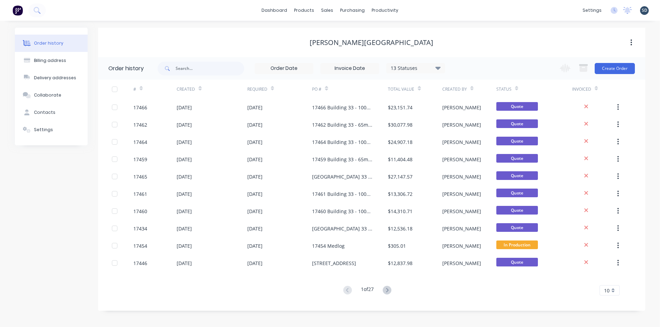
click at [417, 9] on div "dashboard products sales purchasing productivity dashboard products Product Cat…" at bounding box center [330, 10] width 660 height 21
click at [420, 9] on div "dashboard products sales purchasing productivity dashboard products Product Cat…" at bounding box center [330, 10] width 660 height 21
click at [421, 9] on div "dashboard products sales purchasing productivity dashboard products Product Cat…" at bounding box center [330, 10] width 660 height 21
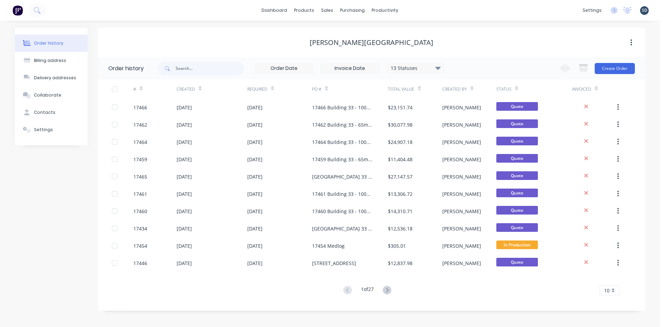
click at [419, 9] on div "dashboard products sales purchasing productivity dashboard products Product Cat…" at bounding box center [330, 10] width 660 height 21
click at [416, 8] on div "dashboard products sales purchasing productivity dashboard products Product Cat…" at bounding box center [330, 10] width 660 height 21
click at [452, 43] on div "[PERSON_NAME][GEOGRAPHIC_DATA]" at bounding box center [371, 42] width 547 height 8
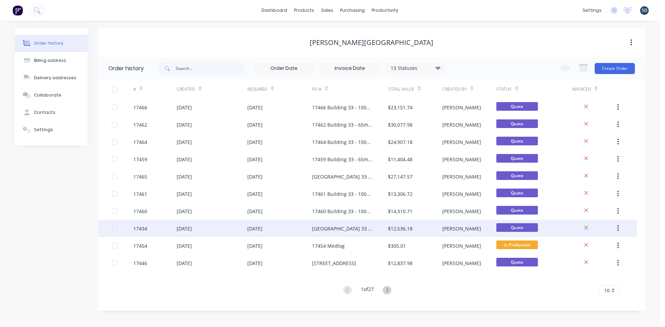
click at [297, 225] on div "[DATE]" at bounding box center [279, 228] width 65 height 17
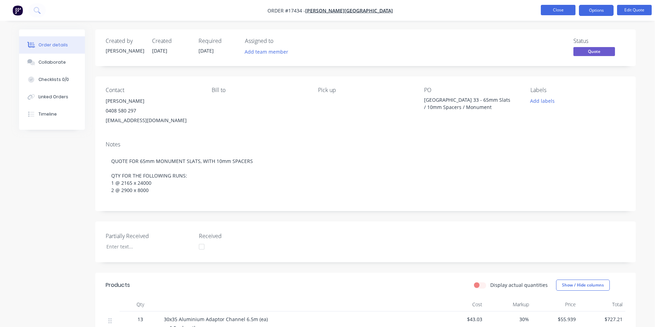
click at [544, 11] on button "Close" at bounding box center [557, 10] width 35 height 10
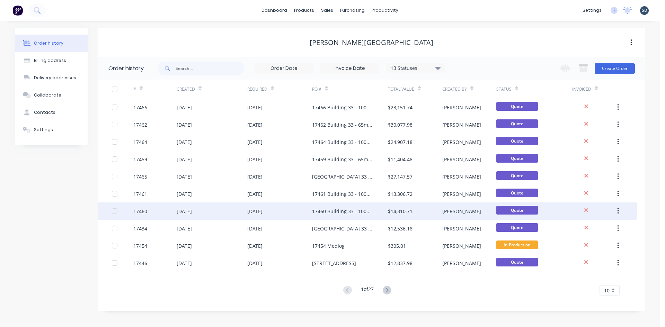
click at [288, 213] on div "[DATE]" at bounding box center [279, 211] width 65 height 17
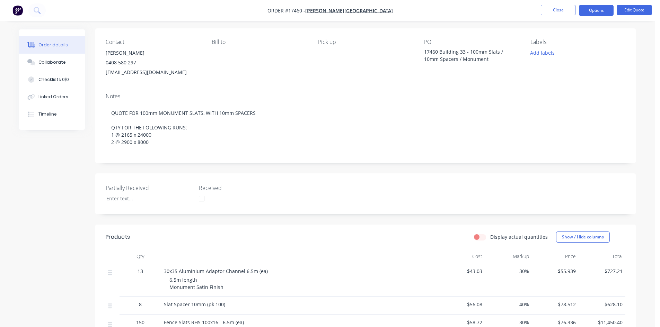
scroll to position [43, 0]
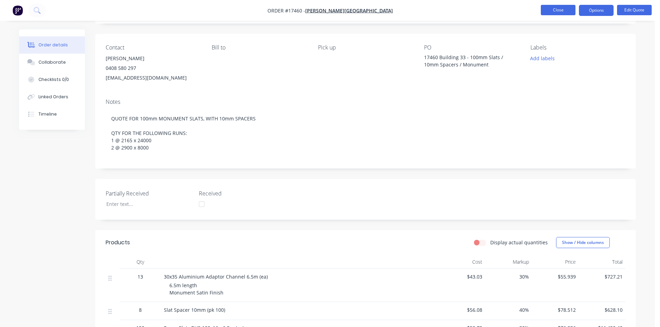
click at [561, 10] on button "Close" at bounding box center [557, 10] width 35 height 10
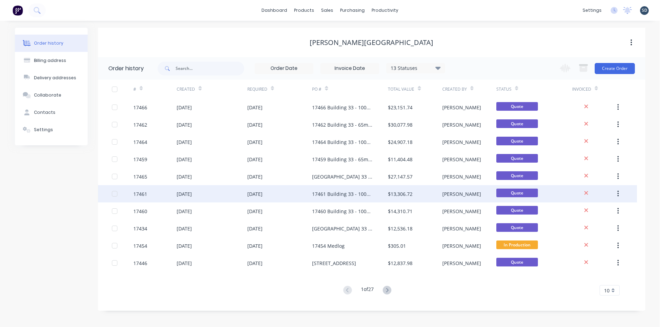
click at [294, 192] on div "[DATE]" at bounding box center [279, 193] width 65 height 17
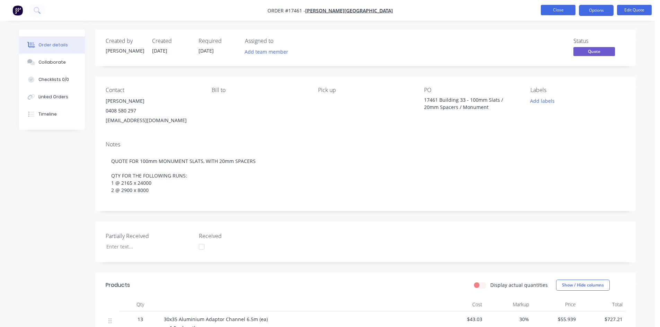
click at [561, 10] on button "Close" at bounding box center [557, 10] width 35 height 10
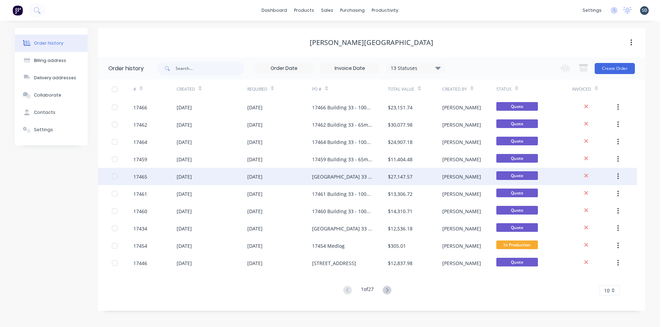
click at [293, 177] on div "[DATE]" at bounding box center [279, 176] width 65 height 17
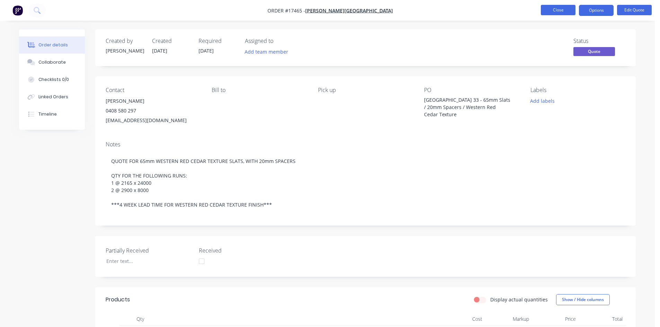
click at [560, 11] on button "Close" at bounding box center [557, 10] width 35 height 10
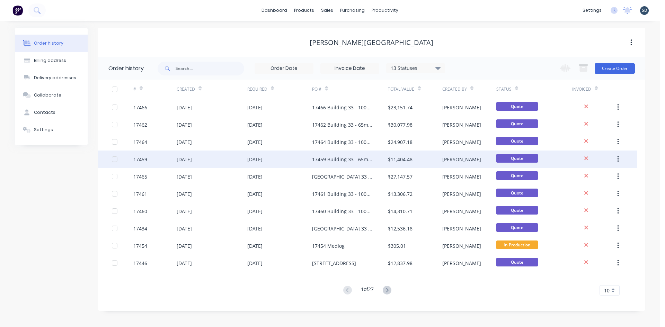
click at [218, 159] on div "[DATE]" at bounding box center [212, 159] width 70 height 17
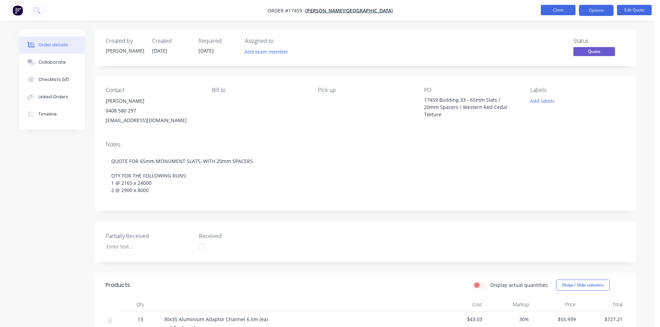
click at [559, 7] on button "Close" at bounding box center [557, 10] width 35 height 10
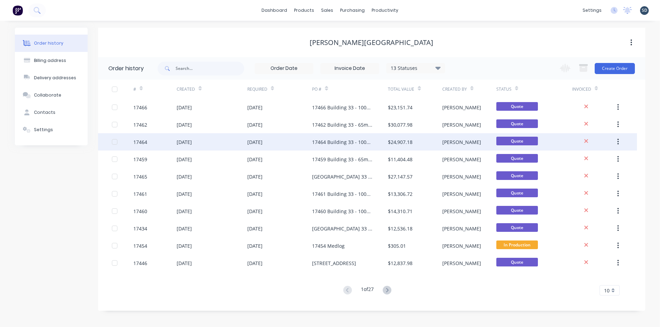
click at [230, 141] on div "[DATE]" at bounding box center [212, 141] width 70 height 17
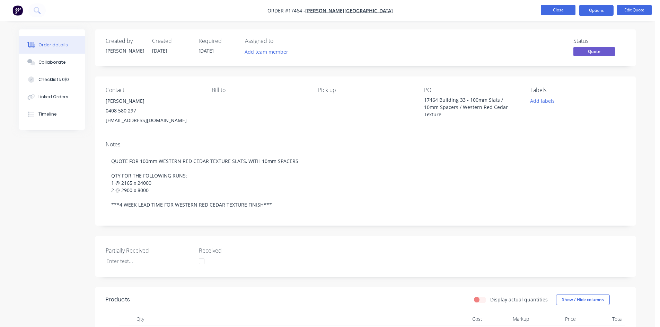
click at [565, 7] on button "Close" at bounding box center [557, 10] width 35 height 10
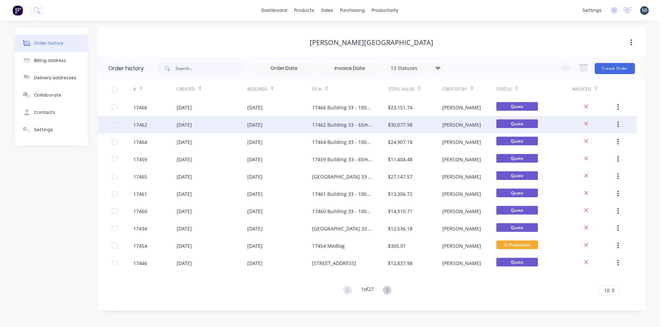
click at [223, 127] on div "[DATE]" at bounding box center [212, 124] width 70 height 17
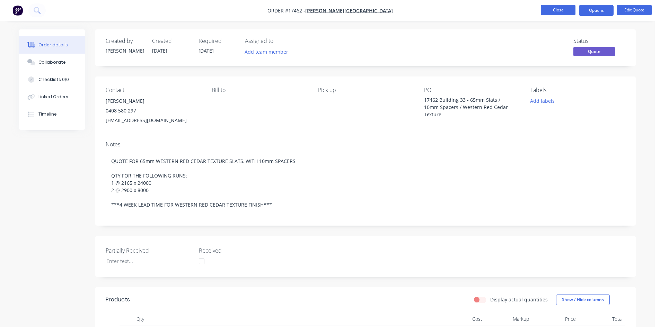
click at [555, 9] on button "Close" at bounding box center [557, 10] width 35 height 10
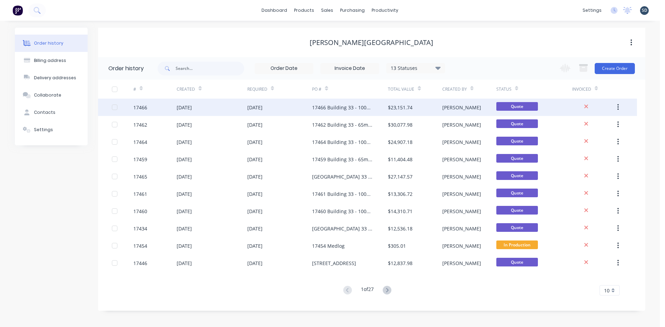
click at [227, 106] on div "[DATE]" at bounding box center [212, 107] width 70 height 17
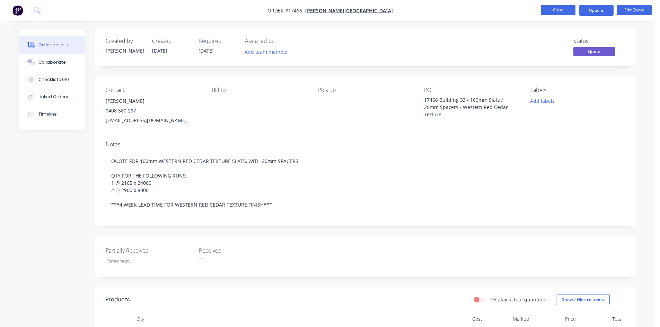
click at [566, 9] on button "Close" at bounding box center [557, 10] width 35 height 10
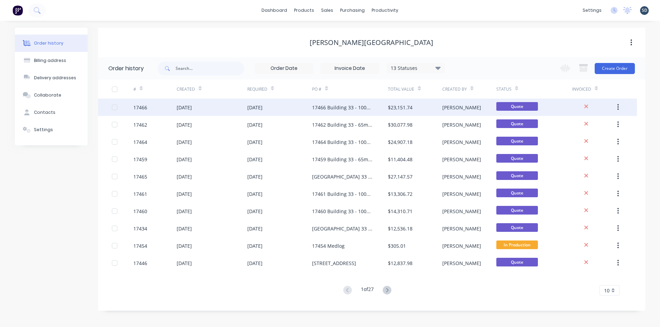
click at [293, 107] on div "[DATE]" at bounding box center [279, 107] width 65 height 17
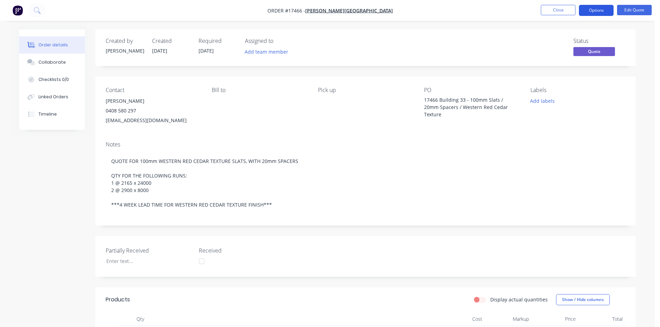
click at [603, 10] on button "Options" at bounding box center [596, 10] width 35 height 11
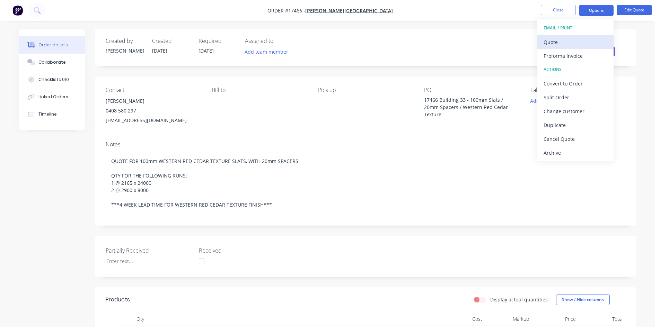
click at [572, 42] on div "Quote" at bounding box center [575, 42] width 64 height 10
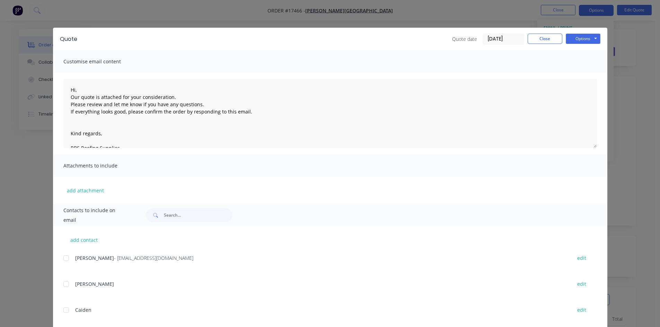
click at [63, 260] on div at bounding box center [66, 258] width 14 height 14
click at [536, 40] on button "Close" at bounding box center [544, 39] width 35 height 10
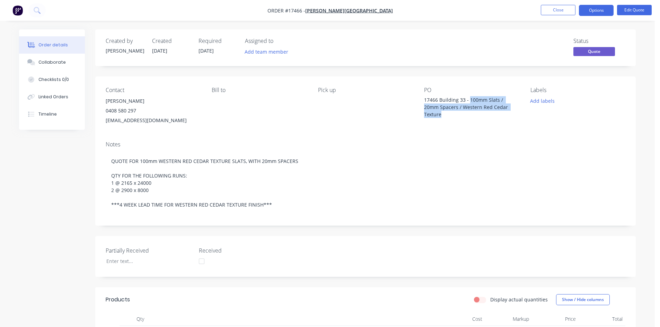
drag, startPoint x: 469, startPoint y: 99, endPoint x: 485, endPoint y: 115, distance: 22.5
click at [485, 115] on div "17466 Building 33 - 100mm Slats / 20mm Spacers / Western Red Cedar Texture" at bounding box center [467, 107] width 87 height 22
copy div "100mm Slats / 20mm Spacers / Western Red Cedar Texture"
click at [592, 9] on button "Options" at bounding box center [596, 10] width 35 height 11
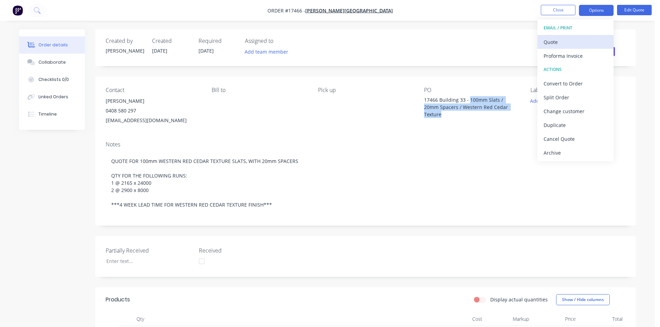
click at [570, 44] on div "Quote" at bounding box center [575, 42] width 64 height 10
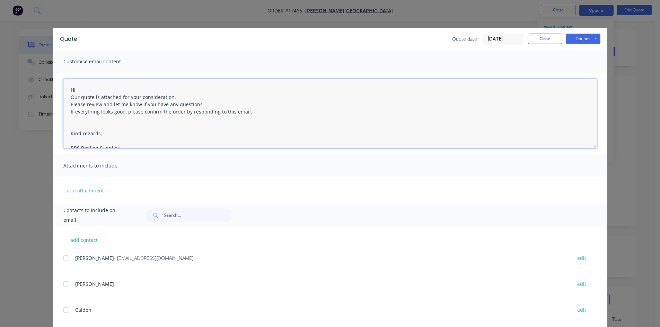
click at [66, 89] on textarea "Hi, Our quote is attached for your consideration. Please review and let me know…" at bounding box center [329, 113] width 533 height 69
paste textarea "100mm Slats / 20mm Spacers / Western Red Cedar Texture"
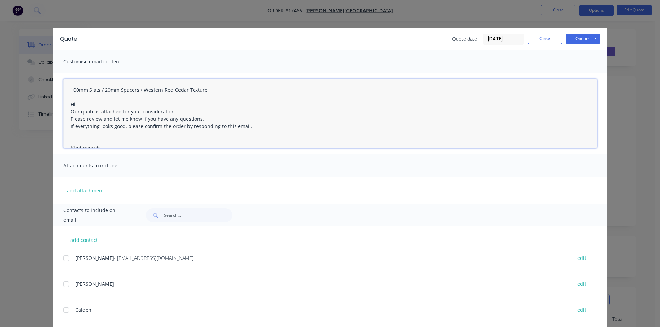
click at [66, 89] on textarea "100mm Slats / 20mm Spacers / Western Red Cedar Texture Hi, Our quote is attache…" at bounding box center [329, 113] width 533 height 69
click at [209, 88] on textarea "***100mm Slats / 20mm Spacers / Western Red Cedar Texture Hi, Our quote is atta…" at bounding box center [329, 113] width 533 height 69
type textarea "***100mm Slats / 20mm Spacers / Western Red Cedar Texture*** Hi, Our quote is a…"
click at [291, 107] on textarea "***100mm Slats / 20mm Spacers / Western Red Cedar Texture*** Hi, Our quote is a…" at bounding box center [329, 113] width 533 height 69
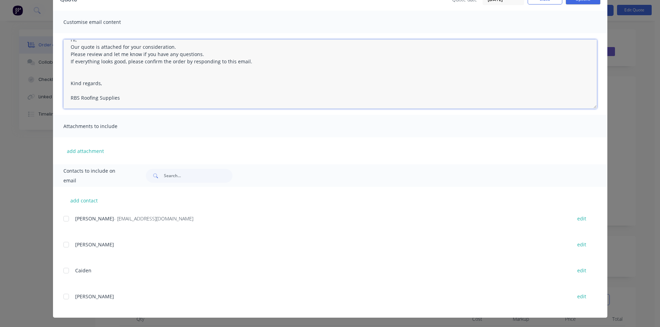
scroll to position [40, 0]
click at [63, 219] on div at bounding box center [66, 219] width 14 height 14
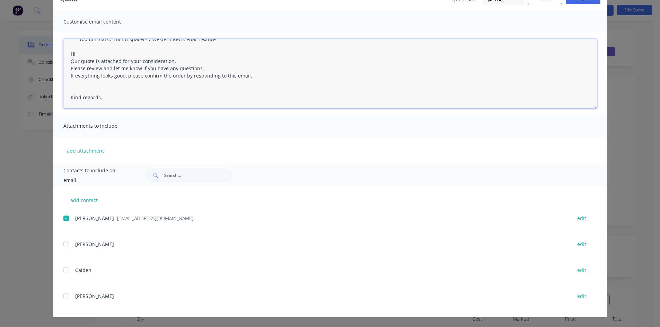
scroll to position [0, 0]
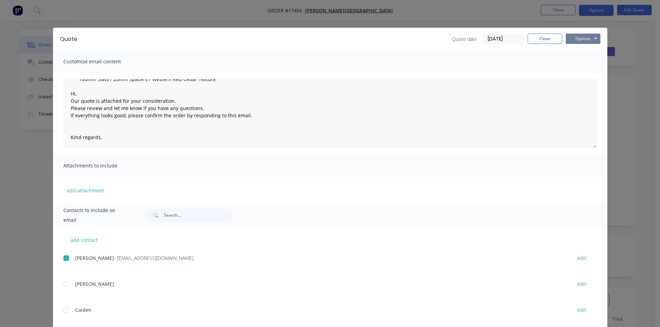
click at [587, 38] on button "Options" at bounding box center [582, 39] width 35 height 10
click at [589, 74] on button "Email" at bounding box center [587, 73] width 44 height 11
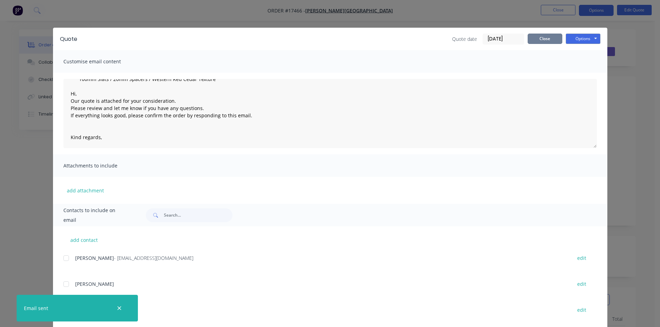
click at [543, 39] on button "Close" at bounding box center [544, 39] width 35 height 10
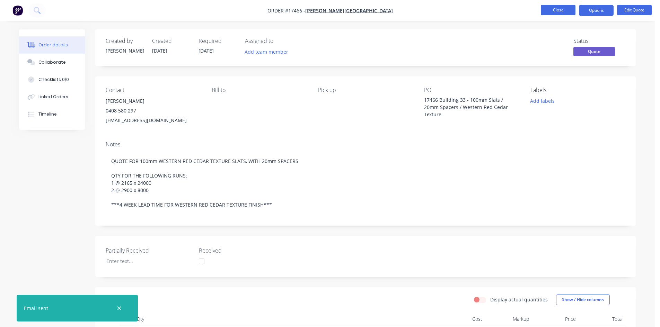
click at [555, 8] on button "Close" at bounding box center [557, 10] width 35 height 10
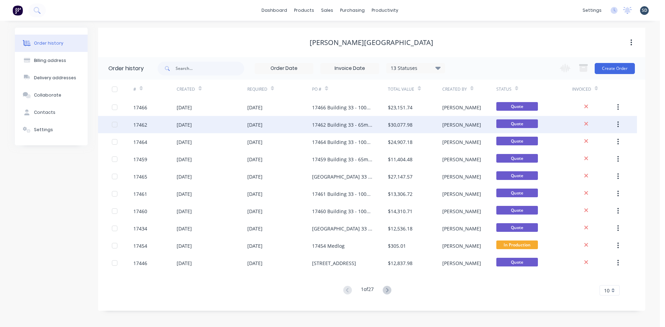
click at [221, 125] on div "[DATE]" at bounding box center [212, 124] width 70 height 17
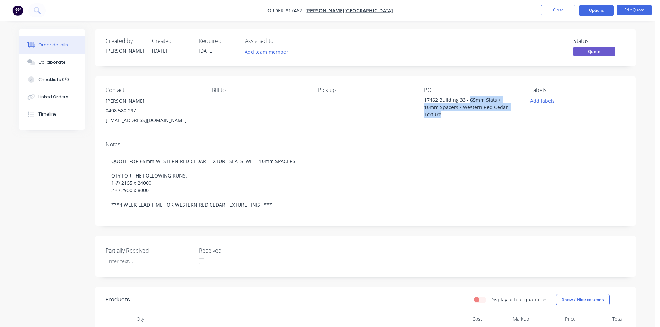
drag, startPoint x: 469, startPoint y: 99, endPoint x: 501, endPoint y: 113, distance: 34.6
click at [501, 113] on div "17462 Building 33 - 65mm Slats / 10mm Spacers / Western Red Cedar Texture" at bounding box center [467, 107] width 87 height 22
copy div "65mm Slats / 10mm Spacers / Western Red Cedar Texture"
click at [598, 11] on button "Options" at bounding box center [596, 10] width 35 height 11
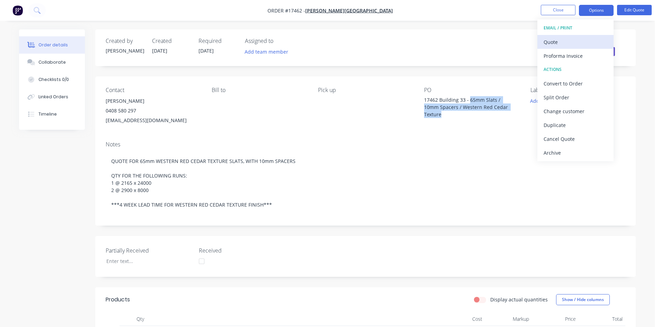
click at [572, 44] on div "Quote" at bounding box center [575, 42] width 64 height 10
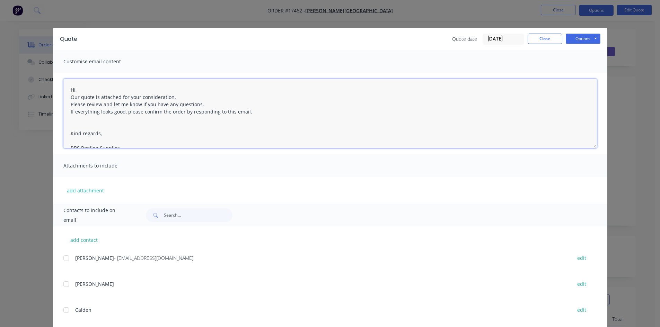
click at [68, 91] on textarea "Hi, Our quote is attached for your consideration. Please review and let me know…" at bounding box center [329, 113] width 533 height 69
paste textarea "65mm Slats / 10mm Spacers / Western Red Cedar Texture"
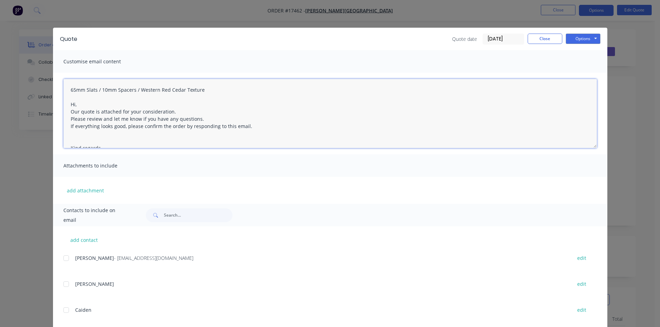
click at [68, 92] on textarea "65mm Slats / 10mm Spacers / Western Red Cedar Texture Hi, Our quote is attached…" at bounding box center [329, 113] width 533 height 69
click at [215, 89] on textarea "***65mm Slats / 10mm Spacers / Western Red Cedar Texture Hi, Our quote is attac…" at bounding box center [329, 113] width 533 height 69
type textarea "***65mm Slats / 10mm Spacers / Western Red Cedar Texture*** Hi, Our quote is at…"
click at [64, 257] on div at bounding box center [66, 258] width 14 height 14
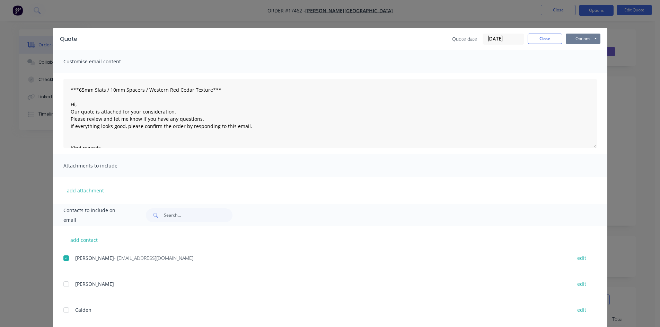
click at [584, 41] on button "Options" at bounding box center [582, 39] width 35 height 10
click at [585, 76] on button "Email" at bounding box center [587, 73] width 44 height 11
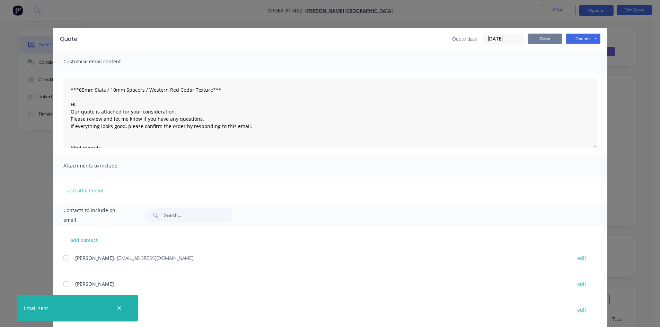
click at [545, 38] on button "Close" at bounding box center [544, 39] width 35 height 10
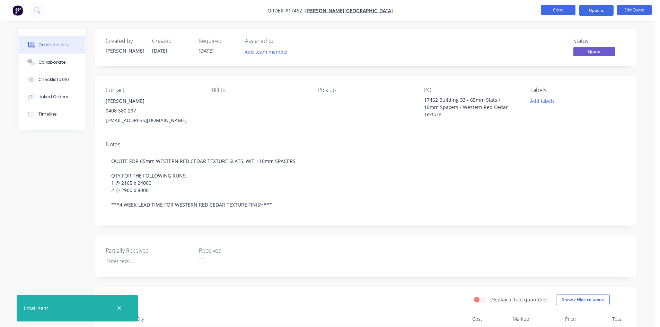
click at [562, 9] on button "Close" at bounding box center [557, 10] width 35 height 10
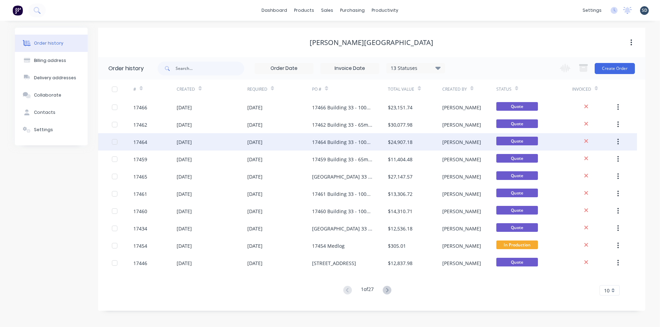
click at [215, 142] on div "[DATE]" at bounding box center [212, 141] width 70 height 17
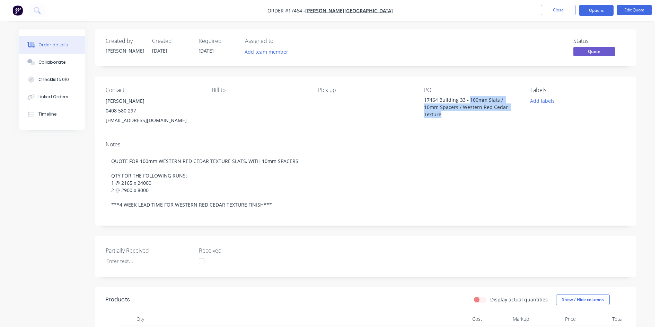
drag, startPoint x: 468, startPoint y: 98, endPoint x: 517, endPoint y: 114, distance: 51.6
click at [517, 114] on div "PO 17464 Building 33 - 100mm Slats / 10mm Spacers / Western Red Cedar Texture" at bounding box center [471, 106] width 95 height 38
copy div "100mm Slats / 10mm Spacers / Western Red Cedar Texture"
click at [587, 10] on button "Options" at bounding box center [596, 10] width 35 height 11
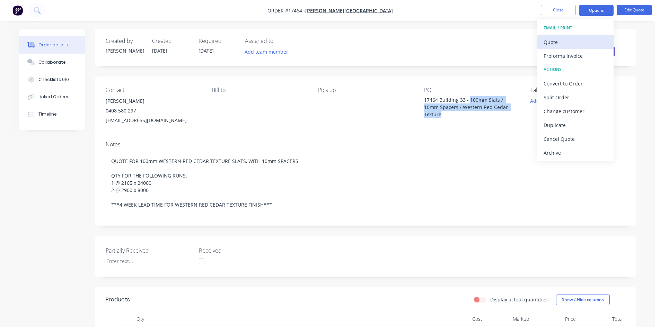
click at [570, 40] on div "Quote" at bounding box center [575, 42] width 64 height 10
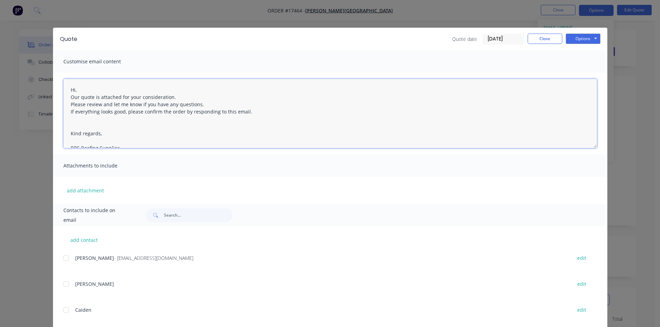
click at [67, 91] on textarea "Hi, Our quote is attached for your consideration. Please review and let me know…" at bounding box center [329, 113] width 533 height 69
paste textarea "100mm Slats / 10mm Spacers / Western Red Cedar Texture"
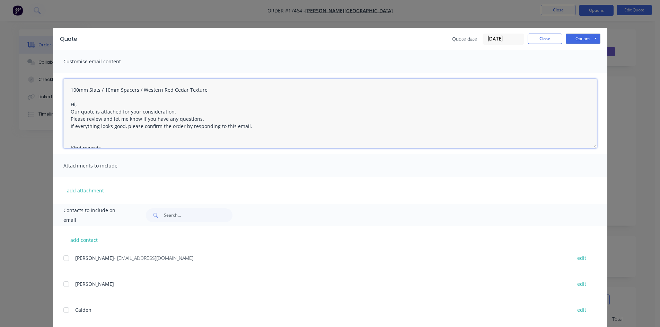
click at [68, 91] on textarea "100mm Slats / 10mm Spacers / Western Red Cedar Texture Hi, Our quote is attache…" at bounding box center [329, 113] width 533 height 69
click at [237, 87] on textarea "***100mm Slats / 10mm Spacers / Western Red Cedar Texture Hi, Our quote is atta…" at bounding box center [329, 113] width 533 height 69
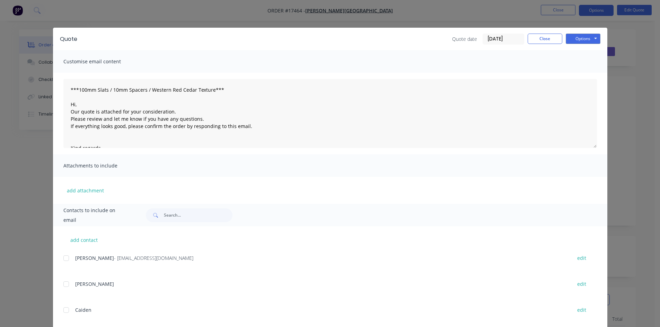
click at [267, 164] on div "Attachments to include" at bounding box center [330, 165] width 554 height 23
click at [64, 259] on div at bounding box center [66, 258] width 14 height 14
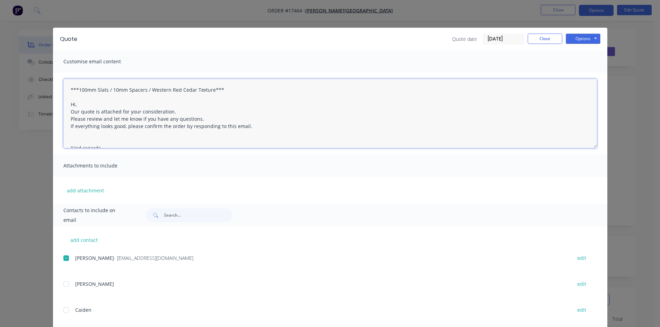
click at [68, 88] on textarea "Hi, Our quote is attached for your consideration. Please review and let me know…" at bounding box center [329, 113] width 533 height 69
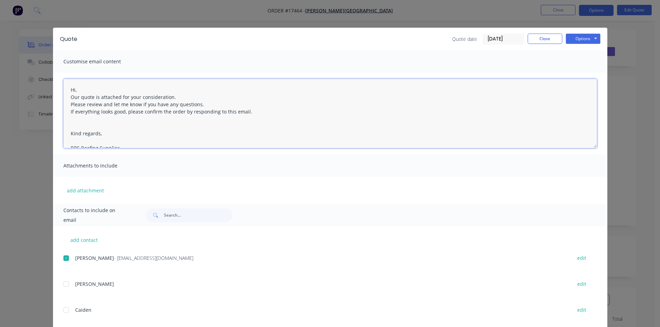
paste textarea "100mm Slats / 10mm Spacers / Western Red Cedar Texture"
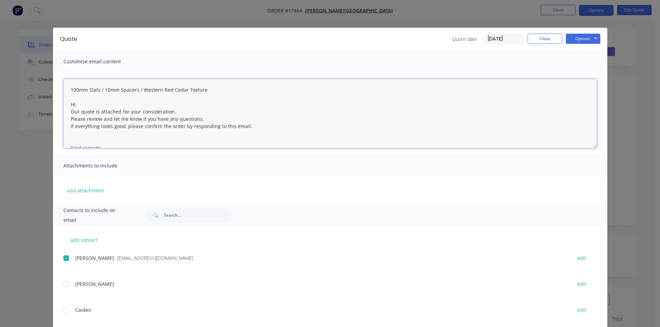
click at [68, 88] on textarea "100mm Slats / 10mm Spacers / Western Red Cedar Texture Hi, Our quote is attache…" at bounding box center [329, 113] width 533 height 69
click at [227, 92] on textarea "***100mm Slats / 10mm Spacers / Western Red Cedar Texture Hi, Our quote is atta…" at bounding box center [329, 113] width 533 height 69
type textarea "***100mm Slats / 10mm Spacers / Western Red Cedar Texture*** Hi, Our quote is a…"
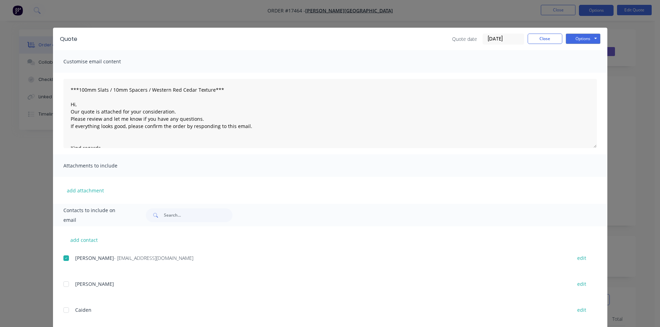
click at [268, 54] on div "Customise email content" at bounding box center [330, 61] width 554 height 23
click at [576, 39] on button "Options" at bounding box center [582, 39] width 35 height 10
click at [584, 73] on button "Email" at bounding box center [587, 73] width 44 height 11
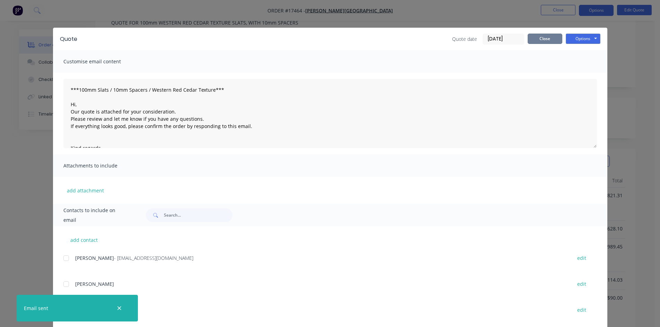
click at [545, 38] on button "Close" at bounding box center [544, 39] width 35 height 10
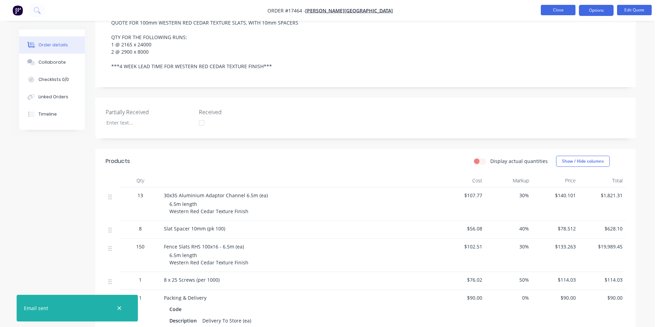
click at [559, 10] on button "Close" at bounding box center [557, 10] width 35 height 10
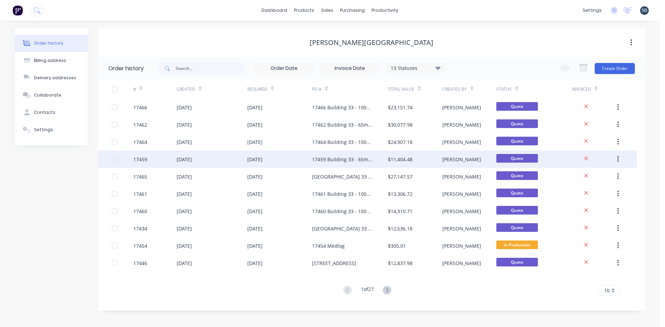
click at [221, 158] on div "[DATE]" at bounding box center [212, 159] width 70 height 17
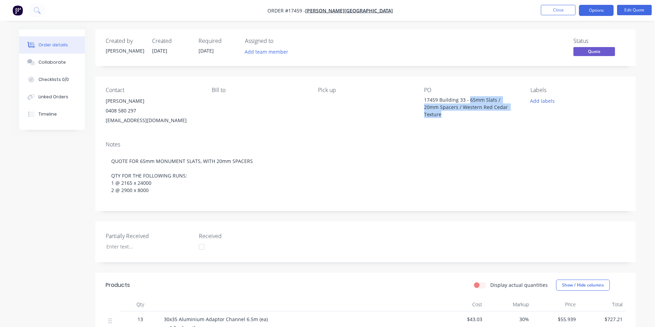
drag, startPoint x: 469, startPoint y: 99, endPoint x: 503, endPoint y: 113, distance: 36.5
click at [503, 113] on div "17459 Building 33 - 65mm Slats / 20mm Spacers / Western Red Cedar Texture" at bounding box center [467, 107] width 87 height 22
copy div "65mm Slats / 20mm Spacers / Western Red Cedar Texture"
click at [591, 12] on button "Options" at bounding box center [596, 10] width 35 height 11
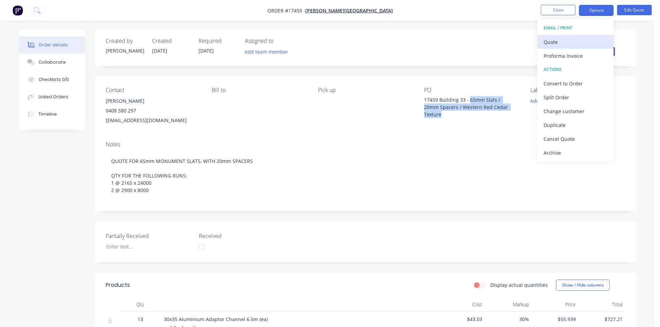
click at [582, 44] on div "Quote" at bounding box center [575, 42] width 64 height 10
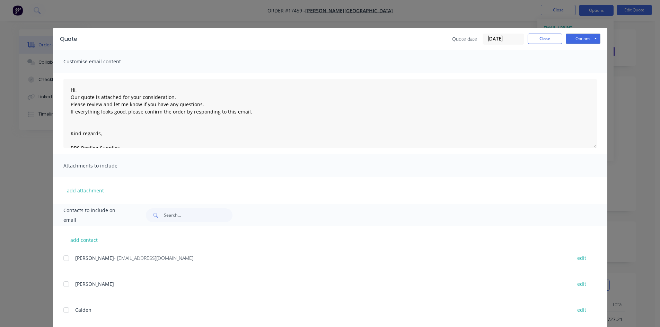
click at [63, 258] on div at bounding box center [66, 258] width 14 height 14
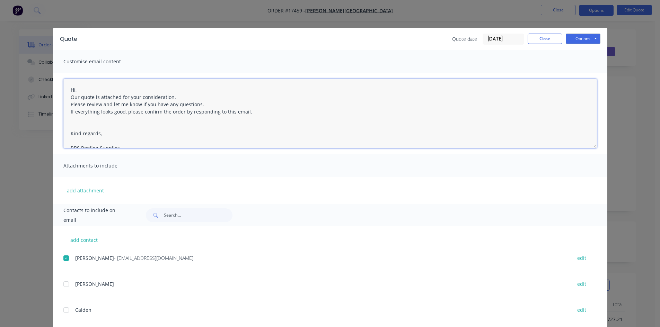
click at [68, 92] on textarea "Hi, Our quote is attached for your consideration. Please review and let me know…" at bounding box center [329, 113] width 533 height 69
paste textarea "65mm Slats / 20mm Spacers / Western Red Cedar Texture"
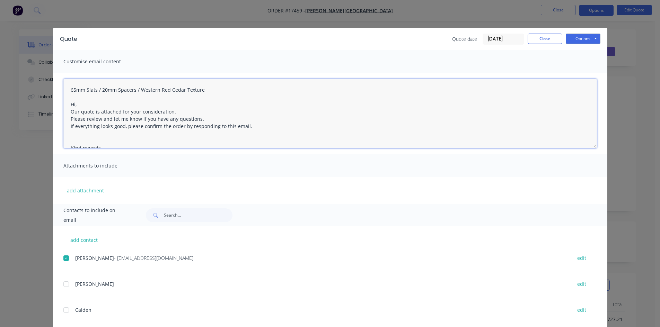
click at [68, 92] on textarea "65mm Slats / 20mm Spacers / Western Red Cedar Texture Hi, Our quote is attached…" at bounding box center [329, 113] width 533 height 69
click at [213, 90] on textarea "***65mm Slats / 20mm Spacers / Western Red Cedar Texture Hi, Our quote is attac…" at bounding box center [329, 113] width 533 height 69
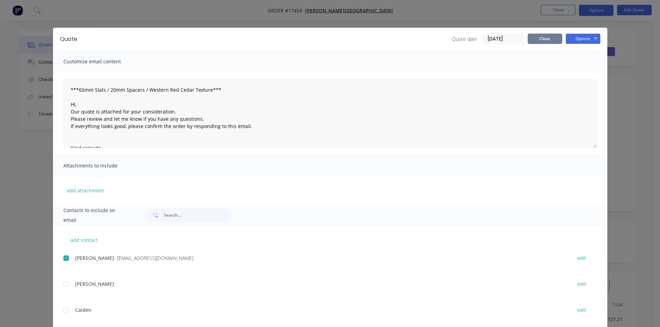
click at [542, 41] on button "Close" at bounding box center [544, 39] width 35 height 10
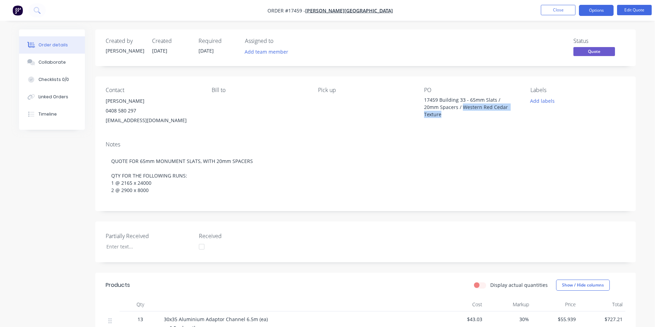
drag, startPoint x: 440, startPoint y: 114, endPoint x: 464, endPoint y: 106, distance: 25.2
click at [464, 106] on div "17459 Building 33 - 65mm Slats / 20mm Spacers / Western Red Cedar Texture" at bounding box center [467, 107] width 87 height 22
click at [634, 12] on button "Edit Quote" at bounding box center [634, 10] width 35 height 10
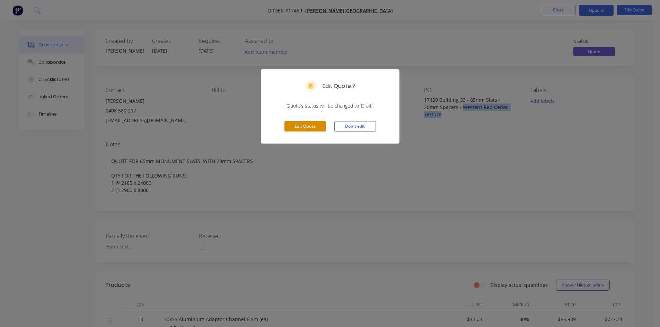
click at [308, 124] on button "Edit Quote" at bounding box center [305, 126] width 42 height 10
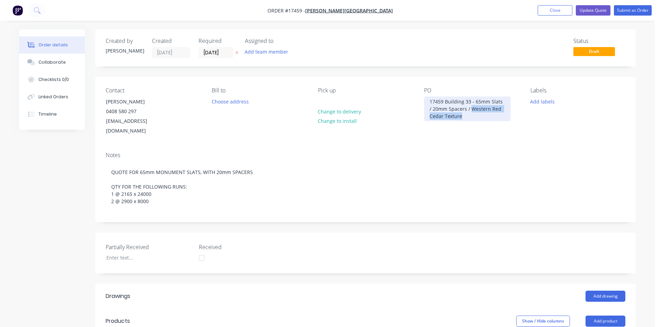
drag, startPoint x: 461, startPoint y: 116, endPoint x: 468, endPoint y: 109, distance: 10.0
click at [468, 109] on div "17459 Building 33 - 65mm Slats / 20mm Spacers / Western Red Cedar Texture" at bounding box center [467, 109] width 87 height 25
click at [471, 131] on div "Contact Glenn Walsh 0408 580 297 glenn67@live.com.au Bill to Choose address Pic…" at bounding box center [365, 112] width 540 height 70
click at [591, 13] on button "Update Quote" at bounding box center [592, 10] width 35 height 10
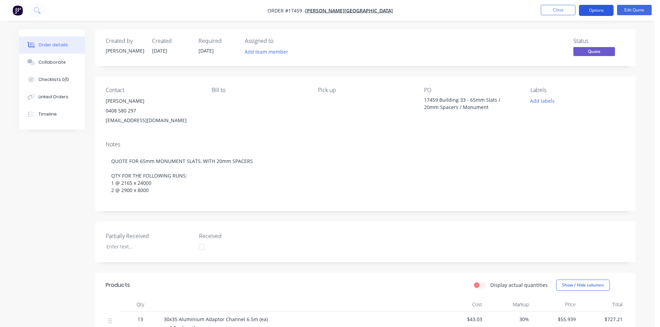
click at [595, 12] on button "Options" at bounding box center [596, 10] width 35 height 11
click at [477, 63] on div "Created by Sam Created 28/08/25 Required 28/08/25 Assigned to Add team member S…" at bounding box center [365, 47] width 540 height 37
drag, startPoint x: 469, startPoint y: 99, endPoint x: 510, endPoint y: 111, distance: 42.5
click at [510, 111] on div "PO 17459 Building 33 - 65mm Slats / 20mm Spacers / Monument" at bounding box center [471, 106] width 95 height 38
copy div "65mm Slats / 20mm Spacers / Monument"
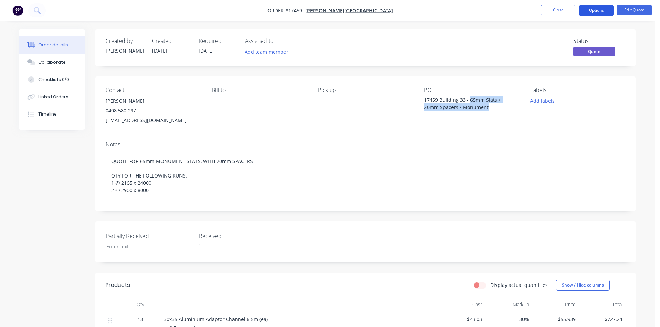
click at [597, 10] on button "Options" at bounding box center [596, 10] width 35 height 11
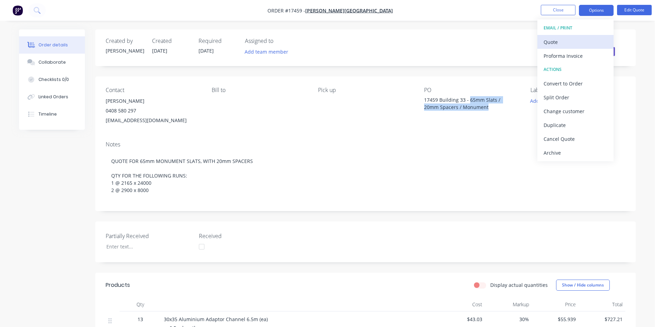
click at [566, 43] on div "Quote" at bounding box center [575, 42] width 64 height 10
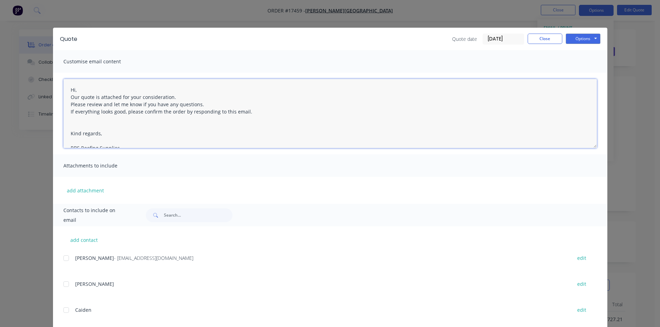
click at [66, 90] on textarea "Hi, Our quote is attached for your consideration. Please review and let me know…" at bounding box center [329, 113] width 533 height 69
click at [63, 258] on div at bounding box center [66, 258] width 14 height 14
paste textarea "65mm Slats / 20mm Spacers / Monument"
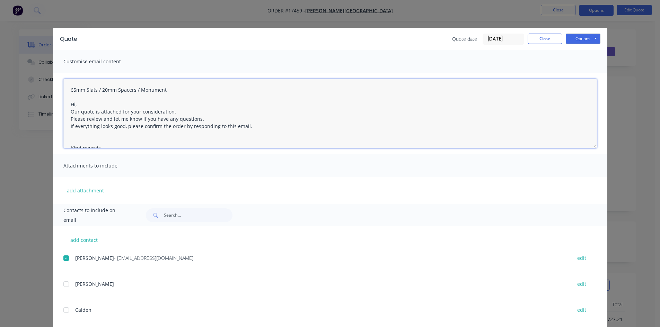
click at [66, 91] on textarea "65mm Slats / 20mm Spacers / Monument Hi, Our quote is attached for your conside…" at bounding box center [329, 113] width 533 height 69
click at [180, 92] on textarea "***65mm Slats / 20mm Spacers / Monument Hi, Our quote is attached for your cons…" at bounding box center [329, 113] width 533 height 69
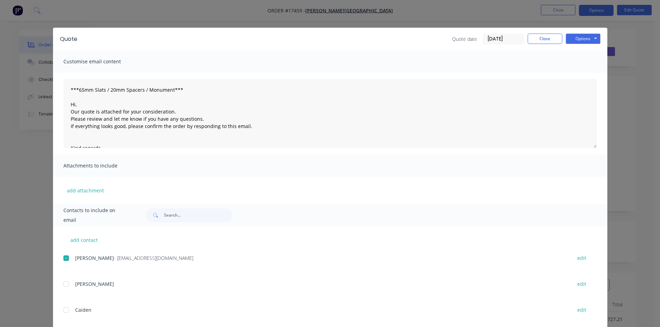
click at [227, 69] on div "Customise email content" at bounding box center [330, 61] width 554 height 23
click at [582, 41] on button "Options" at bounding box center [582, 39] width 35 height 10
click at [584, 71] on button "Email" at bounding box center [587, 73] width 44 height 11
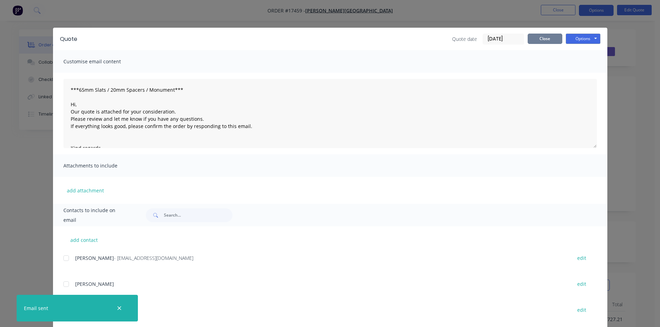
click at [549, 39] on button "Close" at bounding box center [544, 39] width 35 height 10
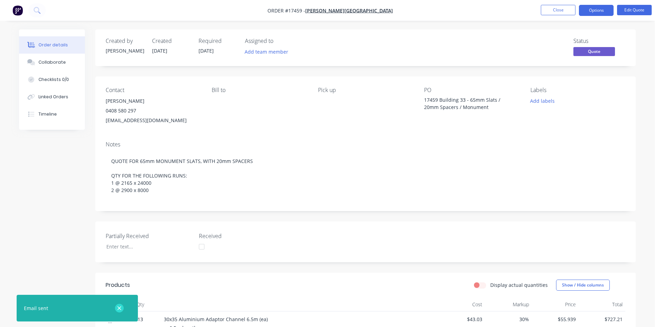
click at [122, 309] on button "button" at bounding box center [119, 308] width 9 height 9
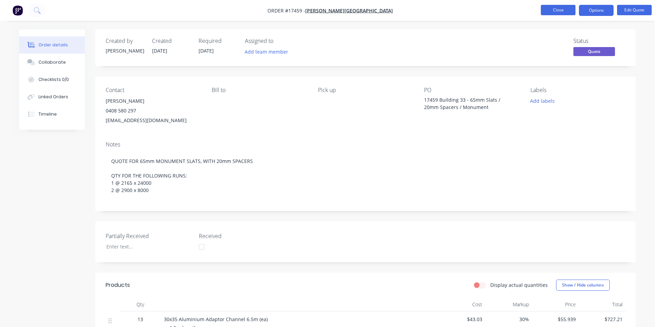
click at [562, 12] on button "Close" at bounding box center [557, 10] width 35 height 10
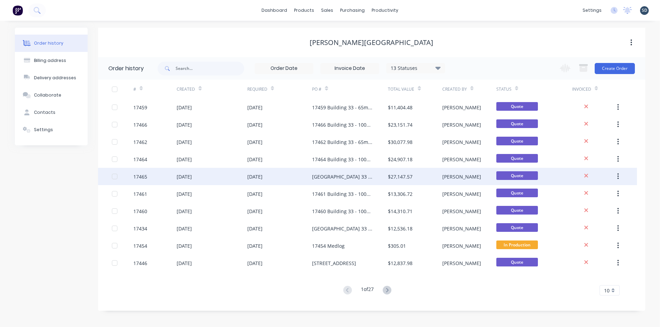
click at [213, 173] on div "[DATE]" at bounding box center [212, 176] width 70 height 17
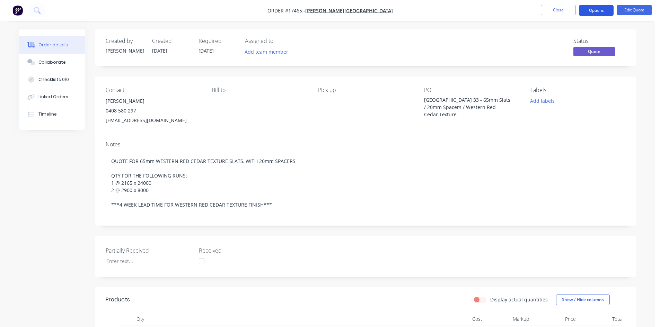
click at [602, 11] on button "Options" at bounding box center [596, 10] width 35 height 11
click at [485, 129] on div "Contact Glenn Walsh 0408 580 297 glenn67@live.com.au Bill to Pick up PO 17465 B…" at bounding box center [365, 106] width 540 height 59
drag, startPoint x: 468, startPoint y: 99, endPoint x: 483, endPoint y: 113, distance: 20.8
click at [483, 113] on div "17465 Building 33 - 65mm Slats / 20mm Spacers / Western Red Cedar Texture" at bounding box center [467, 107] width 87 height 22
copy div "65mm Slats / 20mm Spacers / Western Red Cedar Texture"
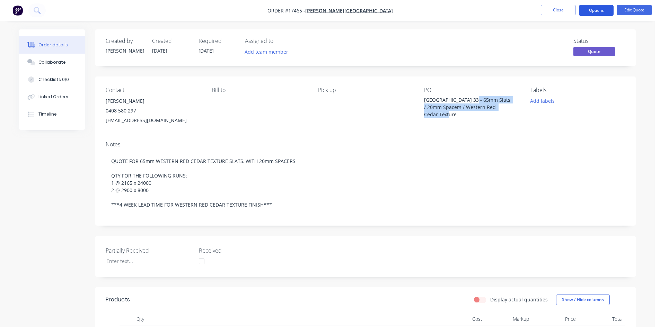
click at [588, 11] on button "Options" at bounding box center [596, 10] width 35 height 11
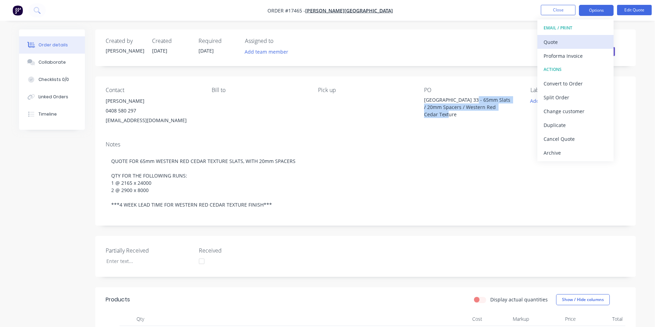
click at [569, 42] on div "Quote" at bounding box center [575, 42] width 64 height 10
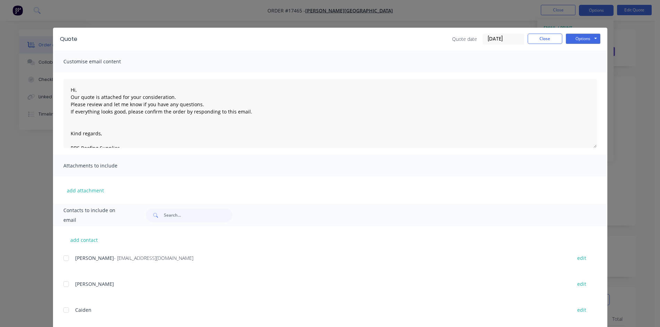
click at [64, 258] on div at bounding box center [66, 258] width 14 height 14
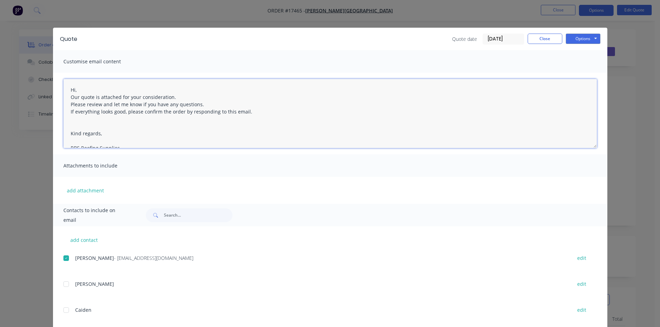
click at [67, 91] on textarea "Hi, Our quote is attached for your consideration. Please review and let me know…" at bounding box center [329, 113] width 533 height 69
paste textarea "65mm Slats / 20mm Spacers / Western Red Cedar Texture"
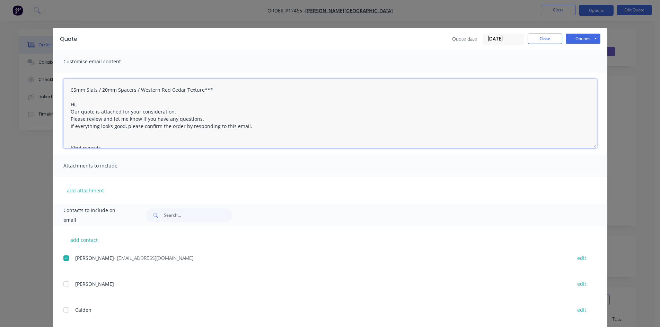
click at [68, 92] on textarea "65mm Slats / 20mm Spacers / Western Red Cedar Texture*** Hi, Our quote is attac…" at bounding box center [329, 113] width 533 height 69
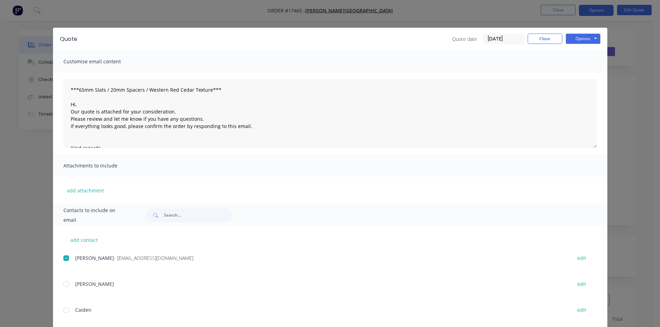
click at [316, 174] on div "Attachments to include" at bounding box center [330, 165] width 554 height 23
click at [580, 43] on button "Options" at bounding box center [582, 39] width 35 height 10
click at [582, 76] on button "Email" at bounding box center [587, 73] width 44 height 11
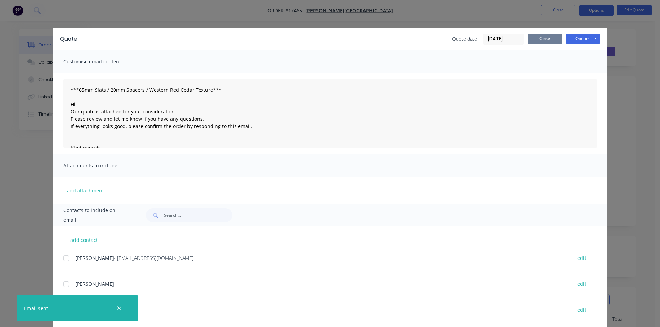
click at [547, 41] on button "Close" at bounding box center [544, 39] width 35 height 10
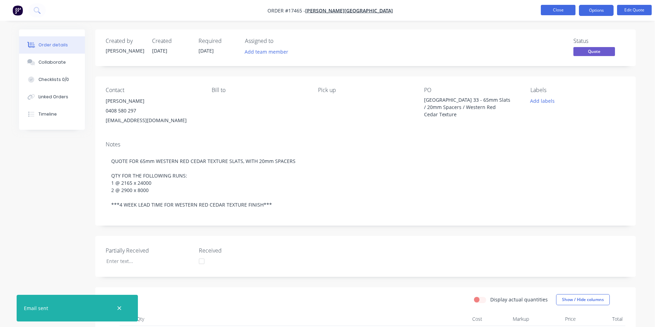
click at [567, 8] on button "Close" at bounding box center [557, 10] width 35 height 10
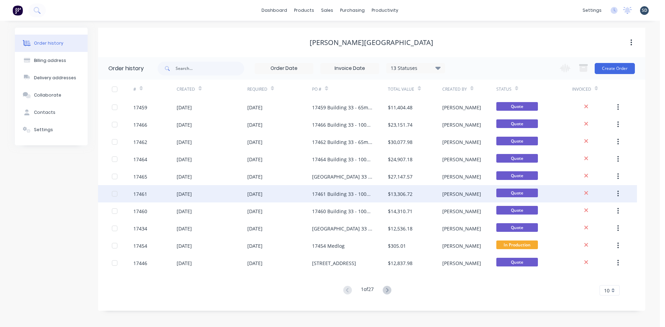
click at [230, 192] on div "[DATE]" at bounding box center [212, 193] width 70 height 17
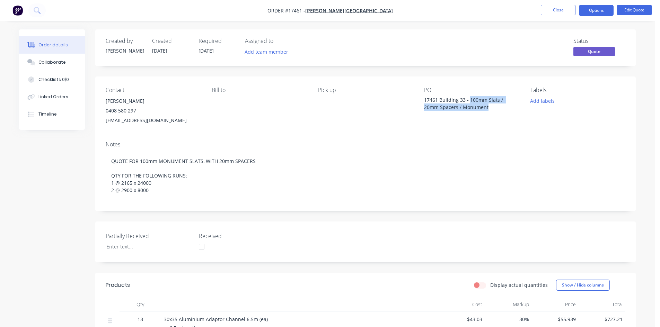
drag, startPoint x: 469, startPoint y: 97, endPoint x: 502, endPoint y: 107, distance: 34.0
click at [502, 107] on div "17461 Building 33 - 100mm Slats / 20mm Spacers / Monument" at bounding box center [467, 103] width 87 height 15
copy div "100mm Slats / 20mm Spacers / Monument"
click at [593, 12] on button "Options" at bounding box center [596, 10] width 35 height 11
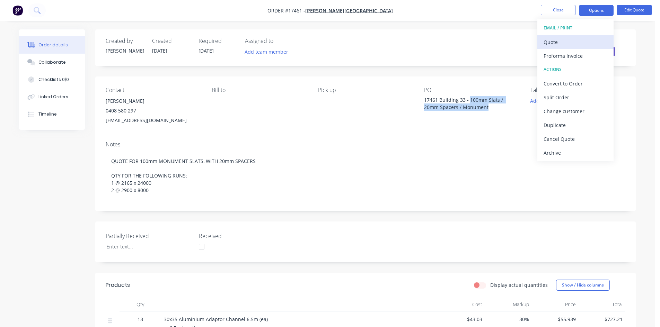
click at [568, 39] on div "Quote" at bounding box center [575, 42] width 64 height 10
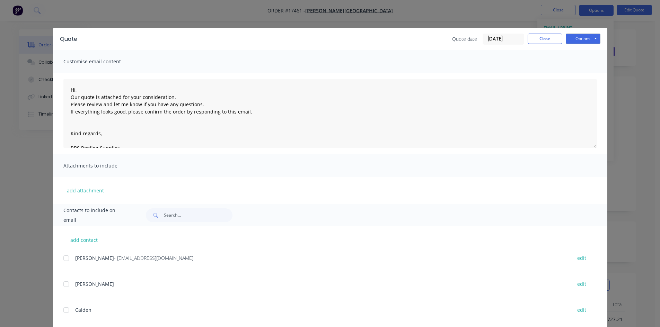
click at [64, 261] on div at bounding box center [66, 258] width 14 height 14
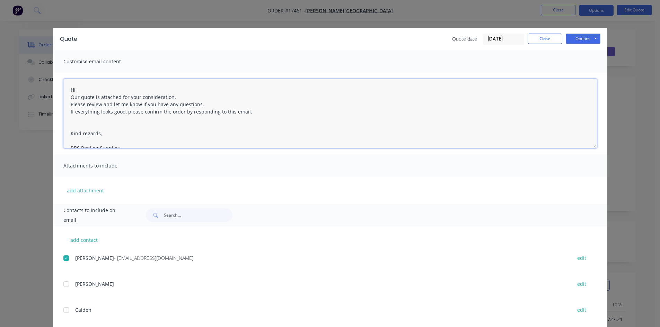
click at [69, 89] on textarea "Hi, Our quote is attached for your consideration. Please review and let me know…" at bounding box center [329, 113] width 533 height 69
paste textarea "100mm Slats / 20mm Spacers / Monument"
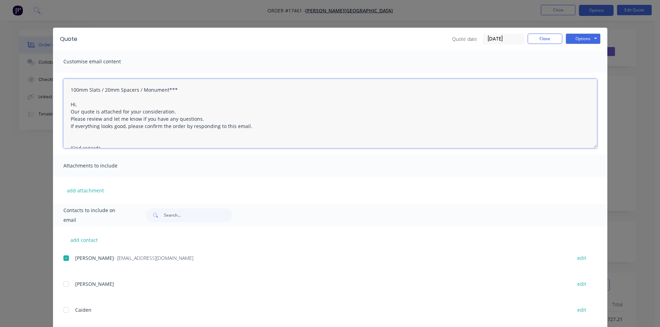
click at [66, 88] on textarea "100mm Slats / 20mm Spacers / Monument*** Hi, Our quote is attached for your con…" at bounding box center [329, 113] width 533 height 69
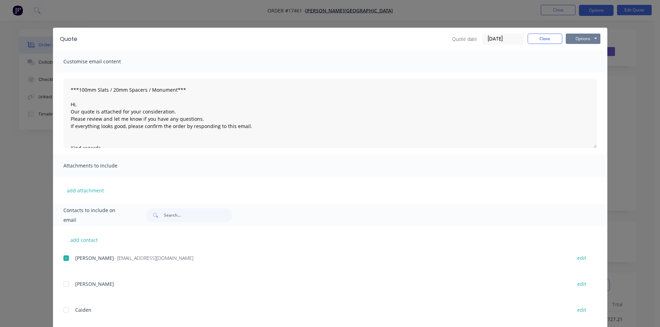
click at [593, 35] on button "Options" at bounding box center [582, 39] width 35 height 10
click at [584, 73] on button "Email" at bounding box center [587, 73] width 44 height 11
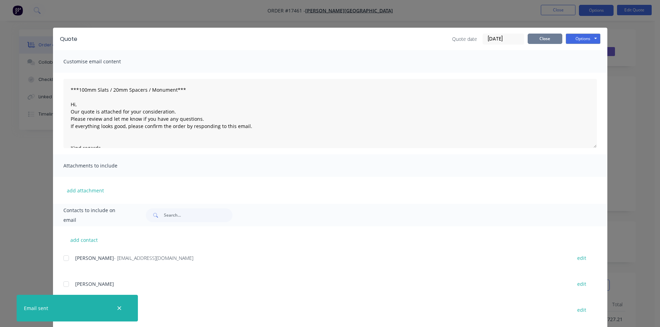
click at [549, 39] on button "Close" at bounding box center [544, 39] width 35 height 10
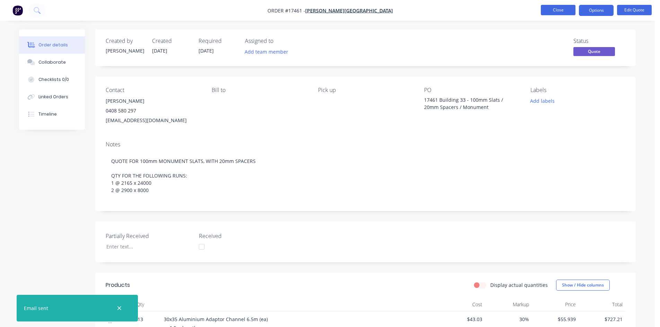
click at [561, 8] on button "Close" at bounding box center [557, 10] width 35 height 10
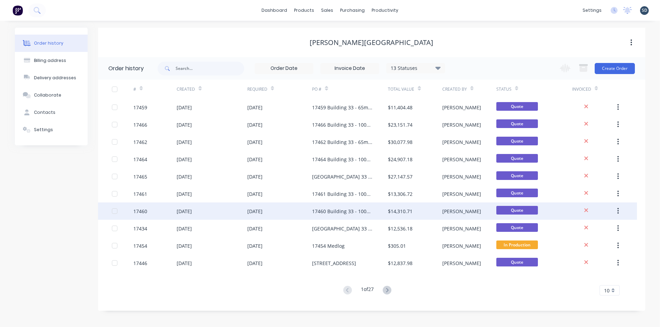
click at [220, 211] on div "[DATE]" at bounding box center [212, 211] width 70 height 17
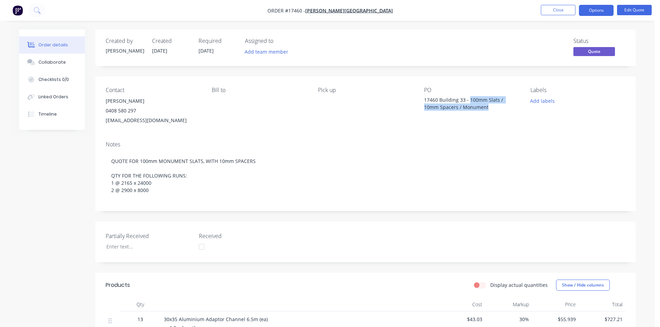
drag, startPoint x: 468, startPoint y: 100, endPoint x: 508, endPoint y: 107, distance: 40.1
click at [508, 107] on div "17460 Building 33 - 100mm Slats / 10mm Spacers / Monument" at bounding box center [467, 103] width 87 height 15
copy div "100mm Slats / 10mm Spacers / Monument"
click at [598, 9] on button "Options" at bounding box center [596, 10] width 35 height 11
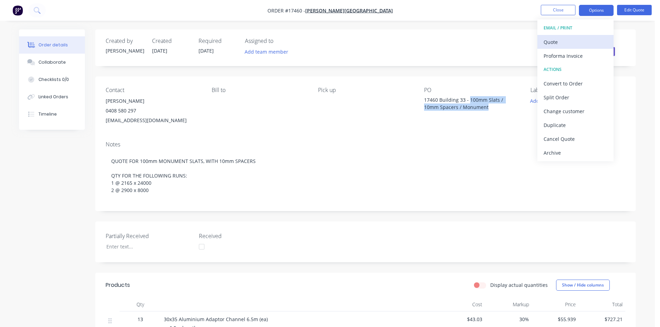
click at [569, 41] on div "Quote" at bounding box center [575, 42] width 64 height 10
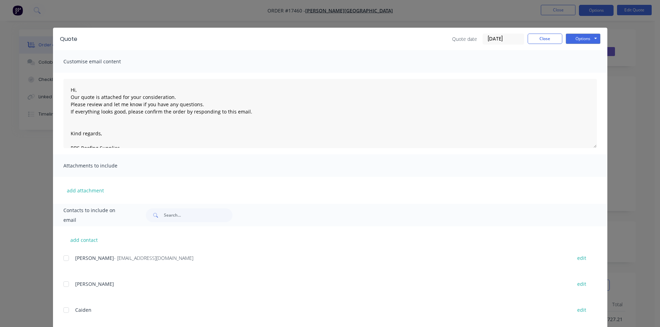
click at [63, 258] on div at bounding box center [66, 258] width 14 height 14
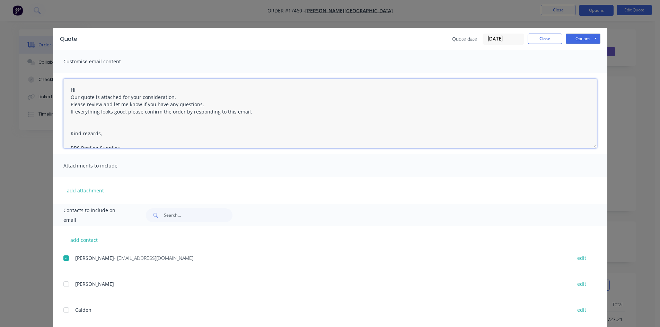
click at [65, 88] on textarea "Hi, Our quote is attached for your consideration. Please review and let me know…" at bounding box center [329, 113] width 533 height 69
paste textarea "100mm Slats / 10mm Spacers / Monument"
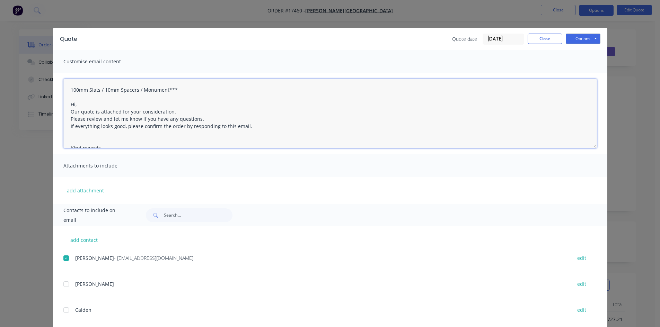
click at [65, 87] on textarea "100mm Slats / 10mm Spacers / Monument*** Hi, Our quote is attached for your con…" at bounding box center [329, 113] width 533 height 69
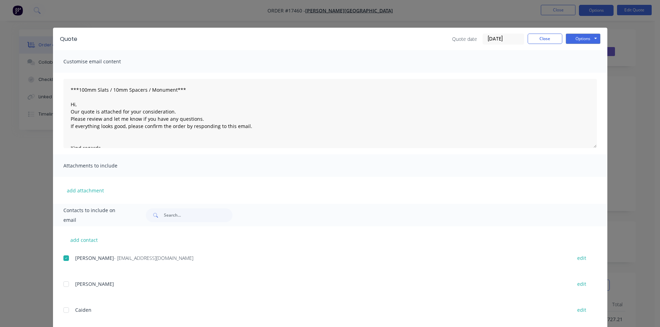
click at [162, 53] on div "Customise email content" at bounding box center [330, 61] width 554 height 23
click at [572, 39] on button "Options" at bounding box center [582, 39] width 35 height 10
click at [579, 76] on button "Email" at bounding box center [587, 73] width 44 height 11
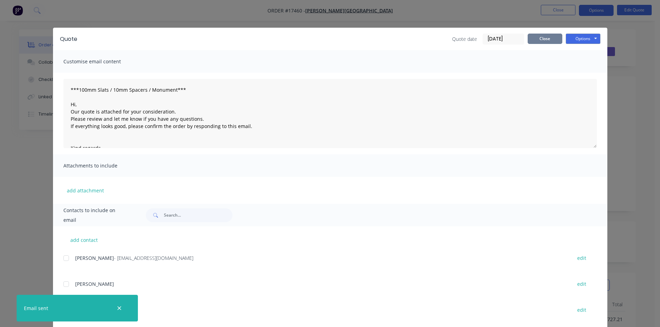
click at [541, 39] on button "Close" at bounding box center [544, 39] width 35 height 10
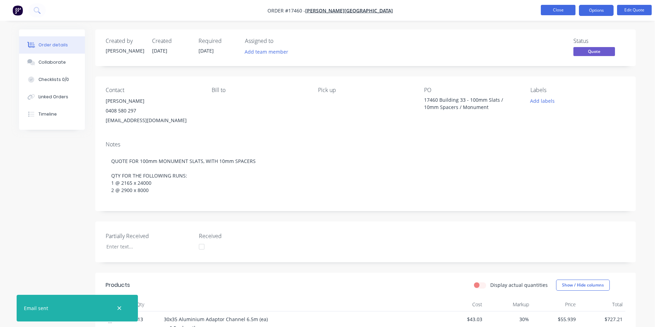
click at [559, 12] on button "Close" at bounding box center [557, 10] width 35 height 10
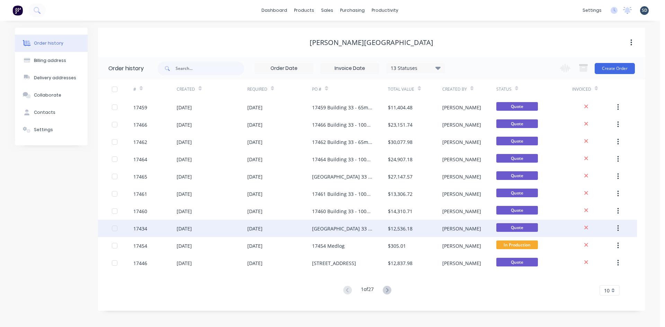
click at [225, 225] on div "[DATE]" at bounding box center [212, 228] width 70 height 17
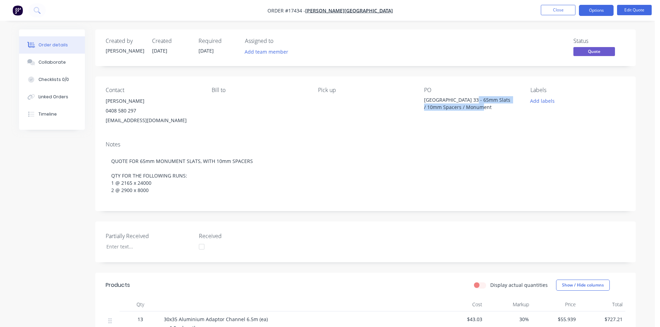
drag, startPoint x: 469, startPoint y: 99, endPoint x: 504, endPoint y: 107, distance: 36.2
click at [504, 107] on div "[GEOGRAPHIC_DATA] 33 - 65mm Slats / 10mm Spacers / Monument" at bounding box center [467, 103] width 87 height 15
copy div "65mm Slats / 10mm Spacers / Monument"
click at [605, 8] on button "Options" at bounding box center [596, 10] width 35 height 11
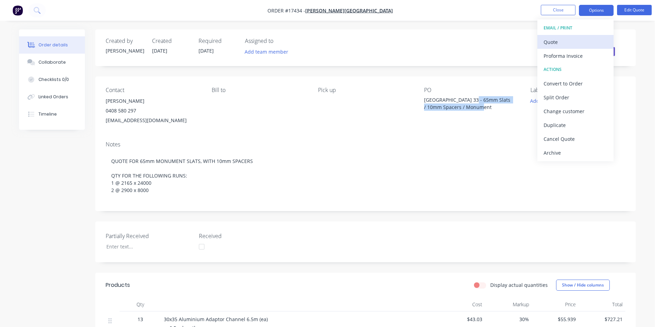
click at [578, 40] on div "Quote" at bounding box center [575, 42] width 64 height 10
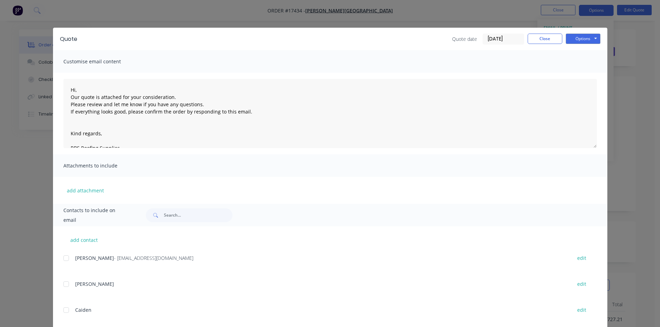
click at [64, 259] on div at bounding box center [66, 258] width 14 height 14
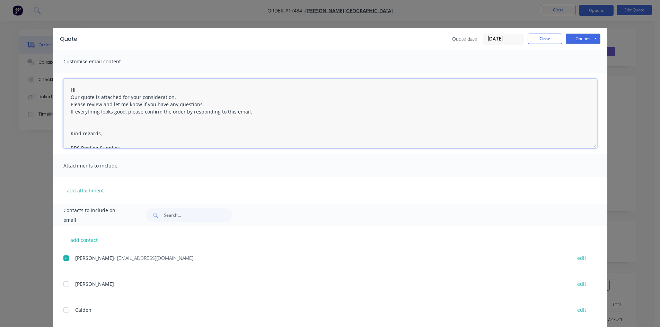
click at [66, 93] on textarea "Hi, Our quote is attached for your consideration. Please review and let me know…" at bounding box center [329, 113] width 533 height 69
click at [66, 91] on textarea "Hi, Our quote is attached for your consideration. Please review and let me know…" at bounding box center [329, 113] width 533 height 69
paste textarea "65mm Slats / 10mm Spacers / Monument"
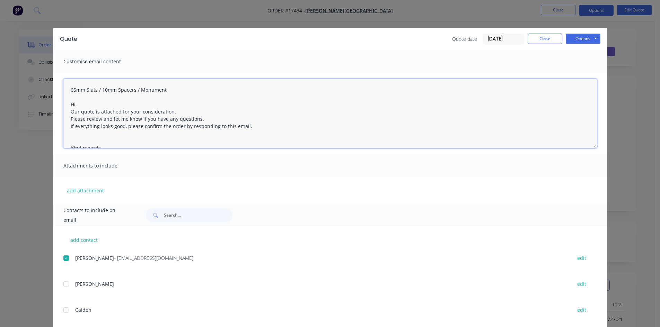
click at [67, 87] on textarea "65mm Slats / 10mm Spacers / Monument Hi, Our quote is attached for your conside…" at bounding box center [329, 113] width 533 height 69
click at [172, 90] on textarea "***65mm Slats / 10mm Spacers / Monument Hi, Our quote is attached for your cons…" at bounding box center [329, 113] width 533 height 69
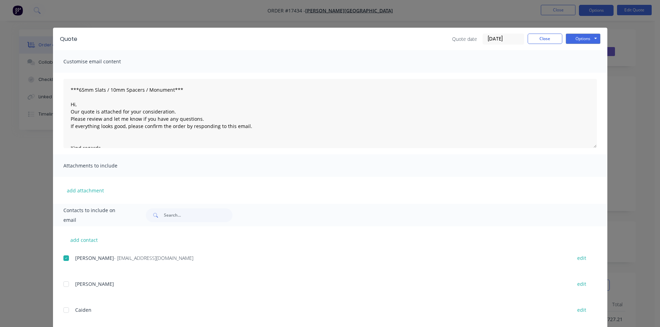
click at [201, 63] on div "Customise email content" at bounding box center [330, 61] width 554 height 23
click at [580, 36] on button "Options" at bounding box center [582, 39] width 35 height 10
click at [581, 69] on button "Email" at bounding box center [587, 73] width 44 height 11
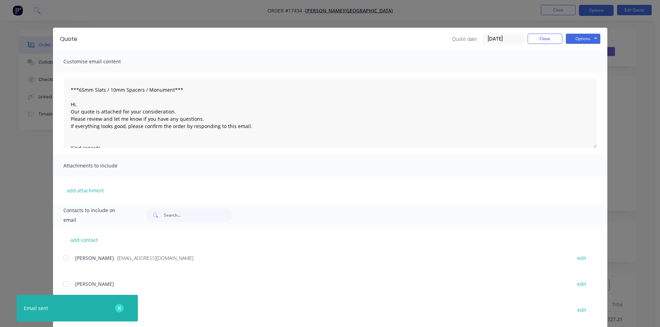
click at [120, 309] on icon "button" at bounding box center [119, 308] width 5 height 6
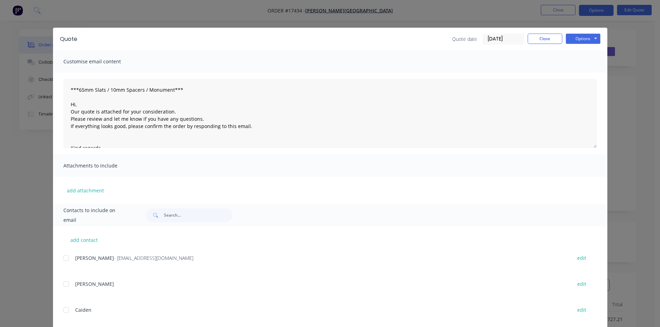
click at [542, 31] on div "Quote Quote date 28/08/25 Close Options Preview Print Email" at bounding box center [330, 39] width 554 height 23
click at [542, 36] on button "Close" at bounding box center [544, 39] width 35 height 10
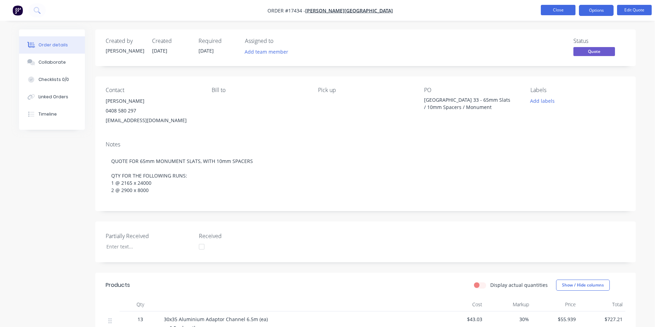
click at [559, 11] on button "Close" at bounding box center [557, 10] width 35 height 10
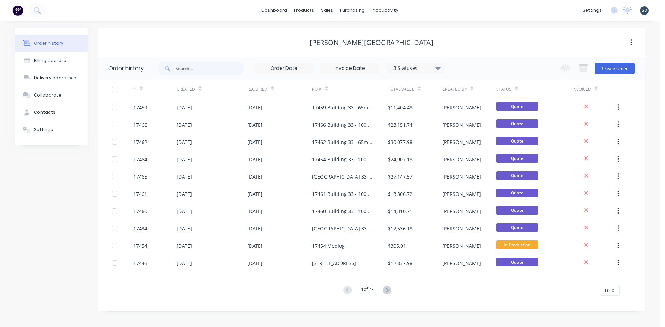
click at [444, 11] on div "dashboard products sales purchasing productivity dashboard products Product Cat…" at bounding box center [330, 10] width 660 height 21
click at [334, 13] on div "sales" at bounding box center [326, 10] width 19 height 10
click at [39, 11] on icon at bounding box center [37, 10] width 7 height 7
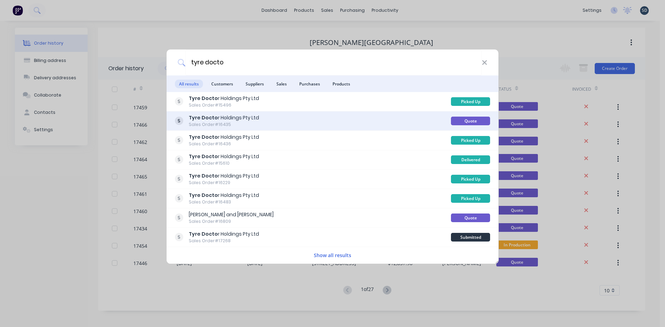
click at [292, 122] on div "Tyre Docto r Holdings Pty Ltd Sales Order #16435" at bounding box center [313, 121] width 276 height 14
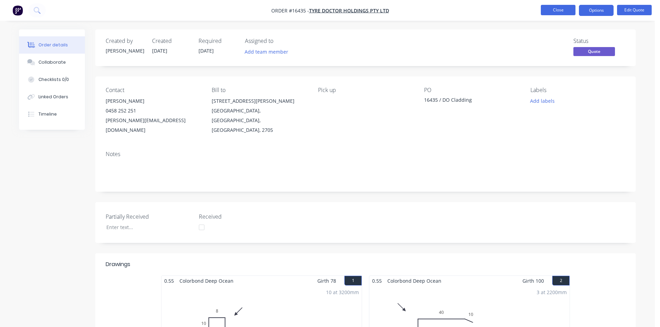
click at [563, 11] on button "Close" at bounding box center [557, 10] width 35 height 10
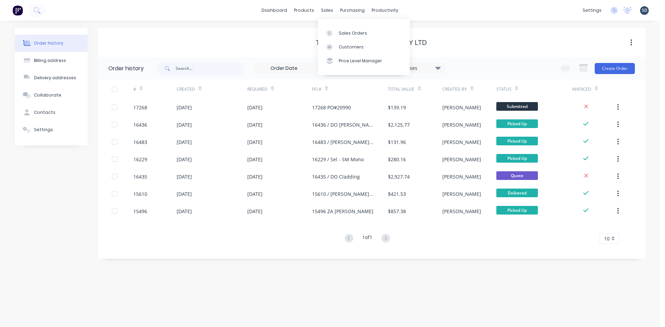
click at [266, 41] on div "Tyre Doctor Holdings Pty Ltd" at bounding box center [371, 42] width 547 height 8
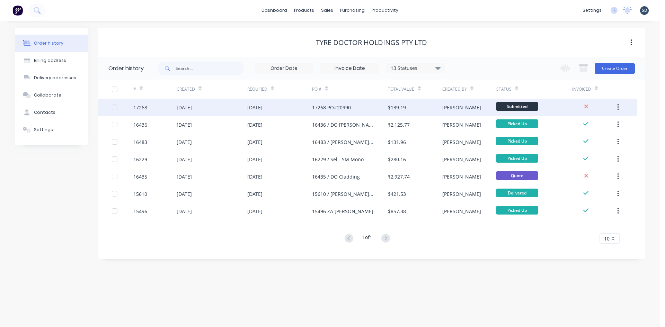
click at [297, 108] on div "31 Jul 2025" at bounding box center [279, 107] width 65 height 17
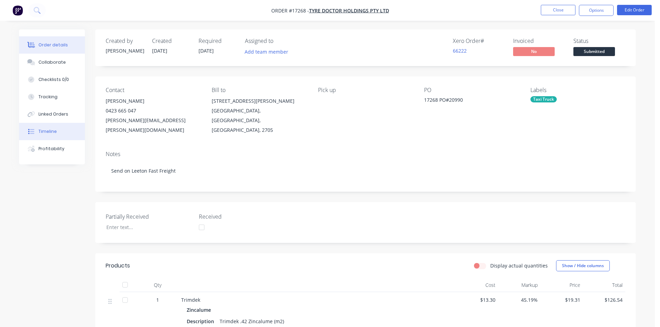
click at [46, 129] on div "Timeline" at bounding box center [47, 131] width 18 height 6
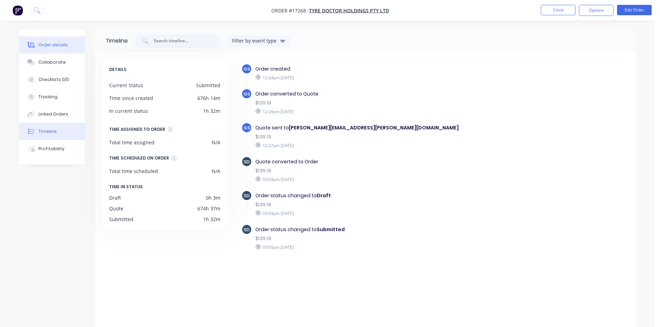
click at [67, 43] on button "Order details" at bounding box center [52, 44] width 66 height 17
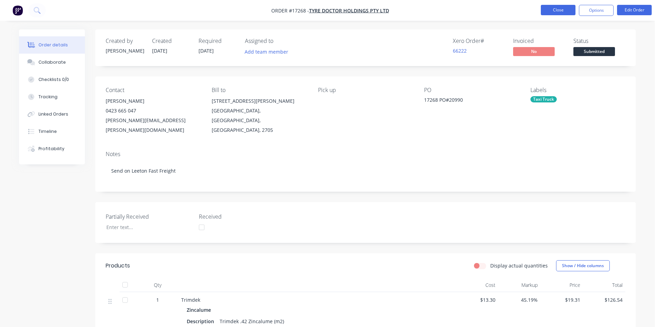
click at [558, 13] on button "Close" at bounding box center [557, 10] width 35 height 10
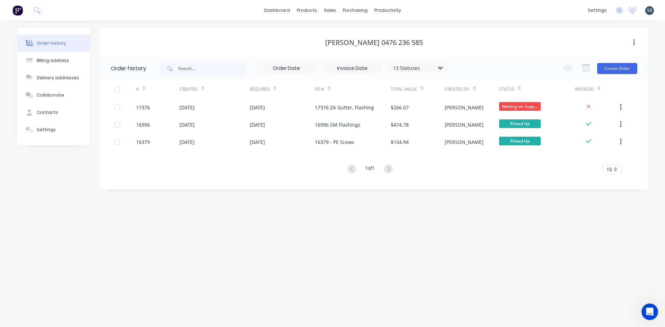
click at [430, 11] on div "dashboard products sales purchasing productivity dashboard products Product Cat…" at bounding box center [332, 10] width 665 height 21
click at [353, 34] on div "Sales Orders" at bounding box center [355, 33] width 28 height 6
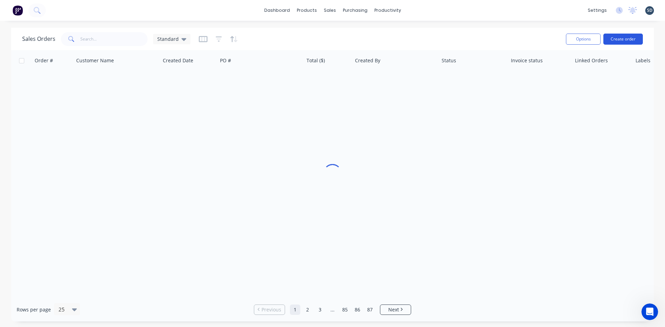
click at [619, 37] on button "Create order" at bounding box center [622, 39] width 39 height 11
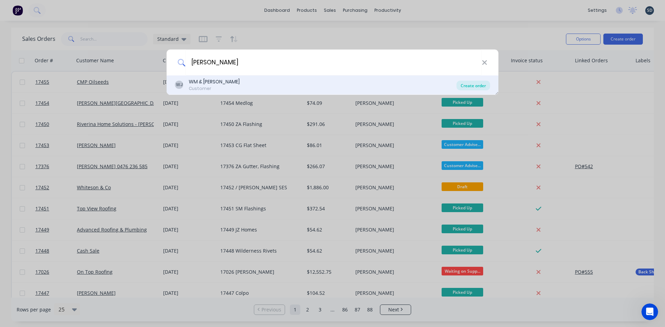
type input "bill john"
click at [479, 87] on div "Create order" at bounding box center [473, 86] width 34 height 10
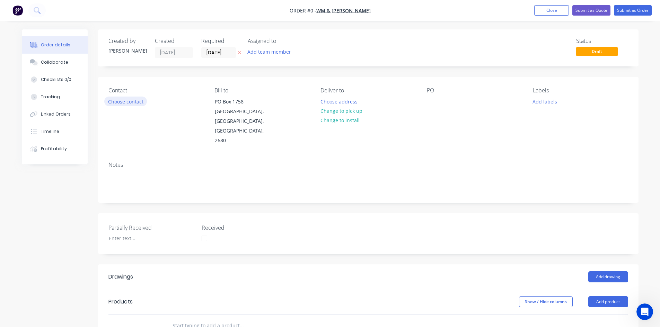
click at [133, 100] on button "Choose contact" at bounding box center [125, 101] width 43 height 9
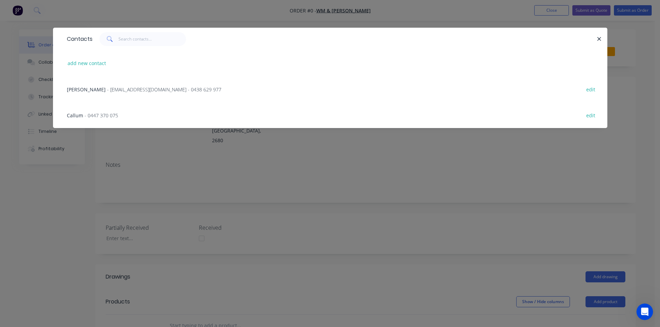
click at [128, 90] on span "- aacallan@bigpond.com - 0438 629 977" at bounding box center [164, 89] width 114 height 7
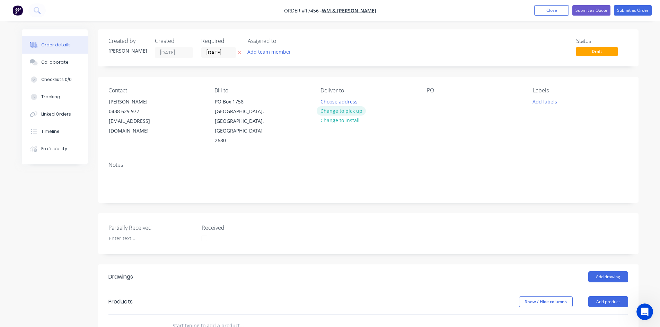
click at [344, 111] on button "Change to pick up" at bounding box center [340, 110] width 49 height 9
click at [428, 100] on div at bounding box center [432, 102] width 11 height 10
click at [462, 162] on div "Notes" at bounding box center [367, 165] width 519 height 7
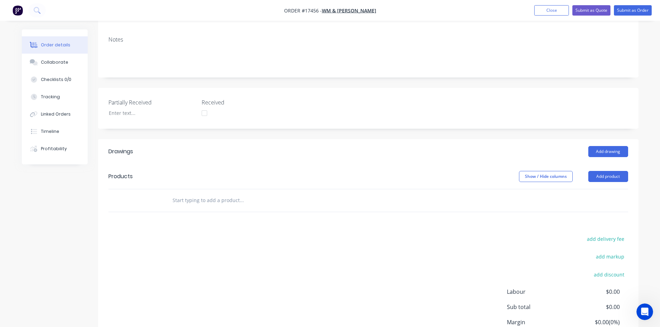
scroll to position [138, 0]
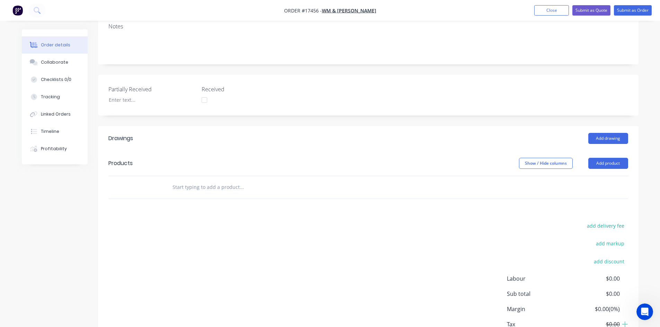
click at [191, 180] on input "text" at bounding box center [241, 187] width 138 height 14
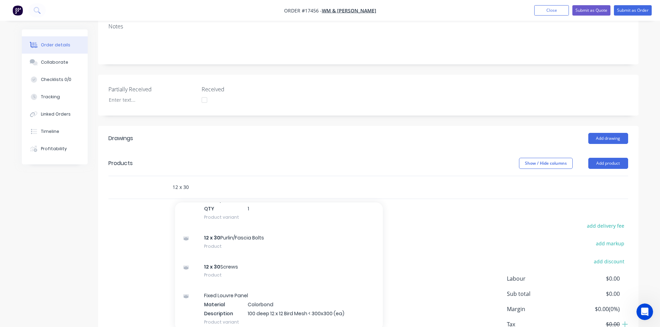
scroll to position [822, 0]
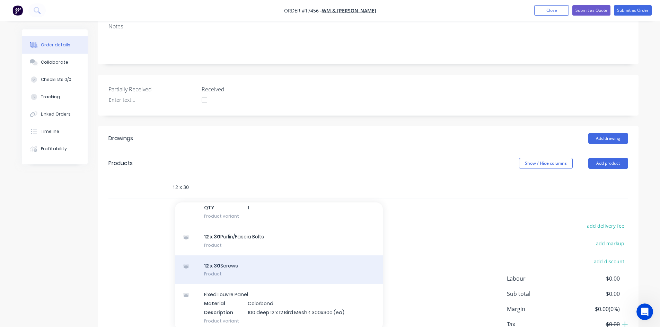
type input "12 x 30"
click at [255, 256] on div "12 x 30 Screws Product" at bounding box center [279, 270] width 208 height 29
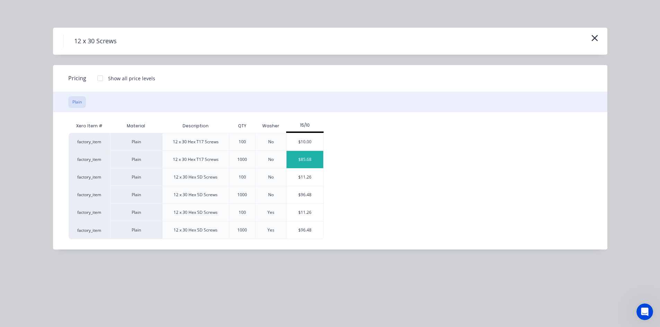
click at [311, 159] on div "$85.68" at bounding box center [304, 159] width 37 height 17
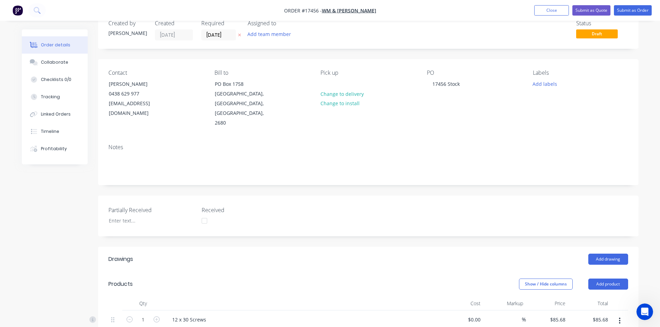
scroll to position [0, 0]
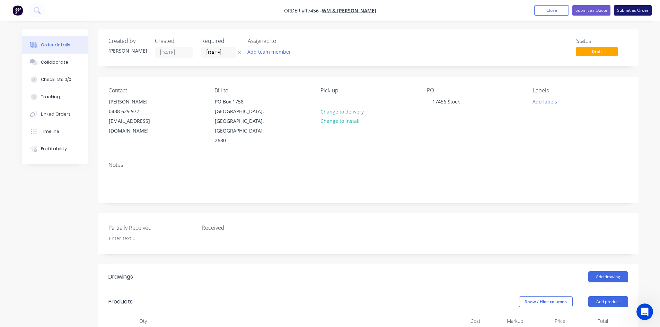
click at [631, 11] on button "Submit as Order" at bounding box center [633, 10] width 38 height 10
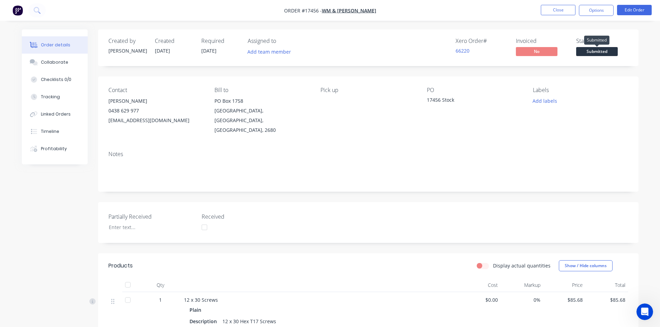
click at [596, 52] on span "Submitted" at bounding box center [597, 51] width 42 height 9
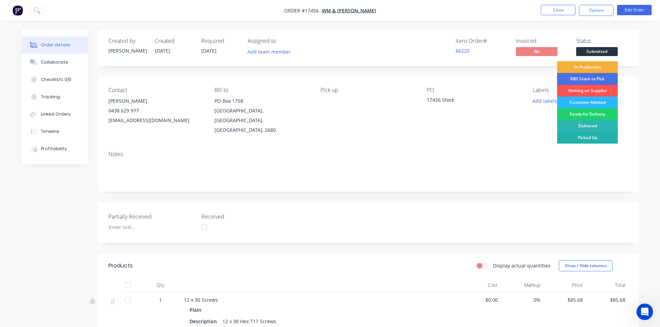
click at [587, 138] on div "Picked Up" at bounding box center [587, 138] width 61 height 12
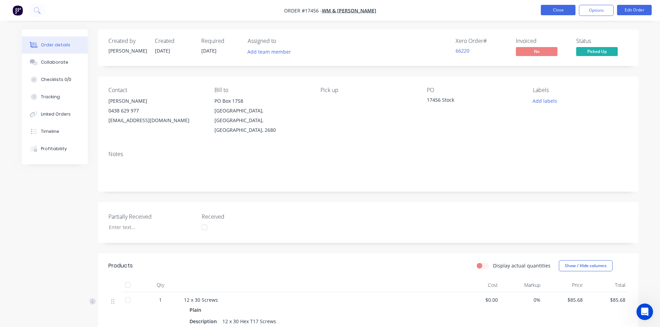
click at [561, 8] on button "Close" at bounding box center [557, 10] width 35 height 10
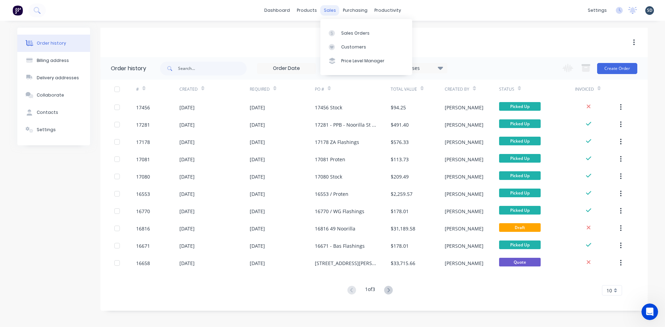
click at [325, 11] on div "sales" at bounding box center [329, 10] width 19 height 10
click at [349, 37] on link "Sales Orders" at bounding box center [366, 33] width 92 height 14
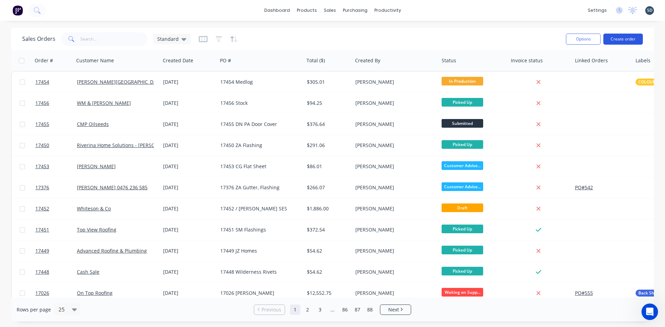
click at [629, 39] on button "Create order" at bounding box center [622, 39] width 39 height 11
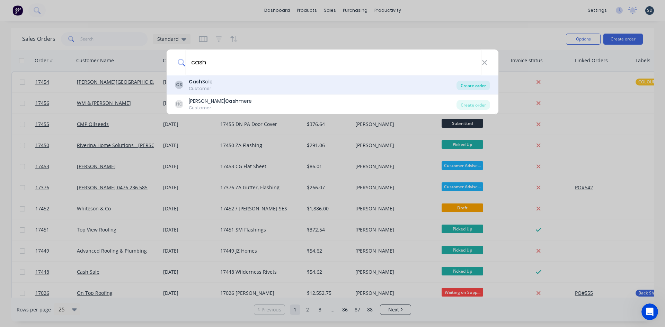
type input "cash"
click at [474, 83] on div "Create order" at bounding box center [473, 86] width 34 height 10
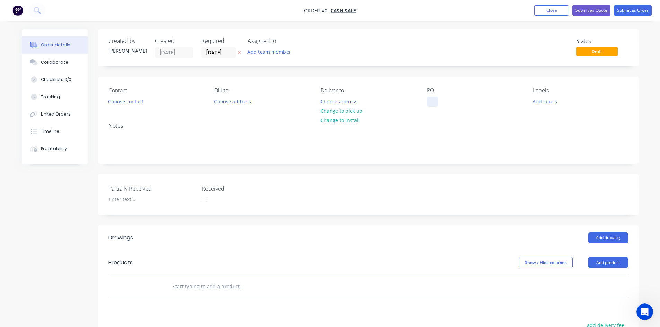
click at [431, 102] on div at bounding box center [432, 102] width 11 height 10
click at [427, 128] on div "Order details Collaborate Checklists 0/0 Tracking Linked Orders Timeline Profit…" at bounding box center [330, 252] width 630 height 446
click at [431, 101] on div at bounding box center [432, 102] width 11 height 10
click at [375, 186] on div "Partially Received Received" at bounding box center [368, 194] width 540 height 41
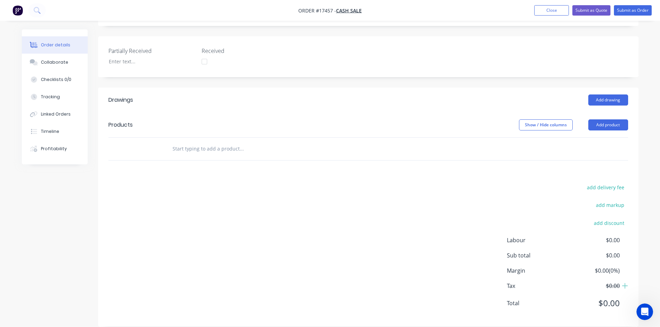
scroll to position [138, 0]
click at [199, 154] on input "text" at bounding box center [241, 148] width 138 height 14
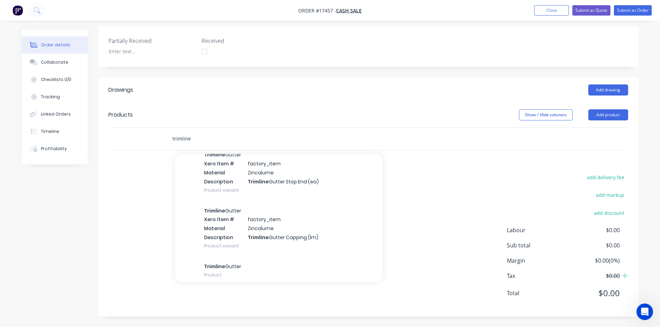
scroll to position [595, 0]
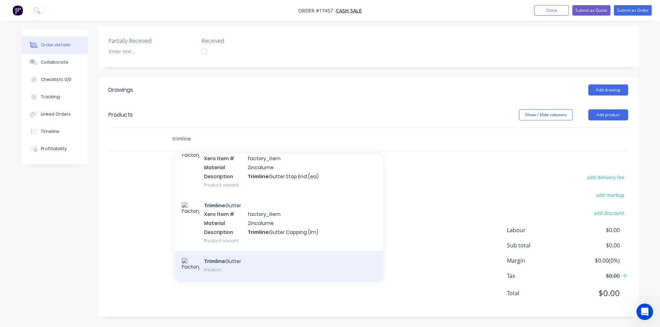
type input "trimline"
click at [256, 263] on div "Trimline Gutter Product" at bounding box center [279, 266] width 208 height 31
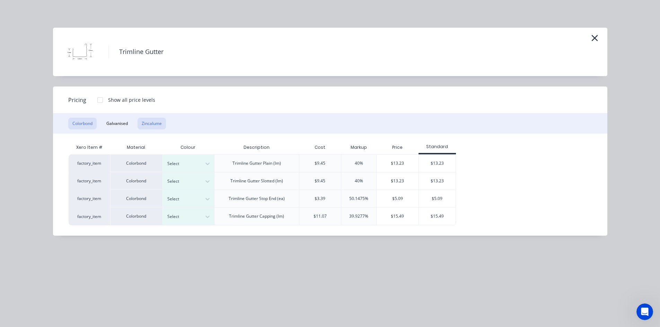
click at [148, 124] on button "Zincalume" at bounding box center [151, 124] width 28 height 12
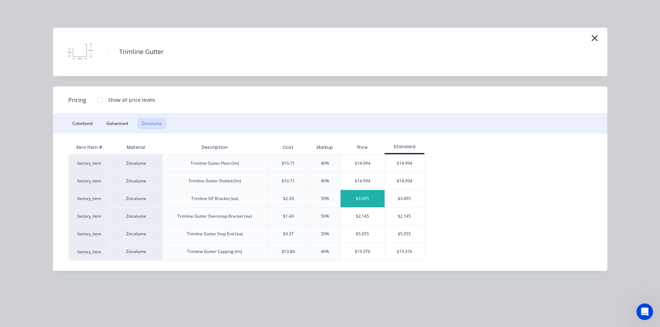
click at [365, 199] on div "$3.495" at bounding box center [362, 198] width 44 height 17
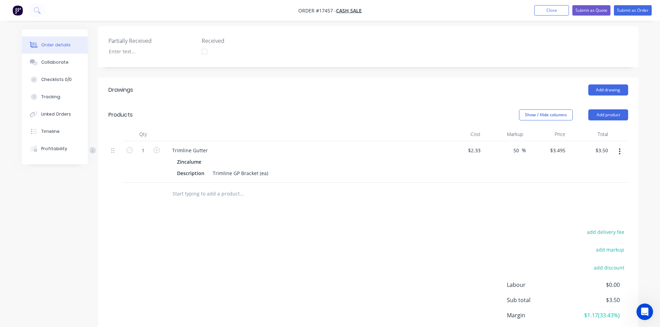
click at [187, 197] on input "text" at bounding box center [241, 194] width 138 height 14
click at [606, 116] on button "Add product" at bounding box center [608, 114] width 40 height 11
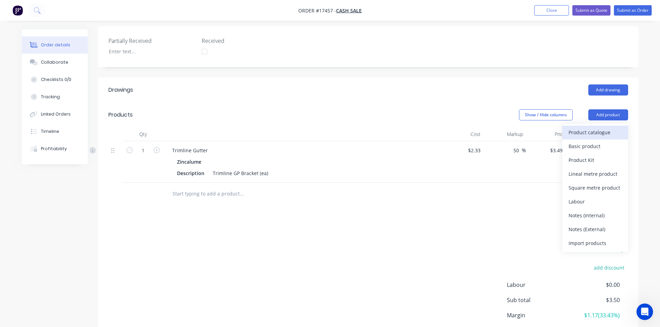
click at [595, 131] on div "Product catalogue" at bounding box center [594, 132] width 53 height 10
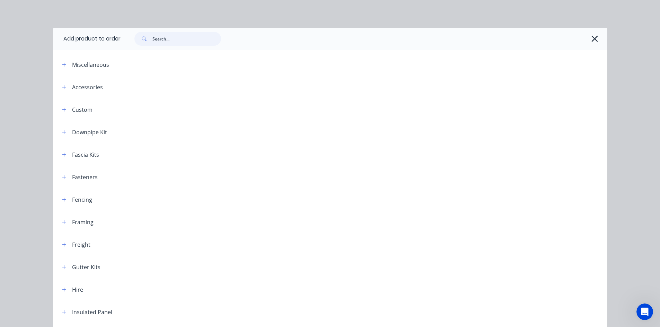
click at [162, 40] on input "text" at bounding box center [186, 39] width 69 height 14
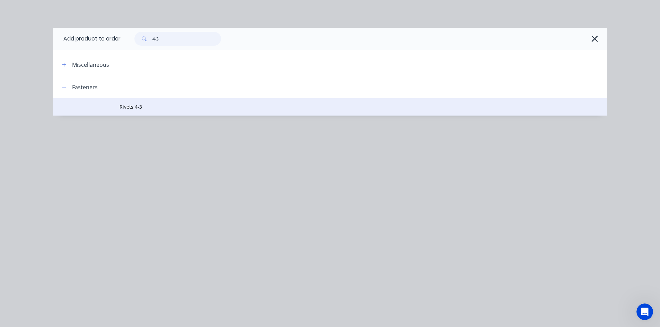
type input "4-3"
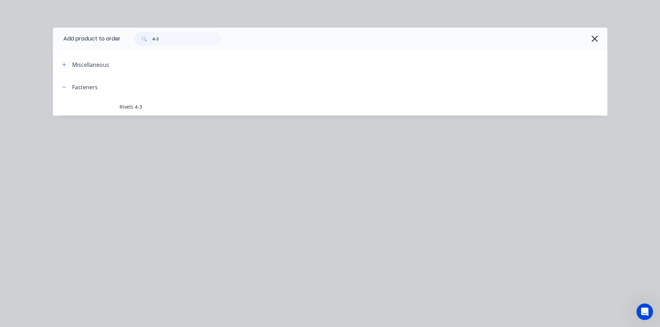
click at [157, 102] on td "Rivets 4-3" at bounding box center [362, 106] width 487 height 17
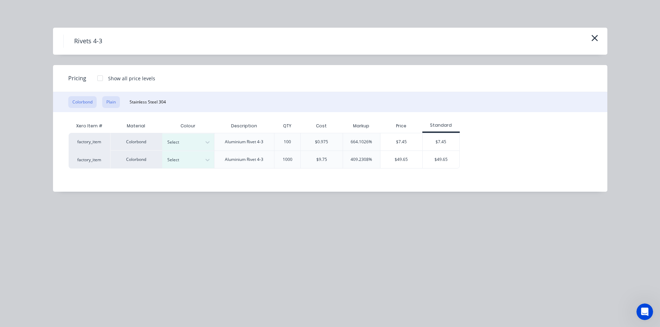
click at [106, 105] on button "Plain" at bounding box center [111, 102] width 18 height 12
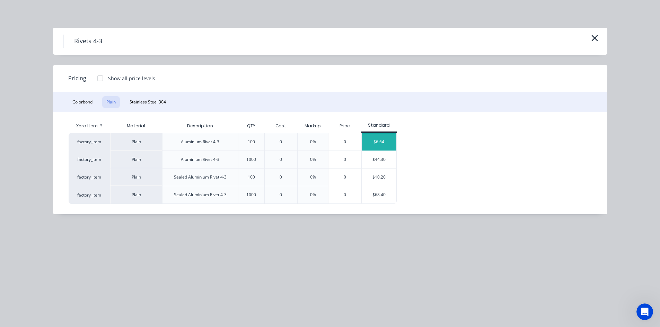
click at [385, 143] on div "$6.64" at bounding box center [378, 141] width 35 height 17
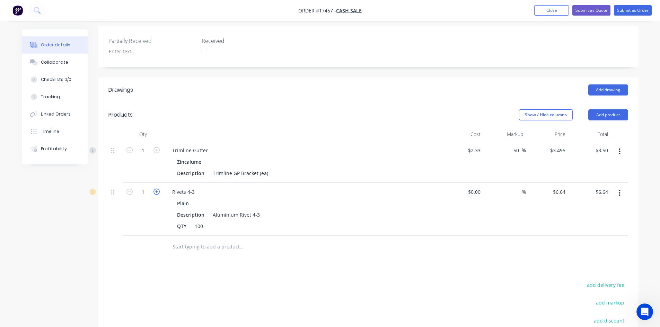
click at [158, 193] on icon "button" at bounding box center [156, 192] width 6 height 6
type input "2"
type input "$13.28"
click at [158, 193] on icon "button" at bounding box center [156, 192] width 6 height 6
type input "3"
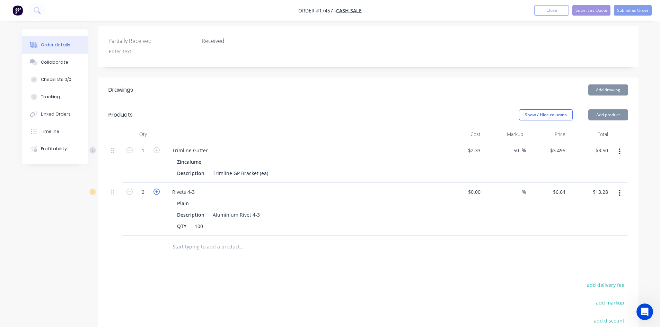
type input "$19.92"
click at [353, 253] on div at bounding box center [271, 247] width 208 height 14
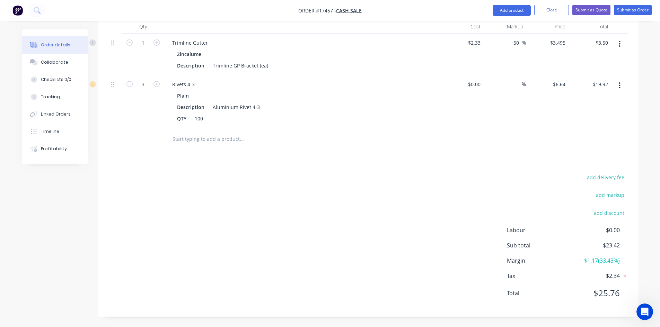
scroll to position [0, 0]
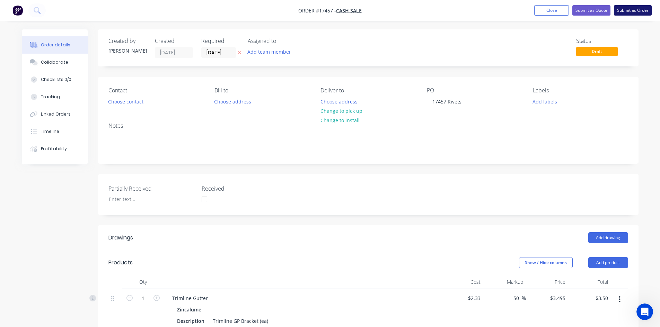
click at [633, 11] on button "Submit as Order" at bounding box center [633, 10] width 38 height 10
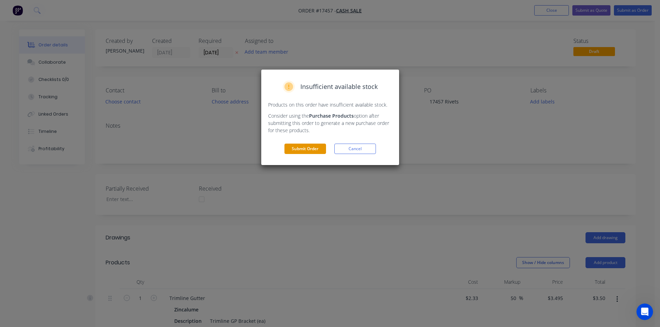
click at [313, 148] on button "Submit Order" at bounding box center [305, 149] width 42 height 10
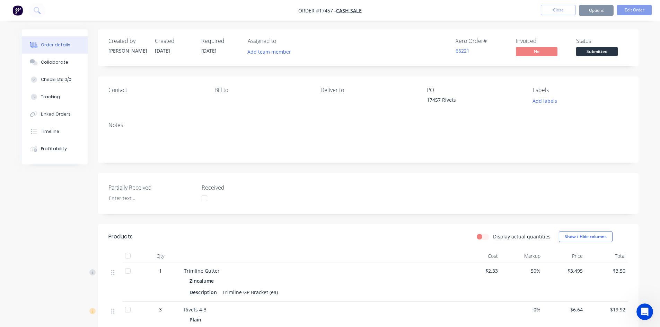
click at [597, 10] on button "Options" at bounding box center [596, 10] width 35 height 11
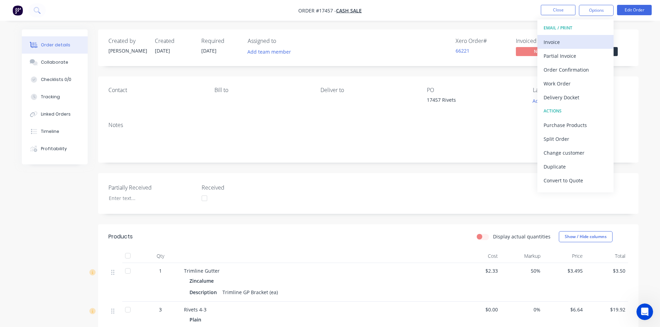
click at [563, 45] on div "Invoice" at bounding box center [575, 42] width 64 height 10
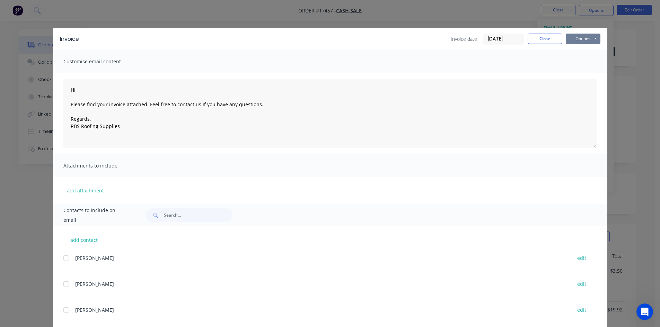
click at [578, 37] on button "Options" at bounding box center [582, 39] width 35 height 10
click at [584, 64] on button "Print" at bounding box center [587, 62] width 44 height 11
type textarea "Hi, Please find your invoice attached. Feel free to contact us if you have any …"
click at [539, 43] on button "Close" at bounding box center [544, 39] width 35 height 10
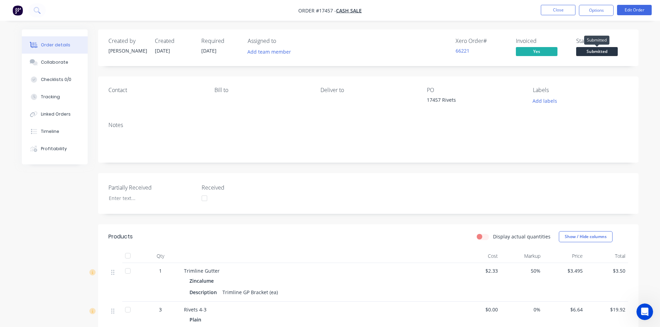
click at [596, 50] on span "Submitted" at bounding box center [597, 51] width 42 height 9
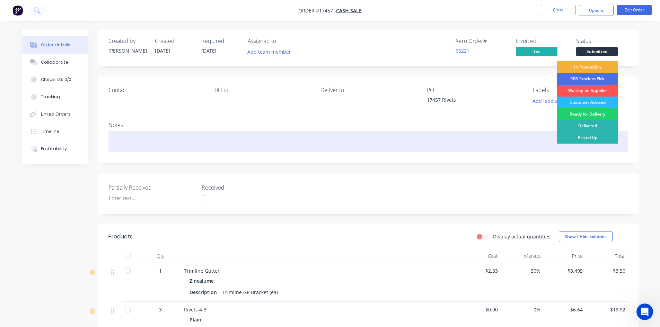
click at [595, 141] on div "Picked Up" at bounding box center [587, 138] width 61 height 12
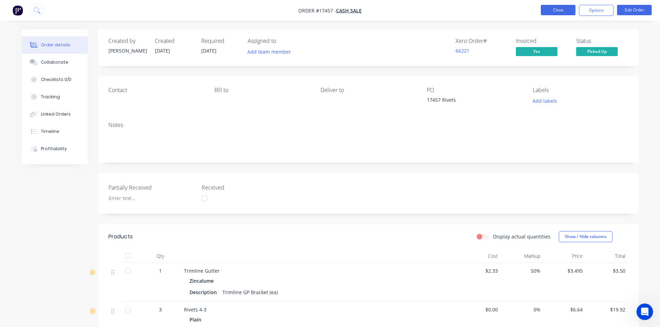
click at [551, 10] on button "Close" at bounding box center [557, 10] width 35 height 10
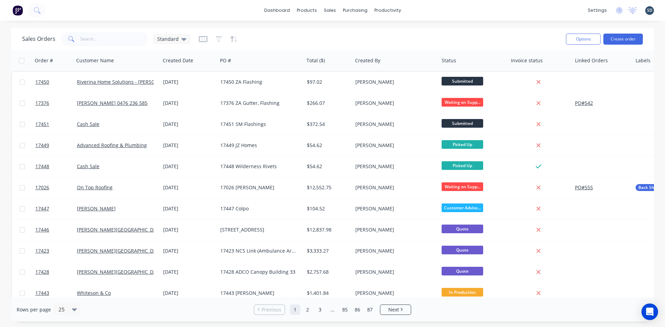
click at [630, 34] on button "Create order" at bounding box center [622, 39] width 39 height 11
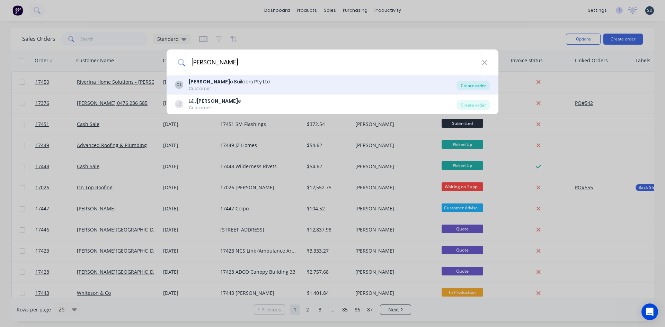
type input "[PERSON_NAME]"
click at [472, 84] on div "Create order" at bounding box center [473, 86] width 34 height 10
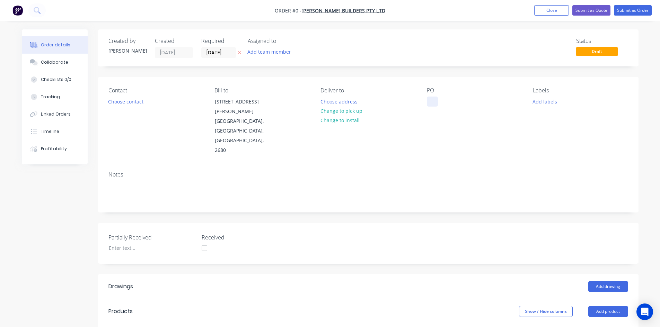
click at [432, 100] on div at bounding box center [432, 102] width 11 height 10
click at [435, 129] on div "Order details Collaborate Checklists 0/0 Tracking Linked Orders Timeline Profit…" at bounding box center [330, 276] width 630 height 494
click at [429, 95] on div "PO" at bounding box center [474, 121] width 95 height 68
click at [431, 99] on div at bounding box center [432, 102] width 11 height 10
click at [447, 128] on div "Contact Choose contact [PERSON_NAME] to [STREET_ADDRESS][PERSON_NAME][PERSON_NA…" at bounding box center [368, 121] width 540 height 89
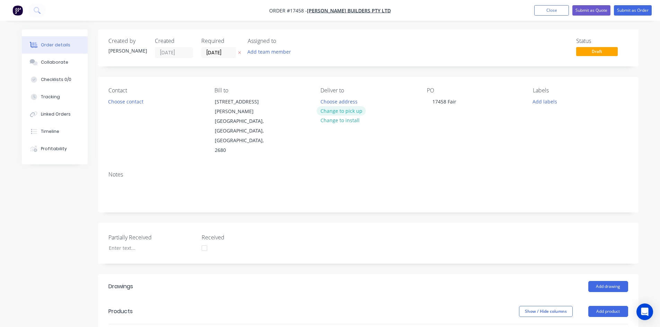
click at [338, 110] on button "Change to pick up" at bounding box center [340, 110] width 49 height 9
click at [131, 100] on button "Choose contact" at bounding box center [125, 101] width 43 height 9
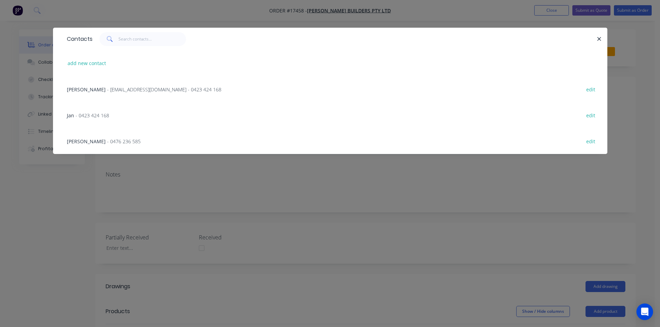
click at [138, 91] on span "- [EMAIL_ADDRESS][DOMAIN_NAME] - 0423 424 168" at bounding box center [164, 89] width 114 height 7
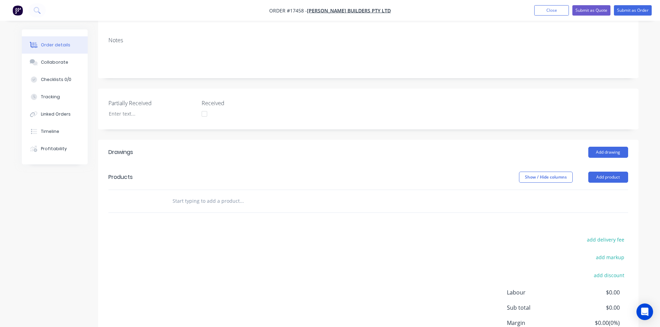
scroll to position [138, 0]
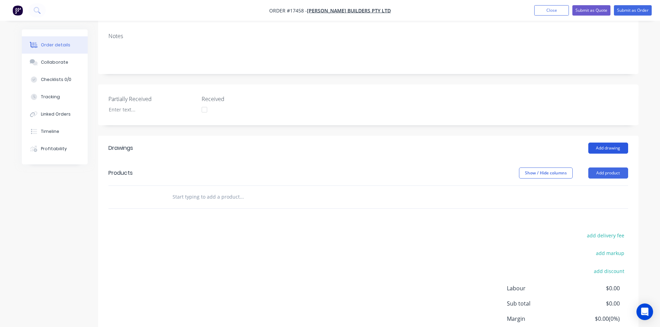
click at [605, 143] on button "Add drawing" at bounding box center [608, 148] width 40 height 11
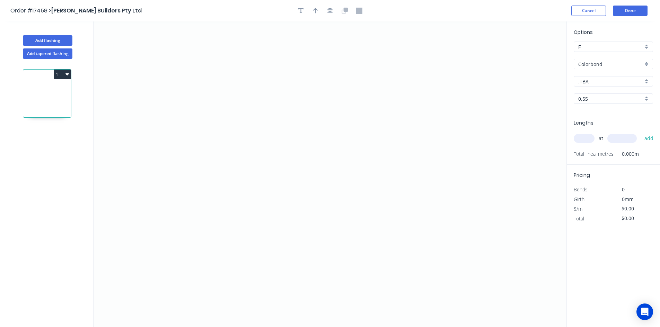
click at [603, 84] on input ".TBA" at bounding box center [610, 81] width 65 height 7
click at [610, 141] on div "Windspray" at bounding box center [613, 142] width 79 height 12
type input "Windspray"
click at [195, 62] on icon "0" at bounding box center [329, 174] width 473 height 306
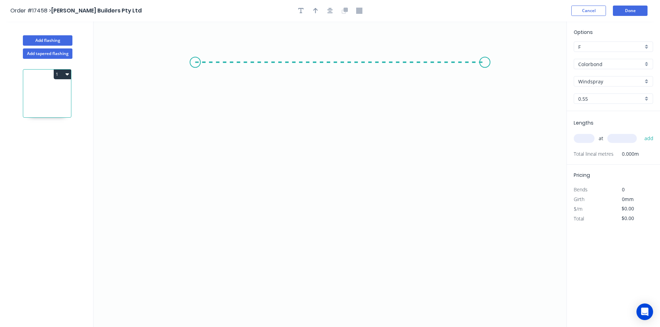
click at [485, 62] on icon "0" at bounding box center [329, 174] width 473 height 306
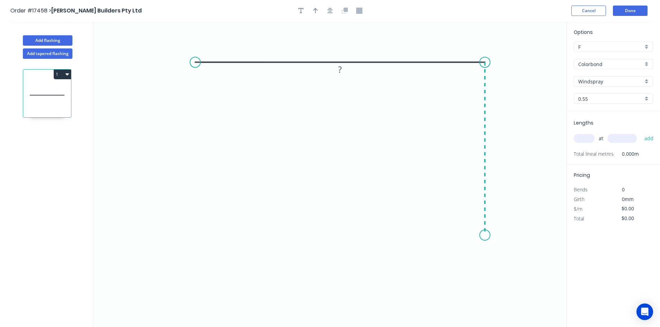
click at [486, 235] on icon "0 ?" at bounding box center [329, 174] width 473 height 306
click at [477, 253] on icon "0 ? ?" at bounding box center [329, 174] width 473 height 306
click at [194, 63] on circle at bounding box center [195, 62] width 10 height 10
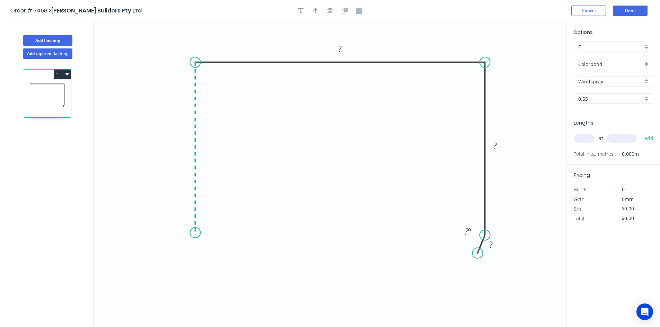
click at [195, 233] on icon "0 ? ? ? ? º" at bounding box center [329, 174] width 473 height 306
click at [200, 250] on icon "0 ? ? ? ? ? º" at bounding box center [329, 174] width 473 height 306
click at [343, 49] on rect at bounding box center [340, 49] width 14 height 10
click at [185, 146] on tspan "?" at bounding box center [184, 143] width 3 height 11
click at [187, 237] on tspan "?" at bounding box center [187, 240] width 3 height 11
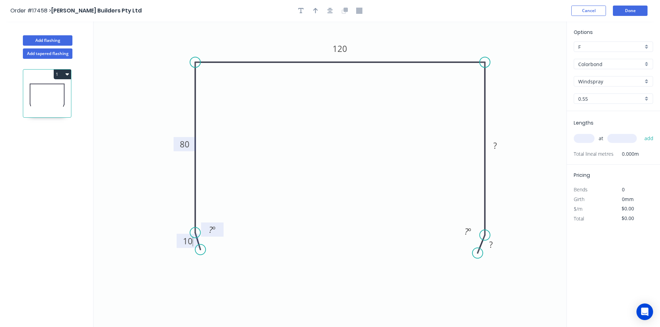
click at [212, 228] on tspan "º" at bounding box center [213, 229] width 3 height 11
drag, startPoint x: 222, startPoint y: 224, endPoint x: 170, endPoint y: 224, distance: 51.6
click at [170, 224] on rect at bounding box center [160, 229] width 23 height 14
click at [494, 248] on rect at bounding box center [491, 246] width 14 height 10
click at [464, 229] on tspan "?" at bounding box center [466, 231] width 4 height 11
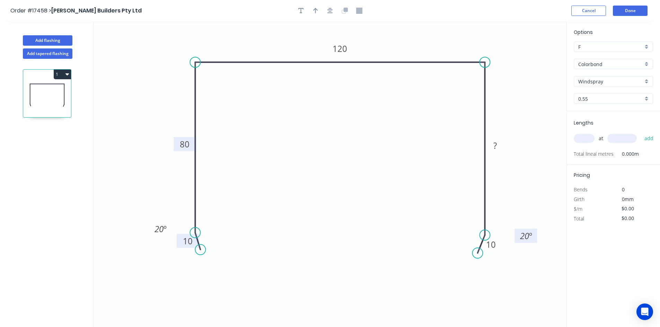
drag, startPoint x: 458, startPoint y: 230, endPoint x: 517, endPoint y: 234, distance: 58.3
click at [517, 234] on rect at bounding box center [526, 236] width 23 height 14
click at [496, 146] on tspan "?" at bounding box center [494, 145] width 3 height 11
click at [219, 87] on div "Show angle" at bounding box center [228, 85] width 70 height 14
type input "$20.00"
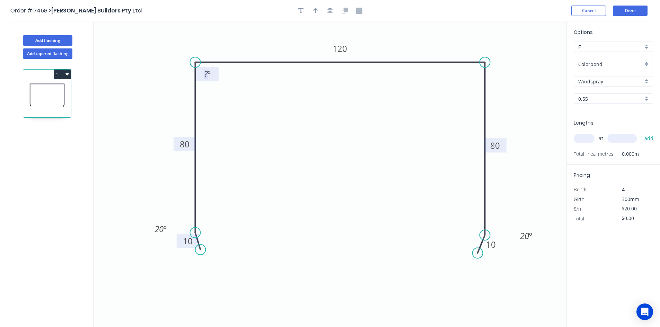
click at [208, 74] on tspan "º" at bounding box center [208, 73] width 3 height 11
drag, startPoint x: 215, startPoint y: 77, endPoint x: 161, endPoint y: 43, distance: 64.1
click at [161, 43] on rect at bounding box center [153, 40] width 23 height 14
click at [504, 85] on div "Show angle" at bounding box center [522, 87] width 70 height 14
click at [473, 75] on tspan "º" at bounding box center [474, 73] width 3 height 11
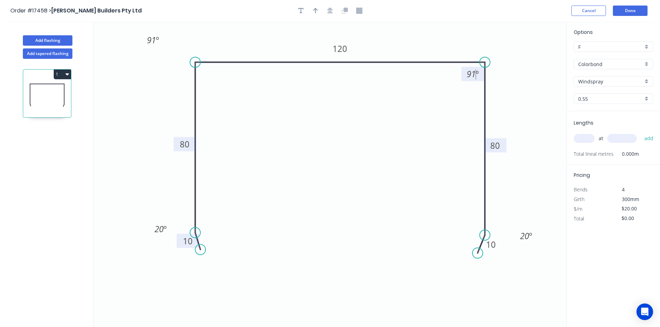
drag, startPoint x: 449, startPoint y: 93, endPoint x: 478, endPoint y: 73, distance: 35.3
click at [449, 93] on icon "0 10 80 120 80 10 91 º 91 º 20 º 20 º" at bounding box center [329, 174] width 473 height 306
drag, startPoint x: 464, startPoint y: 77, endPoint x: 515, endPoint y: 43, distance: 61.7
click at [515, 43] on rect at bounding box center [523, 40] width 23 height 14
click at [326, 9] on button "button" at bounding box center [330, 11] width 10 height 10
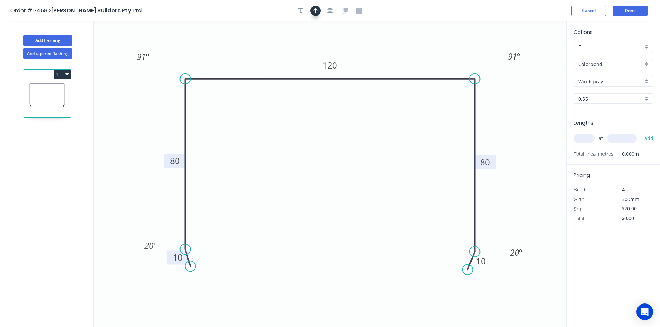
click at [317, 11] on icon "button" at bounding box center [315, 11] width 5 height 6
drag, startPoint x: 530, startPoint y: 53, endPoint x: 408, endPoint y: 53, distance: 122.6
click at [408, 53] on icon at bounding box center [407, 45] width 6 height 22
click at [587, 135] on input "text" at bounding box center [583, 138] width 21 height 9
type input "1"
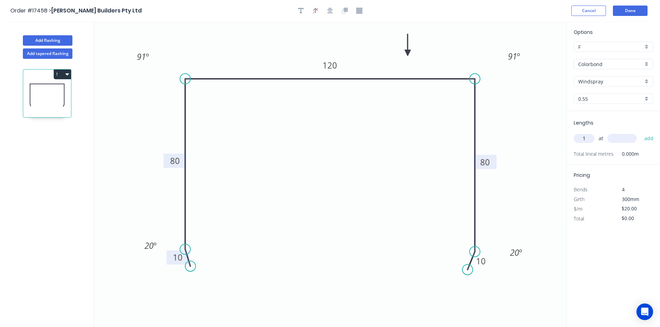
click at [626, 138] on input "text" at bounding box center [621, 138] width 29 height 9
type input "2900"
click at [652, 138] on button "add" at bounding box center [649, 139] width 16 height 12
type input "$58.00"
click at [47, 38] on button "Add flashing" at bounding box center [48, 40] width 50 height 10
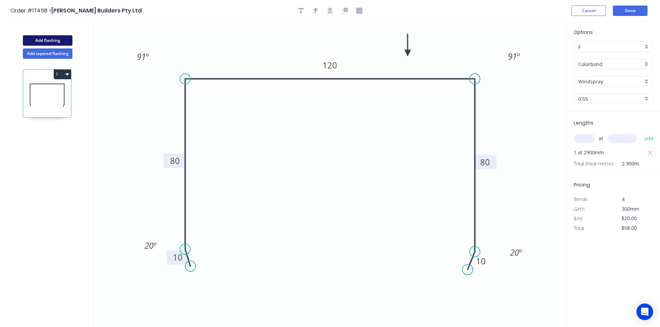
type input "$0.00"
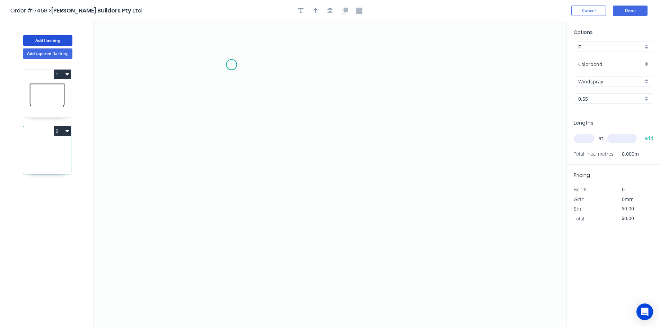
click at [231, 65] on icon "0" at bounding box center [329, 174] width 473 height 306
click at [231, 234] on icon "0" at bounding box center [329, 174] width 473 height 306
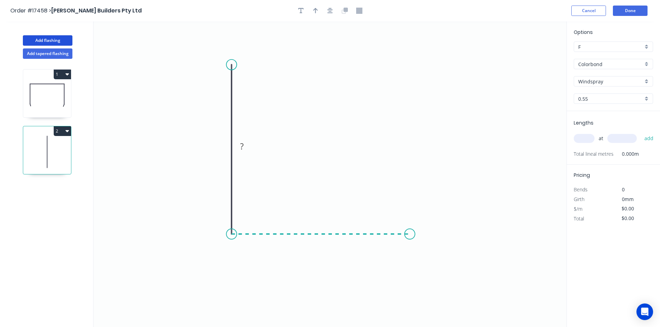
click at [410, 230] on icon "0 ?" at bounding box center [329, 174] width 473 height 306
click at [438, 244] on icon "0 ? ?" at bounding box center [329, 174] width 473 height 306
click at [234, 62] on circle at bounding box center [231, 65] width 10 height 10
click at [222, 42] on icon "0 ? ? ? ? º" at bounding box center [329, 174] width 473 height 306
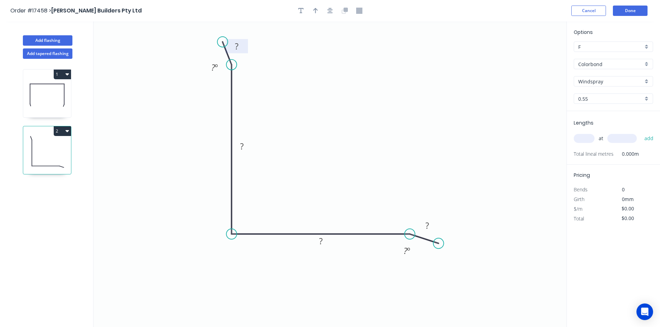
click at [242, 45] on rect at bounding box center [237, 47] width 14 height 10
click at [214, 66] on text "? º" at bounding box center [214, 67] width 7 height 11
click at [192, 99] on icon "0 10 ? ? ? 20 º ? º" at bounding box center [329, 174] width 473 height 306
drag, startPoint x: 204, startPoint y: 66, endPoint x: 256, endPoint y: 61, distance: 52.1
click at [256, 61] on rect at bounding box center [266, 63] width 23 height 14
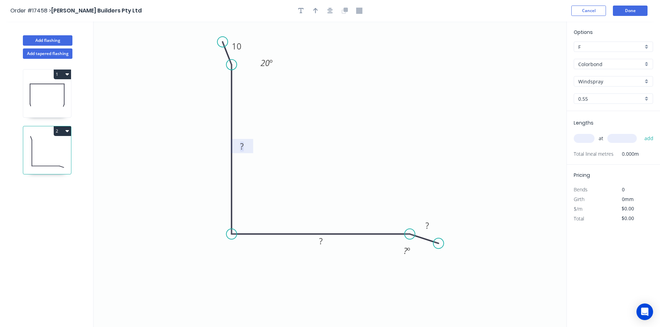
click at [244, 148] on rect at bounding box center [242, 147] width 14 height 10
click at [325, 241] on rect at bounding box center [321, 242] width 14 height 10
click at [409, 251] on tspan "º" at bounding box center [408, 250] width 3 height 11
drag, startPoint x: 397, startPoint y: 248, endPoint x: 396, endPoint y: 201, distance: 47.1
click at [396, 201] on rect at bounding box center [405, 204] width 23 height 14
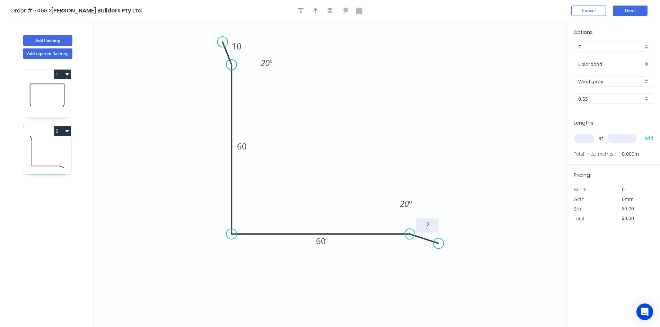
click at [427, 224] on tspan "?" at bounding box center [426, 225] width 3 height 11
click at [410, 261] on icon "0 10 60 60 10 20 º 20 º" at bounding box center [329, 174] width 473 height 306
type input "$12.86"
click at [251, 255] on div "Show angle" at bounding box center [266, 259] width 70 height 14
click at [244, 224] on tspan "º" at bounding box center [245, 221] width 3 height 11
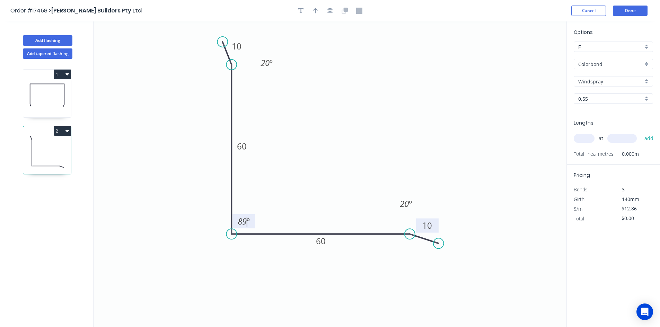
click at [290, 206] on icon "0 10 60 60 10 20 º 89 º 20 º" at bounding box center [329, 174] width 473 height 306
click at [331, 8] on icon "button" at bounding box center [330, 11] width 6 height 6
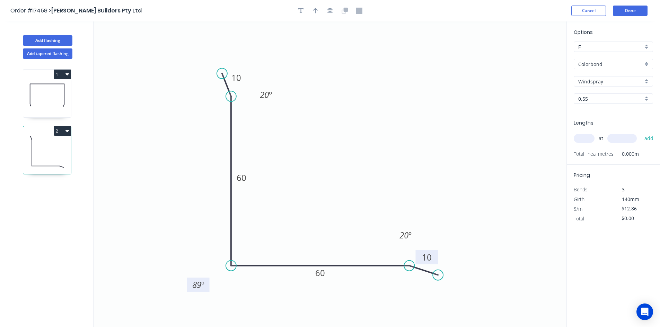
drag, startPoint x: 251, startPoint y: 251, endPoint x: 211, endPoint y: 283, distance: 51.3
click at [209, 283] on rect at bounding box center [198, 285] width 23 height 14
click at [315, 9] on icon "button" at bounding box center [315, 11] width 5 height 6
click at [531, 55] on icon at bounding box center [531, 48] width 6 height 22
drag, startPoint x: 531, startPoint y: 55, endPoint x: 330, endPoint y: 176, distance: 235.3
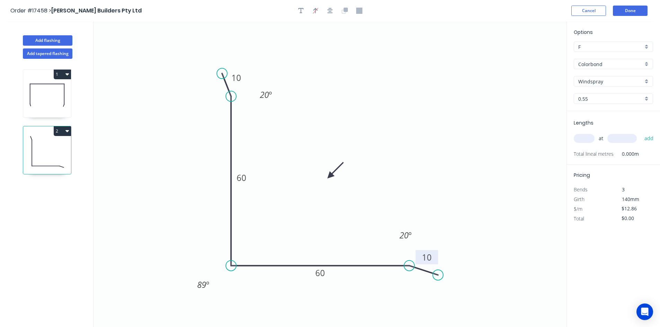
click at [330, 176] on icon at bounding box center [335, 170] width 20 height 20
click at [581, 140] on input "text" at bounding box center [583, 138] width 21 height 9
type input "1"
click at [621, 139] on input "text" at bounding box center [621, 138] width 29 height 9
type input "3200"
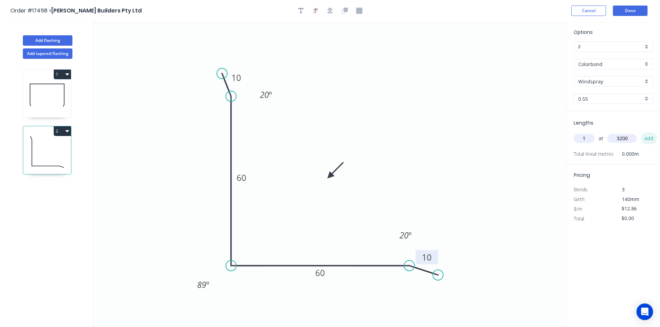
click at [644, 141] on button "add" at bounding box center [649, 139] width 16 height 12
type input "$41.15"
click at [49, 39] on button "Add flashing" at bounding box center [48, 40] width 50 height 10
type input "$0.00"
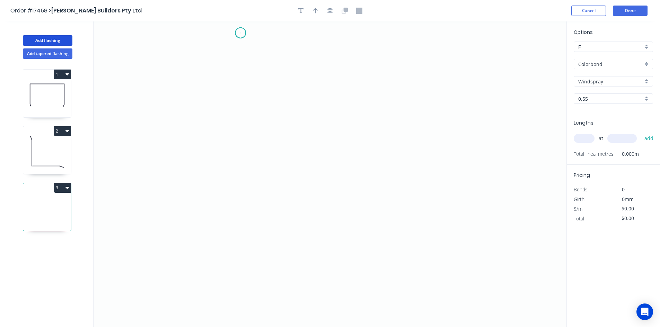
click at [240, 33] on icon "0" at bounding box center [329, 174] width 473 height 306
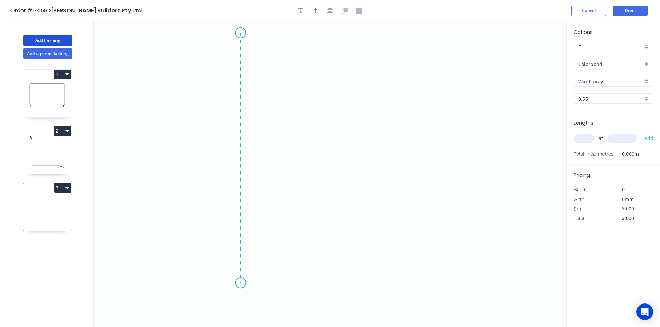
click at [248, 283] on icon "0" at bounding box center [329, 174] width 473 height 306
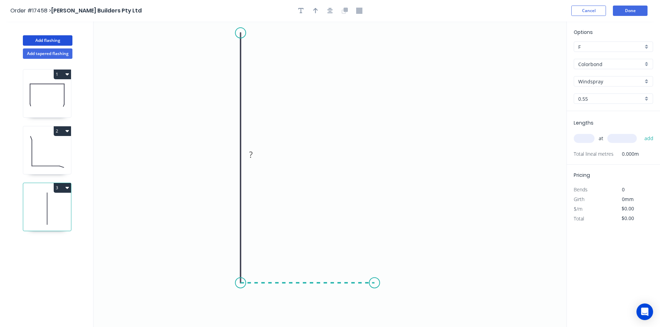
click at [374, 289] on icon "0 ?" at bounding box center [329, 174] width 473 height 306
click at [391, 299] on icon "0 ? ?" at bounding box center [329, 174] width 473 height 306
click at [227, 156] on rect at bounding box center [230, 155] width 14 height 10
click at [311, 290] on rect at bounding box center [308, 291] width 14 height 10
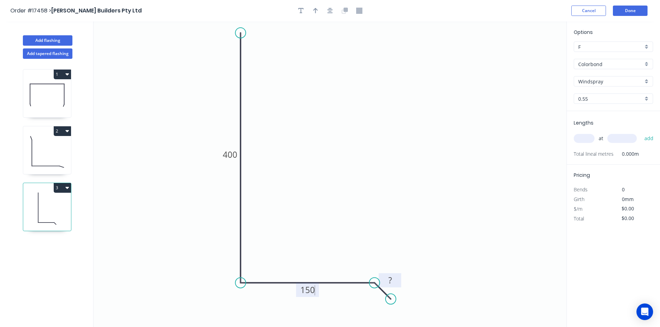
click at [390, 279] on tspan "?" at bounding box center [389, 280] width 3 height 11
click at [382, 305] on div "Show angle" at bounding box center [406, 309] width 70 height 14
type input "$26.80"
click at [373, 296] on rect at bounding box center [368, 299] width 14 height 10
click at [341, 320] on icon "0 400 150 20 30 º" at bounding box center [329, 174] width 473 height 306
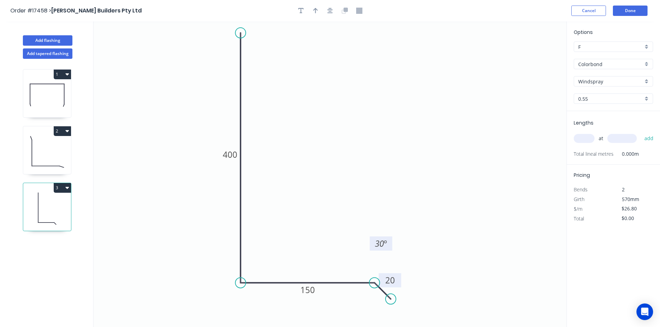
drag, startPoint x: 360, startPoint y: 302, endPoint x: 373, endPoint y: 247, distance: 56.3
click at [373, 247] on rect at bounding box center [380, 243] width 23 height 14
click at [261, 307] on div "Show angle" at bounding box center [274, 308] width 70 height 14
click at [254, 269] on tspan "º" at bounding box center [254, 270] width 3 height 11
click at [287, 257] on icon "0 400 150 20 89 º 30 º" at bounding box center [329, 174] width 473 height 306
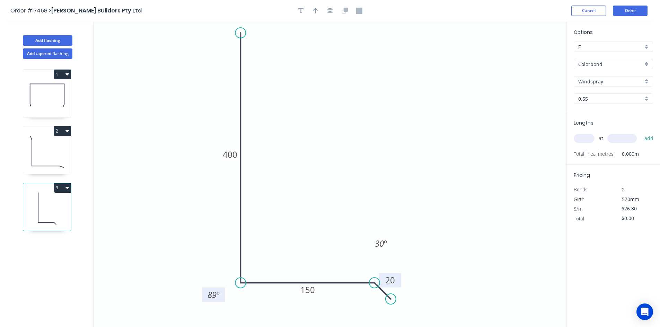
drag, startPoint x: 261, startPoint y: 267, endPoint x: 222, endPoint y: 292, distance: 46.2
click at [222, 292] on rect at bounding box center [213, 295] width 23 height 14
click at [330, 13] on icon "button" at bounding box center [330, 11] width 6 height 6
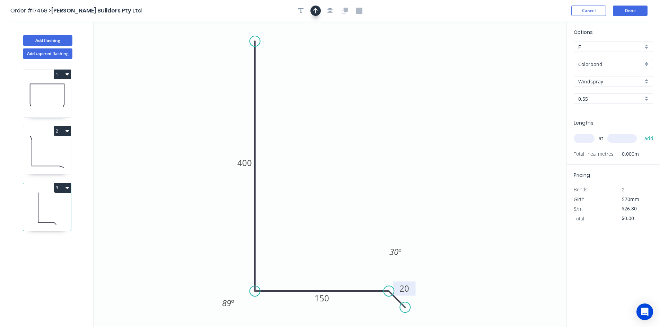
click at [316, 13] on icon "button" at bounding box center [315, 11] width 5 height 6
click at [531, 55] on icon at bounding box center [531, 48] width 6 height 22
drag, startPoint x: 531, startPoint y: 55, endPoint x: 338, endPoint y: 195, distance: 237.8
click at [338, 195] on icon at bounding box center [343, 189] width 20 height 20
click at [582, 137] on input "text" at bounding box center [583, 138] width 21 height 9
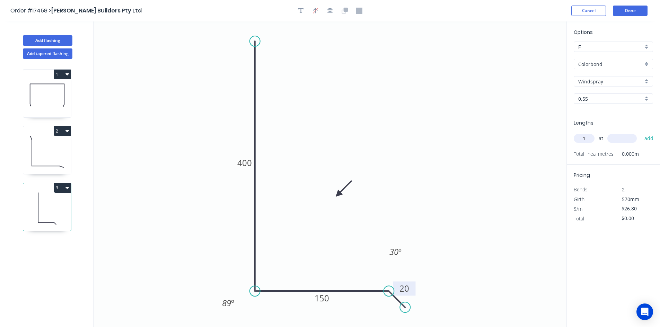
type input "1"
click at [618, 139] on input "text" at bounding box center [621, 138] width 29 height 9
type input "4700"
click at [648, 137] on button "add" at bounding box center [649, 139] width 16 height 12
type input "$125.96"
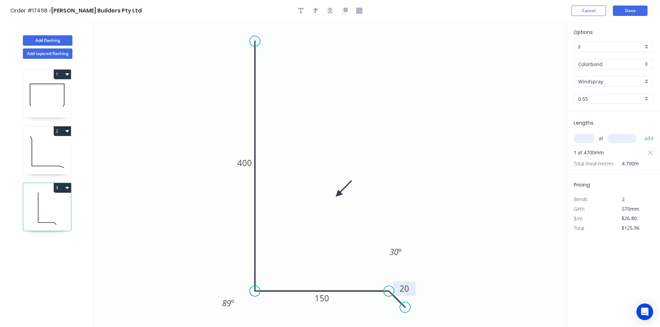
click at [66, 133] on icon "button" at bounding box center [66, 131] width 3 height 6
click at [53, 146] on div "Duplicate" at bounding box center [37, 148] width 53 height 10
type input "$12.86"
type input "$0.00"
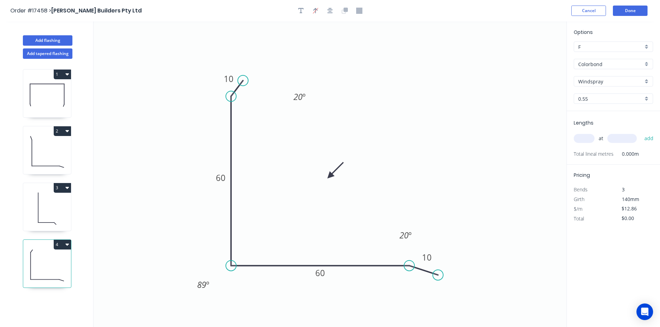
drag, startPoint x: 222, startPoint y: 71, endPoint x: 243, endPoint y: 81, distance: 22.9
click at [243, 81] on circle at bounding box center [243, 80] width 10 height 10
drag, startPoint x: 440, startPoint y: 276, endPoint x: 421, endPoint y: 249, distance: 33.3
click at [421, 249] on circle at bounding box center [420, 248] width 10 height 10
click at [69, 247] on icon "button" at bounding box center [66, 245] width 3 height 6
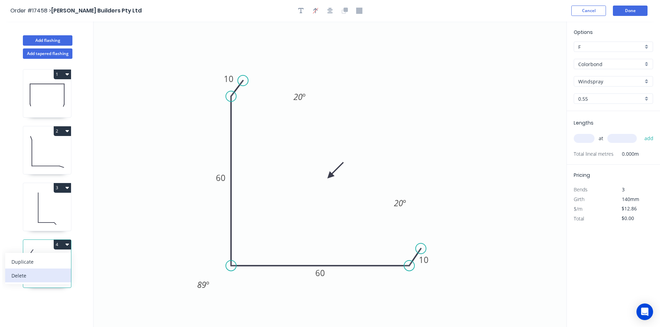
click at [48, 274] on div "Delete" at bounding box center [37, 276] width 53 height 10
type input "$26.80"
type input "$125.96"
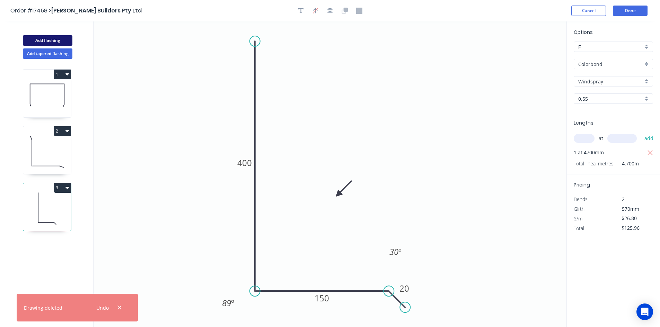
click at [52, 40] on button "Add flashing" at bounding box center [48, 40] width 50 height 10
type input "$0.00"
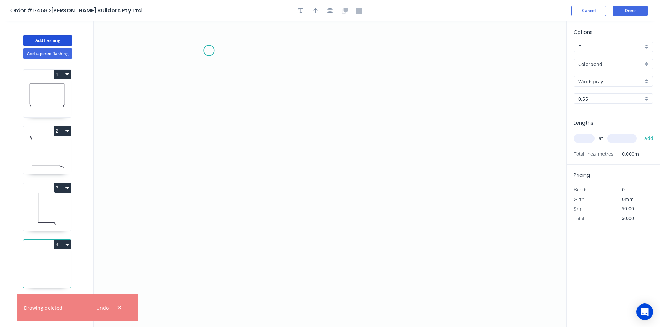
click at [203, 53] on icon "0" at bounding box center [329, 174] width 473 height 306
click at [433, 46] on icon "0" at bounding box center [329, 174] width 473 height 306
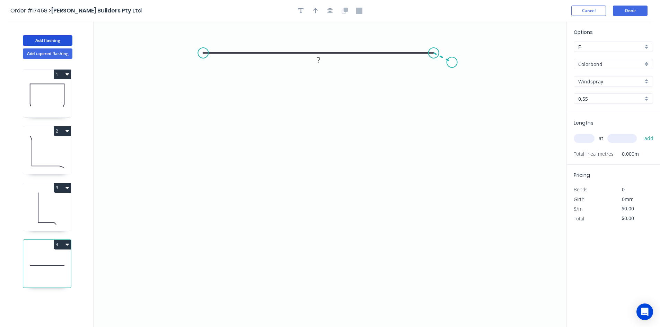
click at [452, 62] on icon "0 ?" at bounding box center [329, 174] width 473 height 306
click at [200, 53] on circle at bounding box center [203, 53] width 10 height 10
click at [200, 274] on icon "0 ? ? ? º" at bounding box center [329, 174] width 473 height 306
click at [210, 292] on icon "0 ? ? ? ? º" at bounding box center [329, 174] width 473 height 306
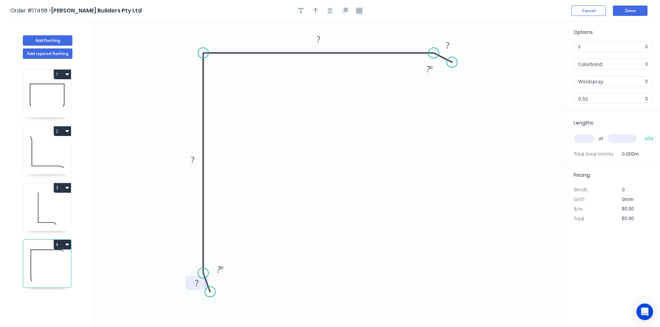
click at [199, 283] on rect at bounding box center [197, 284] width 14 height 10
click at [194, 160] on tspan "?" at bounding box center [192, 159] width 3 height 11
click at [321, 39] on rect at bounding box center [318, 40] width 14 height 10
click at [454, 51] on rect at bounding box center [447, 45] width 23 height 14
click at [451, 47] on rect at bounding box center [447, 46] width 14 height 10
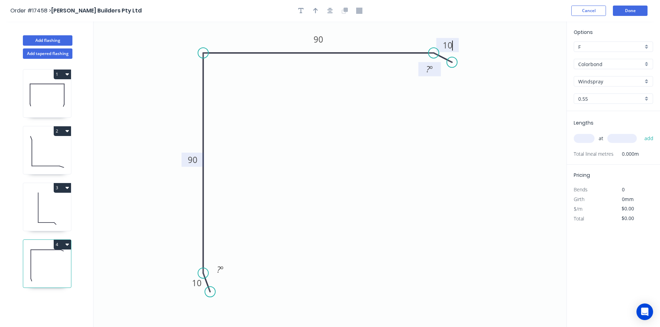
type input "$14.62"
click at [430, 68] on tspan "º" at bounding box center [431, 68] width 3 height 11
click at [223, 272] on tspan "º" at bounding box center [221, 269] width 3 height 11
click at [256, 258] on icon "0 10 90 90 10 20 º 20 º" at bounding box center [329, 174] width 473 height 306
drag, startPoint x: 229, startPoint y: 270, endPoint x: 175, endPoint y: 278, distance: 54.0
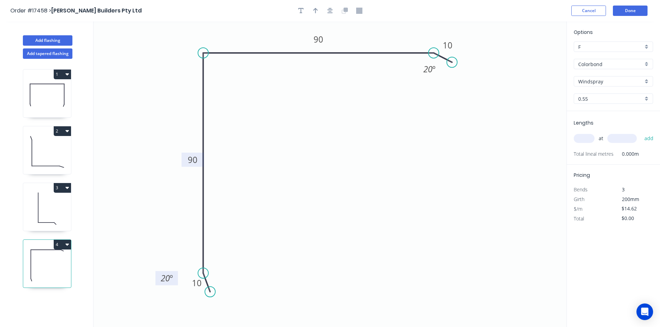
click at [175, 278] on rect at bounding box center [166, 278] width 23 height 14
drag, startPoint x: 419, startPoint y: 65, endPoint x: 421, endPoint y: 26, distance: 39.9
click at [421, 26] on rect at bounding box center [431, 29] width 23 height 14
click at [329, 11] on icon "button" at bounding box center [330, 11] width 6 height 6
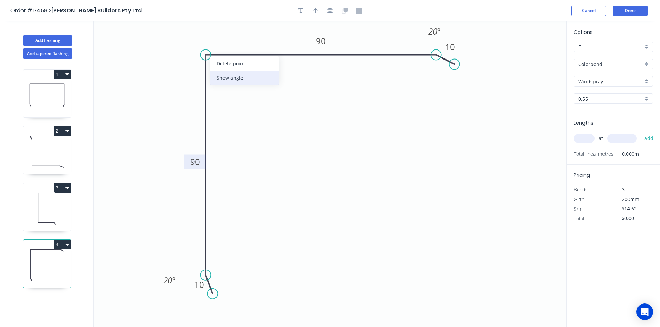
click at [220, 78] on div "Show angle" at bounding box center [244, 78] width 70 height 14
click at [218, 69] on tspan "º" at bounding box center [219, 66] width 3 height 11
click at [235, 79] on icon "0 10 90 90 10 93 º 20 º 20 º" at bounding box center [329, 174] width 473 height 306
drag, startPoint x: 224, startPoint y: 70, endPoint x: 185, endPoint y: 44, distance: 46.8
click at [185, 44] on rect at bounding box center [176, 40] width 23 height 14
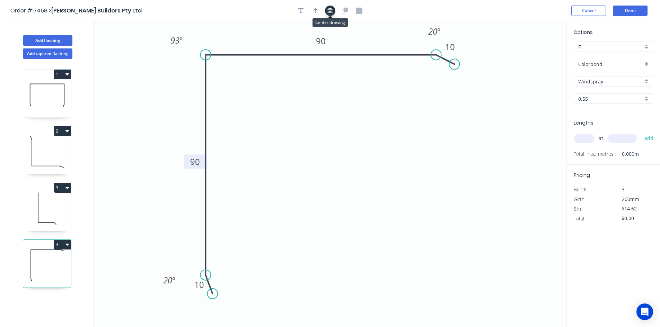
click at [334, 10] on button "button" at bounding box center [330, 11] width 10 height 10
click at [586, 136] on input "text" at bounding box center [583, 138] width 21 height 9
type input "1"
click at [619, 140] on input "text" at bounding box center [621, 138] width 29 height 9
type input "3000"
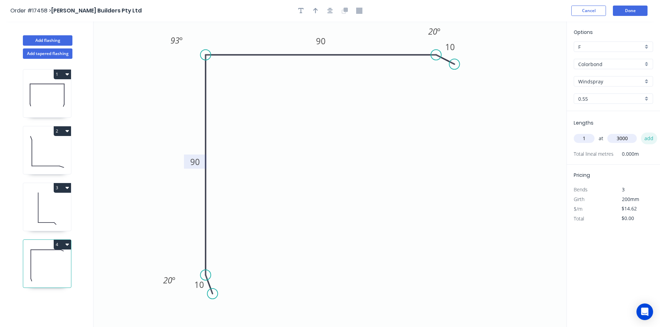
click at [646, 138] on button "add" at bounding box center [649, 139] width 16 height 12
type input "$43.86"
click at [317, 11] on icon "button" at bounding box center [315, 11] width 5 height 6
drag, startPoint x: 530, startPoint y: 56, endPoint x: 172, endPoint y: 99, distance: 360.9
click at [185, 100] on icon at bounding box center [188, 92] width 6 height 22
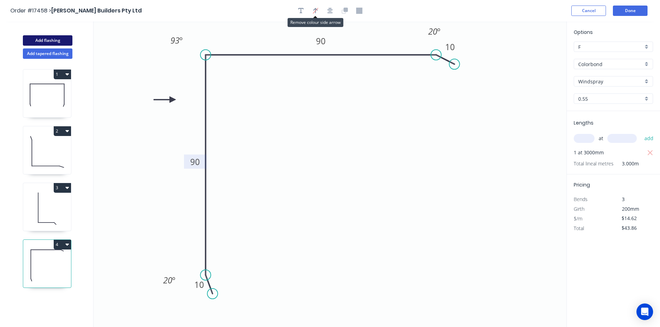
click at [56, 40] on button "Add flashing" at bounding box center [48, 40] width 50 height 10
type input "$0.00"
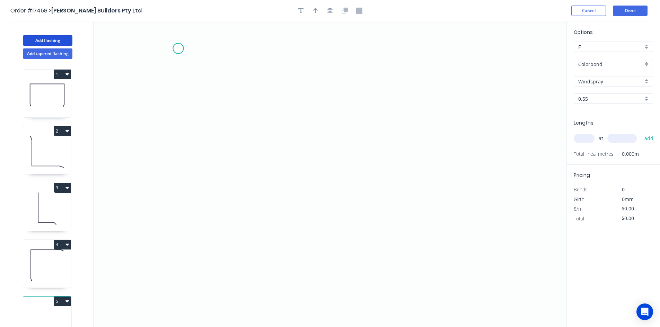
click at [177, 48] on icon "0" at bounding box center [329, 174] width 473 height 306
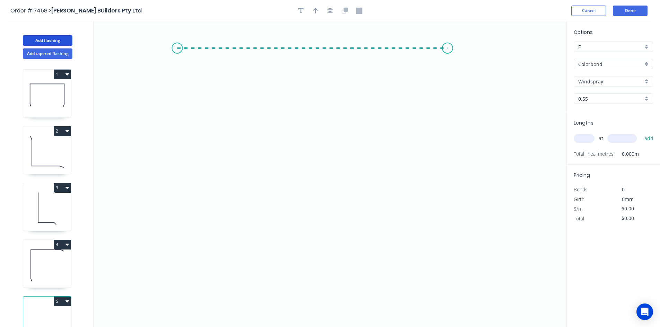
click at [447, 48] on icon "0" at bounding box center [329, 174] width 473 height 306
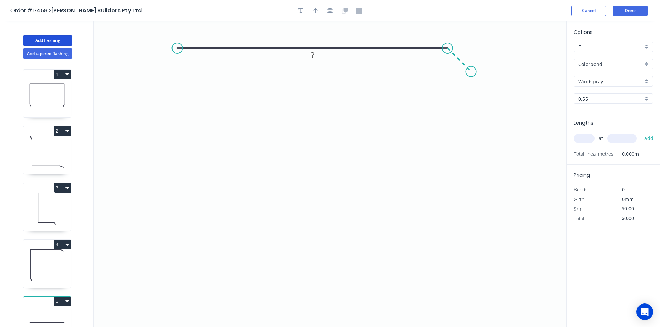
click at [471, 70] on icon "0 ?" at bounding box center [329, 174] width 473 height 306
click at [179, 50] on circle at bounding box center [177, 48] width 10 height 10
click at [179, 261] on icon "0 ? ?" at bounding box center [329, 174] width 473 height 306
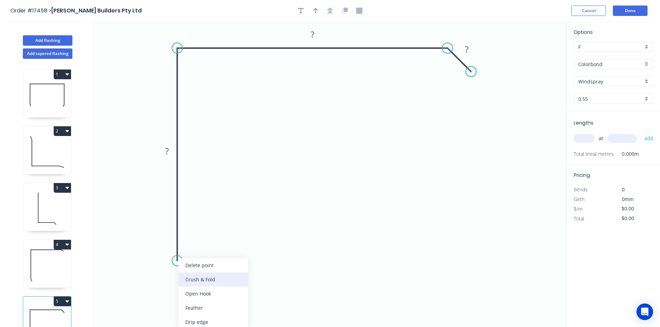
click at [208, 281] on div "Crush & Fold" at bounding box center [213, 279] width 70 height 14
drag, startPoint x: 149, startPoint y: 248, endPoint x: 209, endPoint y: 264, distance: 62.4
click at [209, 264] on rect at bounding box center [223, 265] width 28 height 14
click at [169, 152] on rect at bounding box center [167, 152] width 14 height 10
click at [316, 37] on rect at bounding box center [312, 35] width 14 height 10
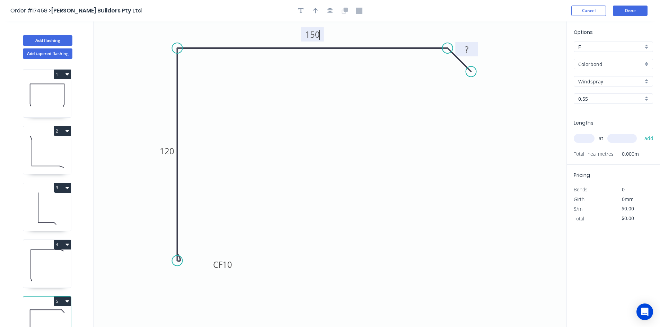
click at [466, 50] on tspan "?" at bounding box center [466, 49] width 3 height 11
click at [460, 77] on div "Show angle" at bounding box center [481, 73] width 70 height 14
type input "$20.00"
click at [436, 61] on rect at bounding box center [441, 64] width 14 height 10
drag, startPoint x: 432, startPoint y: 60, endPoint x: 408, endPoint y: 24, distance: 42.9
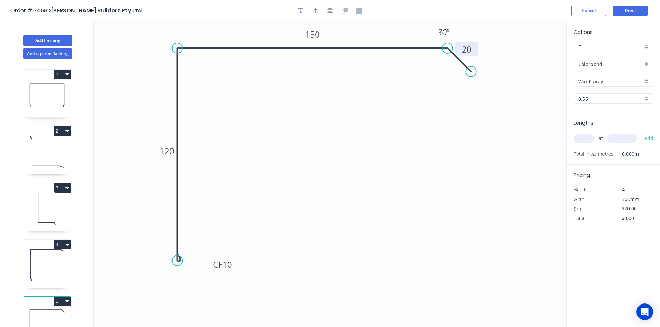
click at [435, 28] on rect at bounding box center [443, 32] width 23 height 14
click at [332, 11] on icon "button" at bounding box center [330, 11] width 6 height 6
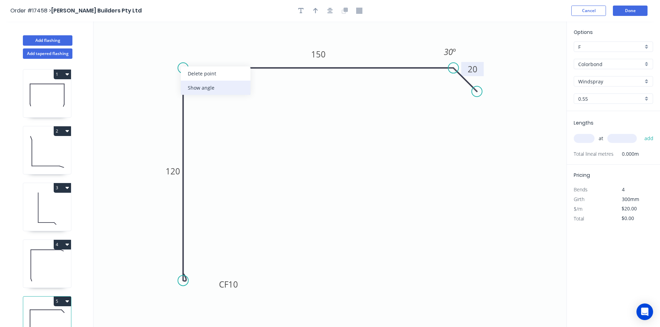
click at [200, 92] on div "Show angle" at bounding box center [216, 88] width 70 height 14
click at [196, 77] on tspan "º" at bounding box center [196, 79] width 3 height 11
click at [214, 91] on icon "0 CF 10 120 150 20 93 º 30 º" at bounding box center [329, 174] width 473 height 306
drag, startPoint x: 204, startPoint y: 85, endPoint x: 166, endPoint y: 62, distance: 43.8
click at [166, 62] on rect at bounding box center [160, 57] width 23 height 14
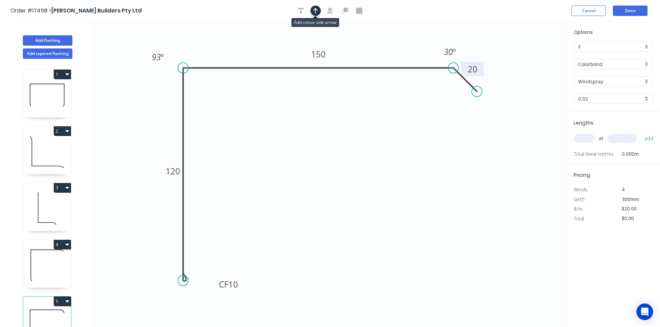
click at [316, 10] on icon "button" at bounding box center [315, 11] width 5 height 6
drag, startPoint x: 530, startPoint y: 56, endPoint x: 137, endPoint y: 119, distance: 398.1
click at [137, 119] on icon at bounding box center [130, 119] width 22 height 6
click at [293, 132] on icon "0 CF 10 120 150 20 93 º 30 º" at bounding box center [329, 174] width 473 height 306
click at [589, 138] on input "text" at bounding box center [583, 138] width 21 height 9
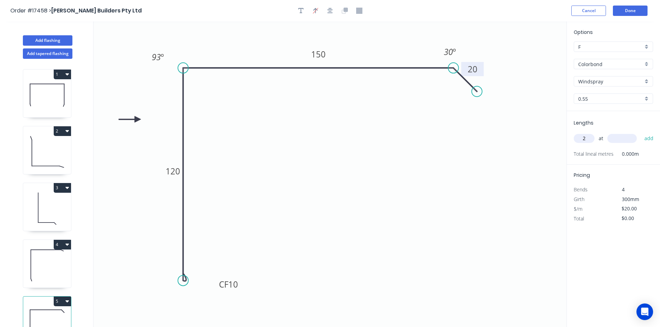
type input "2"
click at [620, 137] on input "text" at bounding box center [621, 138] width 29 height 9
type input "5800"
click at [646, 138] on button "add" at bounding box center [649, 139] width 16 height 12
type input "$232.00"
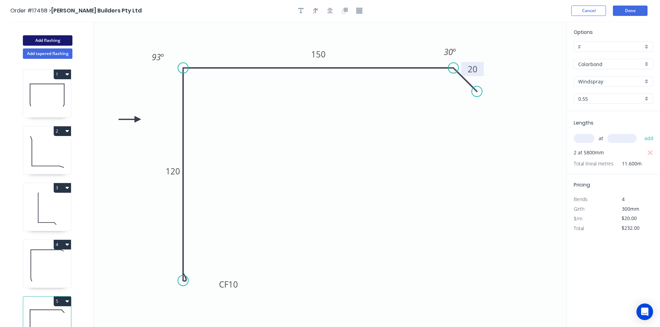
click at [49, 39] on button "Add flashing" at bounding box center [48, 40] width 50 height 10
type input "$0.00"
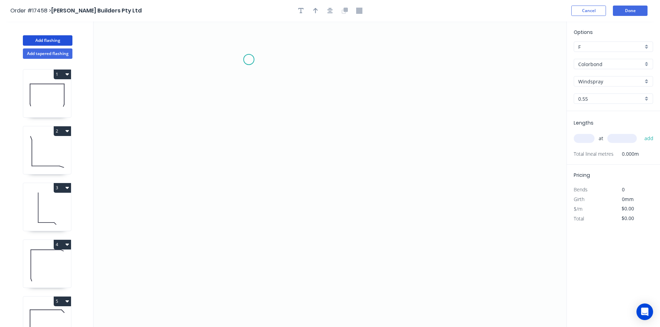
click at [249, 60] on icon "0" at bounding box center [329, 174] width 473 height 306
click at [247, 273] on icon "0" at bounding box center [329, 174] width 473 height 306
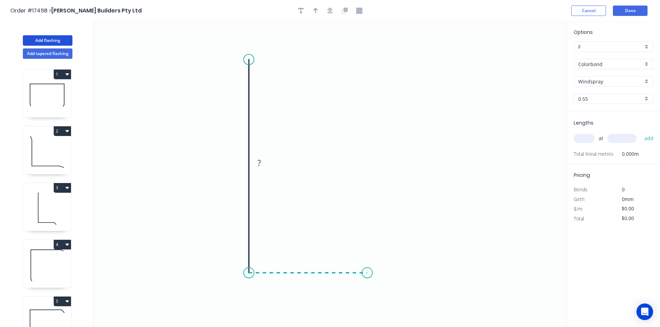
click at [367, 278] on icon "0 ?" at bounding box center [329, 174] width 473 height 306
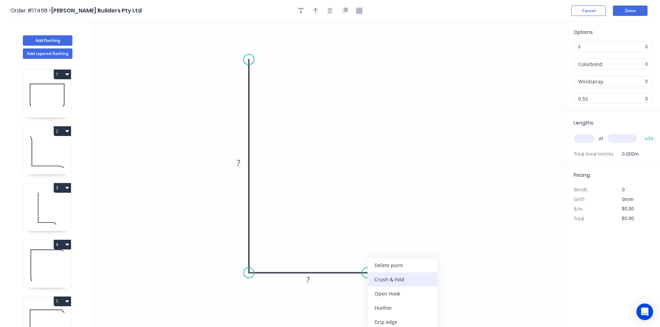
click at [388, 280] on div "Crush & Fold" at bounding box center [402, 279] width 70 height 14
click at [393, 292] on div "Flip bend" at bounding box center [402, 296] width 70 height 14
drag, startPoint x: 369, startPoint y: 254, endPoint x: 386, endPoint y: 298, distance: 47.0
click at [386, 298] on rect at bounding box center [375, 301] width 28 height 14
click at [311, 282] on rect at bounding box center [308, 281] width 14 height 10
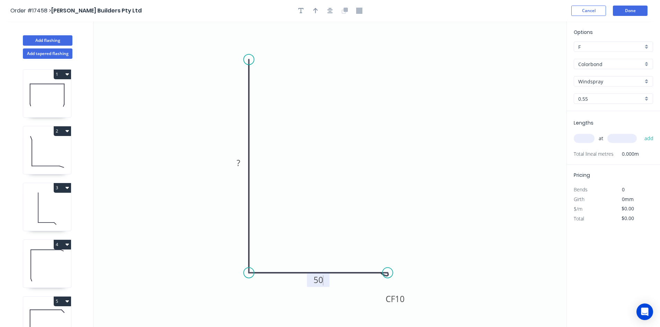
drag, startPoint x: 370, startPoint y: 274, endPoint x: 387, endPoint y: 274, distance: 17.0
click at [387, 274] on circle at bounding box center [387, 273] width 10 height 10
click at [242, 168] on rect at bounding box center [238, 164] width 14 height 10
click at [331, 10] on icon "button" at bounding box center [330, 11] width 6 height 6
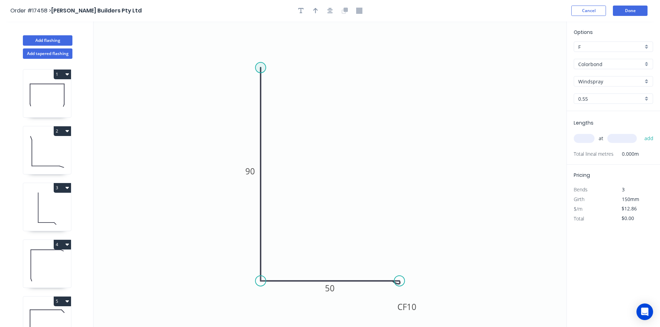
click at [260, 66] on circle at bounding box center [260, 67] width 10 height 10
click at [232, 41] on icon "0 90 CF 10 50" at bounding box center [329, 174] width 473 height 306
type input "$14.74"
click at [259, 42] on rect at bounding box center [254, 43] width 14 height 10
click at [273, 88] on div "Show angle" at bounding box center [295, 92] width 70 height 14
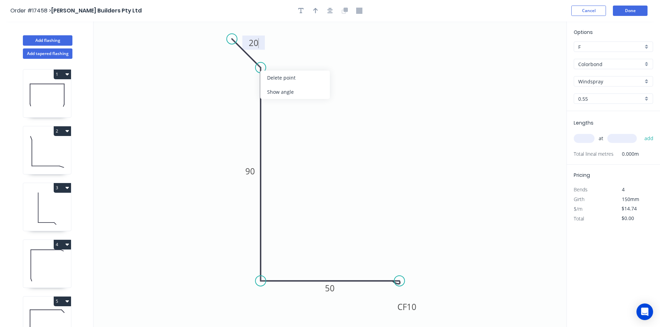
type input "$16.50"
click at [242, 71] on tspan "?" at bounding box center [243, 73] width 4 height 11
drag, startPoint x: 234, startPoint y: 71, endPoint x: 288, endPoint y: 62, distance: 54.6
click at [288, 62] on rect at bounding box center [298, 65] width 23 height 14
click at [272, 302] on div "Show angle" at bounding box center [293, 304] width 70 height 14
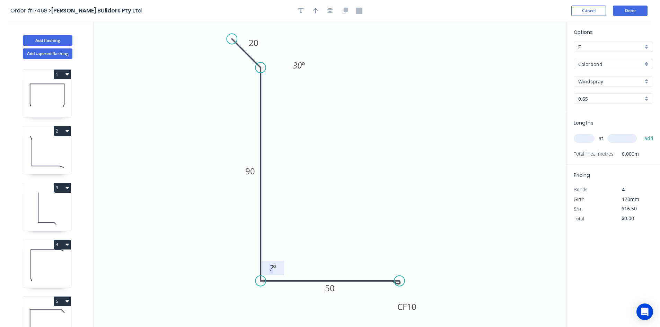
click at [274, 268] on tspan "º" at bounding box center [274, 267] width 3 height 11
click at [307, 199] on icon "0 20 90 CF 10 50 30 º 89 º" at bounding box center [329, 174] width 473 height 306
drag, startPoint x: 281, startPoint y: 266, endPoint x: 239, endPoint y: 293, distance: 49.8
click at [239, 293] on rect at bounding box center [231, 292] width 23 height 14
click at [334, 10] on button "button" at bounding box center [330, 11] width 10 height 10
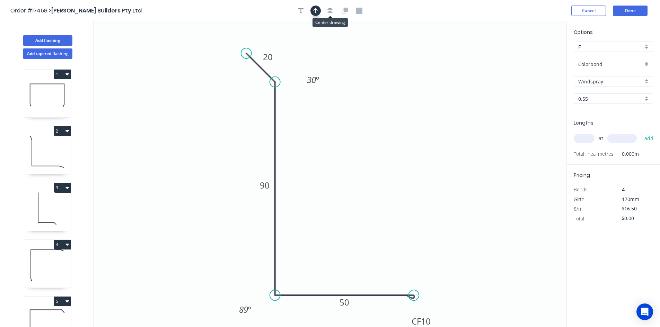
click at [313, 10] on icon "button" at bounding box center [315, 11] width 5 height 6
click at [531, 55] on icon at bounding box center [531, 48] width 6 height 22
drag, startPoint x: 531, startPoint y: 55, endPoint x: 355, endPoint y: 190, distance: 222.3
click at [355, 190] on icon at bounding box center [360, 184] width 20 height 20
click at [584, 138] on input "text" at bounding box center [583, 138] width 21 height 9
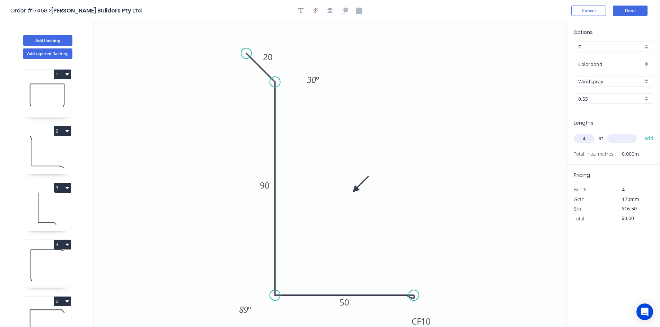
type input "4"
click at [626, 143] on input "text" at bounding box center [621, 138] width 29 height 9
type input "3600"
click at [650, 141] on button "add" at bounding box center [649, 139] width 16 height 12
type input "$237.60"
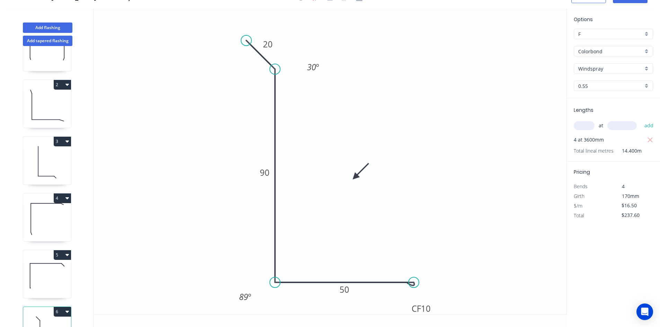
scroll to position [75, 0]
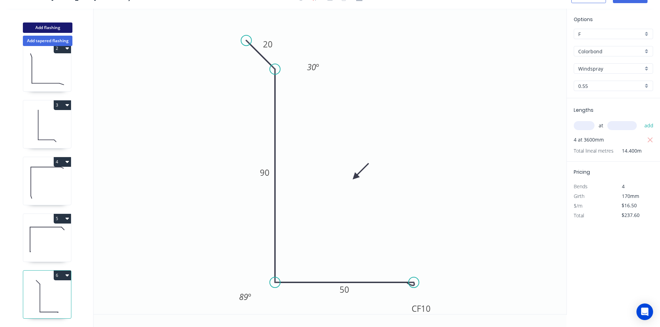
click at [57, 26] on button "Add flashing" at bounding box center [48, 28] width 50 height 10
type input "$0.00"
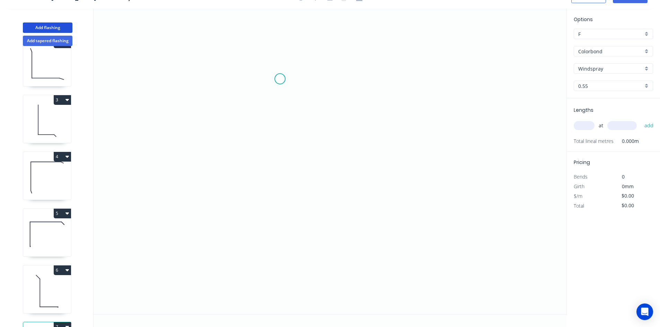
click at [277, 76] on icon "0" at bounding box center [329, 162] width 473 height 306
click at [281, 287] on icon "0" at bounding box center [329, 162] width 473 height 306
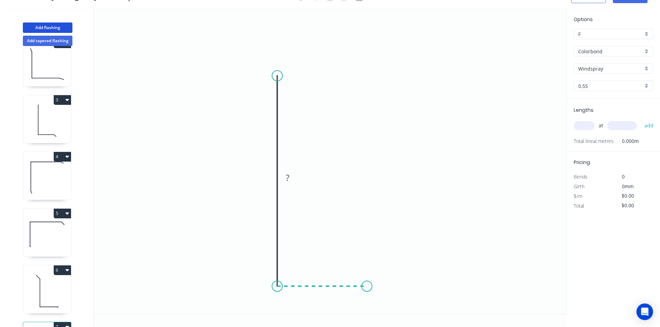
click at [367, 288] on icon "0 ?" at bounding box center [329, 162] width 473 height 306
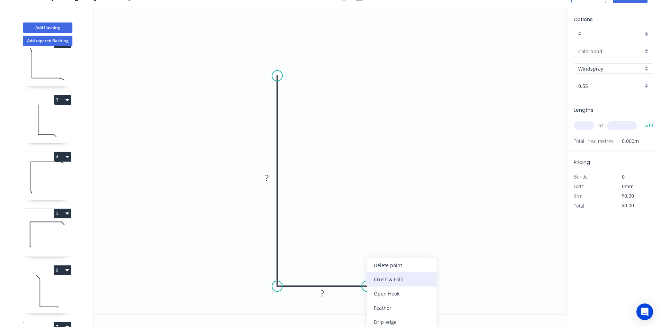
click at [383, 277] on div "Crush & Fold" at bounding box center [402, 279] width 70 height 14
click at [390, 307] on div "Flip bend" at bounding box center [400, 308] width 70 height 14
drag, startPoint x: 369, startPoint y: 263, endPoint x: 379, endPoint y: 306, distance: 43.6
click at [379, 306] on rect at bounding box center [367, 309] width 28 height 14
click at [328, 293] on rect at bounding box center [322, 294] width 14 height 10
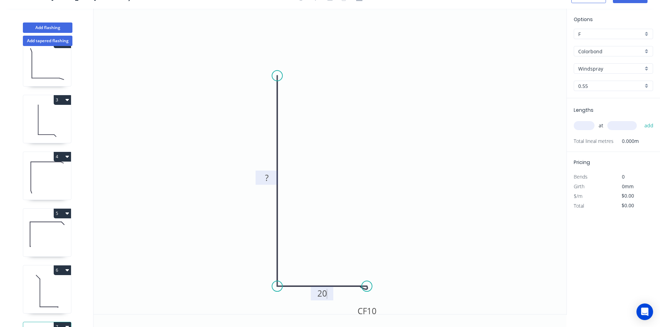
click at [269, 177] on rect at bounding box center [267, 178] width 14 height 10
click at [319, 172] on icon "0 50 CF 10 20" at bounding box center [329, 162] width 473 height 306
click at [269, 179] on tspan "50" at bounding box center [267, 177] width 10 height 11
drag, startPoint x: 279, startPoint y: 73, endPoint x: 280, endPoint y: 100, distance: 27.0
click at [280, 100] on circle at bounding box center [277, 100] width 10 height 10
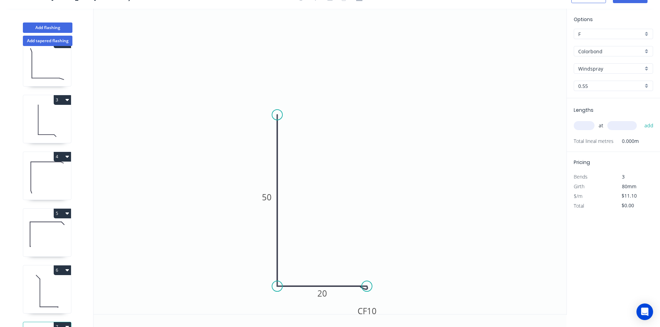
drag, startPoint x: 277, startPoint y: 99, endPoint x: 277, endPoint y: 115, distance: 16.3
click at [277, 115] on circle at bounding box center [277, 115] width 10 height 10
click at [268, 198] on tspan "50" at bounding box center [267, 196] width 10 height 11
click at [356, 166] on icon "0 40 CF 10 20" at bounding box center [329, 162] width 473 height 306
click at [278, 111] on circle at bounding box center [277, 115] width 10 height 10
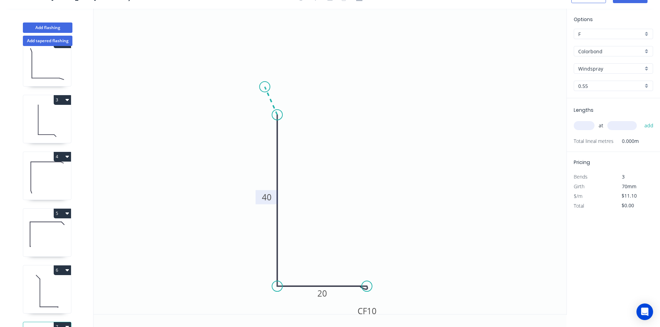
click at [265, 87] on icon at bounding box center [271, 101] width 12 height 28
type input "$12.98"
click at [281, 94] on tspan "?" at bounding box center [280, 93] width 3 height 11
click at [263, 119] on rect at bounding box center [260, 119] width 14 height 10
click at [245, 135] on icon "0 10 40 CF 10 20 20 º" at bounding box center [329, 162] width 473 height 306
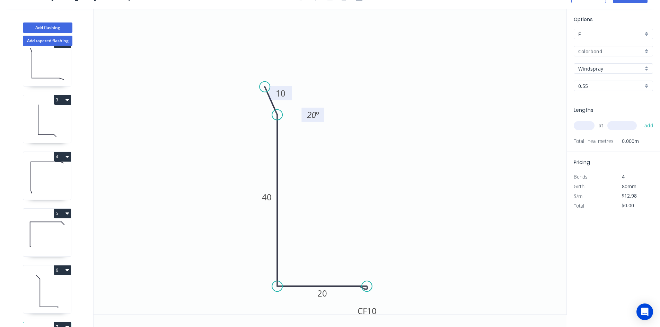
drag, startPoint x: 250, startPoint y: 120, endPoint x: 303, endPoint y: 118, distance: 52.7
click at [303, 118] on rect at bounding box center [312, 115] width 23 height 14
drag, startPoint x: 265, startPoint y: 86, endPoint x: 265, endPoint y: 81, distance: 4.5
click at [265, 81] on circle at bounding box center [264, 81] width 10 height 10
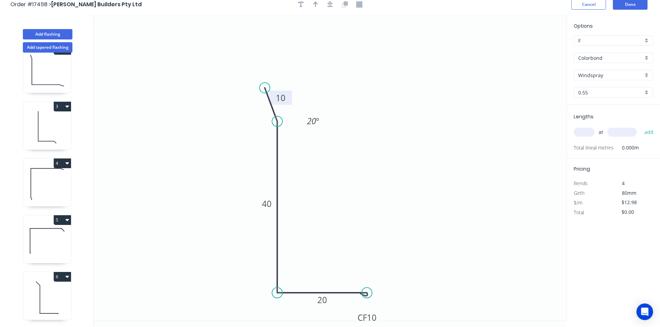
scroll to position [0, 0]
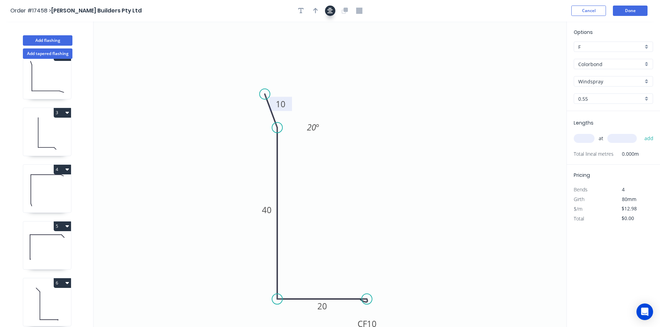
click at [332, 9] on icon "button" at bounding box center [330, 11] width 6 height 6
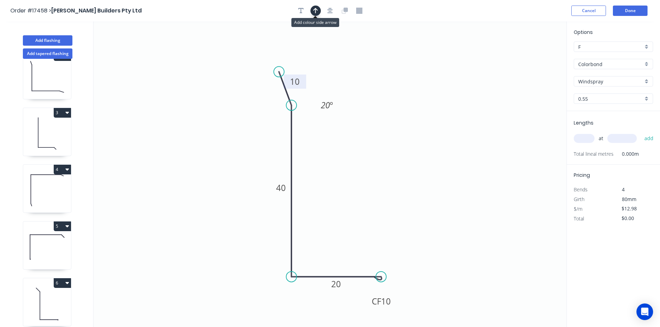
click at [312, 12] on button "button" at bounding box center [315, 11] width 10 height 10
click at [532, 56] on icon at bounding box center [531, 48] width 6 height 22
drag, startPoint x: 531, startPoint y: 56, endPoint x: 317, endPoint y: 241, distance: 282.9
click at [360, 184] on icon at bounding box center [366, 178] width 20 height 20
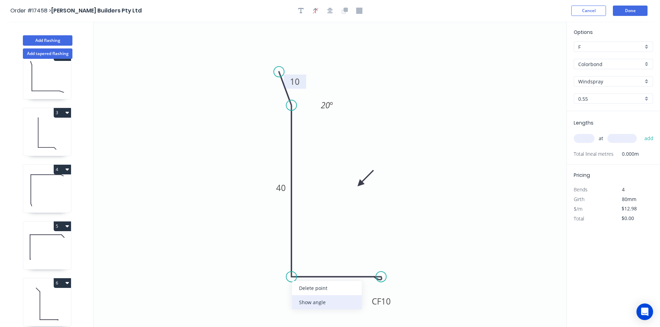
click at [325, 303] on div "Show angle" at bounding box center [327, 302] width 70 height 14
click at [304, 265] on tspan "º" at bounding box center [305, 263] width 3 height 11
click at [323, 245] on icon "0 10 40 CF 10 20 20 º 89 º" at bounding box center [329, 174] width 473 height 306
drag, startPoint x: 311, startPoint y: 260, endPoint x: 254, endPoint y: 297, distance: 68.1
click at [254, 297] on rect at bounding box center [246, 301] width 23 height 14
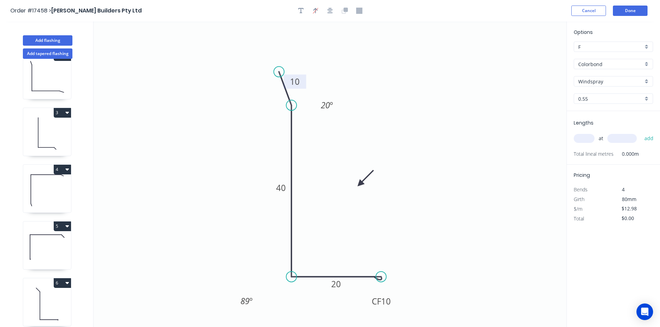
click at [582, 138] on input "text" at bounding box center [583, 138] width 21 height 9
type input "8"
click at [622, 140] on input "text" at bounding box center [621, 138] width 29 height 9
type input "3600"
click at [650, 141] on button "add" at bounding box center [649, 139] width 16 height 12
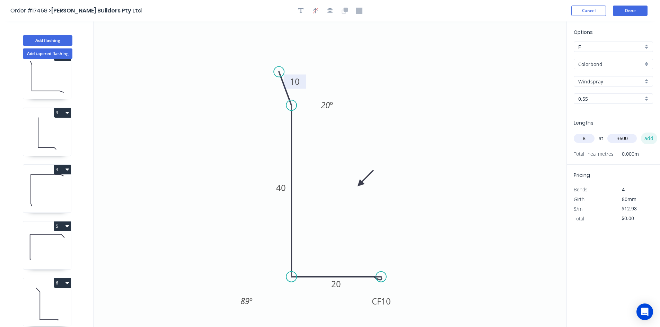
type input "$373.82"
click at [625, 12] on button "Done" at bounding box center [629, 11] width 35 height 10
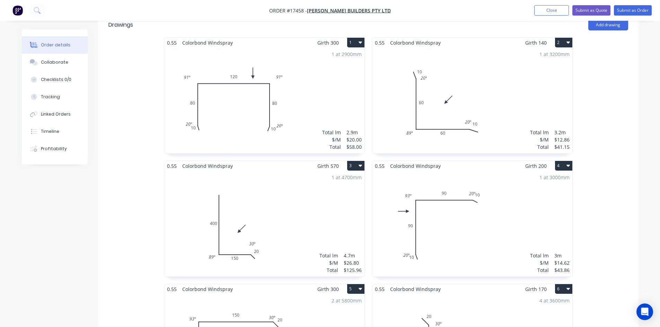
scroll to position [245, 0]
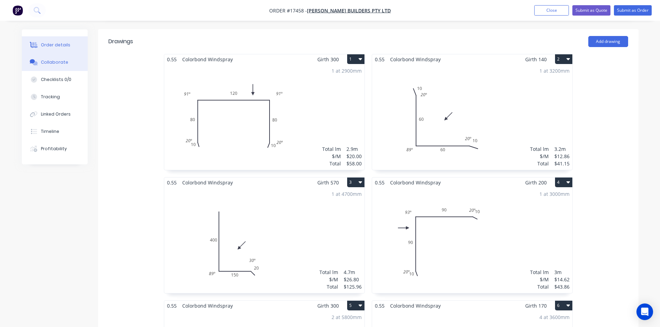
click at [70, 62] on button "Collaborate" at bounding box center [55, 62] width 66 height 17
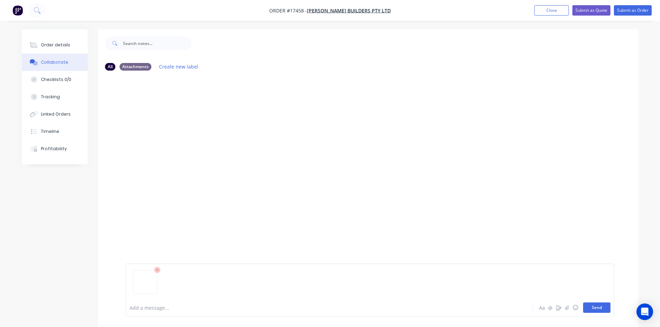
click at [592, 311] on button "Send" at bounding box center [596, 308] width 27 height 10
click at [61, 44] on div "Order details" at bounding box center [55, 45] width 29 height 6
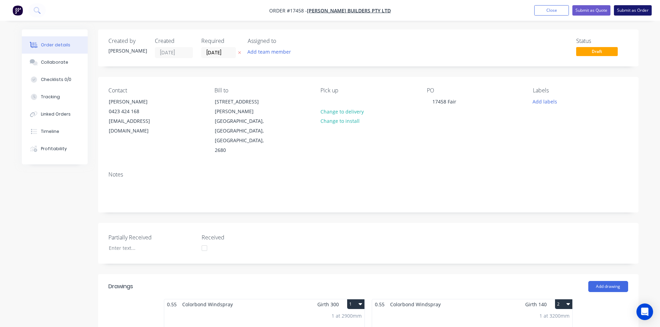
click at [630, 9] on button "Submit as Order" at bounding box center [633, 10] width 38 height 10
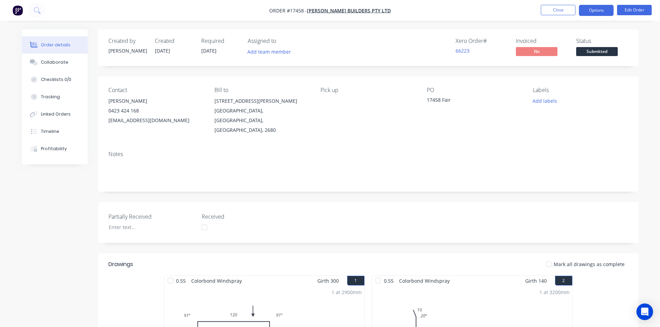
click at [601, 12] on button "Options" at bounding box center [596, 10] width 35 height 11
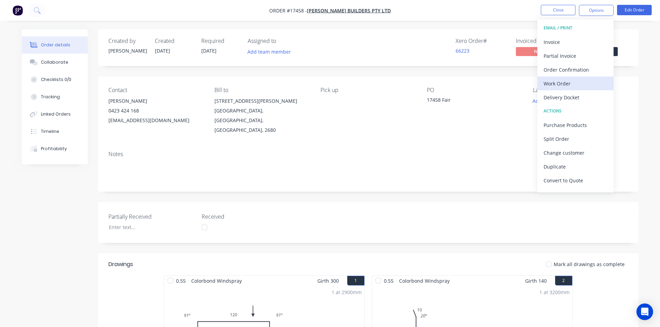
click at [581, 84] on div "Work Order" at bounding box center [575, 84] width 64 height 10
click at [581, 84] on div "Custom" at bounding box center [575, 84] width 64 height 10
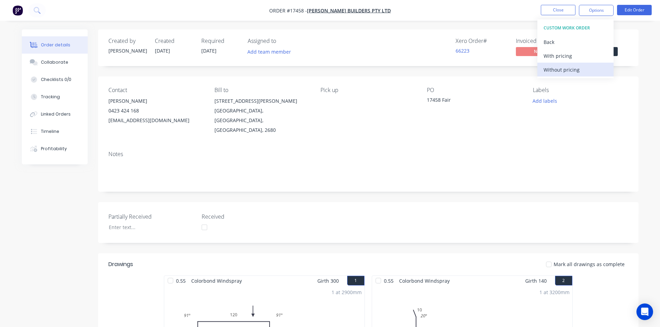
click at [585, 69] on div "Without pricing" at bounding box center [575, 70] width 64 height 10
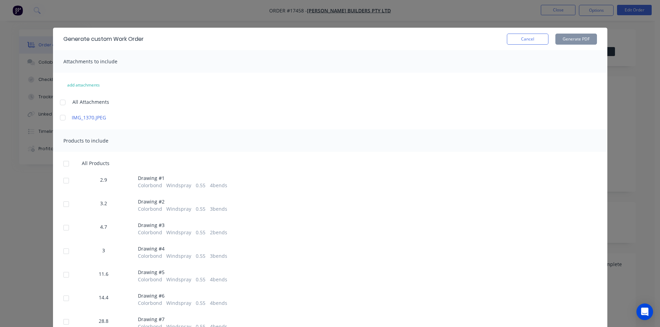
click at [60, 101] on div at bounding box center [63, 103] width 14 height 14
click at [64, 165] on div at bounding box center [66, 164] width 14 height 14
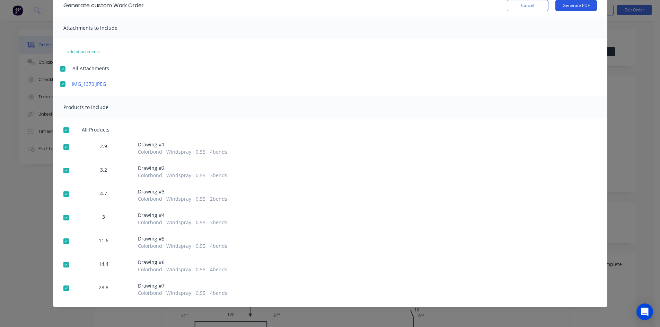
click at [584, 4] on button "Generate PDF" at bounding box center [576, 5] width 42 height 11
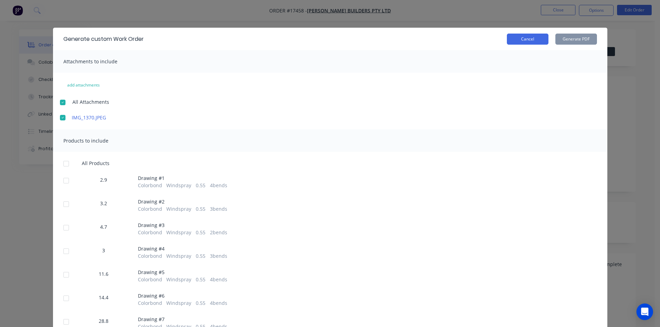
click at [531, 39] on button "Cancel" at bounding box center [528, 39] width 42 height 11
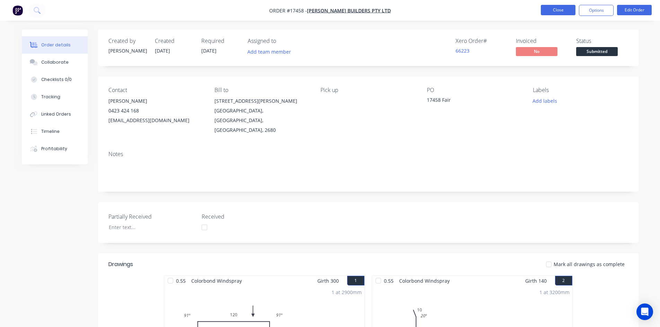
click at [558, 11] on button "Close" at bounding box center [557, 10] width 35 height 10
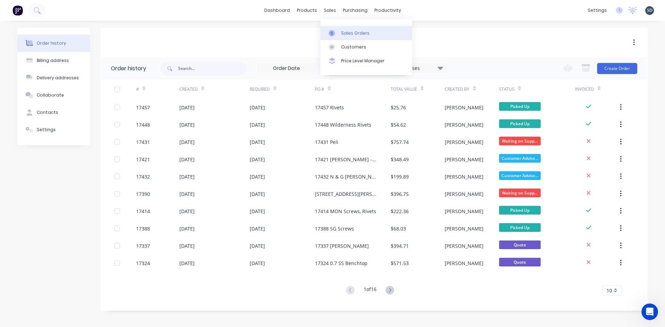
click at [343, 33] on div "Sales Orders" at bounding box center [355, 33] width 28 height 6
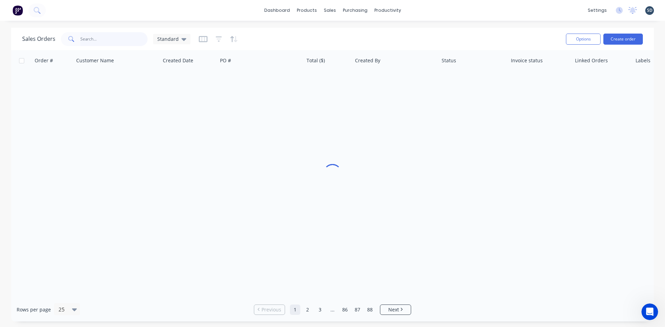
click at [117, 42] on input "text" at bounding box center [114, 39] width 68 height 14
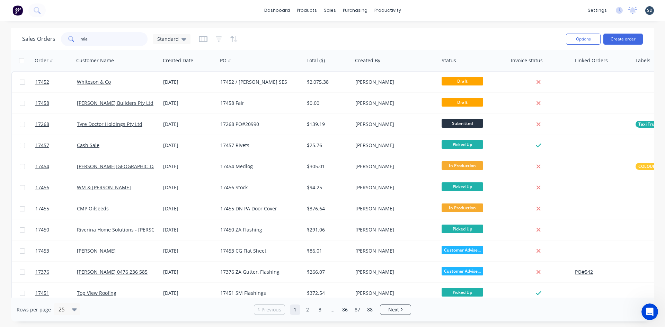
type input "mia"
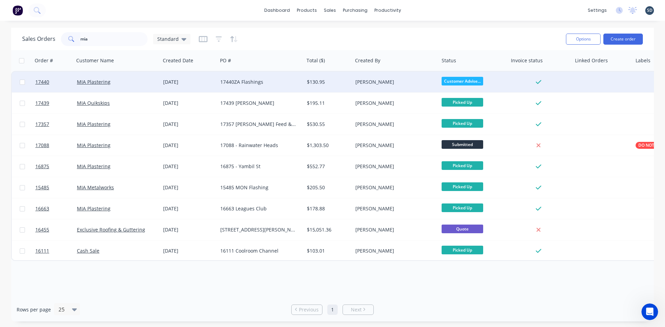
click at [268, 83] on div "17440ZA Flashings" at bounding box center [258, 82] width 77 height 7
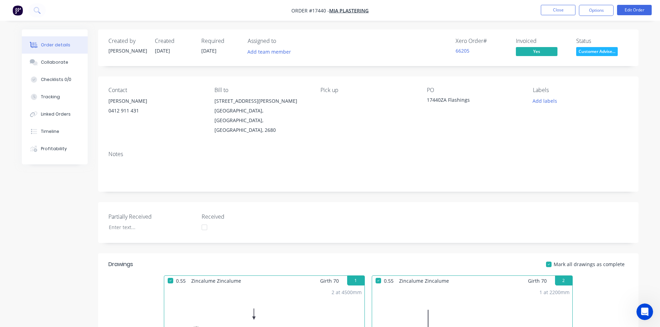
click at [590, 53] on span "Customer Advise..." at bounding box center [597, 51] width 42 height 9
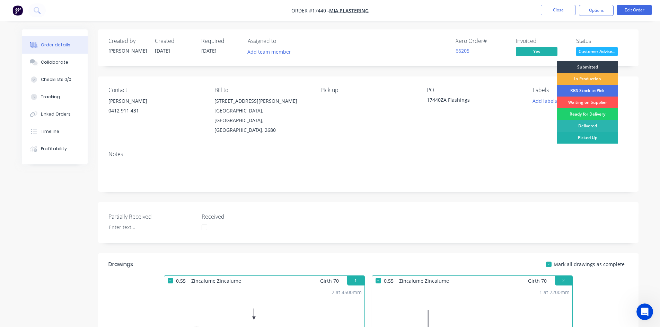
click at [597, 138] on div "Picked Up" at bounding box center [587, 138] width 61 height 12
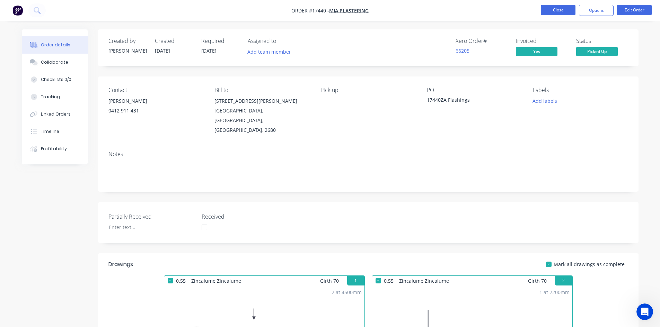
click at [558, 9] on button "Close" at bounding box center [557, 10] width 35 height 10
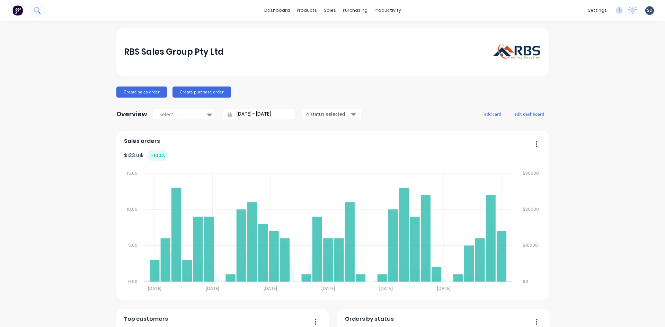
click at [34, 12] on icon at bounding box center [37, 10] width 7 height 7
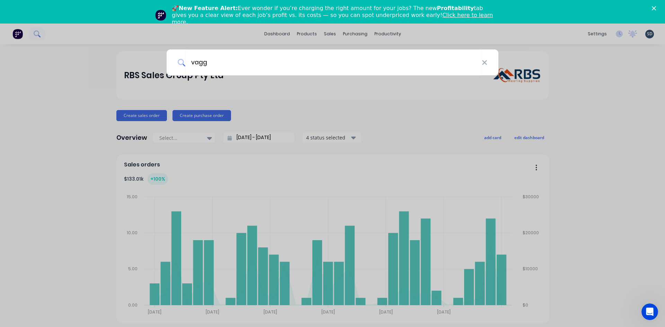
type input "vagg"
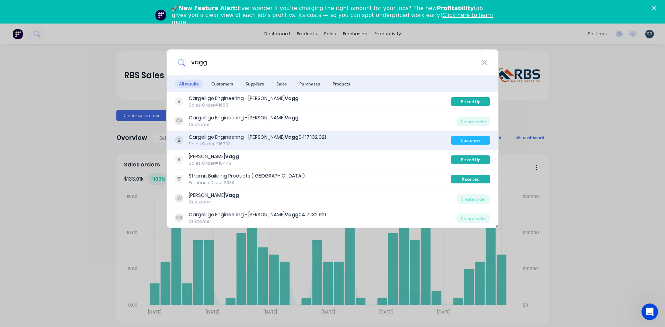
click at [340, 134] on div "Cargelligo Engineering - [PERSON_NAME] 0417 132 921 Sales Order #16703" at bounding box center [313, 141] width 276 height 14
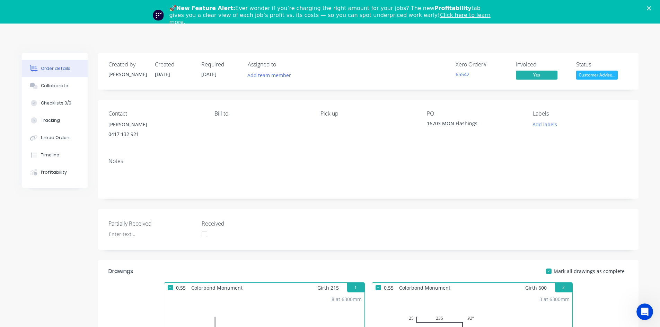
click at [651, 7] on icon "Close" at bounding box center [648, 8] width 4 height 4
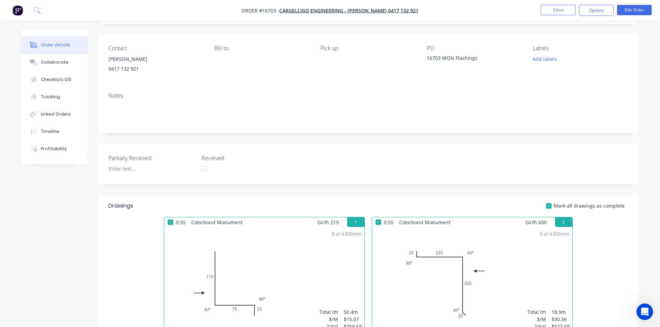
scroll to position [104, 0]
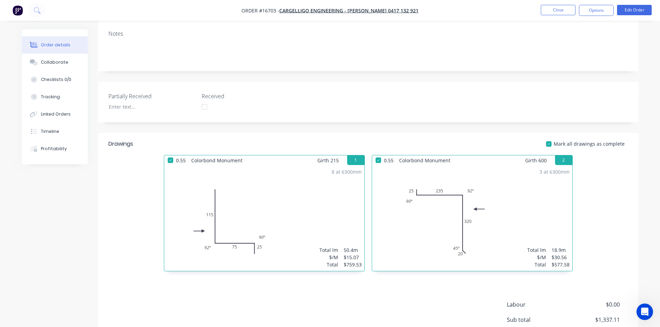
click at [366, 129] on div "Created by [PERSON_NAME] Created [DATE] Required [DATE] Assigned to Add team me…" at bounding box center [368, 159] width 540 height 466
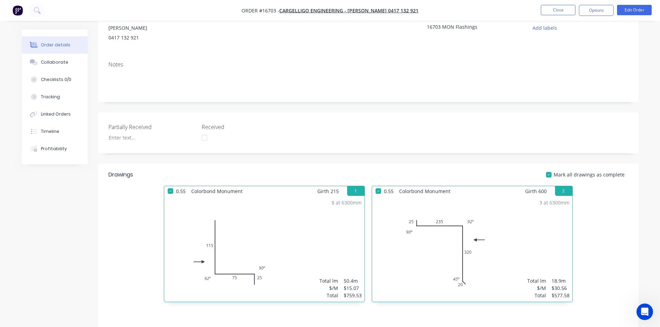
scroll to position [0, 0]
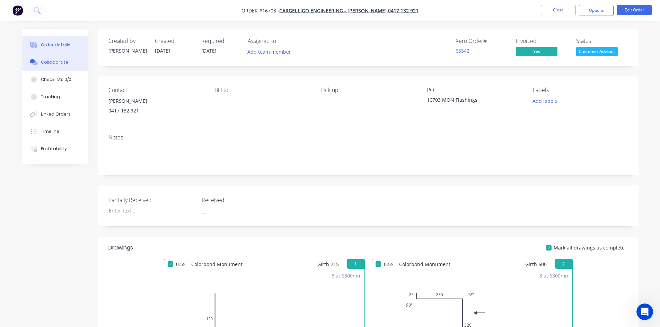
click at [54, 63] on div "Collaborate" at bounding box center [54, 62] width 27 height 6
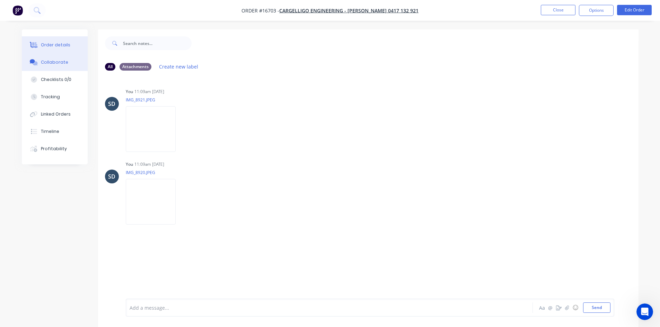
click at [75, 48] on button "Order details" at bounding box center [55, 44] width 66 height 17
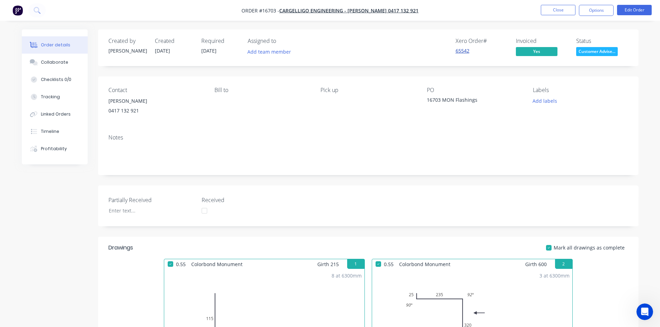
click at [460, 52] on link "65542" at bounding box center [462, 50] width 14 height 7
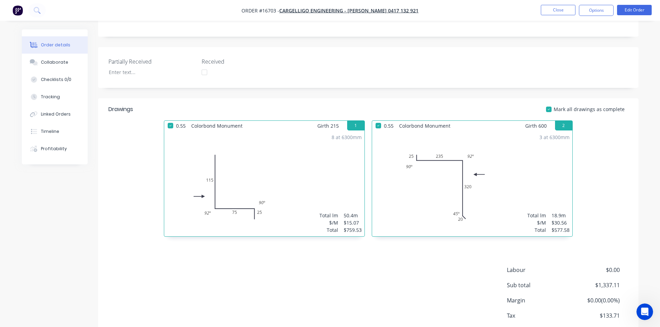
click at [364, 95] on div "Created by [PERSON_NAME] Created [DATE] Required [DATE] Assigned to Add team me…" at bounding box center [368, 124] width 540 height 466
click at [366, 123] on div "0.55 Colorbond Monument Girth 215 1 0 115 75 25 92 º 90 º 0 115 75 25 92 º 90 º…" at bounding box center [264, 181] width 208 height 123
click at [366, 120] on div "0.55 Colorbond Monument Girth 215 1 0 115 75 25 92 º 90 º 0 115 75 25 92 º 90 º…" at bounding box center [264, 181] width 208 height 123
click at [366, 117] on header "Drawings Mark all drawings as complete" at bounding box center [368, 109] width 540 height 22
click at [366, 115] on header "Drawings Mark all drawings as complete" at bounding box center [368, 109] width 540 height 22
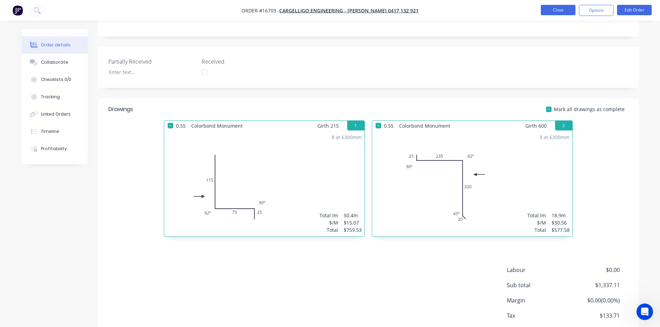
click at [555, 7] on button "Close" at bounding box center [557, 10] width 35 height 10
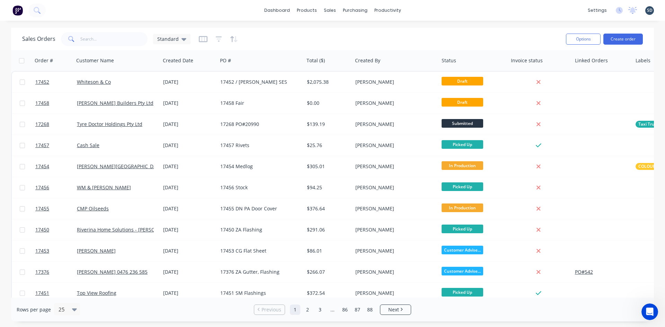
click at [428, 12] on div "dashboard products sales purchasing productivity dashboard products Product Cat…" at bounding box center [332, 10] width 665 height 21
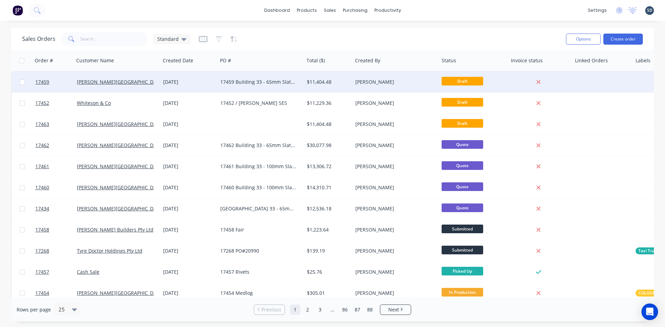
click at [153, 83] on div "[PERSON_NAME][GEOGRAPHIC_DATA]" at bounding box center [115, 82] width 77 height 7
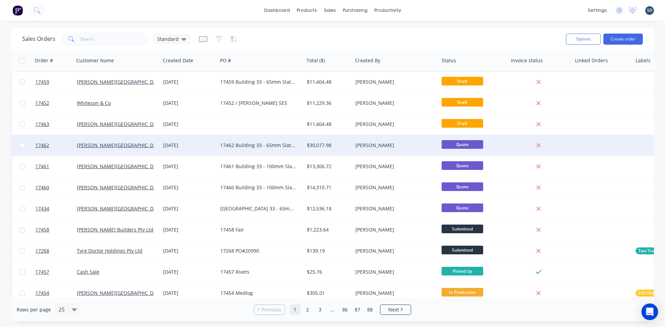
click at [190, 149] on div "[DATE]" at bounding box center [188, 145] width 57 height 21
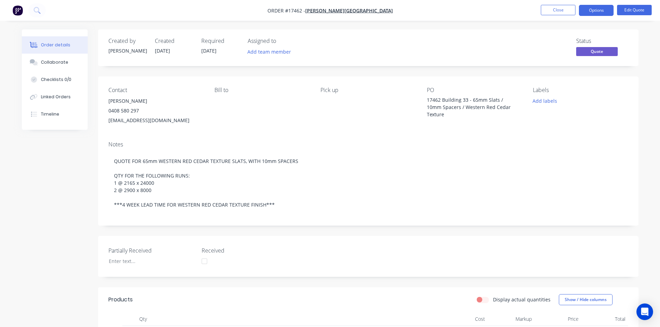
click at [448, 114] on div "17462 Building 33 - 65mm Slats / 10mm Spacers / Western Red Cedar Texture" at bounding box center [470, 107] width 87 height 22
drag, startPoint x: 445, startPoint y: 115, endPoint x: 465, endPoint y: 107, distance: 22.4
click at [465, 107] on div "17462 Building 33 - 65mm Slats / 10mm Spacers / Western Red Cedar Texture" at bounding box center [470, 107] width 87 height 22
copy div "Western Red Cedar Texture"
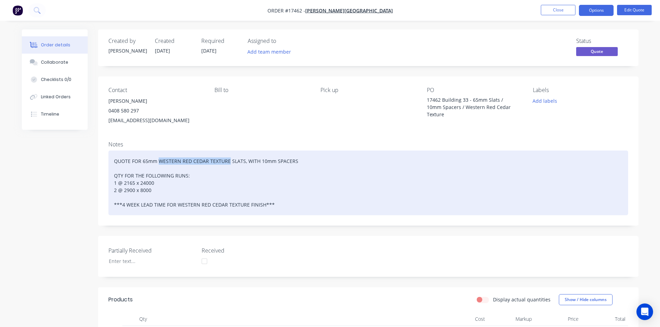
drag, startPoint x: 158, startPoint y: 160, endPoint x: 227, endPoint y: 158, distance: 69.3
click at [227, 158] on div "QUOTE FOR 65mm WESTERN RED CEDAR TEXTURE SLATS, WITH 10mm SPACERS QTY FOR THE F…" at bounding box center [367, 183] width 519 height 65
copy div "WESTERN RED CEDAR TEXTURE"
drag, startPoint x: 289, startPoint y: 208, endPoint x: 111, endPoint y: 204, distance: 178.0
click at [111, 204] on div "QUOTE FOR 65mm WESTERN RED CEDAR TEXTURE SLATS, WITH 10mm SPACERS QTY FOR THE F…" at bounding box center [367, 183] width 519 height 65
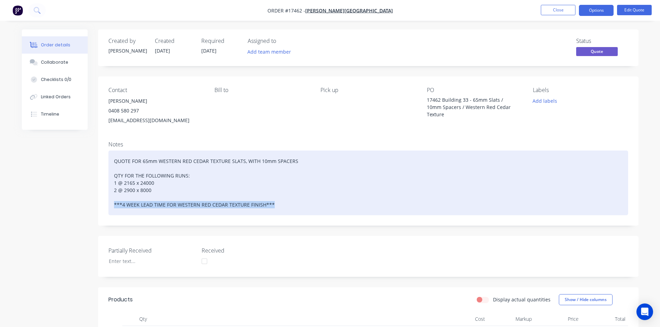
copy div "***4 WEEK LEAD TIME FOR WESTERN RED CEDAR TEXTURE FINISH***"
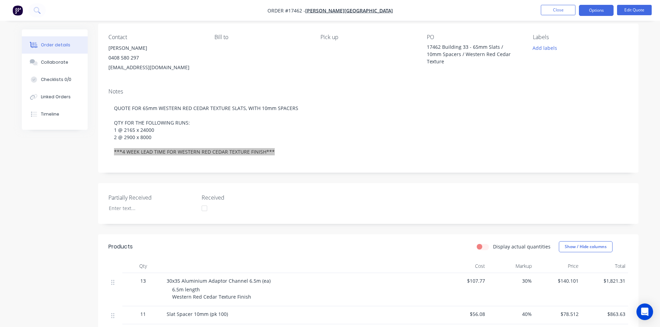
scroll to position [104, 0]
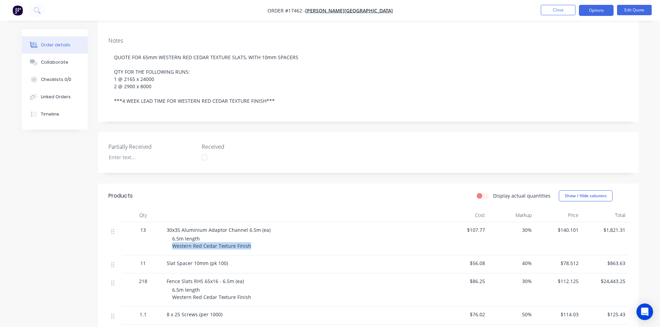
drag, startPoint x: 248, startPoint y: 246, endPoint x: 169, endPoint y: 245, distance: 78.6
click at [169, 245] on div "30x35 Aluminium Adaptor Channel 6.5m (ea) 6.5m length Western Red Cedar Texture…" at bounding box center [302, 238] width 277 height 33
copy span "Western Red Cedar Texture Finish"
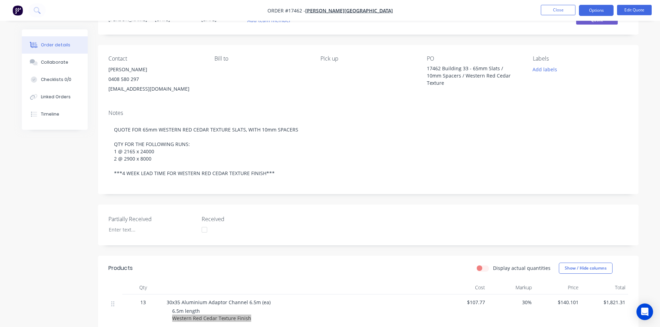
scroll to position [0, 0]
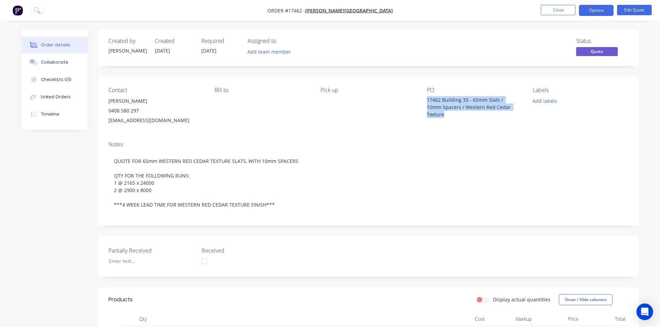
drag, startPoint x: 426, startPoint y: 99, endPoint x: 474, endPoint y: 114, distance: 49.7
click at [474, 114] on div "17462 Building 33 - 65mm Slats / 10mm Spacers / Western Red Cedar Texture" at bounding box center [470, 107] width 87 height 22
copy div "17462 Building 33 - 65mm Slats / 10mm Spacers / Western Red Cedar Texture"
click at [429, 100] on div "17462 Building 33 - 65mm Slats / 10mm Spacers / Western Red Cedar Texture" at bounding box center [470, 107] width 87 height 22
drag, startPoint x: 426, startPoint y: 99, endPoint x: 476, endPoint y: 121, distance: 54.9
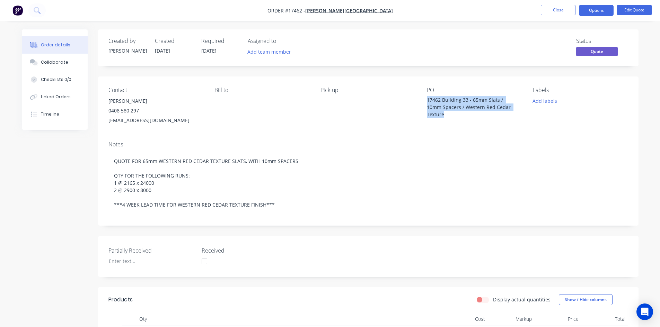
click at [476, 121] on div "Contact [PERSON_NAME] [PHONE_NUMBER] [EMAIL_ADDRESS][DOMAIN_NAME] Bill to Pick …" at bounding box center [368, 106] width 540 height 59
copy div "17462 Building 33 - 65mm Slats / 10mm Spacers / Western Red Cedar Texture"
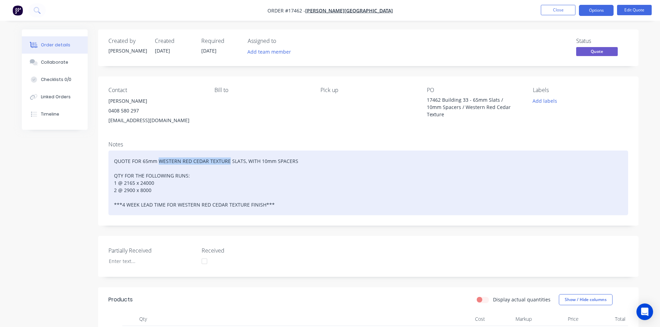
drag, startPoint x: 158, startPoint y: 161, endPoint x: 228, endPoint y: 161, distance: 69.9
click at [228, 161] on div "QUOTE FOR 65mm WESTERN RED CEDAR TEXTURE SLATS, WITH 10mm SPACERS QTY FOR THE F…" at bounding box center [367, 183] width 519 height 65
copy div "WESTERN RED CEDAR TEXTURE"
drag, startPoint x: 279, startPoint y: 202, endPoint x: 107, endPoint y: 203, distance: 172.1
click at [107, 203] on div "Notes QUOTE FOR 65mm WESTERN RED CEDAR TEXTURE SLATS, WITH 10mm SPACERS QTY FOR…" at bounding box center [368, 181] width 540 height 90
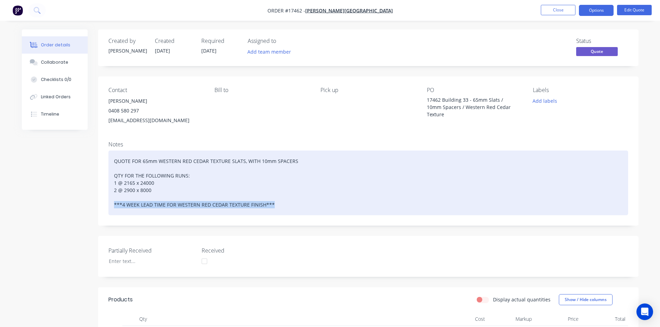
copy div "***4 WEEK LEAD TIME FOR WESTERN RED CEDAR TEXTURE FINISH***"
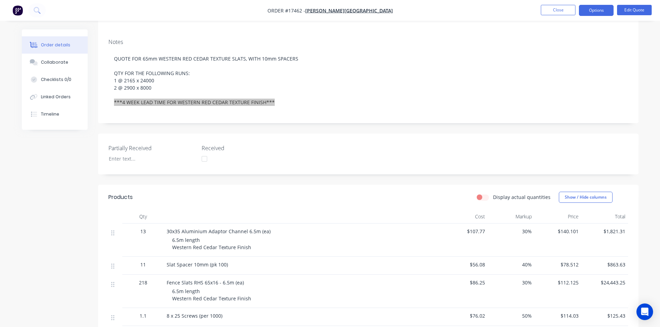
scroll to position [104, 0]
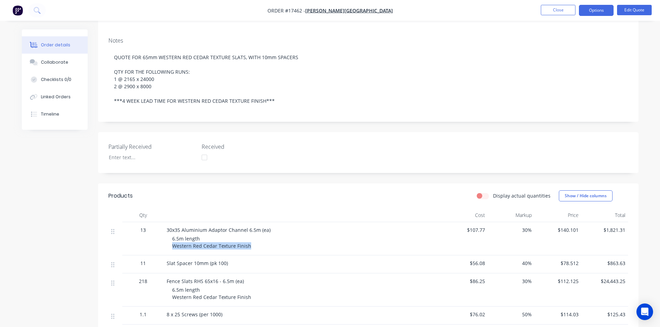
drag, startPoint x: 250, startPoint y: 243, endPoint x: 172, endPoint y: 245, distance: 78.6
click at [172, 245] on div "6.5m length Western Red Cedar Texture Finish" at bounding box center [305, 242] width 266 height 15
copy span "Western Red Cedar Texture Finish"
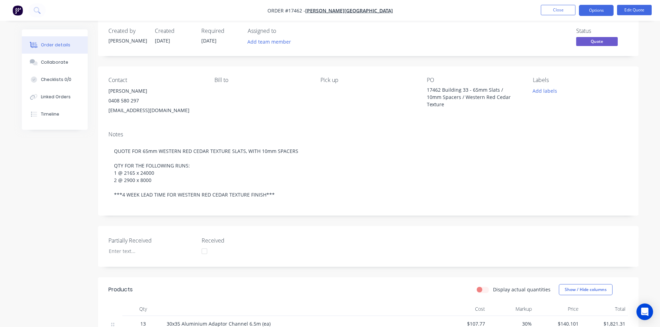
scroll to position [0, 0]
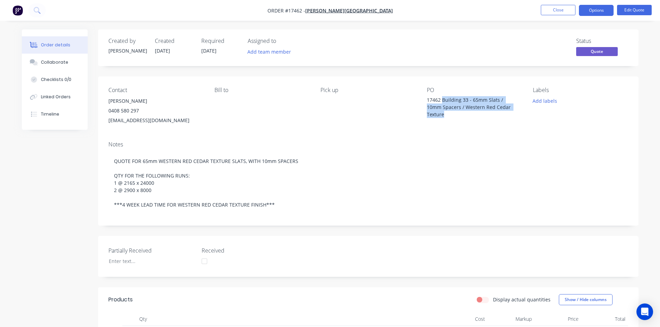
drag, startPoint x: 442, startPoint y: 98, endPoint x: 467, endPoint y: 113, distance: 29.3
click at [467, 113] on div "17462 Building 33 - 65mm Slats / 10mm Spacers / Western Red Cedar Texture" at bounding box center [470, 107] width 87 height 22
copy div "Building 33 - 65mm Slats / 10mm Spacers / Western Red Cedar Texture"
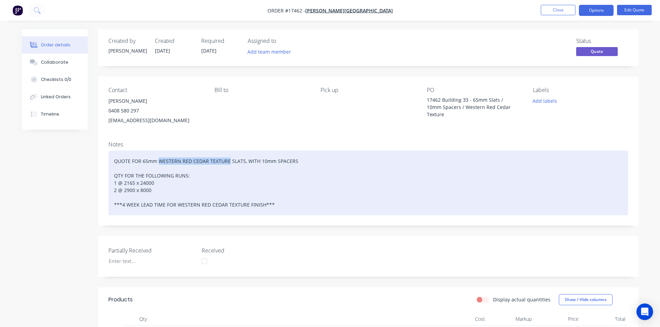
drag, startPoint x: 159, startPoint y: 158, endPoint x: 228, endPoint y: 158, distance: 69.2
click at [228, 158] on div "QUOTE FOR 65mm WESTERN RED CEDAR TEXTURE SLATS, WITH 10mm SPACERS QTY FOR THE F…" at bounding box center [367, 183] width 519 height 65
drag, startPoint x: 283, startPoint y: 203, endPoint x: 108, endPoint y: 204, distance: 174.9
click at [108, 204] on div "QUOTE FOR 65mm WESTERN RED CEDAR TEXTURE SLATS, WITH 10mm SPACERS QTY FOR THE F…" at bounding box center [367, 183] width 519 height 65
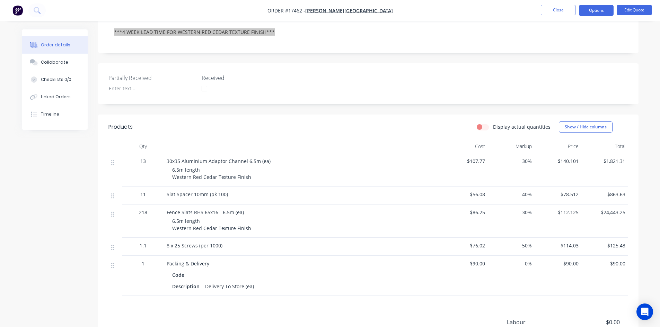
scroll to position [173, 0]
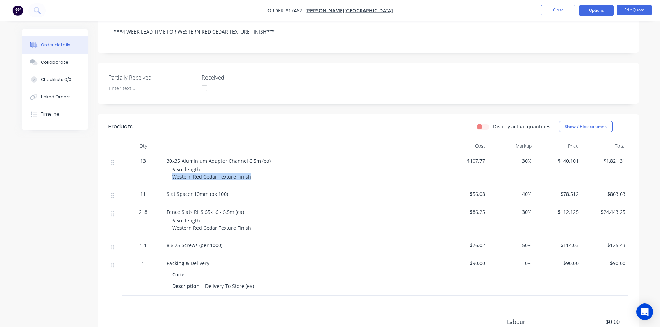
drag, startPoint x: 249, startPoint y: 178, endPoint x: 167, endPoint y: 178, distance: 82.1
click at [167, 178] on div "30x35 Aluminium Adaptor Channel 6.5m (ea) 6.5m length Western Red Cedar Texture…" at bounding box center [302, 169] width 277 height 33
